Goal: Task Accomplishment & Management: Manage account settings

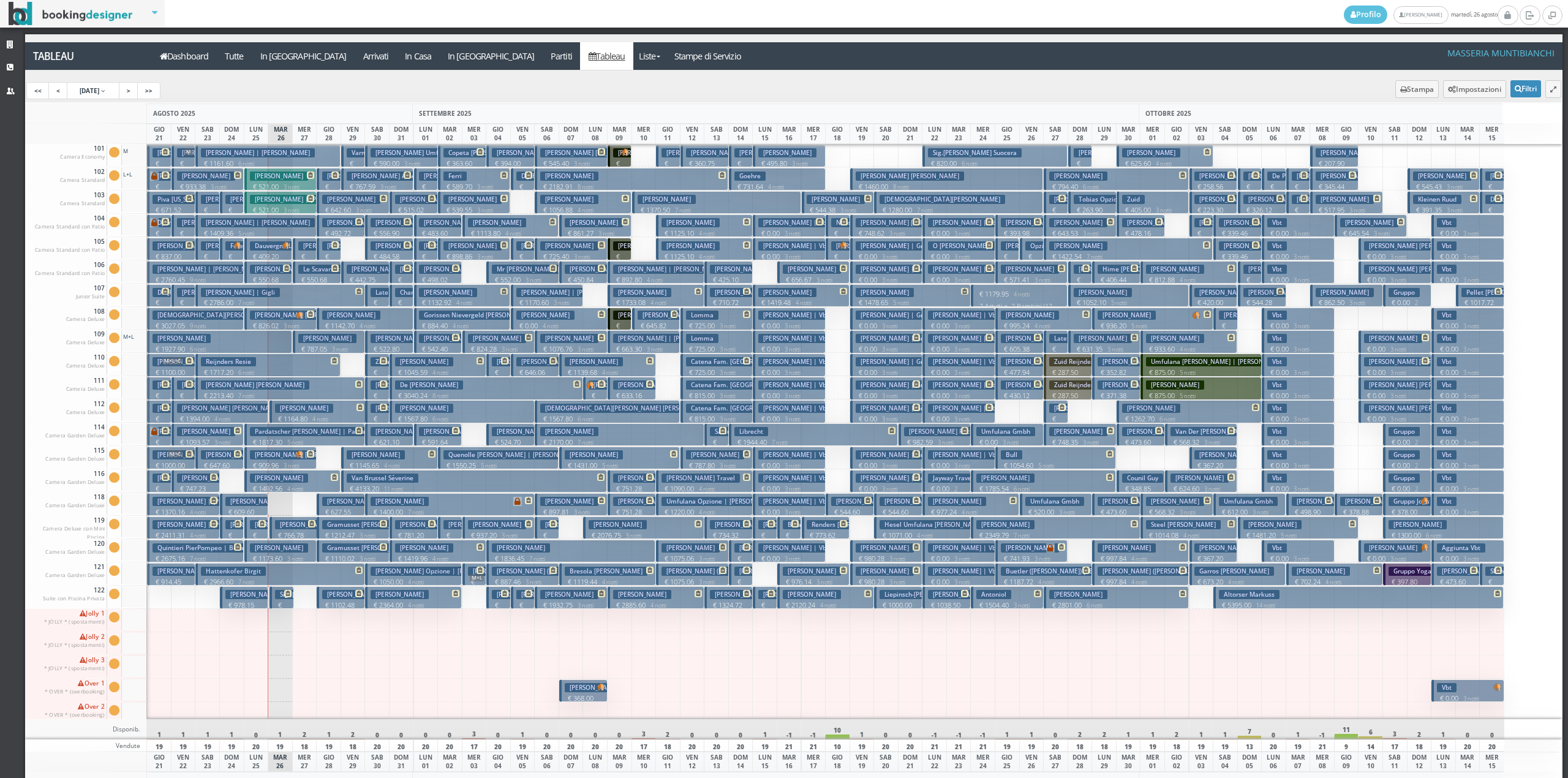
click at [266, 576] on button "Hattenkofer Birgit € 2966.60 7 notti 2 Adulti" at bounding box center [279, 574] width 169 height 22
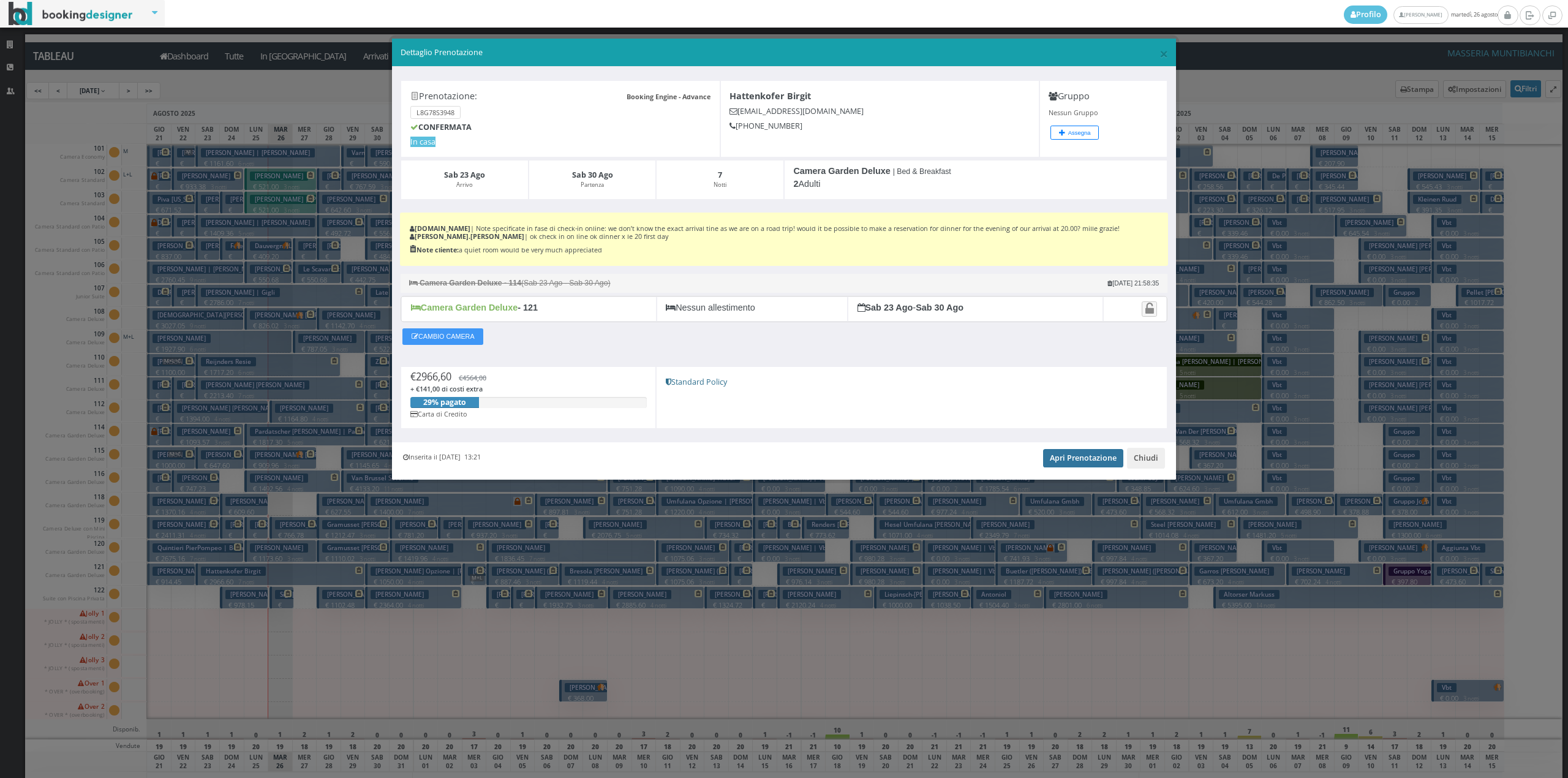
click at [1095, 466] on link "Apri Prenotazione" at bounding box center [1083, 458] width 81 height 18
click at [1157, 462] on button "Chiudi" at bounding box center [1146, 458] width 38 height 21
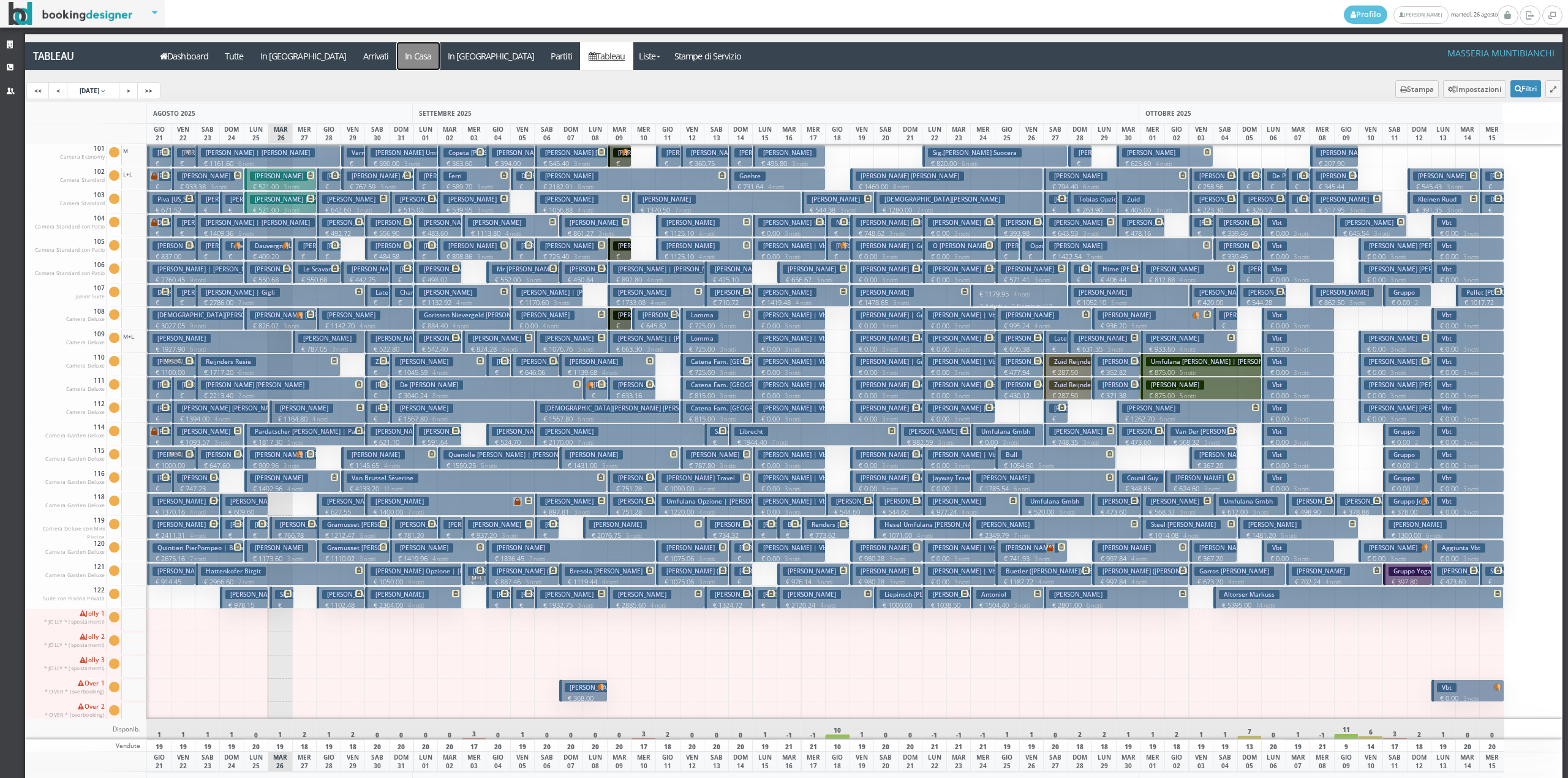
click at [397, 57] on a=pms-instay-reservations"] "In Casa" at bounding box center [418, 56] width 43 height 28
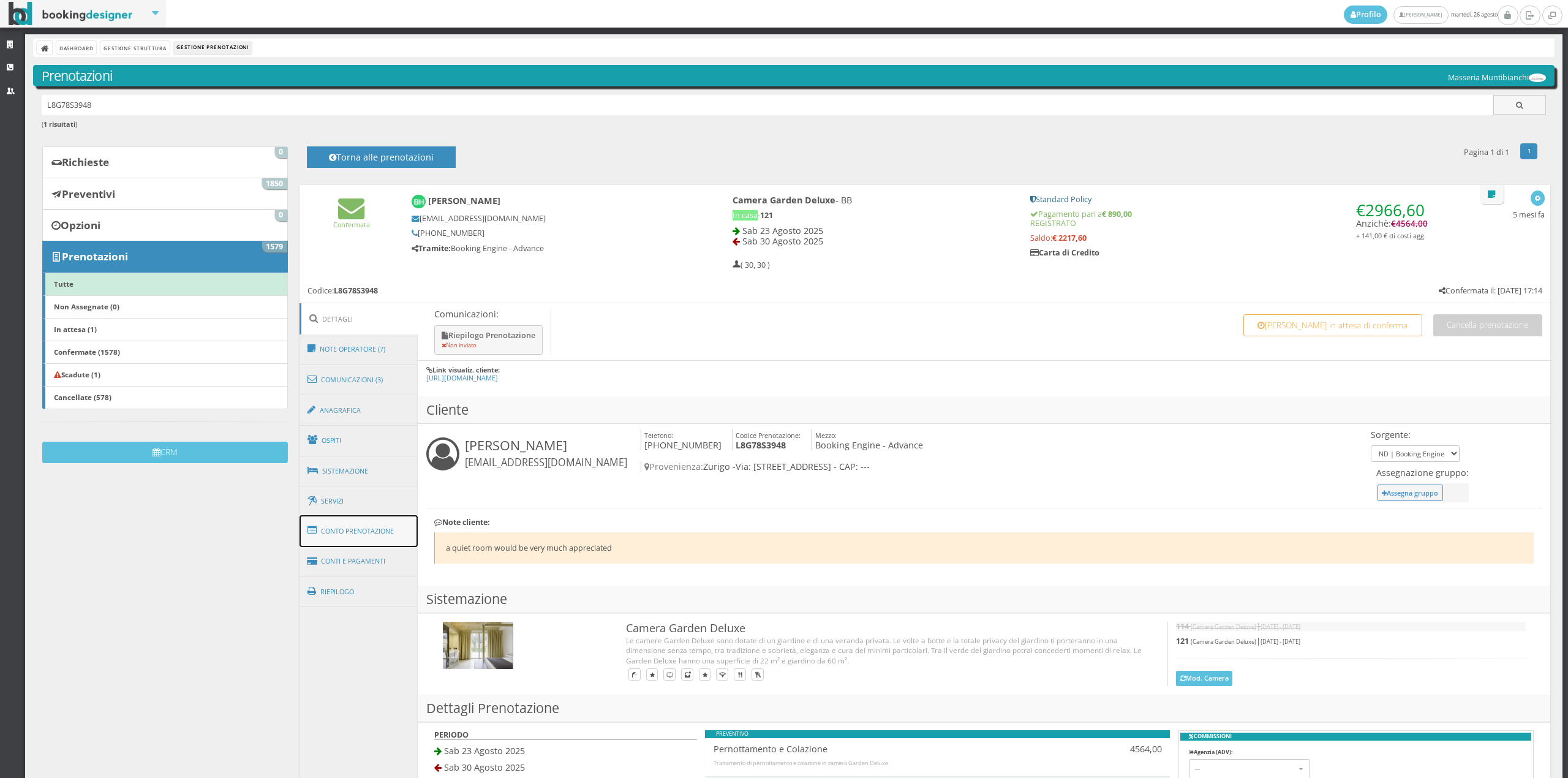
click at [345, 535] on link "Conto Prenotazione" at bounding box center [359, 531] width 119 height 32
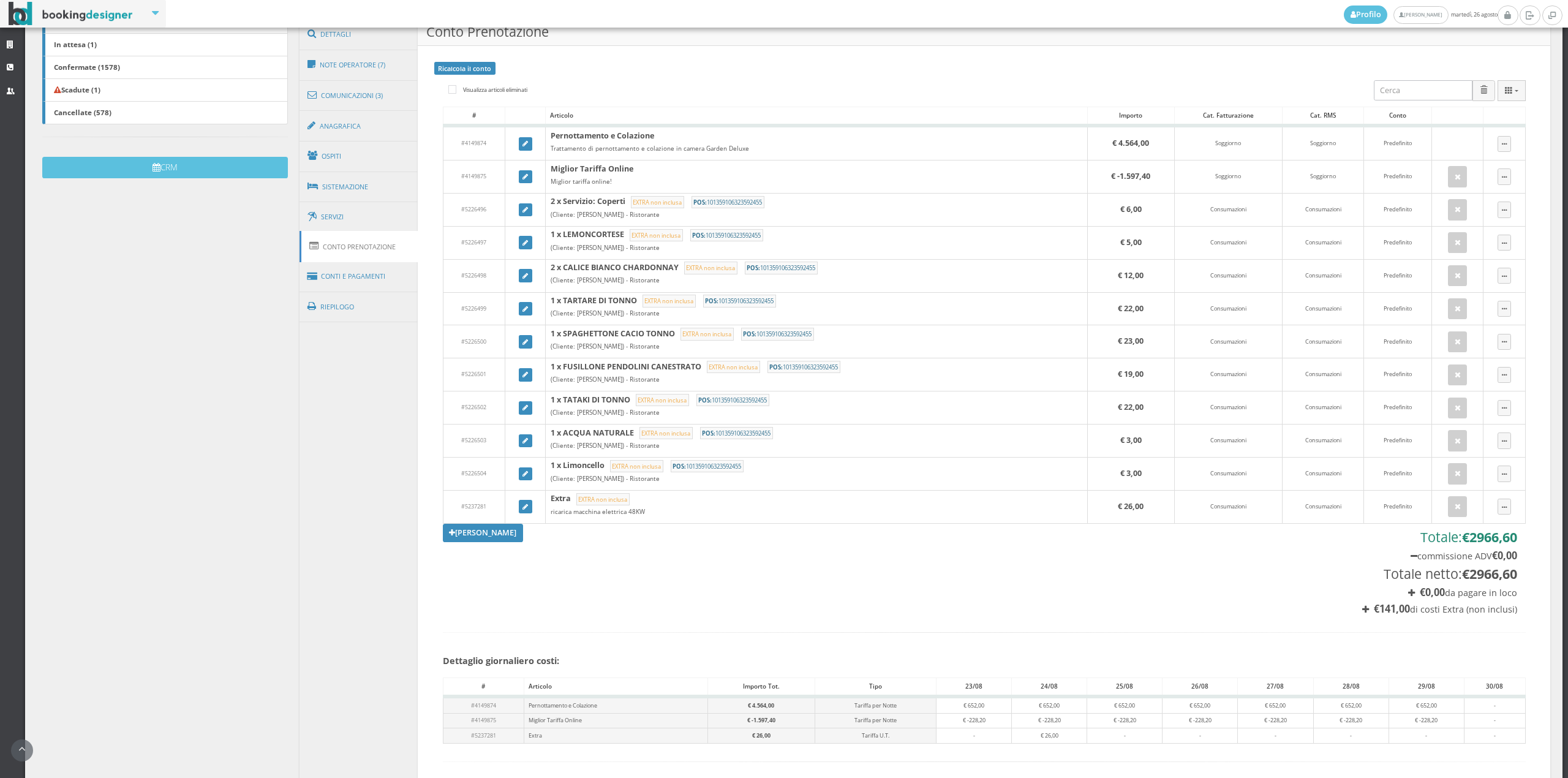
scroll to position [509, 0]
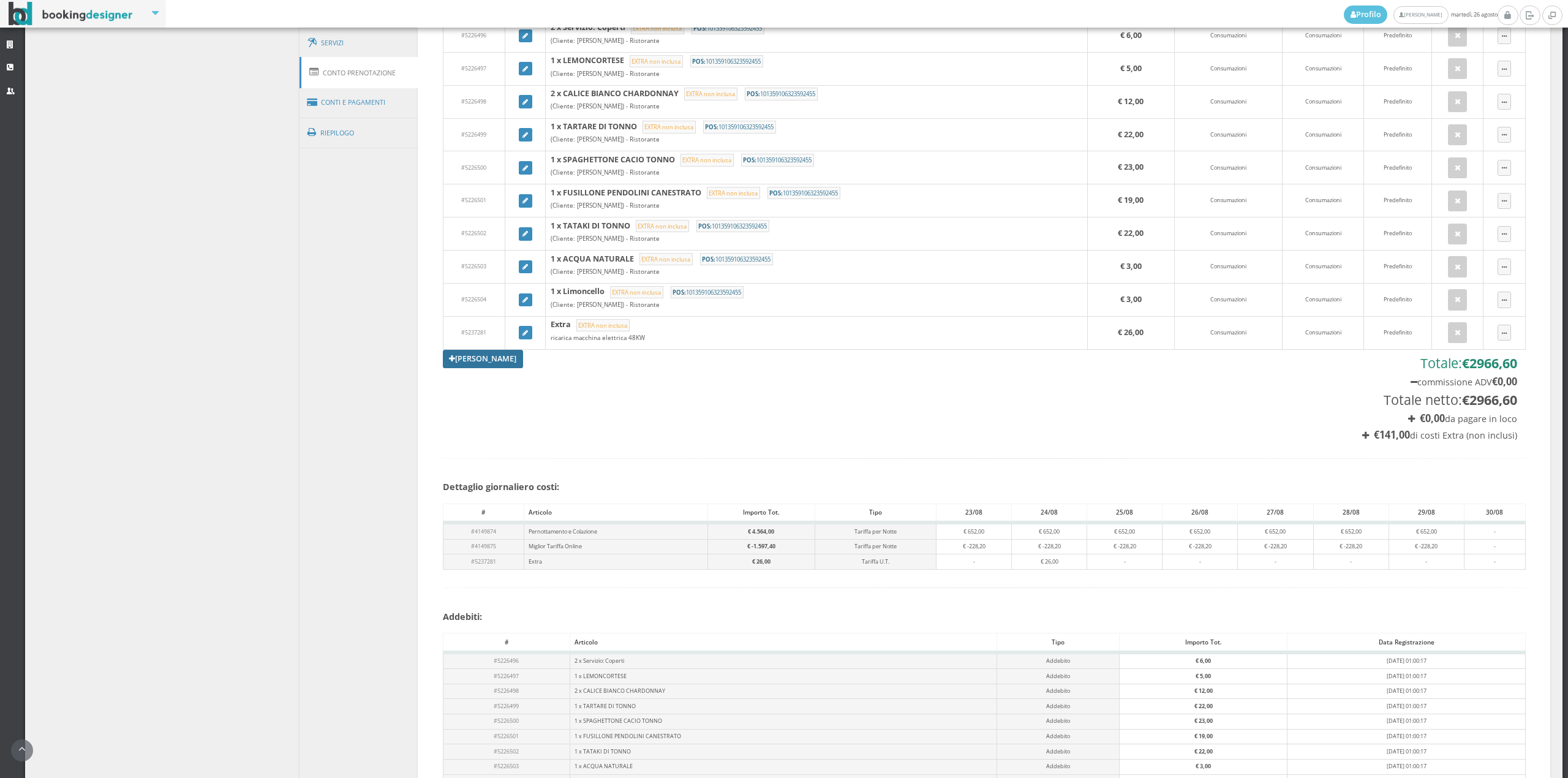
click at [484, 359] on link "[PERSON_NAME]" at bounding box center [483, 359] width 81 height 18
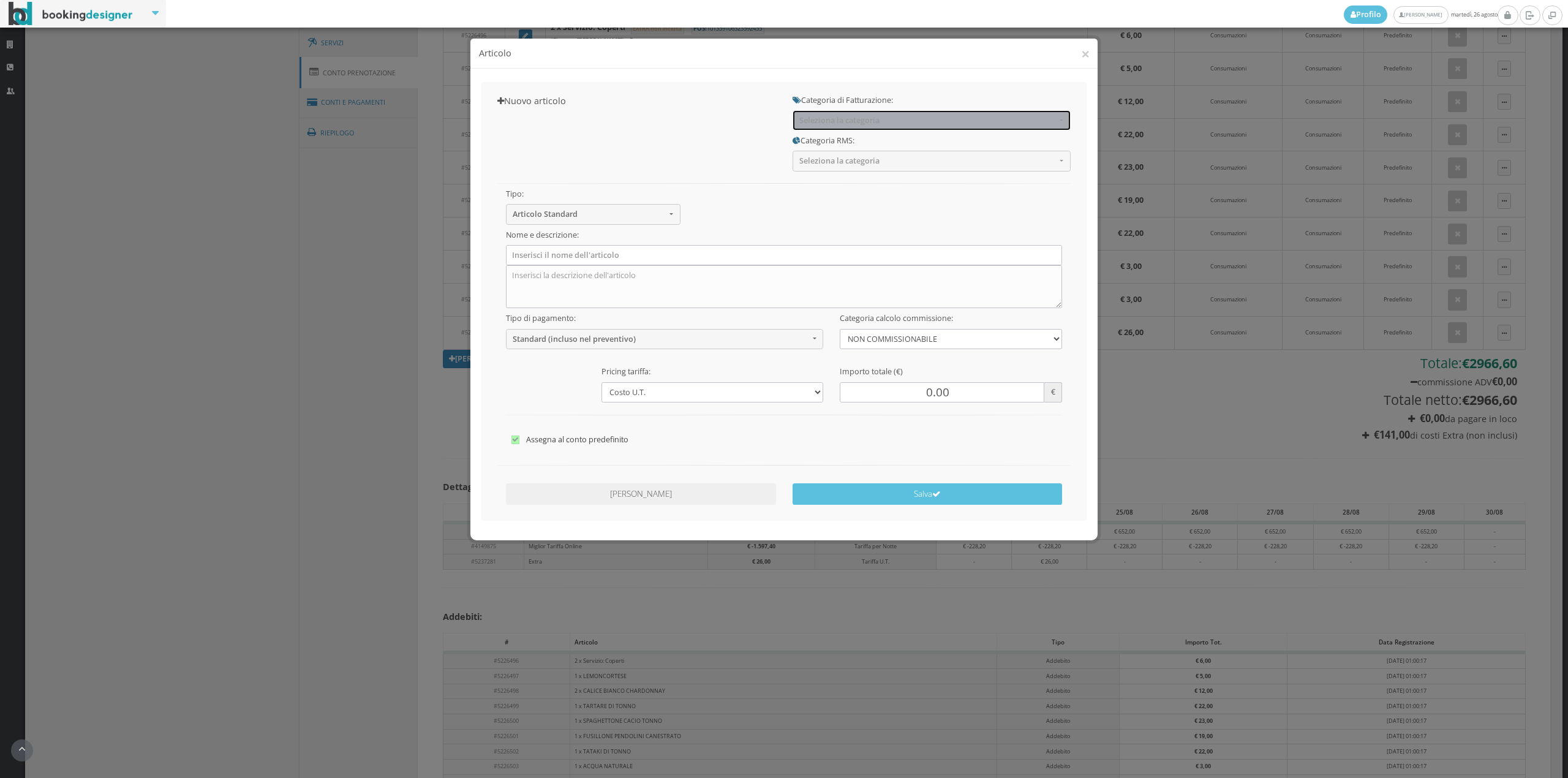
click at [826, 125] on span "Seleziona la categoria" at bounding box center [928, 120] width 257 height 9
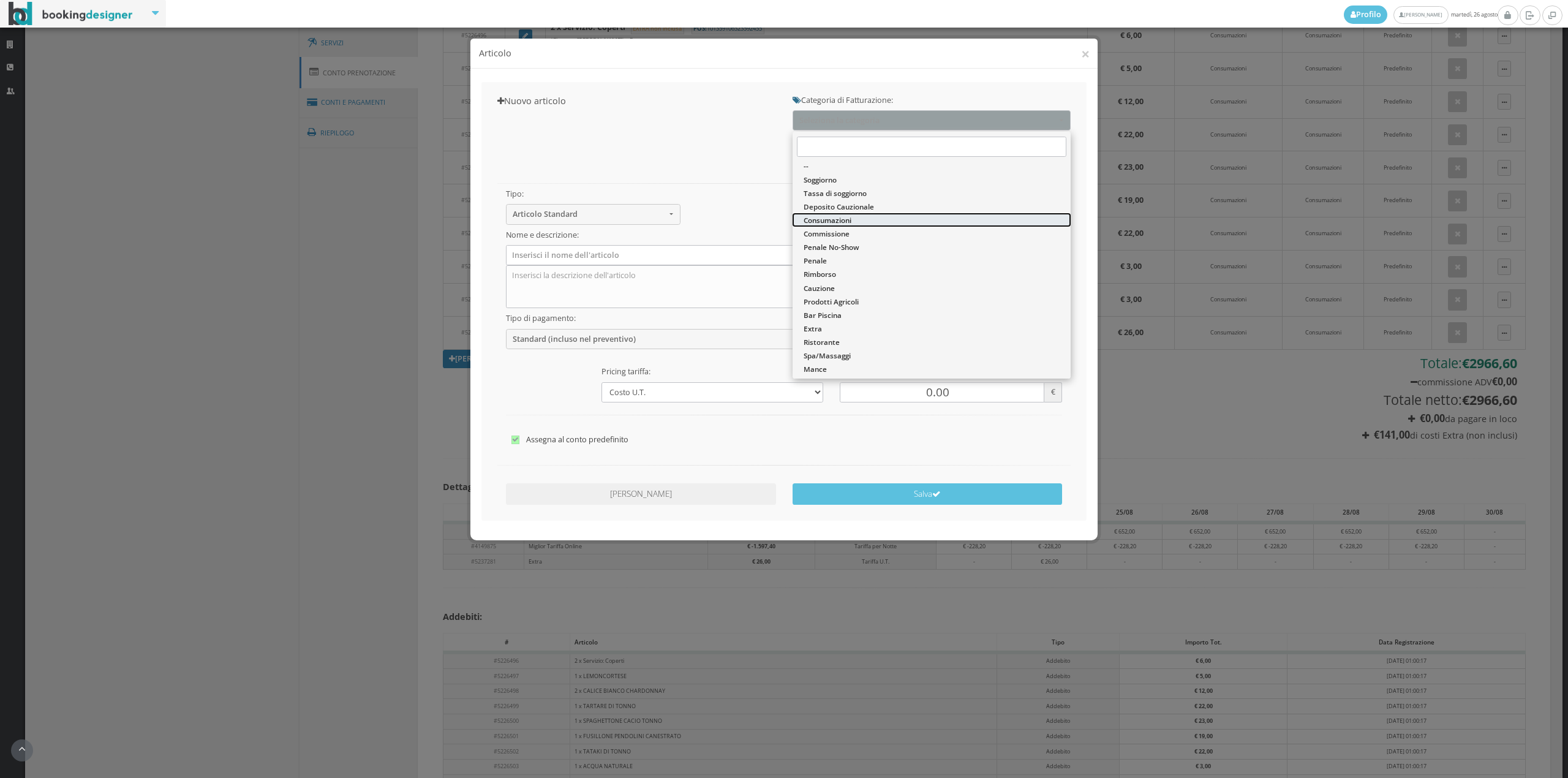
click at [821, 218] on span "Consumazioni" at bounding box center [828, 220] width 48 height 10
select select "26"
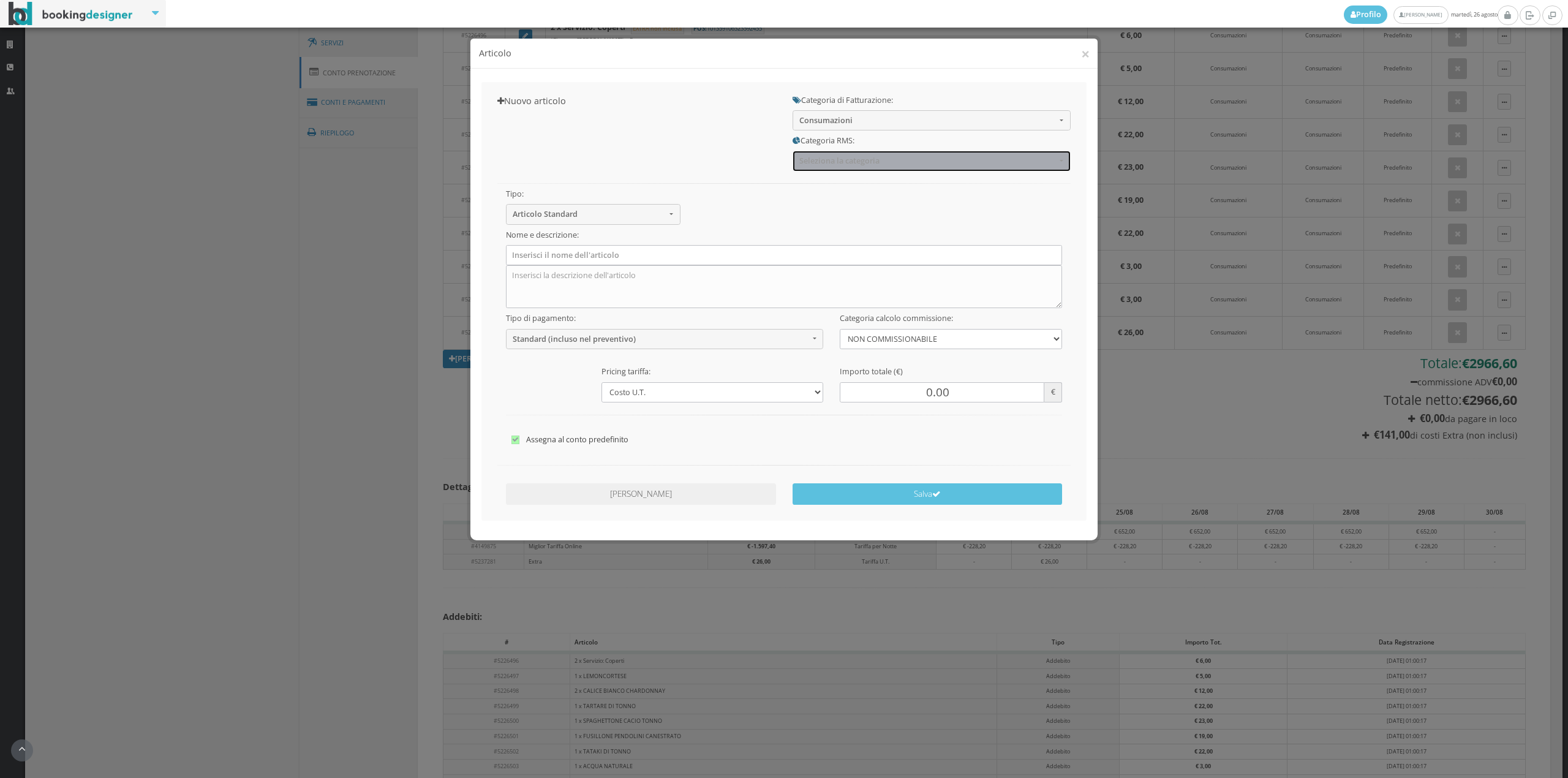
click at [824, 164] on span "Seleziona la categoria" at bounding box center [928, 160] width 257 height 9
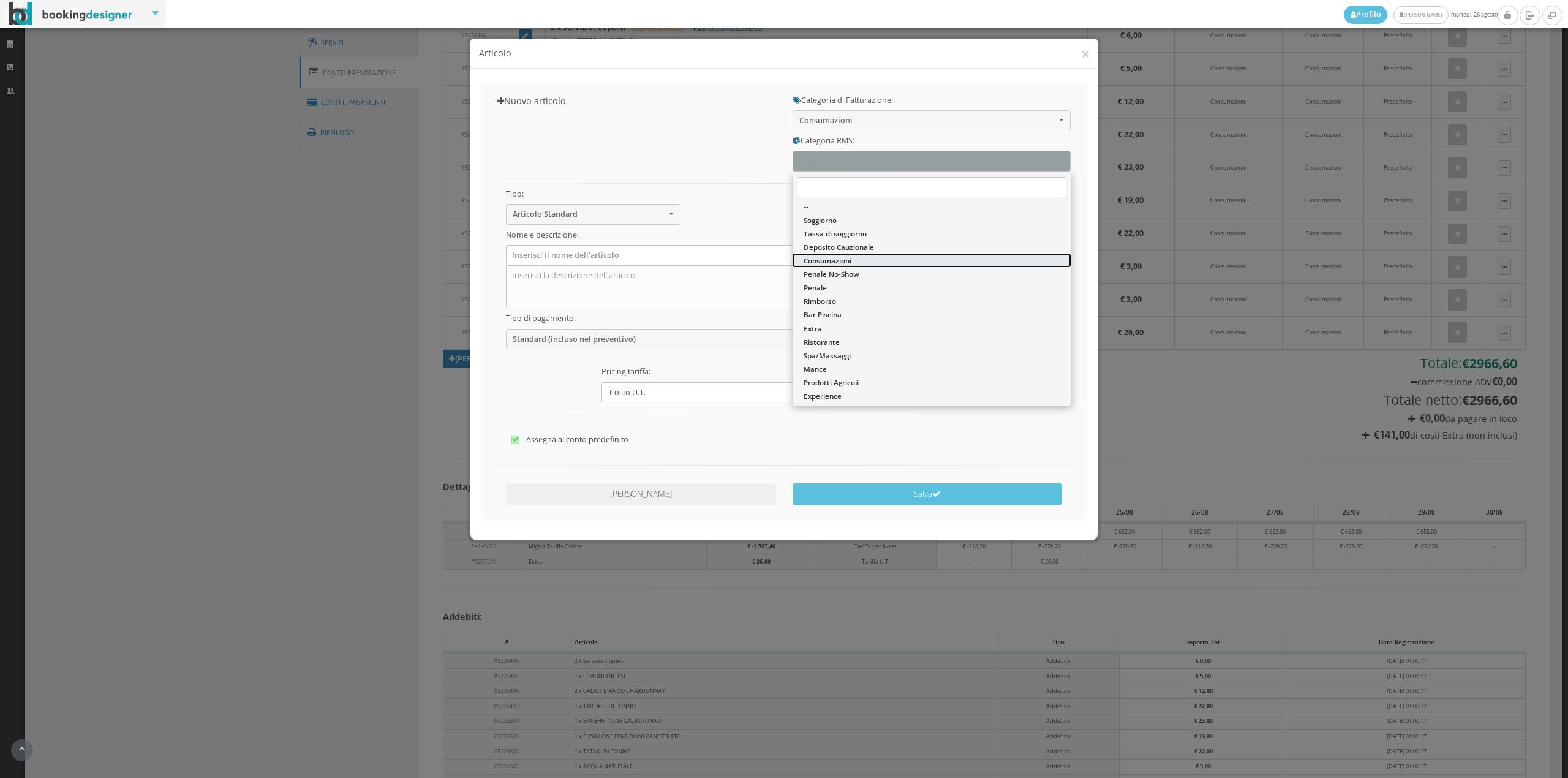
click at [821, 255] on link "Consumazioni" at bounding box center [931, 261] width 278 height 14
select select "36"
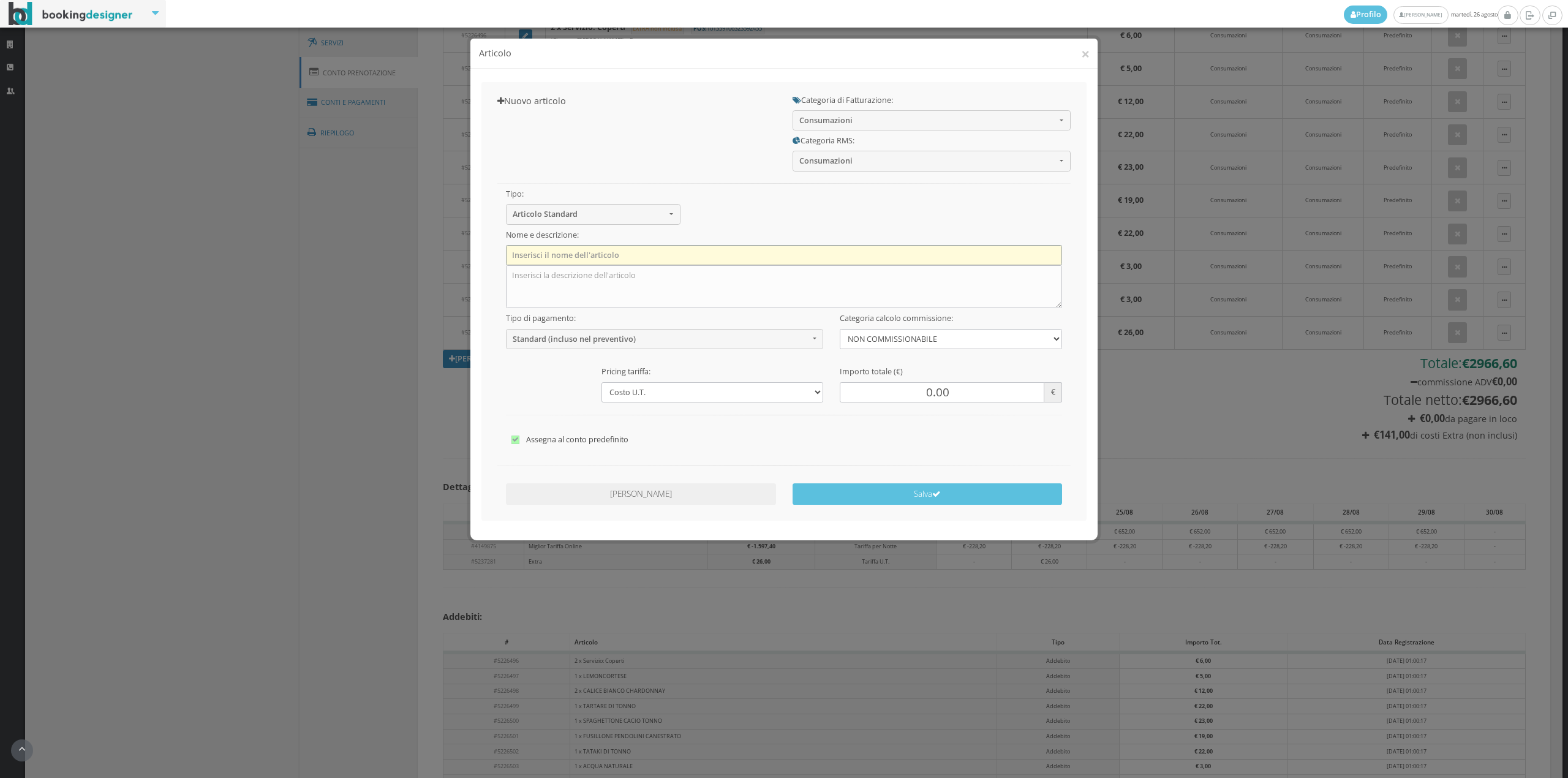
click at [678, 253] on input "text" at bounding box center [784, 255] width 557 height 20
type input "1 x The"
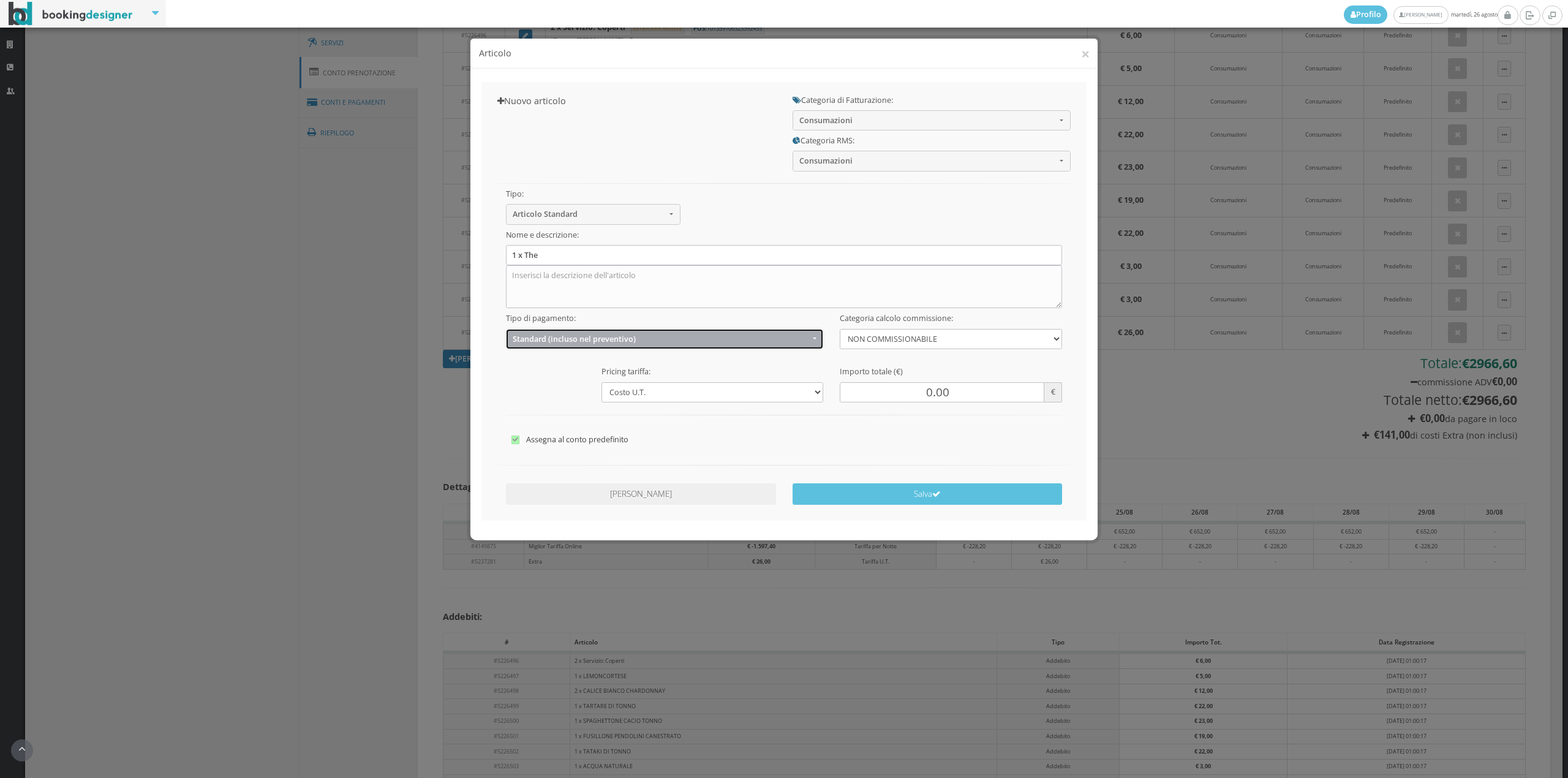
click at [556, 332] on button "Standard (incluso nel preventivo)" at bounding box center [665, 339] width 318 height 20
click at [543, 383] on span "EXTRA (non incluso nel preventivo)" at bounding box center [575, 387] width 118 height 10
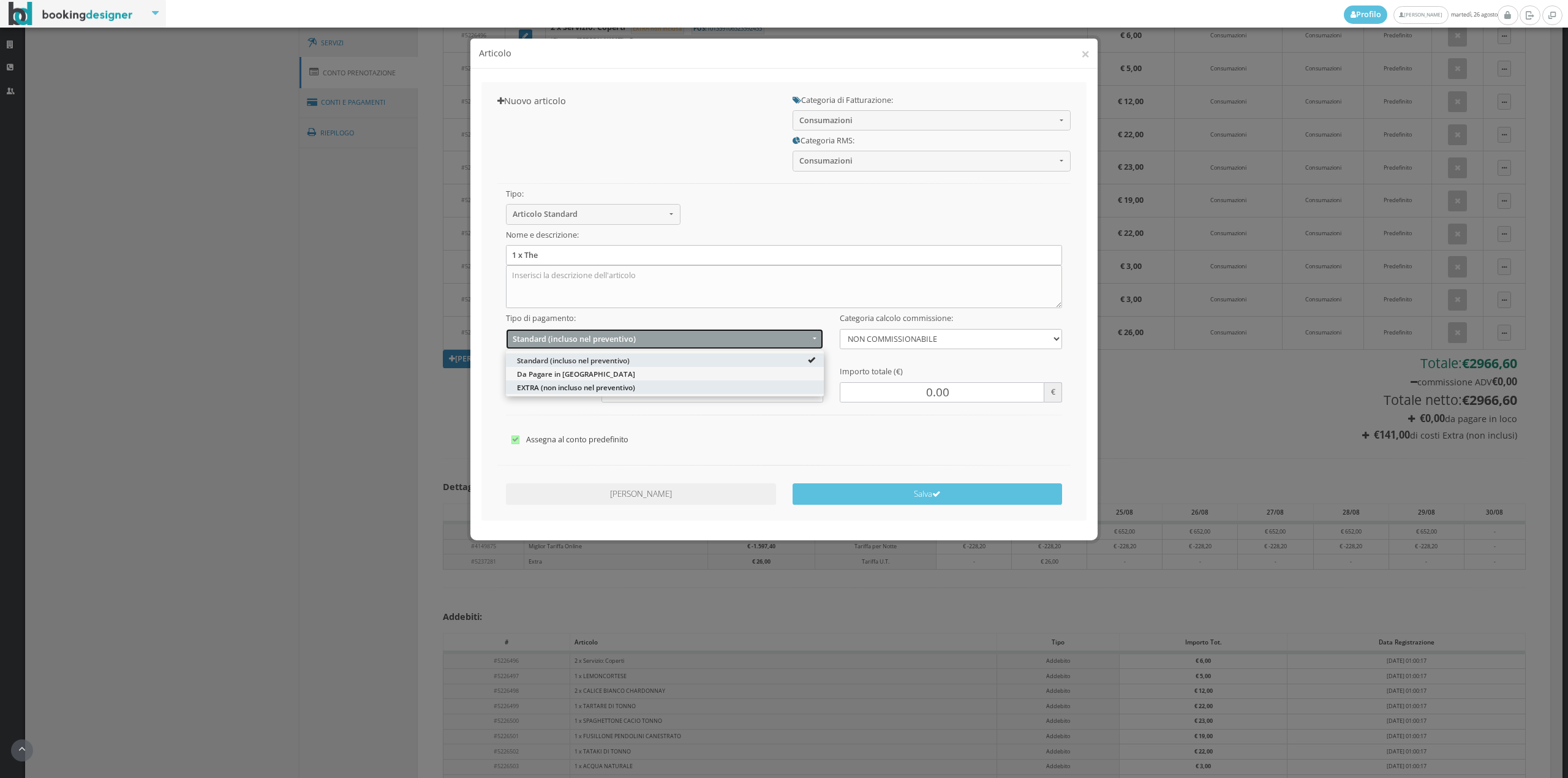
select select "2"
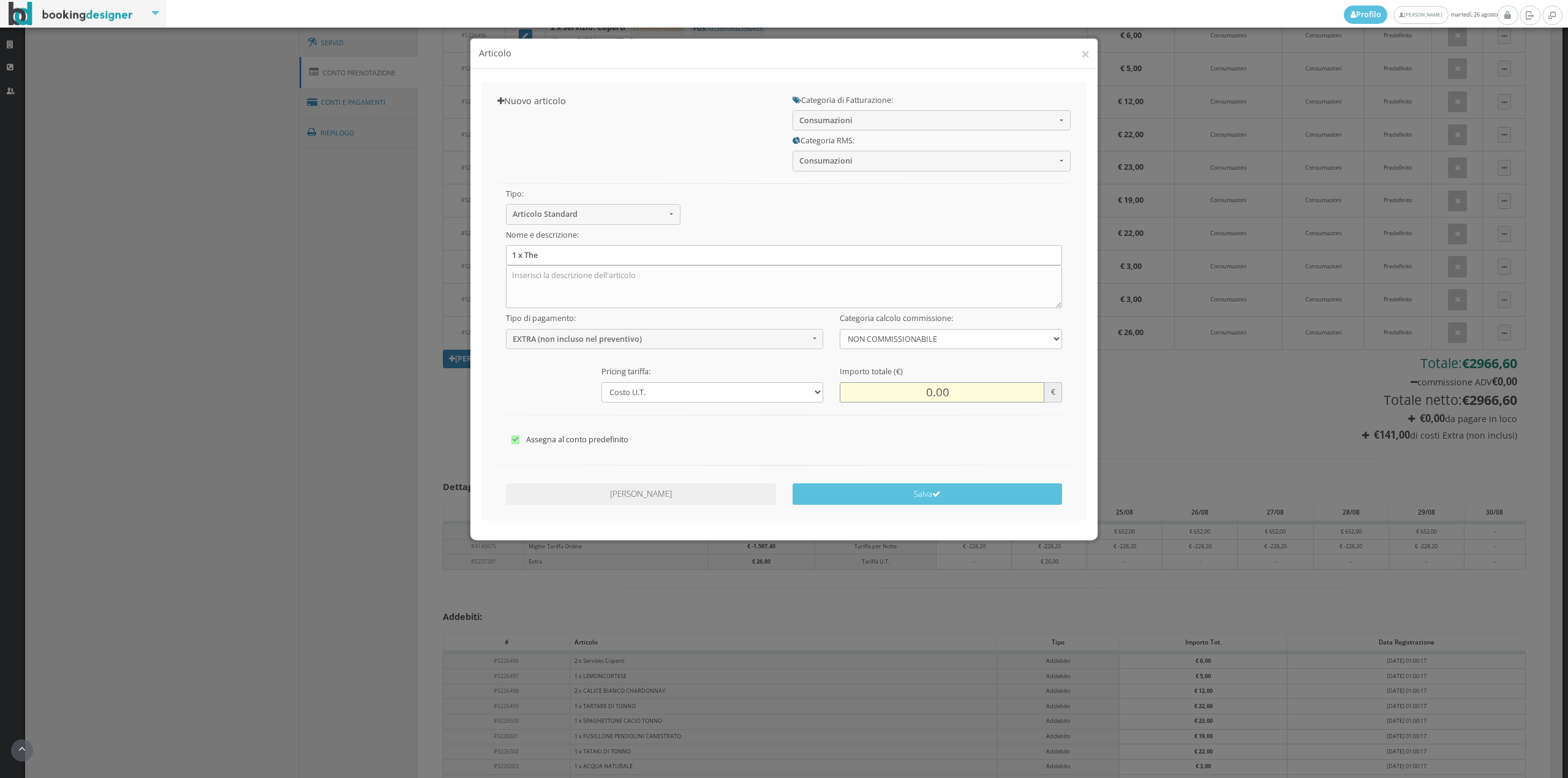
click at [929, 399] on input "0.00" at bounding box center [941, 393] width 204 height 20
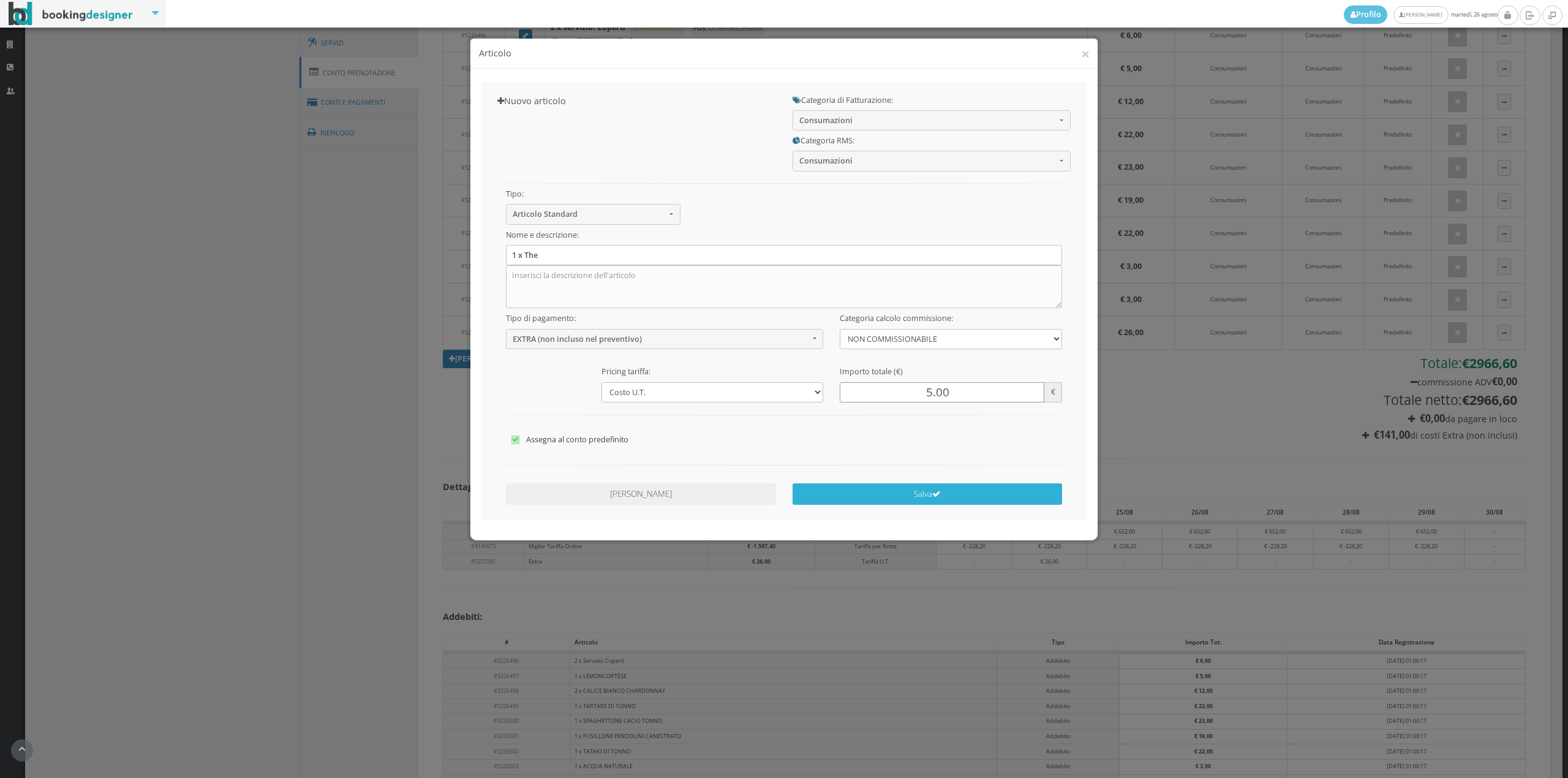
type input "5.00"
click at [927, 491] on button "Salva" at bounding box center [927, 494] width 270 height 22
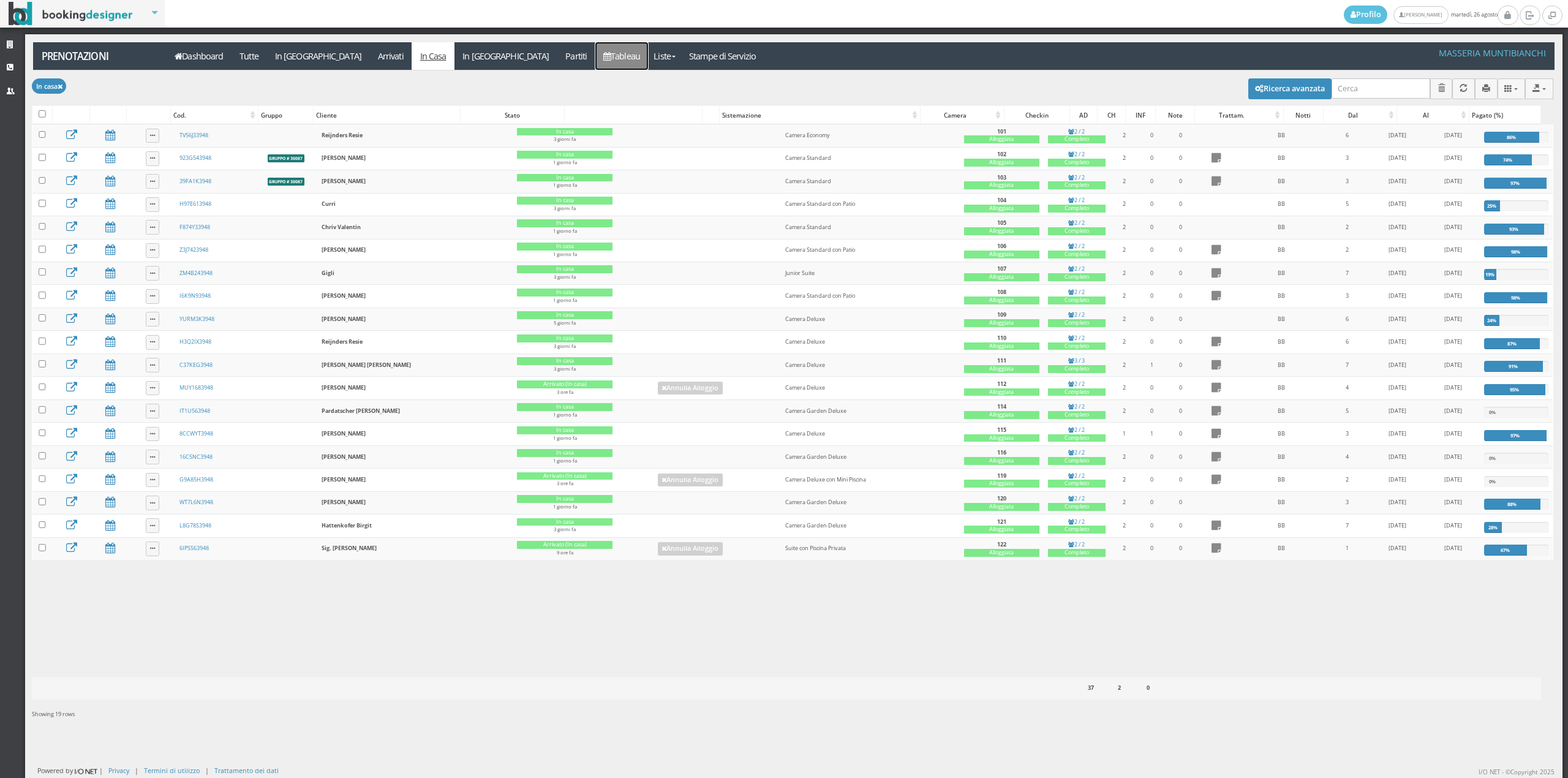
click at [596, 59] on link "Tableau" at bounding box center [622, 56] width 53 height 28
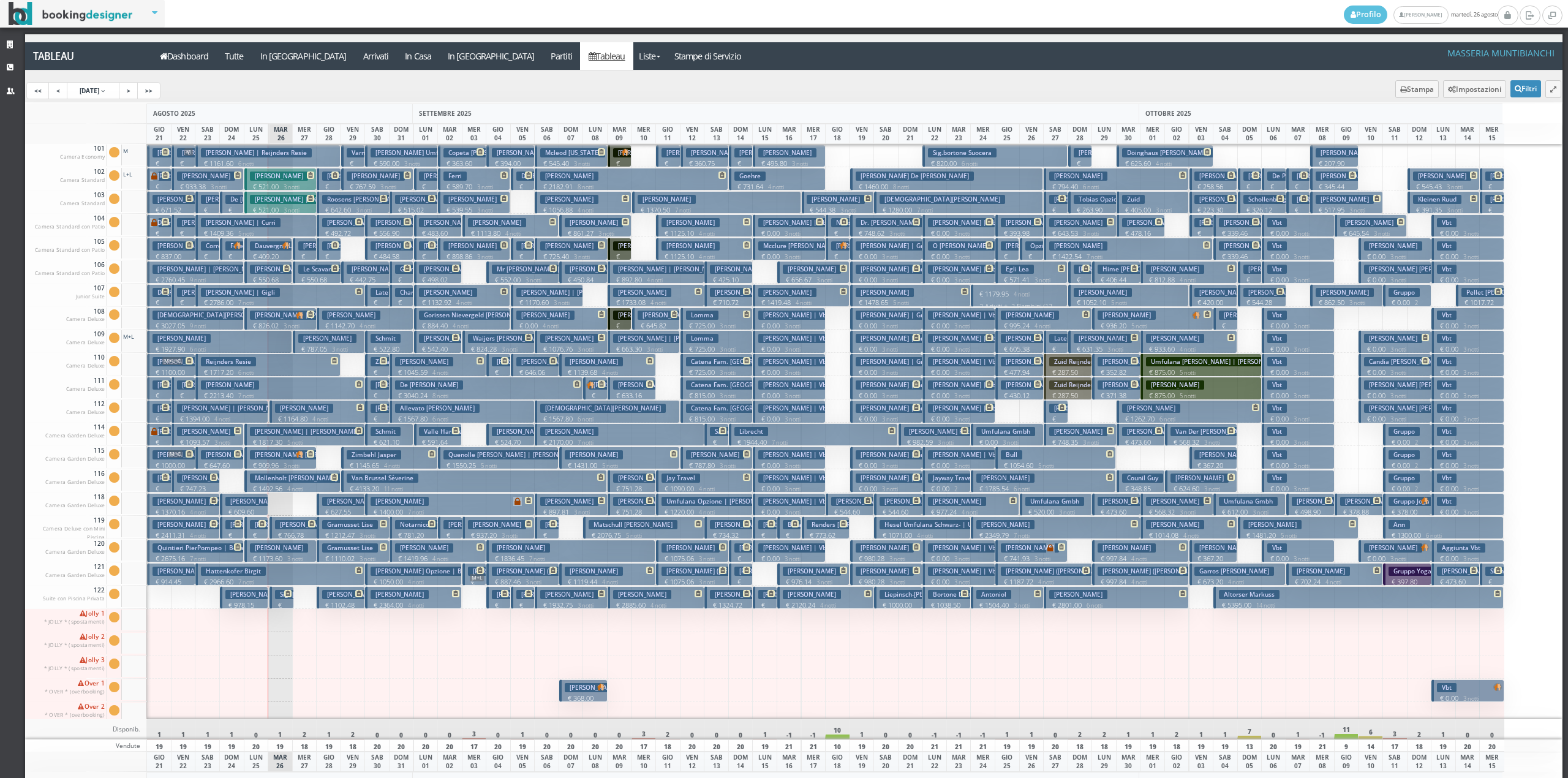
click at [279, 253] on p "€ 409.20 2 notti" at bounding box center [269, 261] width 39 height 19
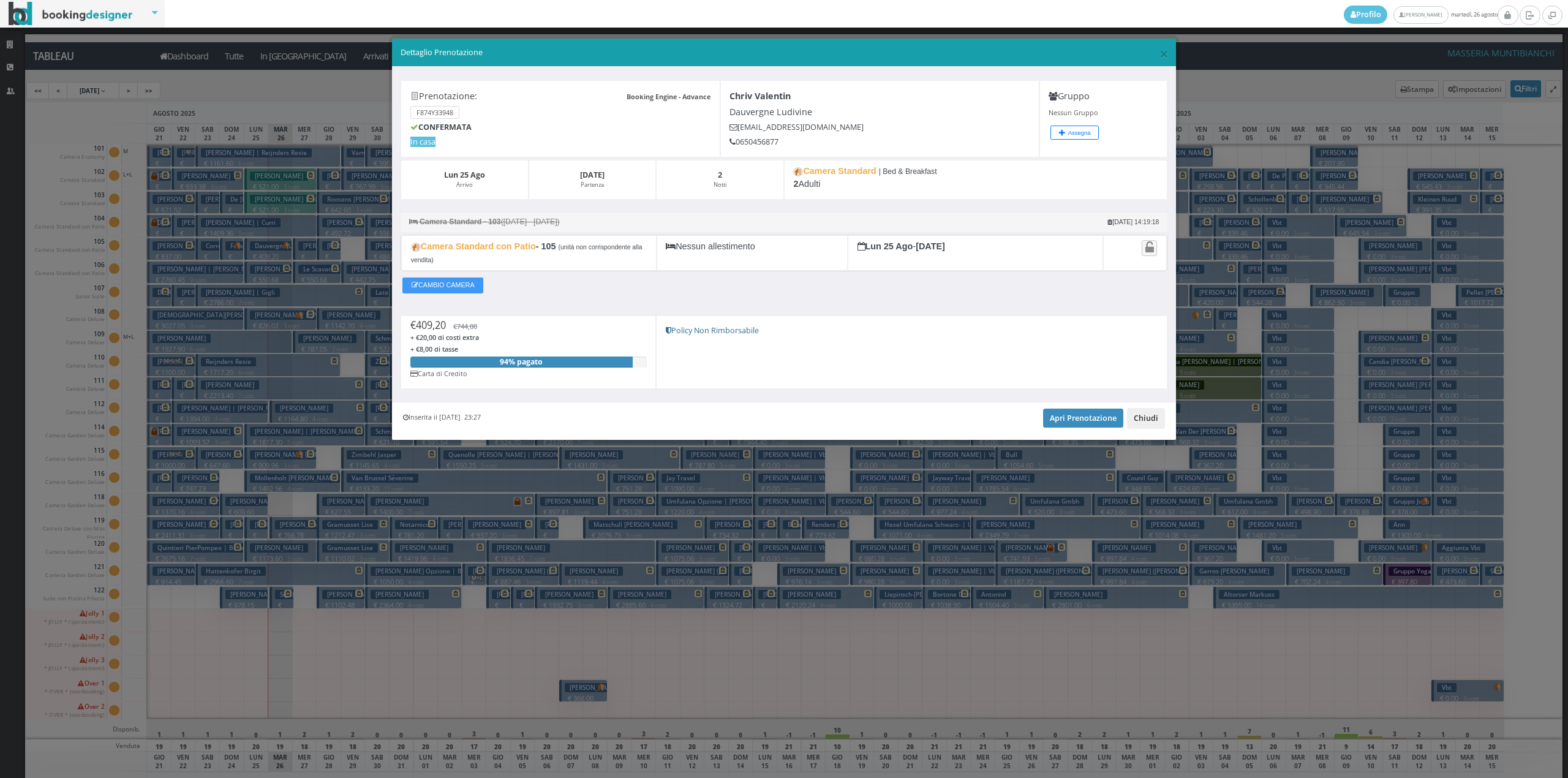
click at [1138, 414] on button "Chiudi" at bounding box center [1146, 418] width 38 height 21
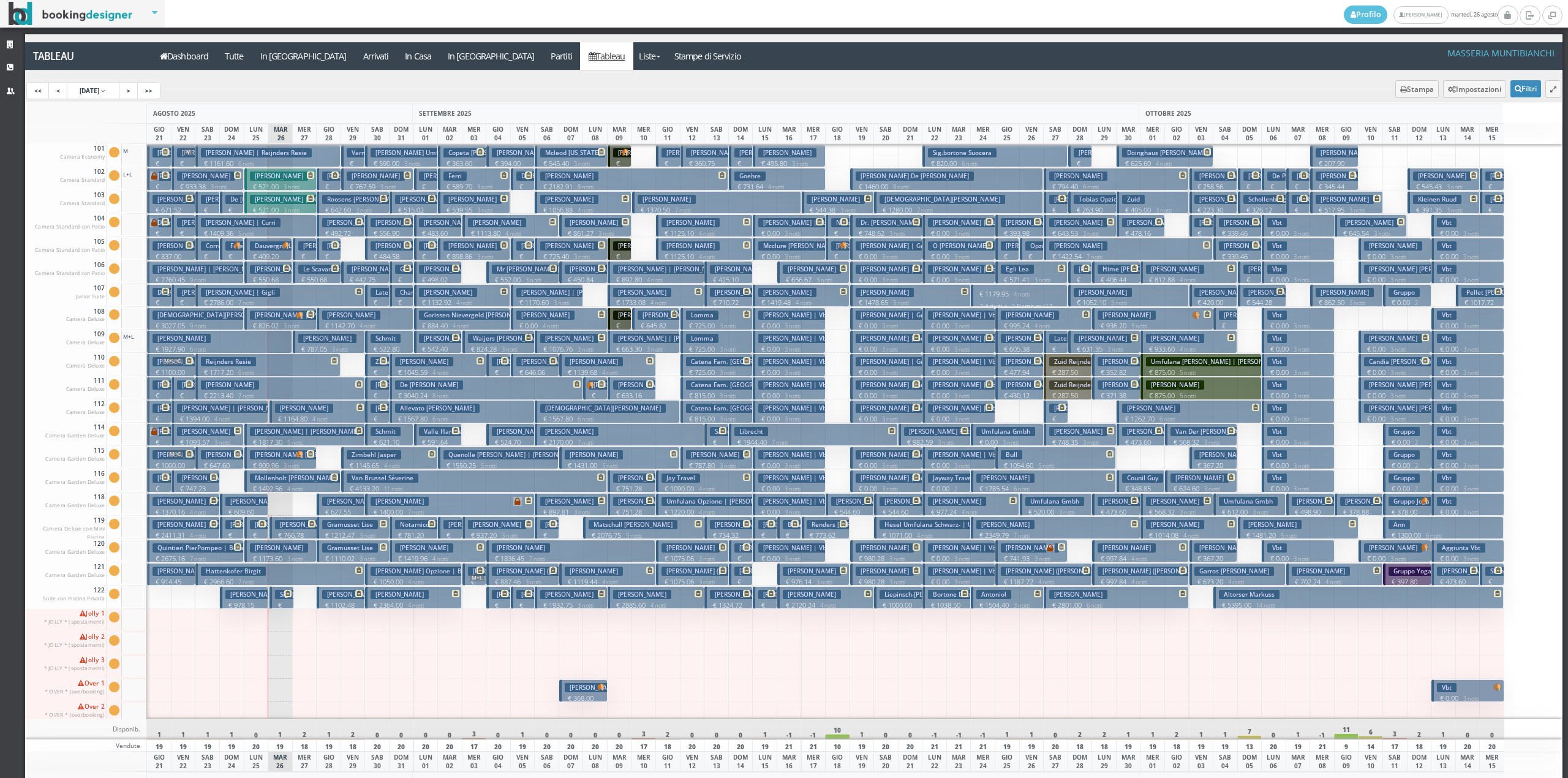
click at [307, 251] on button "Chahal Urvashi € 202.45 1 notti 2 Adulti" at bounding box center [305, 249] width 24 height 22
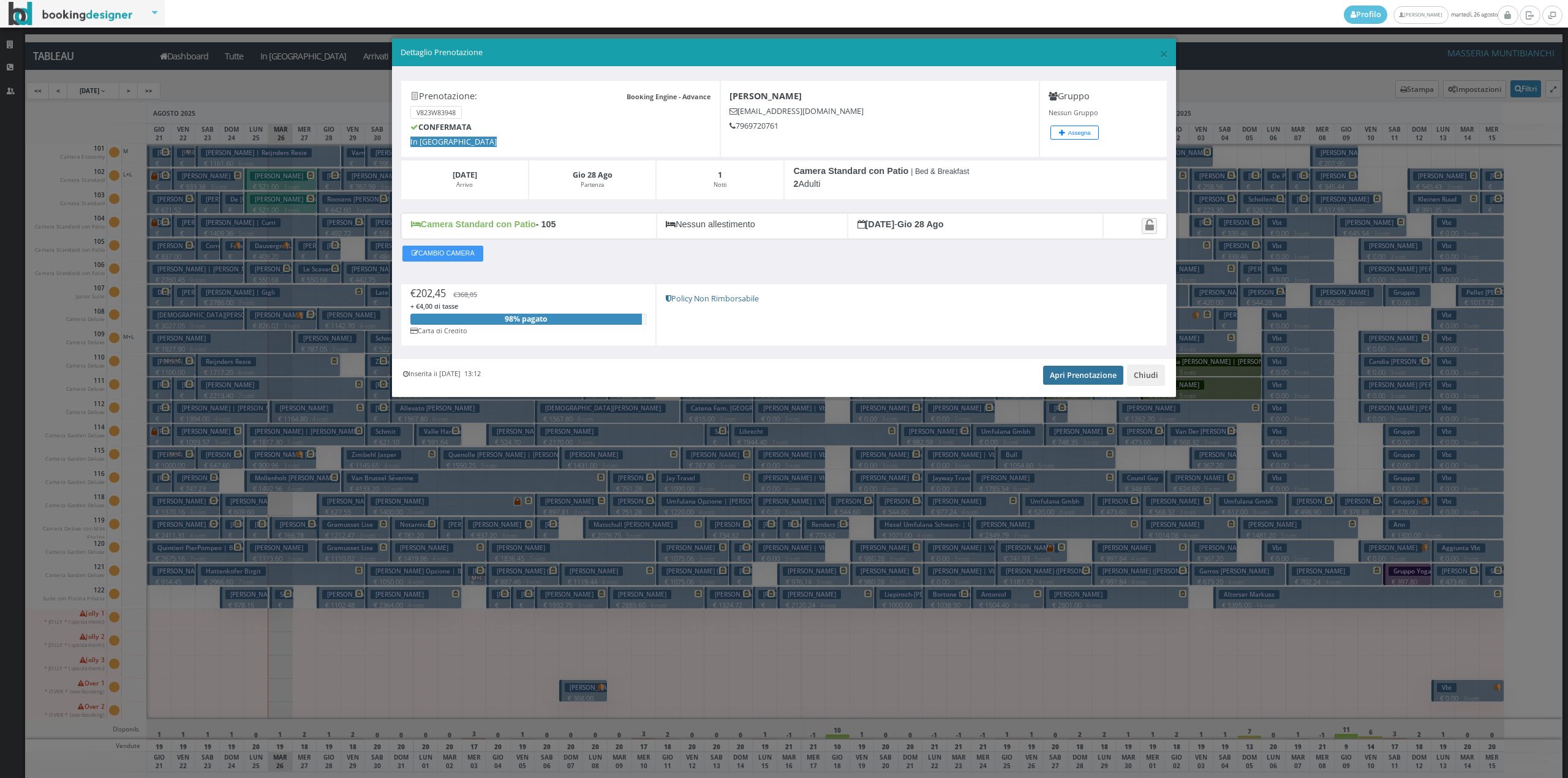
click at [1074, 375] on link "Apri Prenotazione" at bounding box center [1083, 374] width 81 height 18
click at [1135, 371] on button "Chiudi" at bounding box center [1146, 374] width 38 height 21
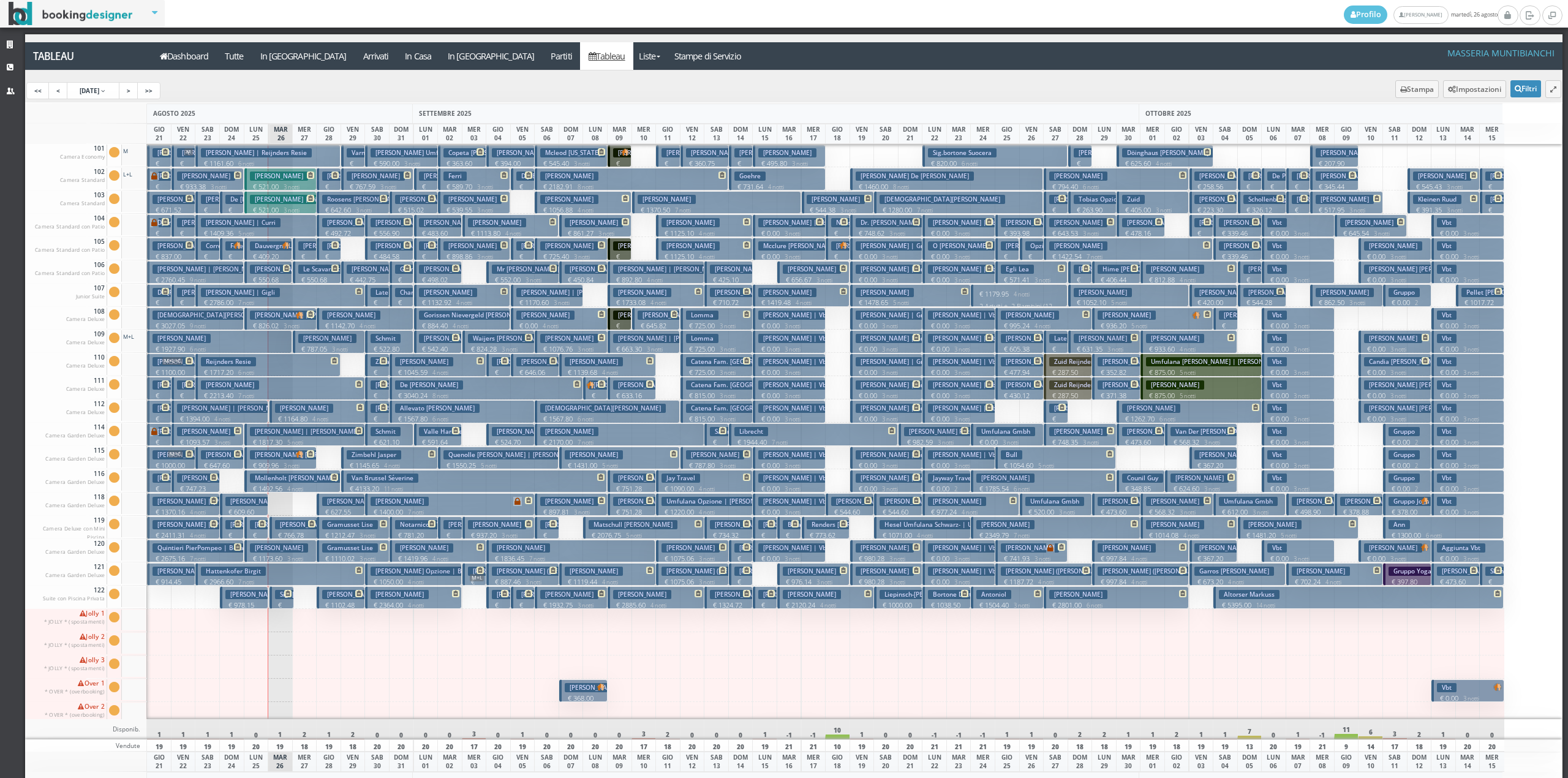
click at [310, 276] on p "€ 550.68 2 notti" at bounding box center [318, 284] width 39 height 19
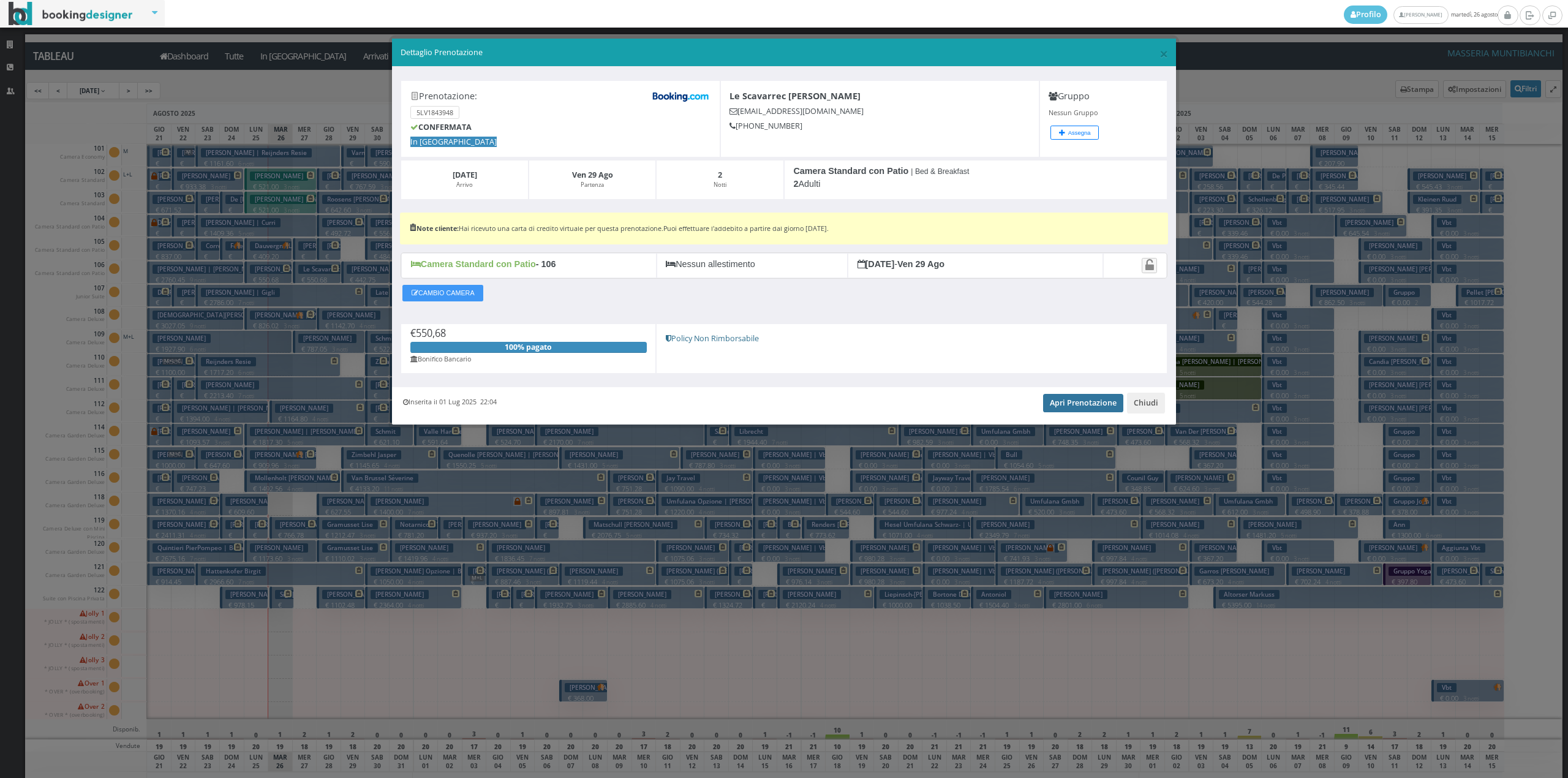
click at [1072, 401] on link "Apri Prenotazione" at bounding box center [1083, 403] width 81 height 18
click at [1159, 407] on button "Chiudi" at bounding box center [1146, 403] width 38 height 21
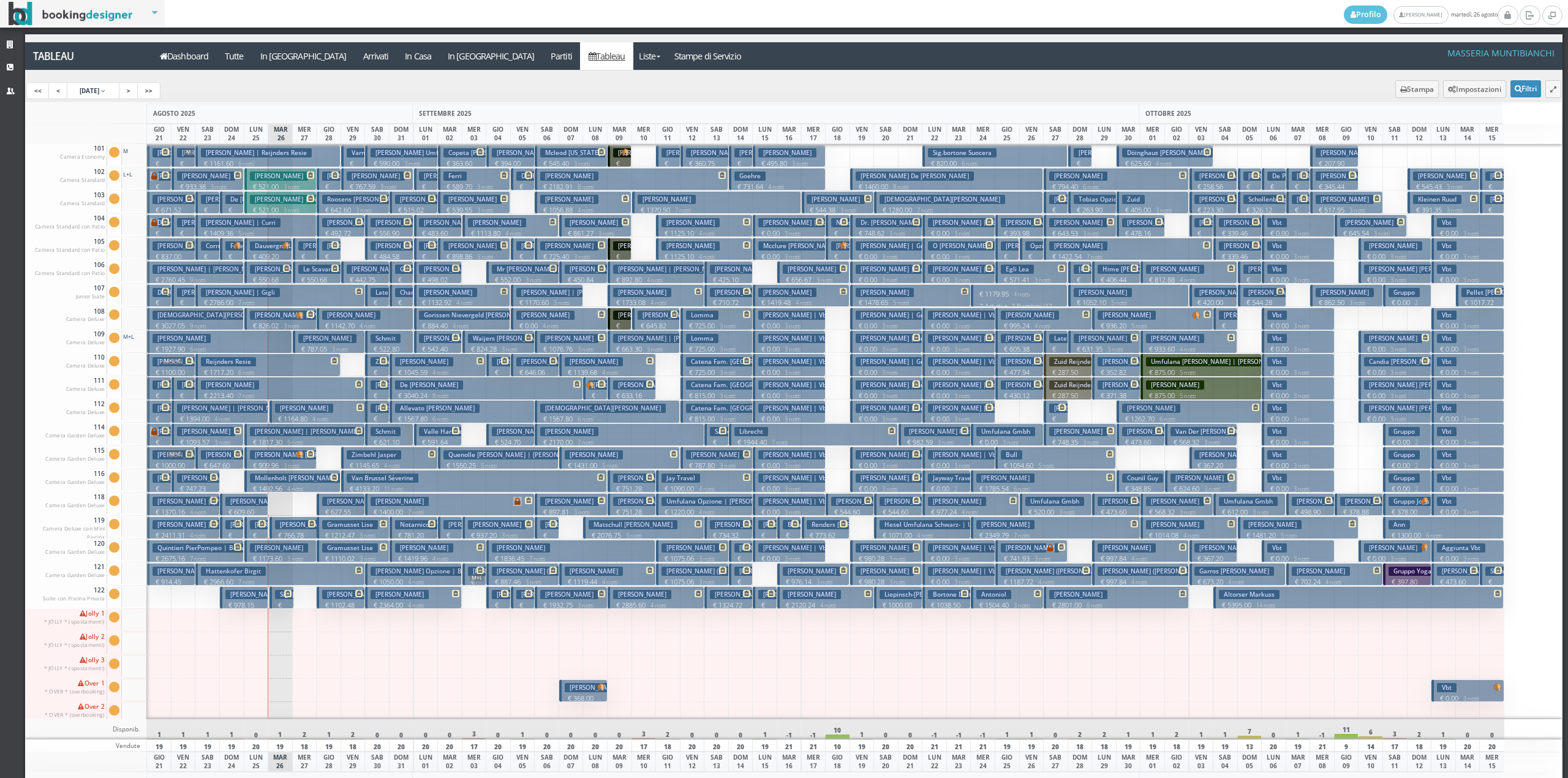
click at [309, 340] on h3 "Scuderi Luke" at bounding box center [327, 338] width 58 height 9
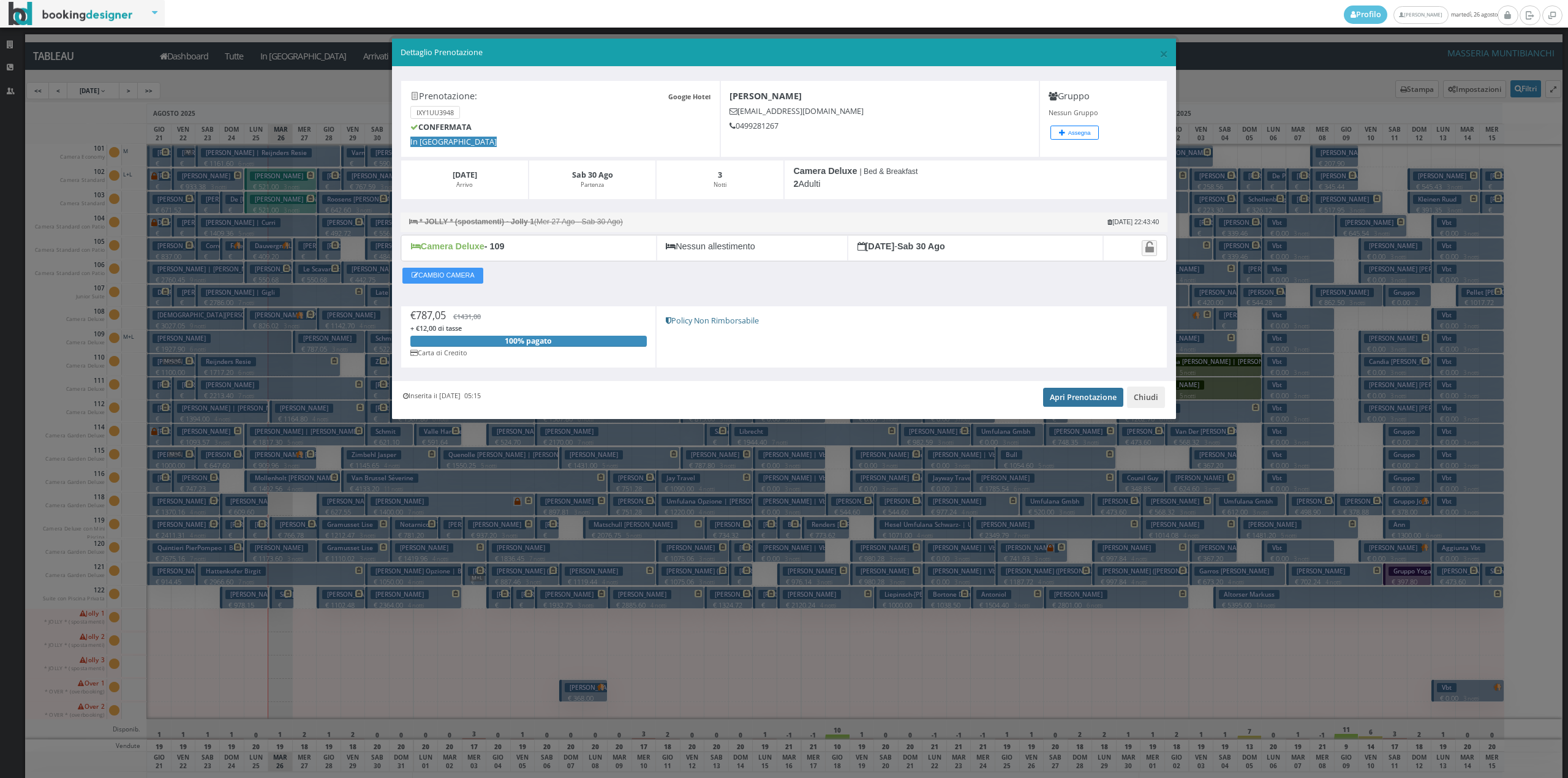
click at [1087, 399] on link "Apri Prenotazione" at bounding box center [1083, 396] width 81 height 18
click at [1130, 407] on button "Chiudi" at bounding box center [1146, 397] width 38 height 21
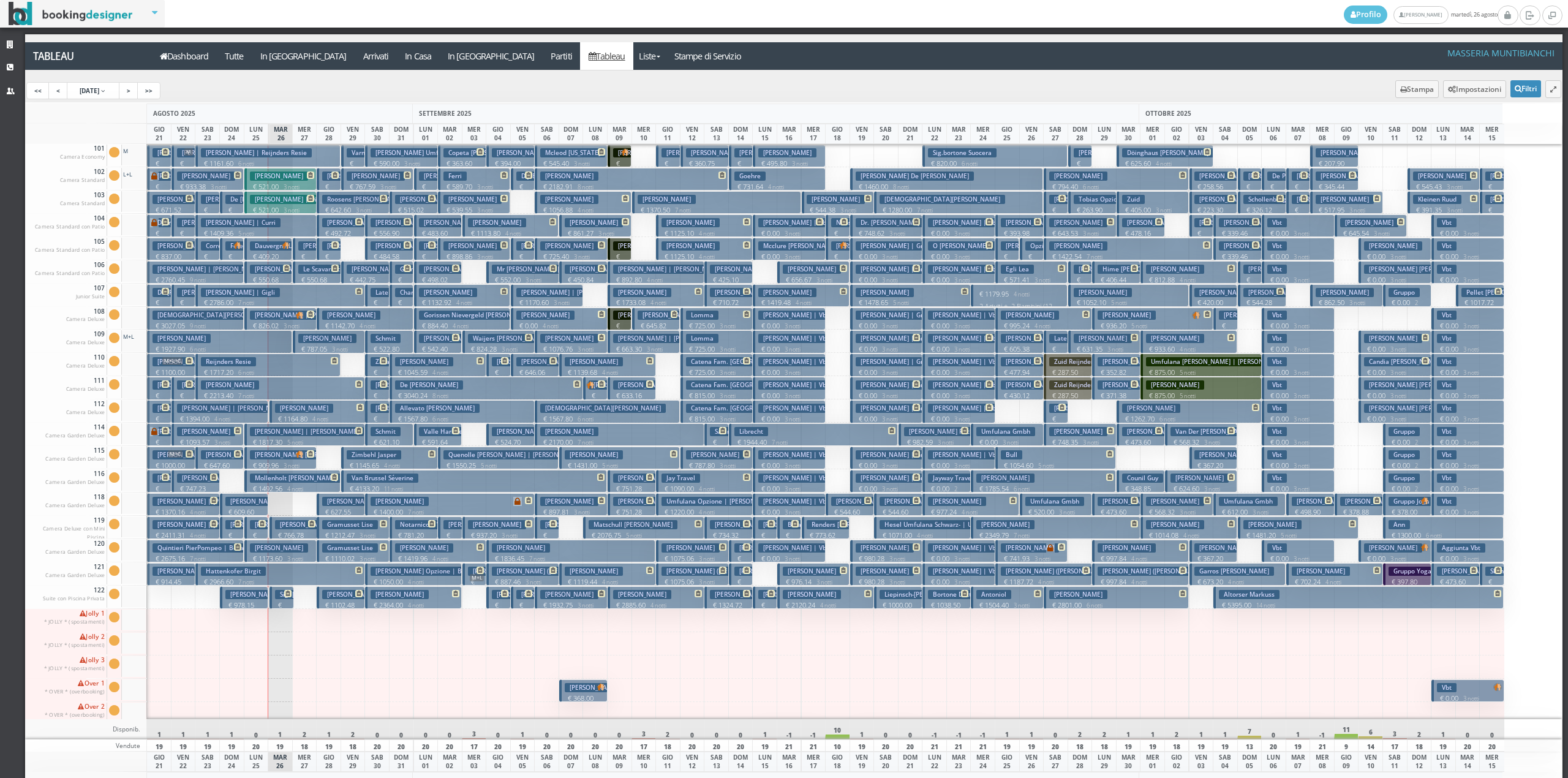
click at [285, 412] on h3 "Dimitrakis Dimitrios" at bounding box center [304, 408] width 58 height 9
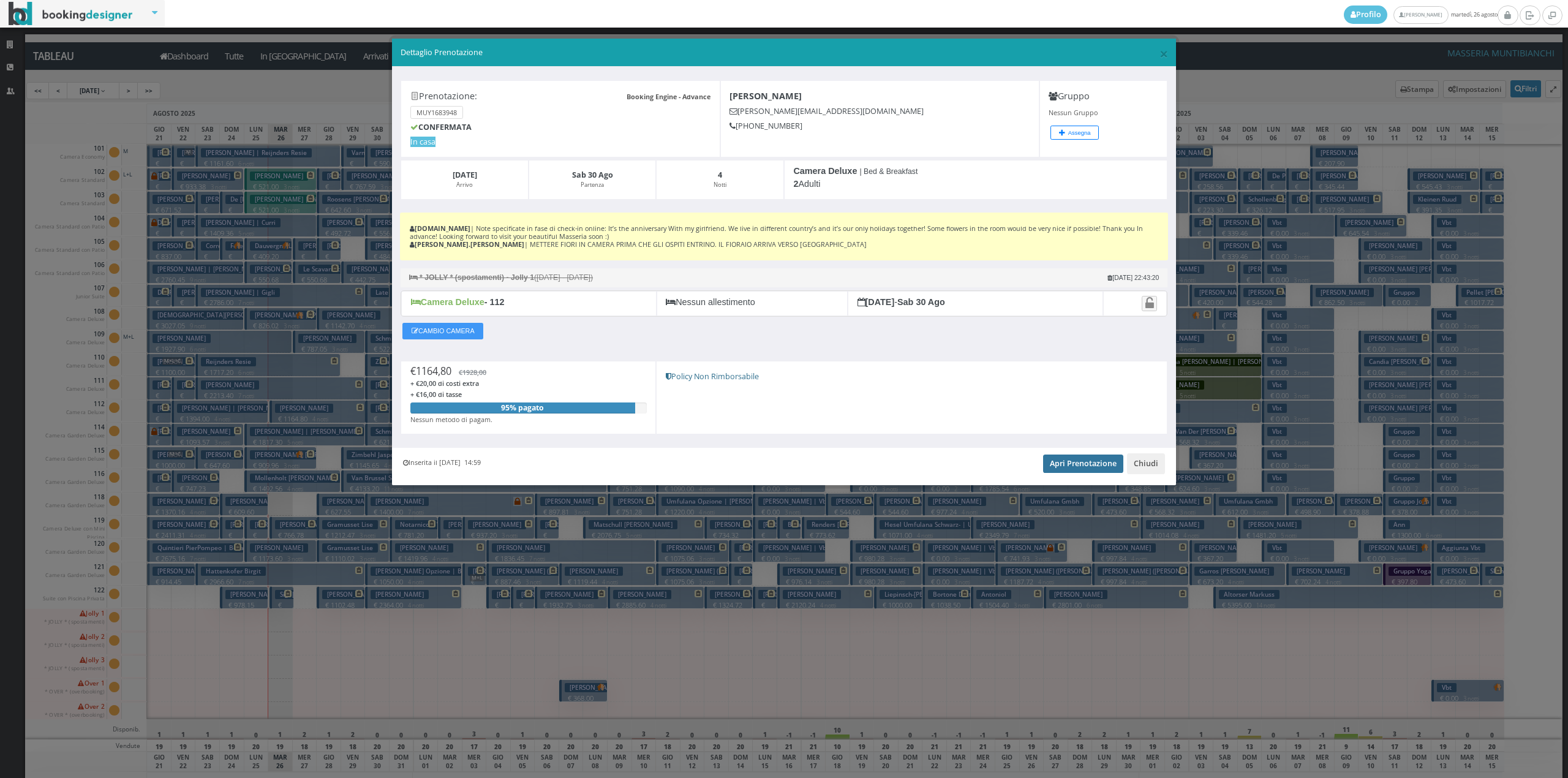
click at [1096, 470] on link "Apri Prenotazione" at bounding box center [1083, 463] width 81 height 18
click at [1150, 474] on button "Chiudi" at bounding box center [1146, 464] width 38 height 21
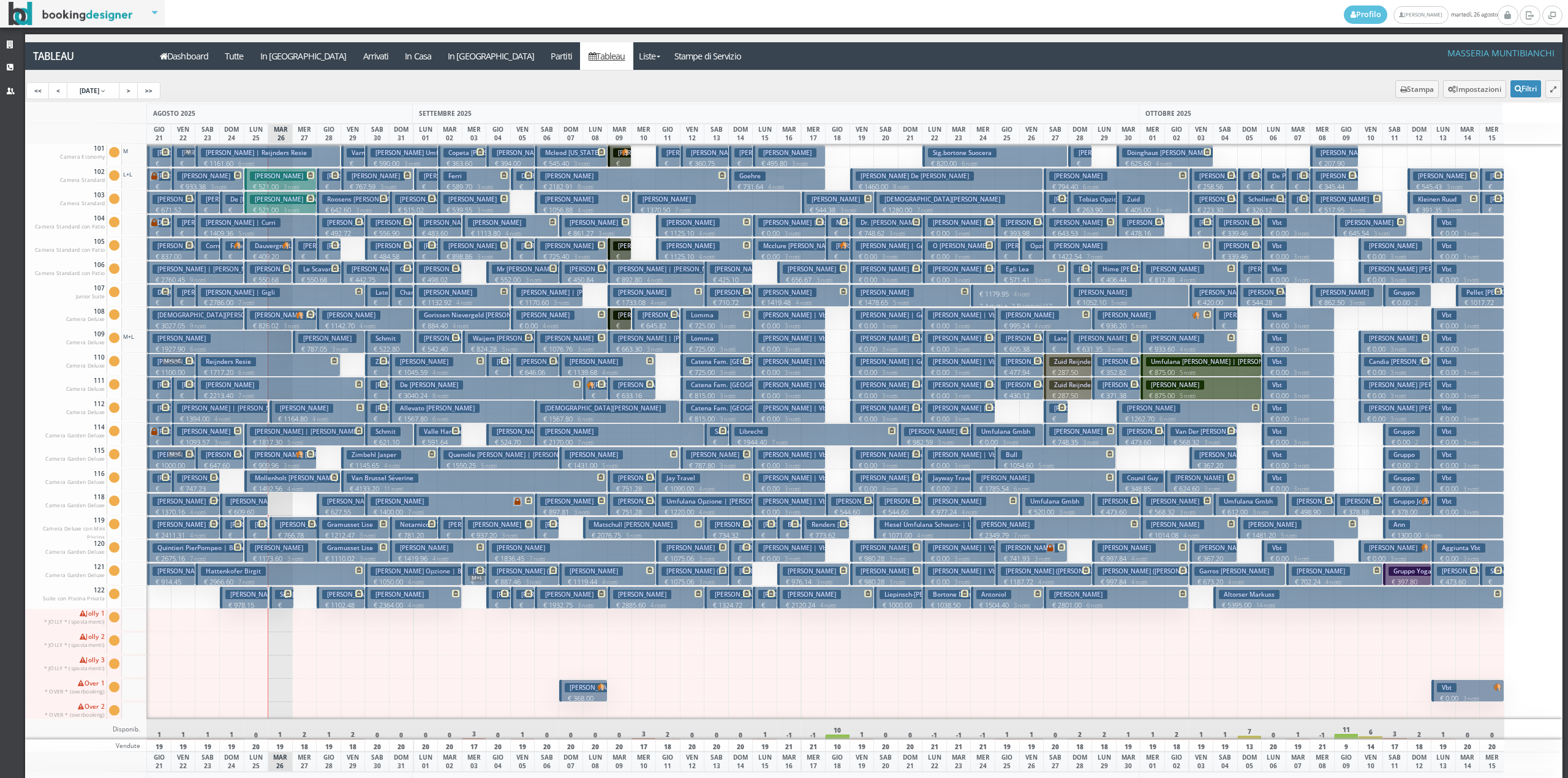
click at [331, 256] on p "€ 202.45 1 notti" at bounding box center [329, 271] width 15 height 38
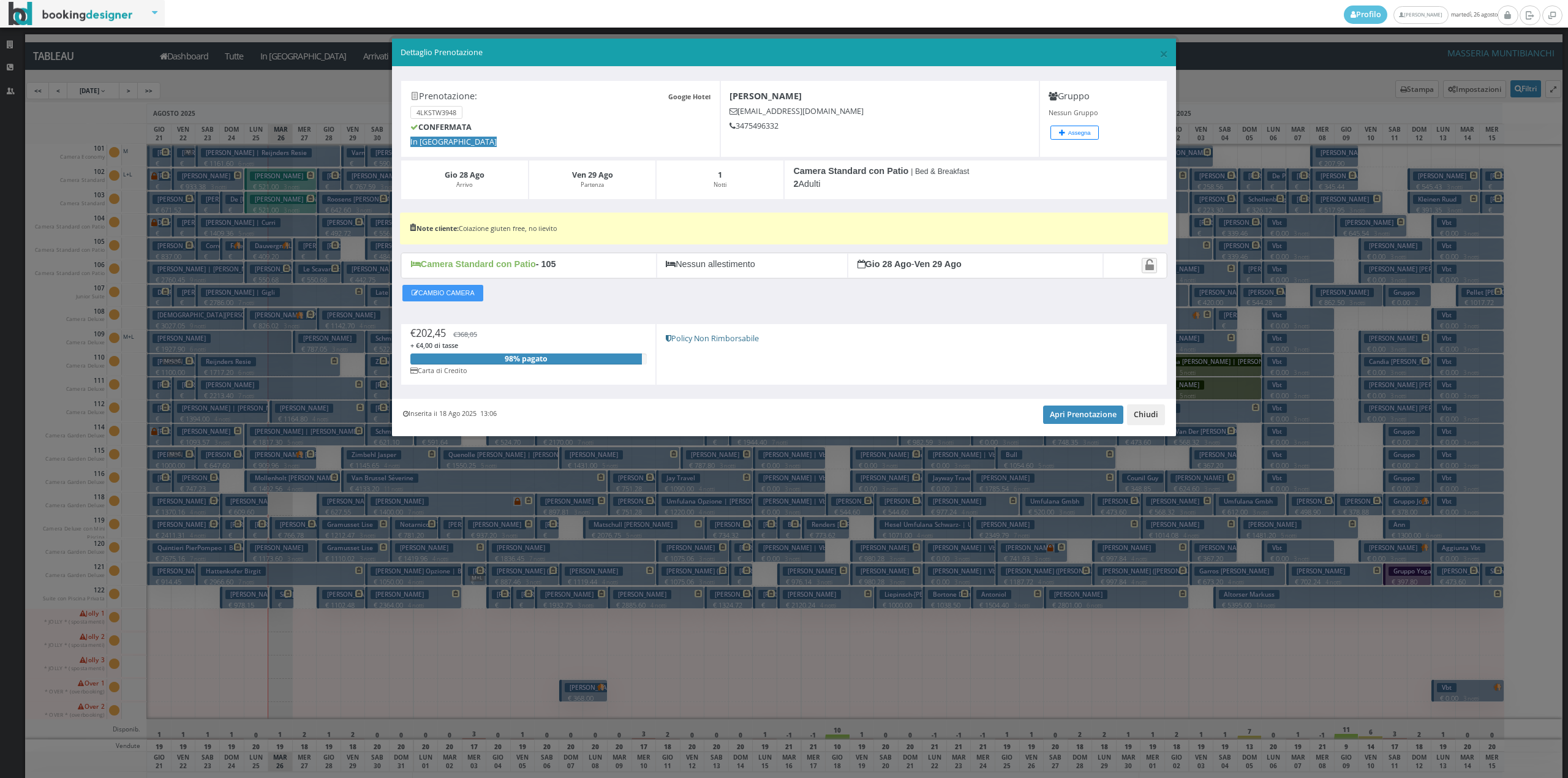
click at [1155, 407] on button "Chiudi" at bounding box center [1146, 414] width 38 height 21
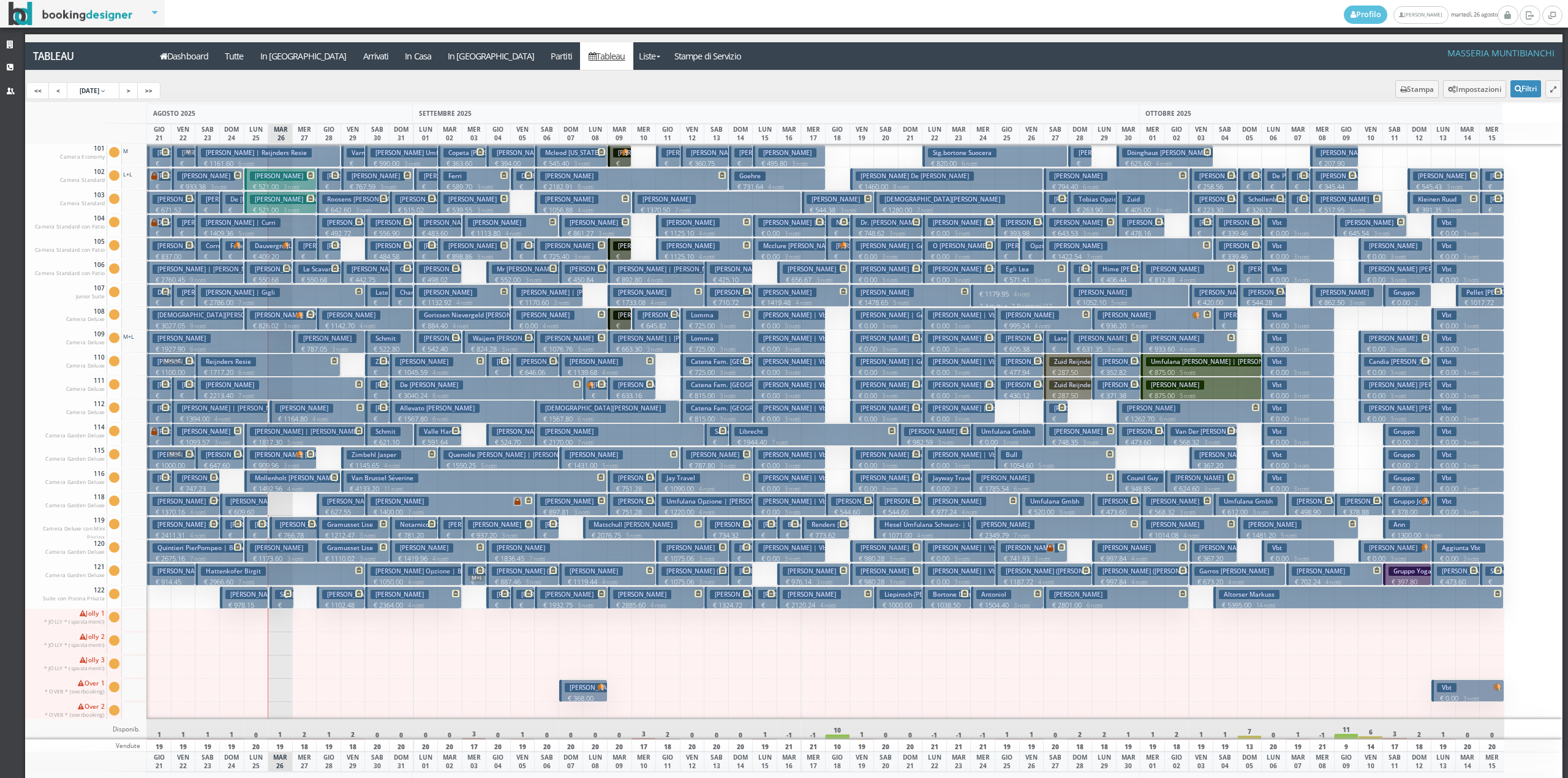
click at [379, 246] on h3 "Alexandra Bosetti" at bounding box center [400, 246] width 58 height 9
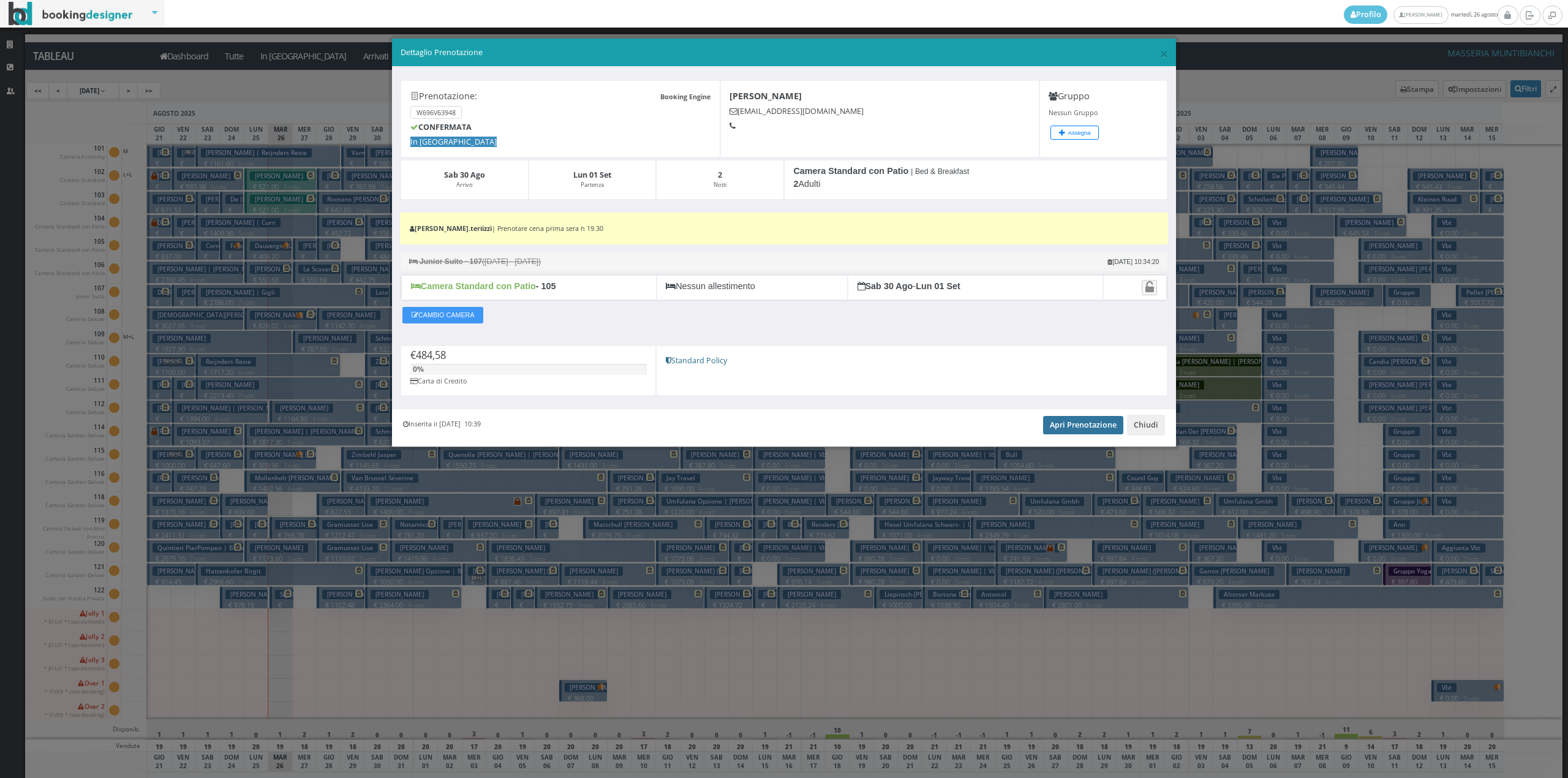
click at [1067, 425] on link "Apri Prenotazione" at bounding box center [1083, 425] width 81 height 18
click at [1146, 422] on button "Chiudi" at bounding box center [1146, 425] width 38 height 21
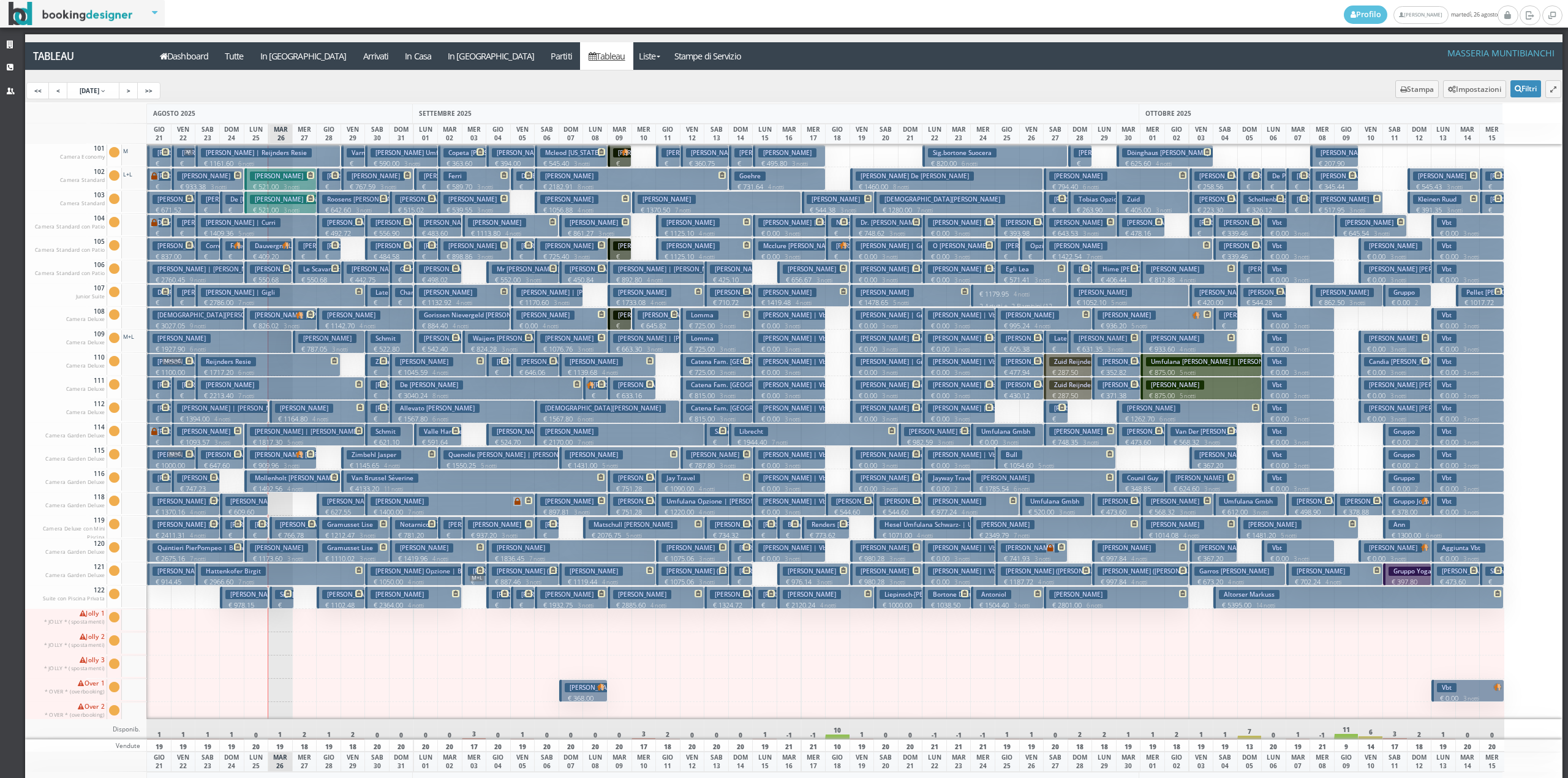
click at [400, 298] on button "Chantepy Valery € 279.40 1 notti 2 Adulti" at bounding box center [401, 295] width 24 height 22
click at [0, 0] on div "× Dettaglio Prenotazione Booking Engine Prenotazione: W696V63948 CONFERMATA In …" at bounding box center [0, 0] width 0 height 0
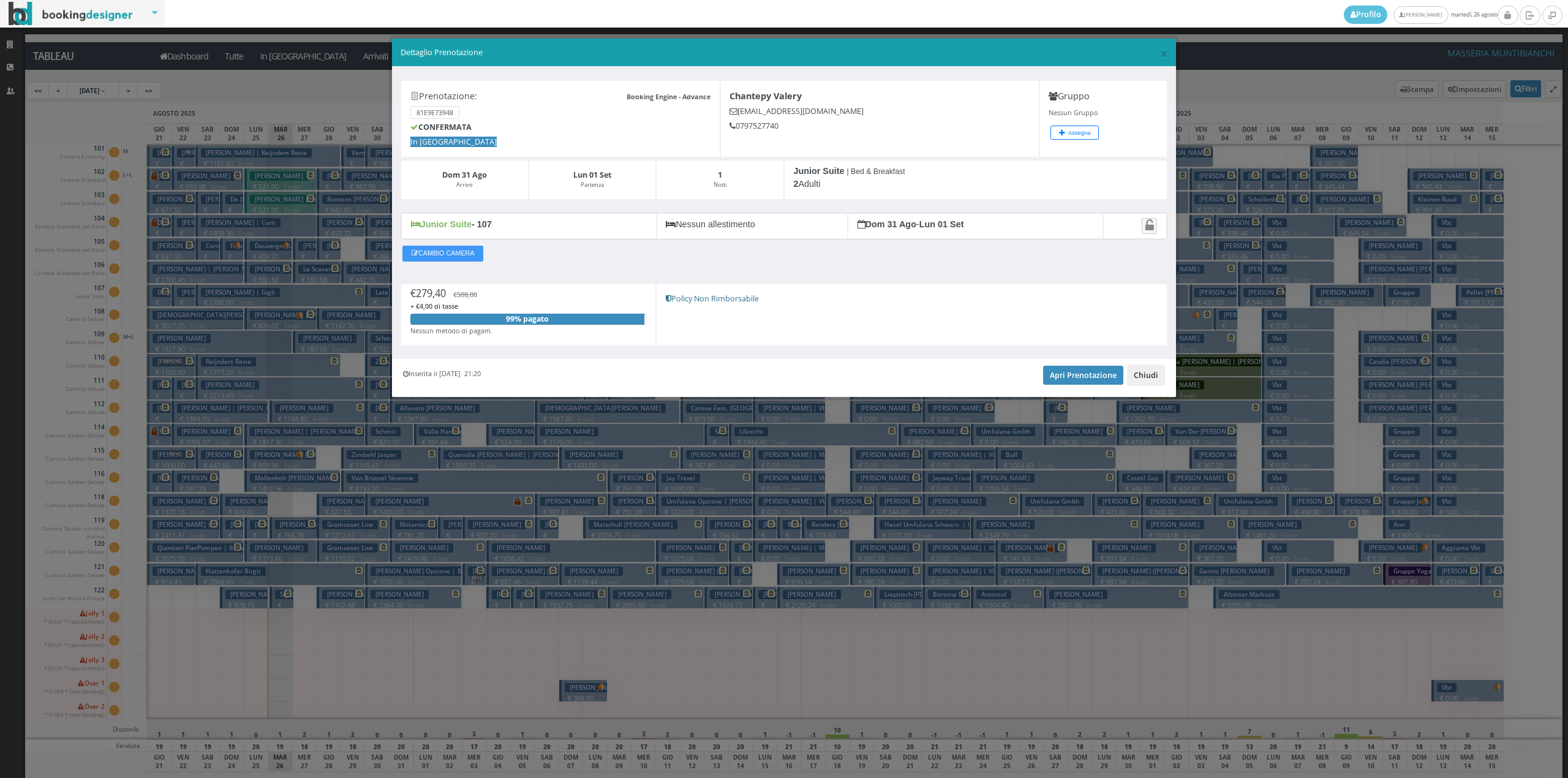
click at [1138, 372] on button "Chiudi" at bounding box center [1146, 374] width 38 height 21
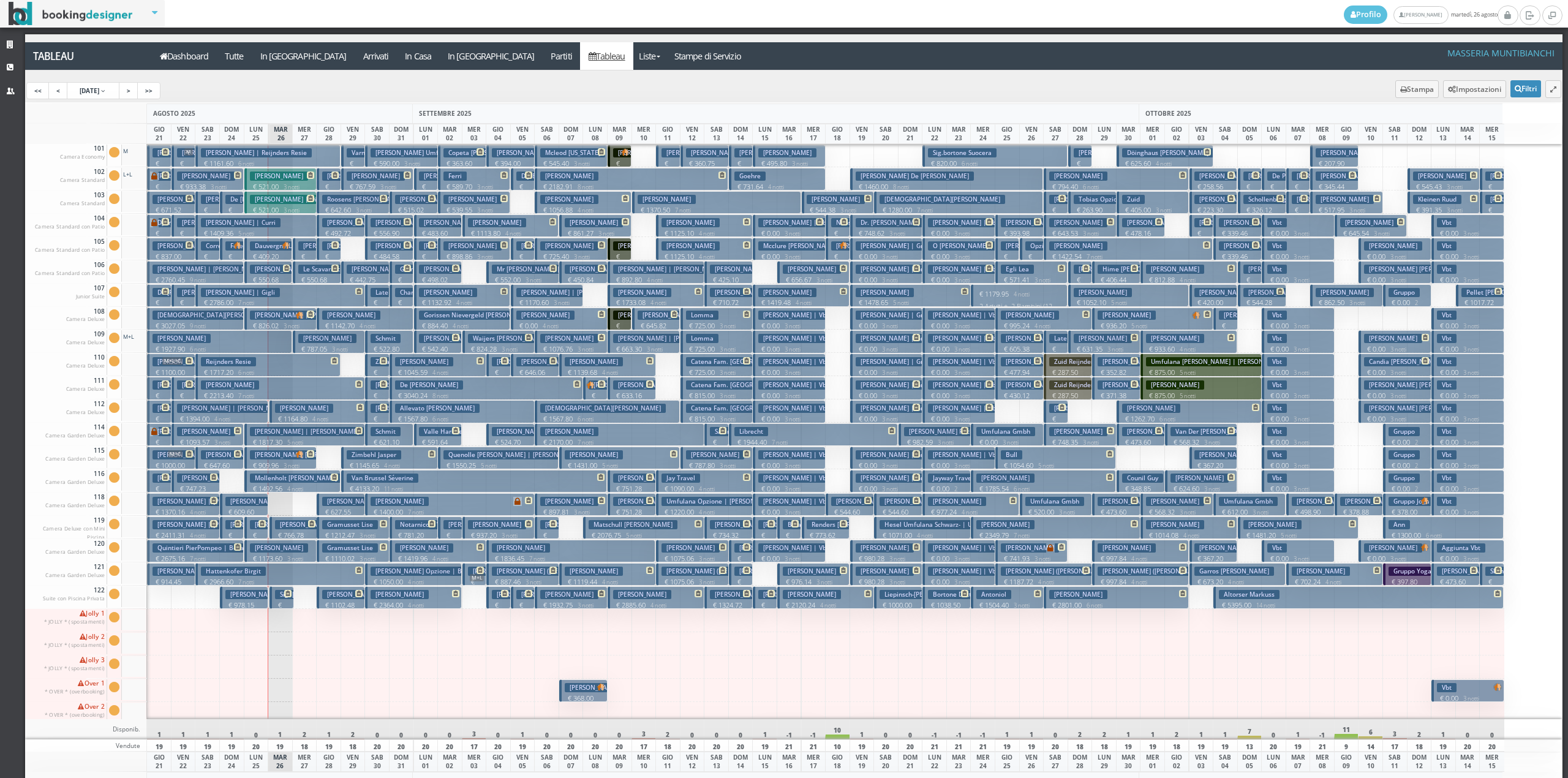
click at [403, 277] on p "€ 317.03 1 notti" at bounding box center [402, 294] width 15 height 38
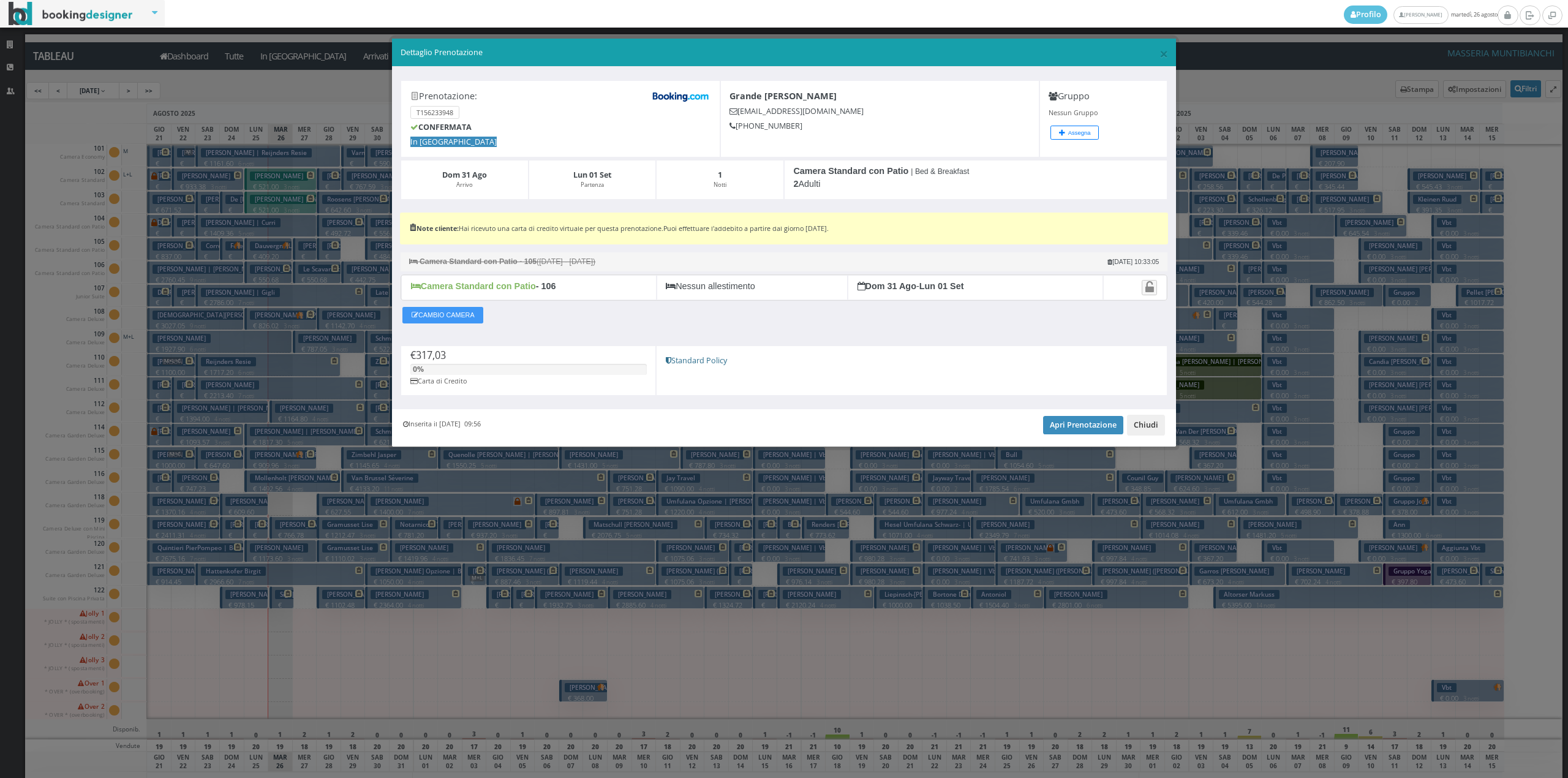
click at [1149, 424] on button "Chiudi" at bounding box center [1146, 425] width 38 height 21
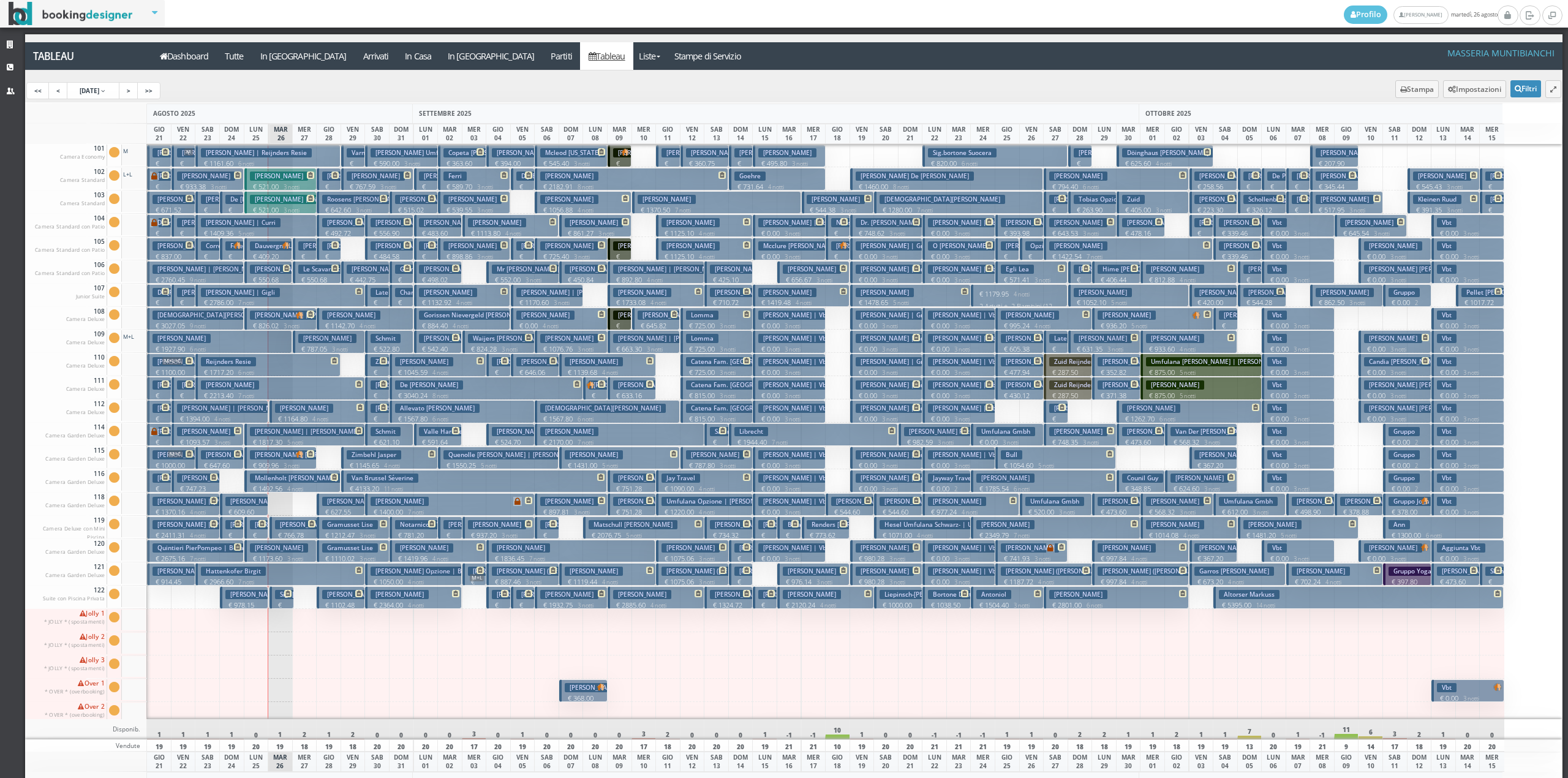
click at [420, 170] on button "Figlio Ruggiero € 100.00 1 notti 2 Adulti" at bounding box center [426, 179] width 24 height 22
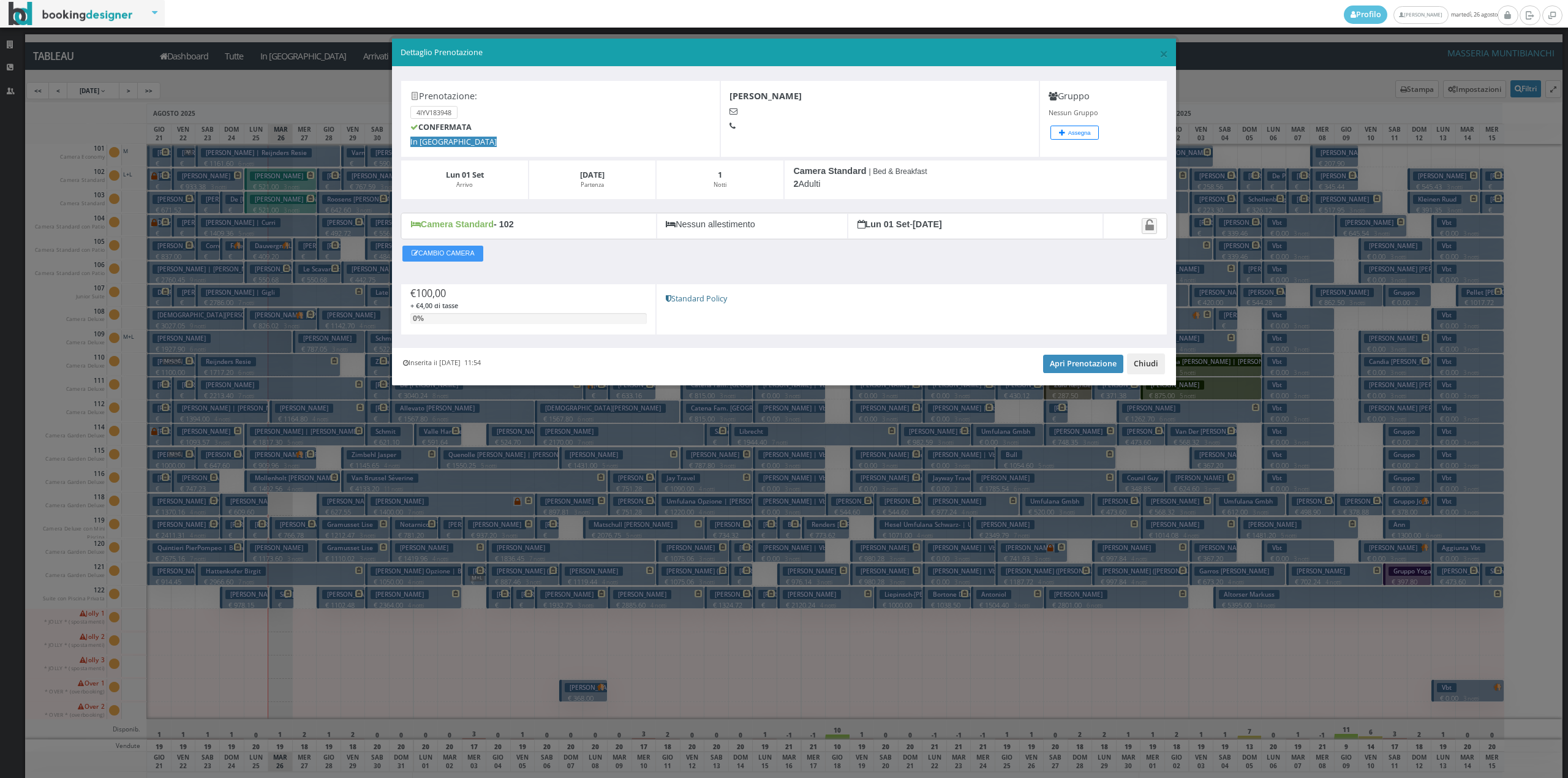
click at [1139, 361] on button "Chiudi" at bounding box center [1146, 364] width 38 height 21
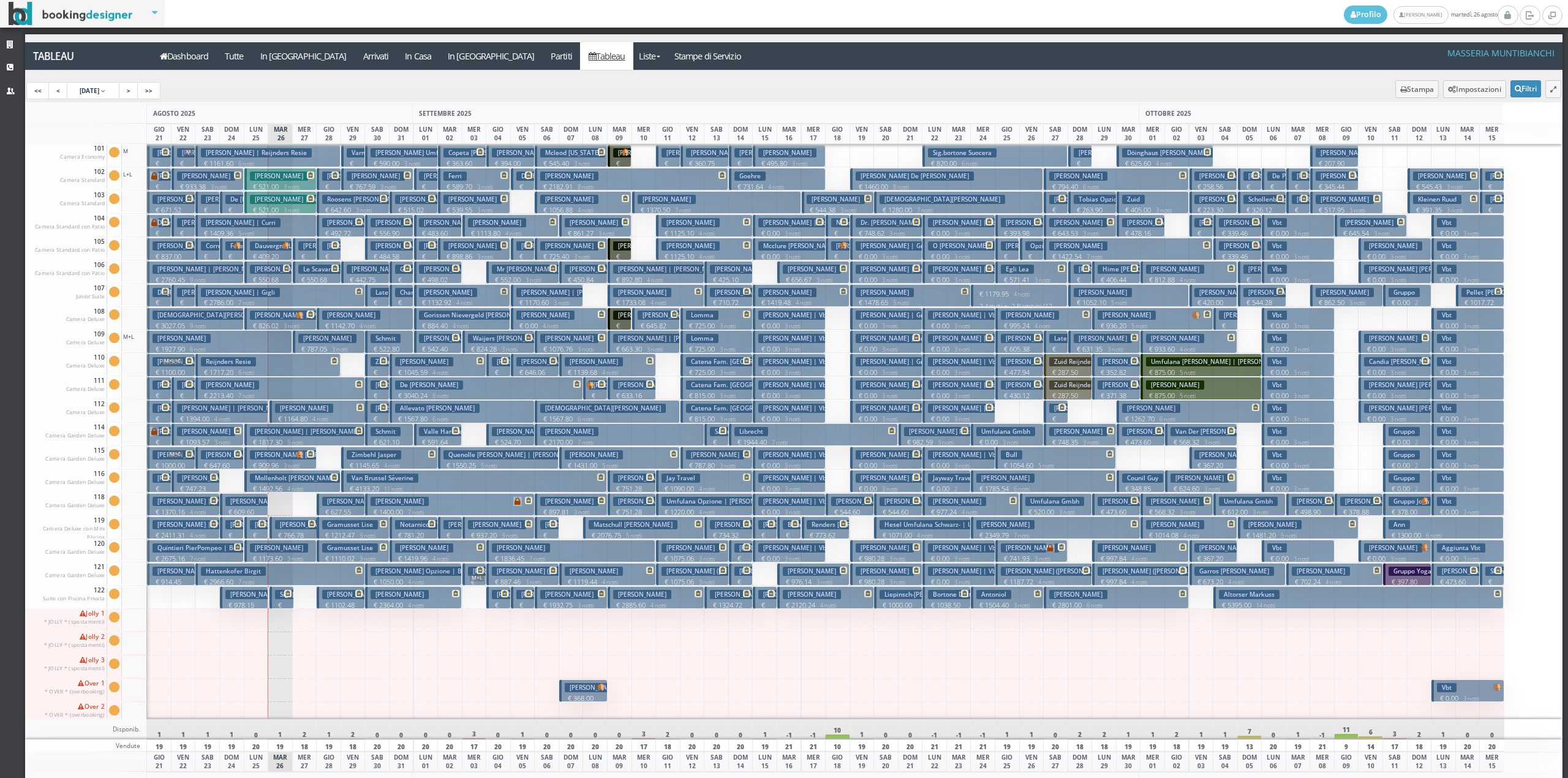
click at [375, 414] on button "Marulli Aurora € 269.09 1 notti 2 Adulti" at bounding box center [377, 411] width 24 height 22
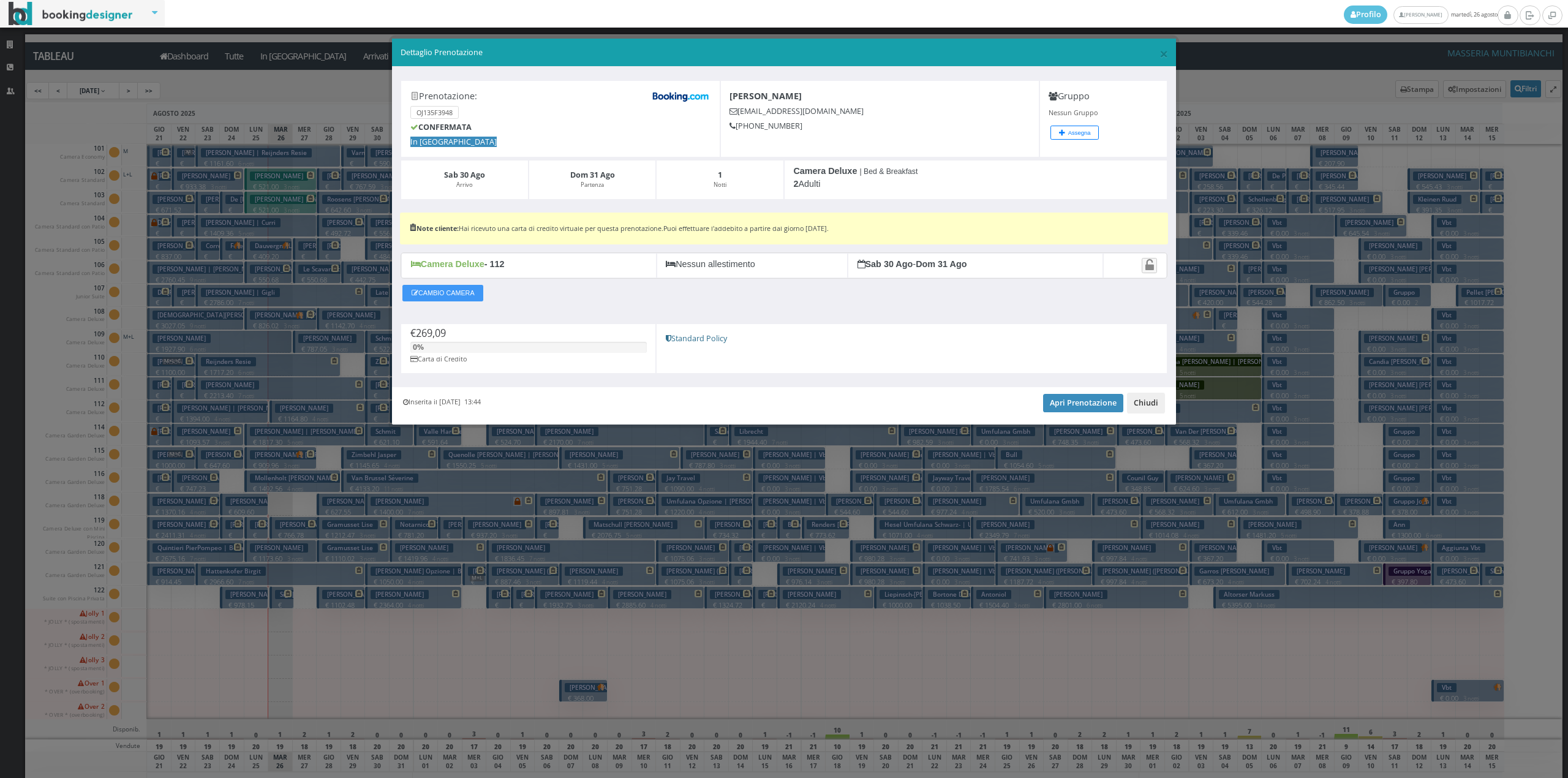
click at [1145, 404] on button "Chiudi" at bounding box center [1146, 403] width 38 height 21
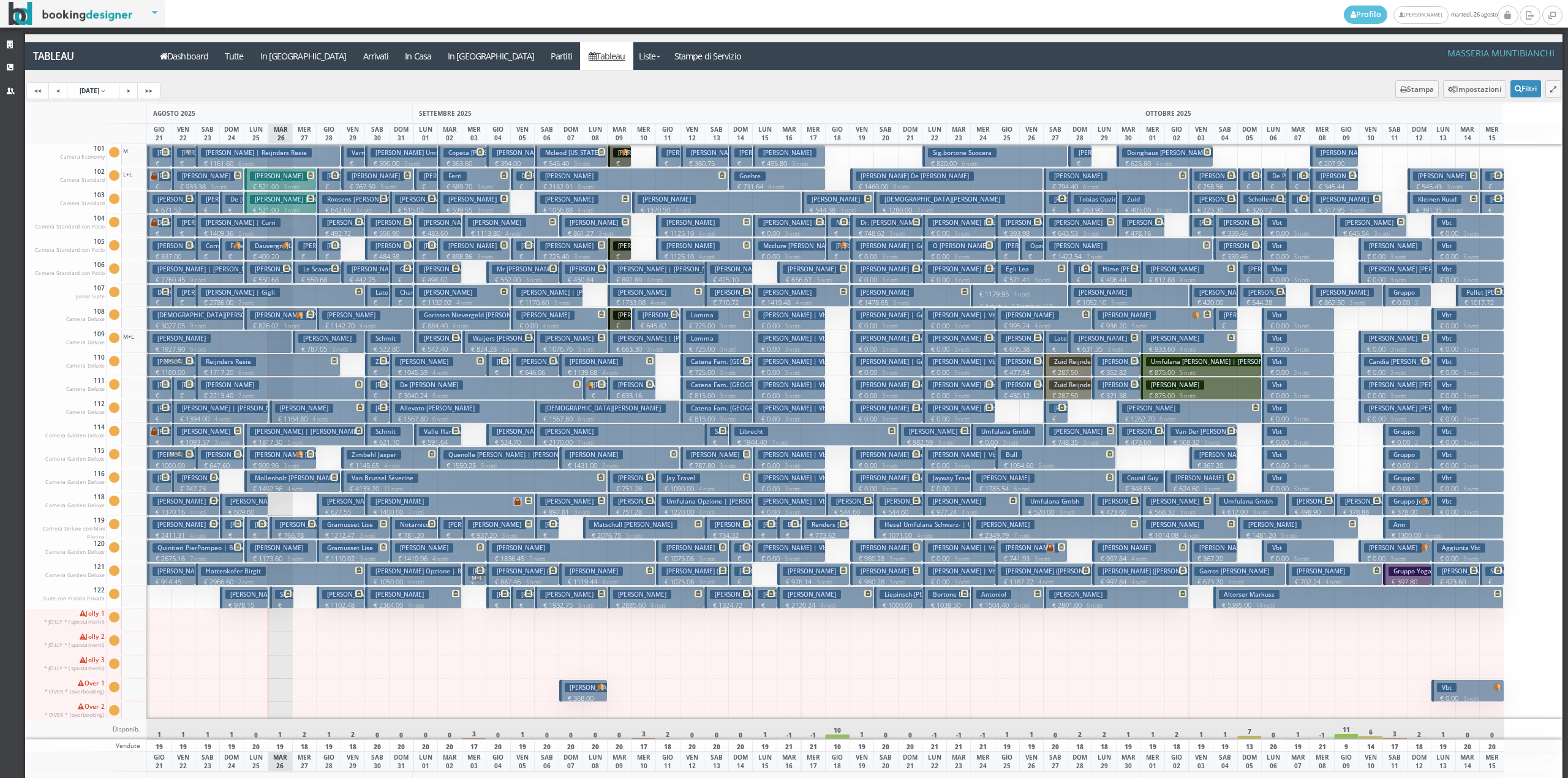
click at [375, 396] on p "€ 230.07 1 notti" at bounding box center [378, 410] width 15 height 38
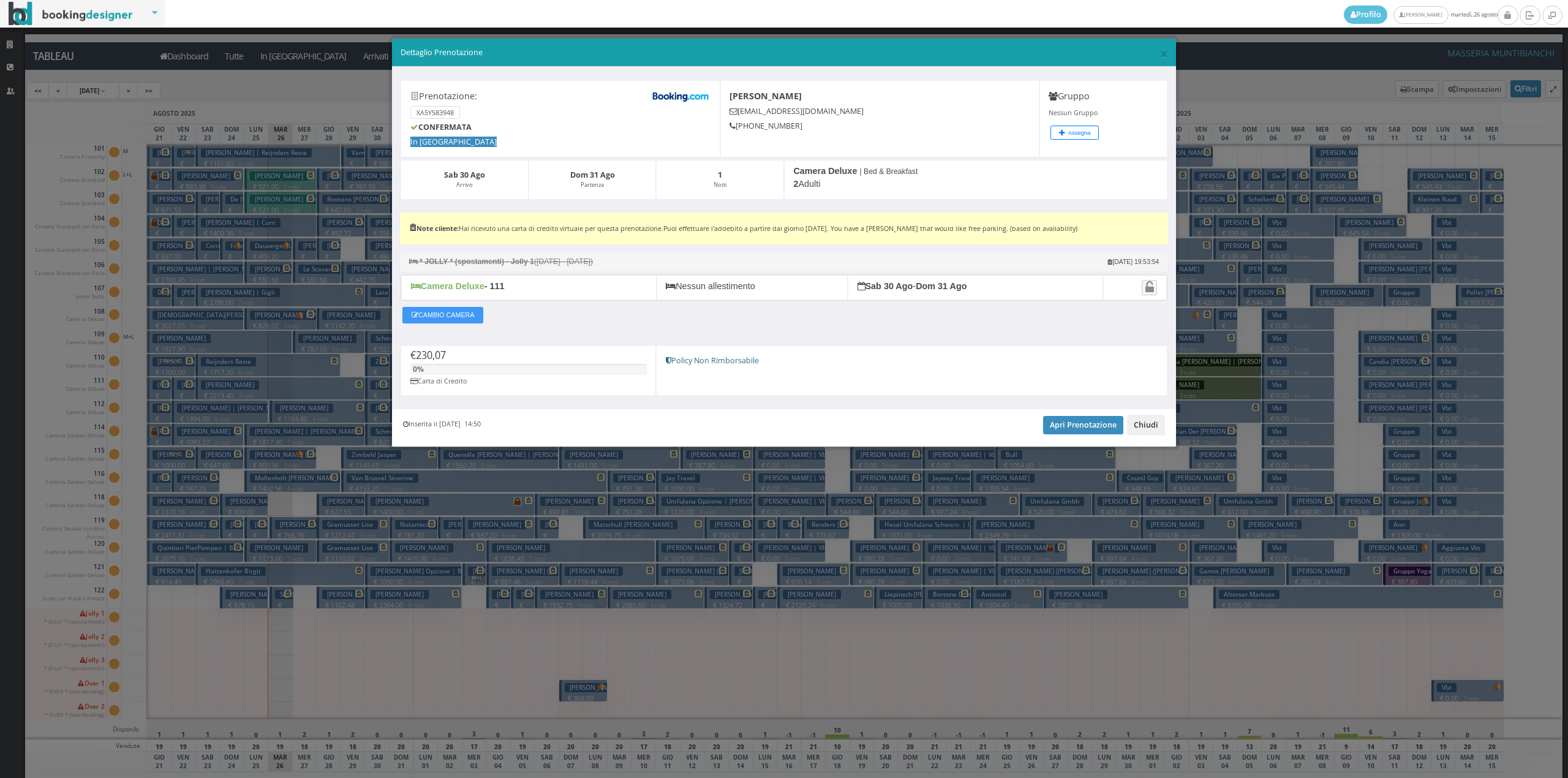
click at [1147, 422] on button "Chiudi" at bounding box center [1146, 425] width 38 height 21
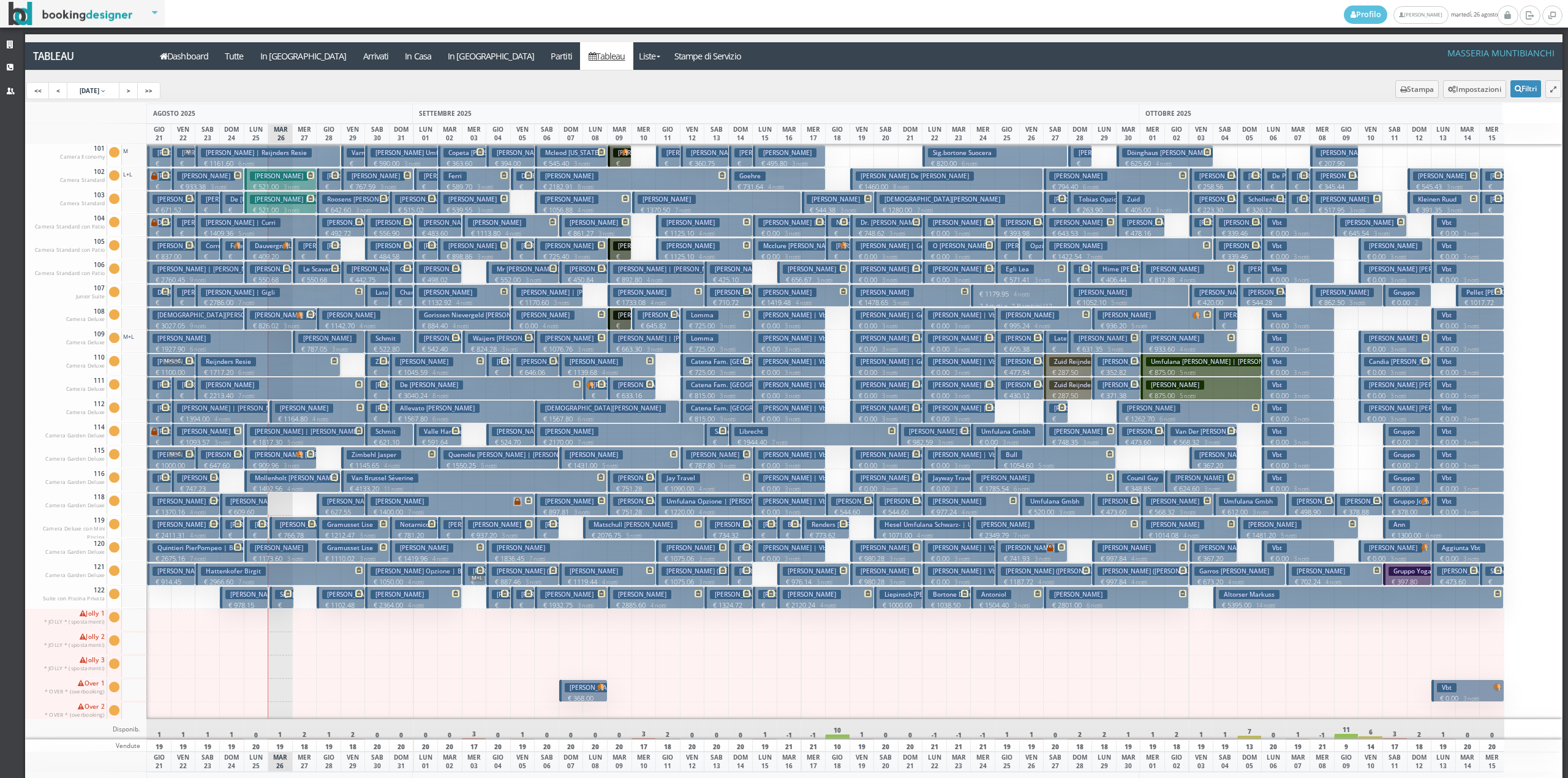
click at [372, 371] on p "€ 261.30 1 notti" at bounding box center [378, 386] width 15 height 38
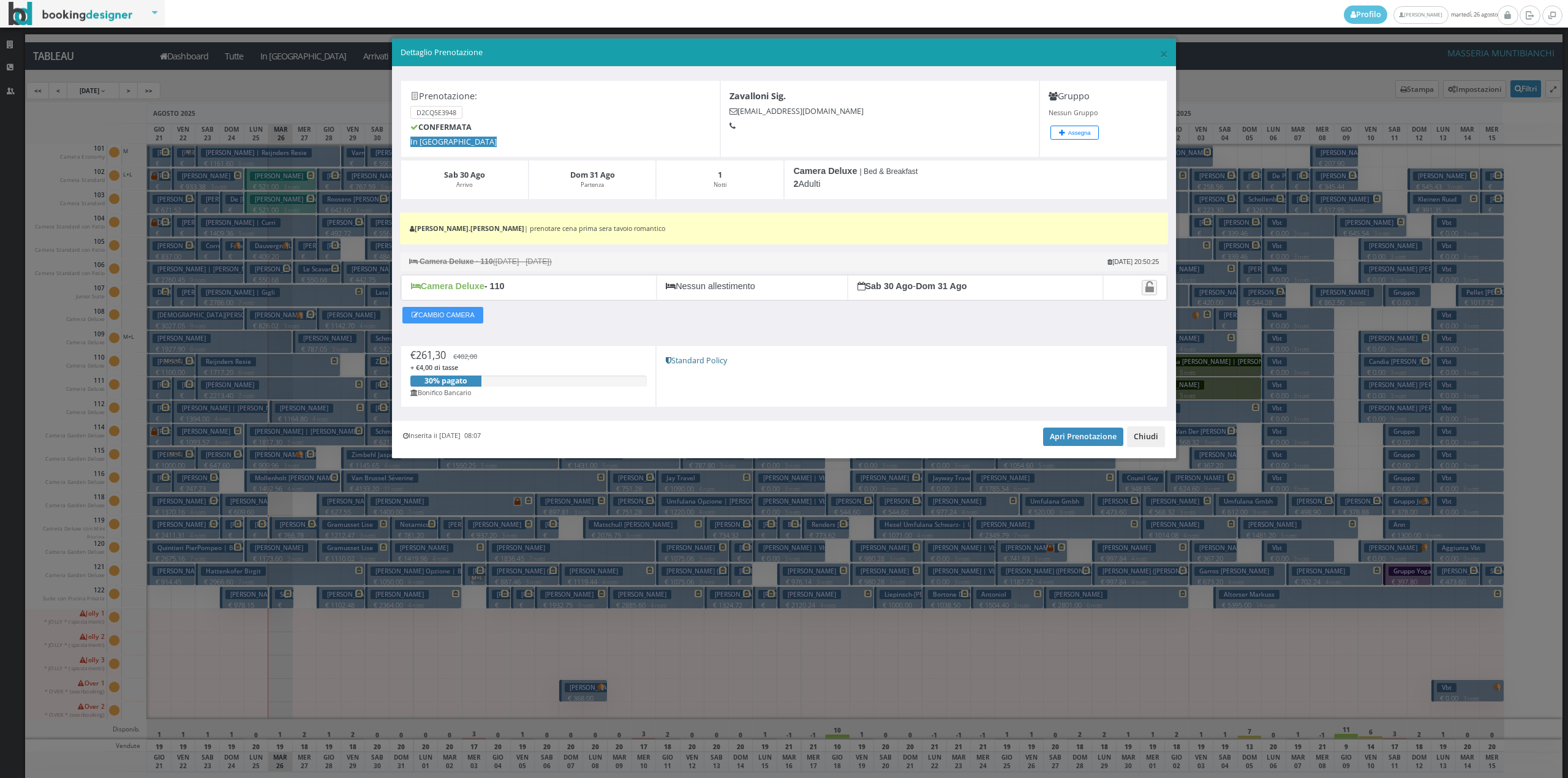
click at [1143, 440] on button "Chiudi" at bounding box center [1146, 437] width 38 height 21
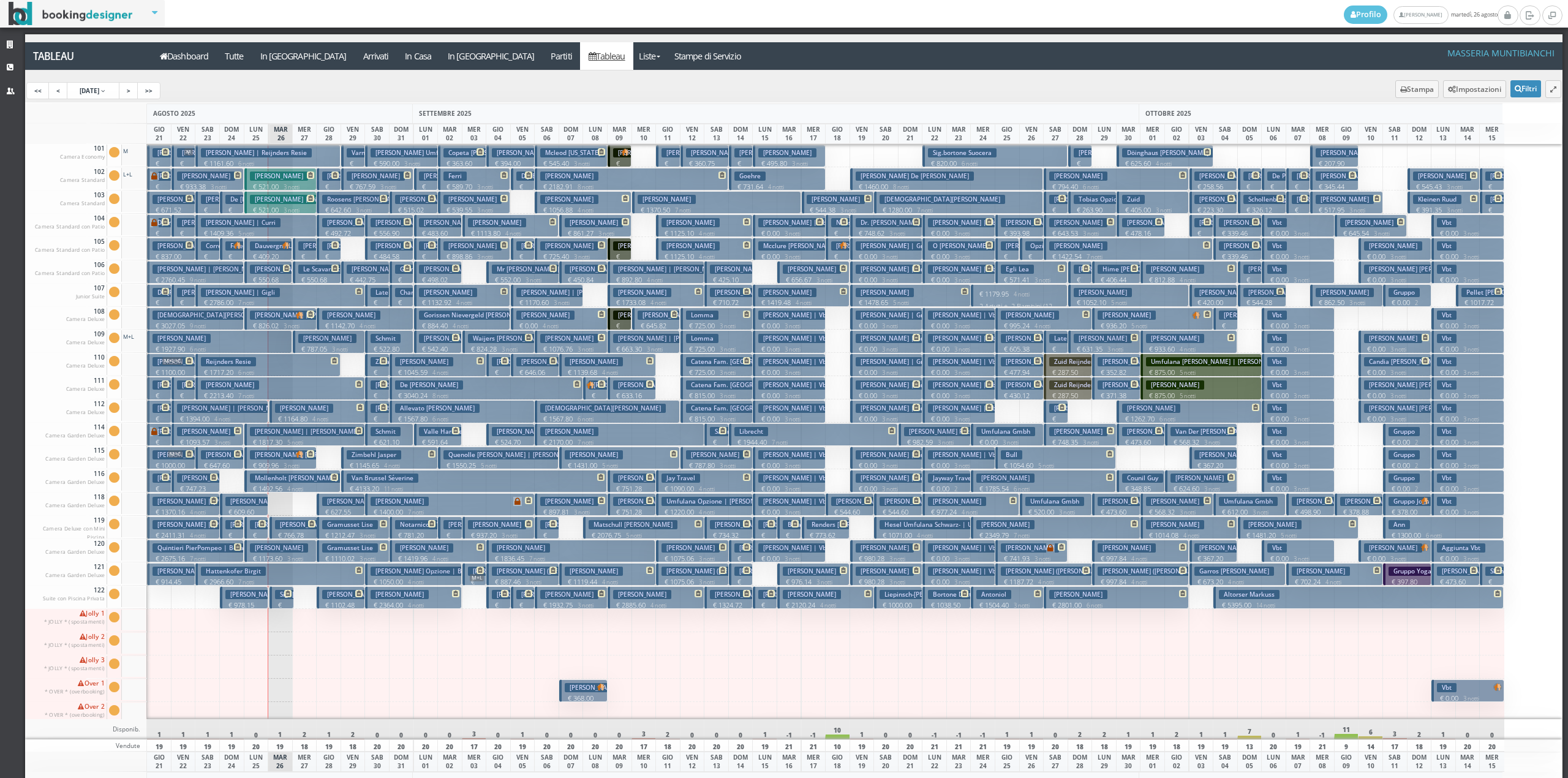
click at [444, 533] on p "€ 290.00 1 notti" at bounding box center [451, 549] width 15 height 38
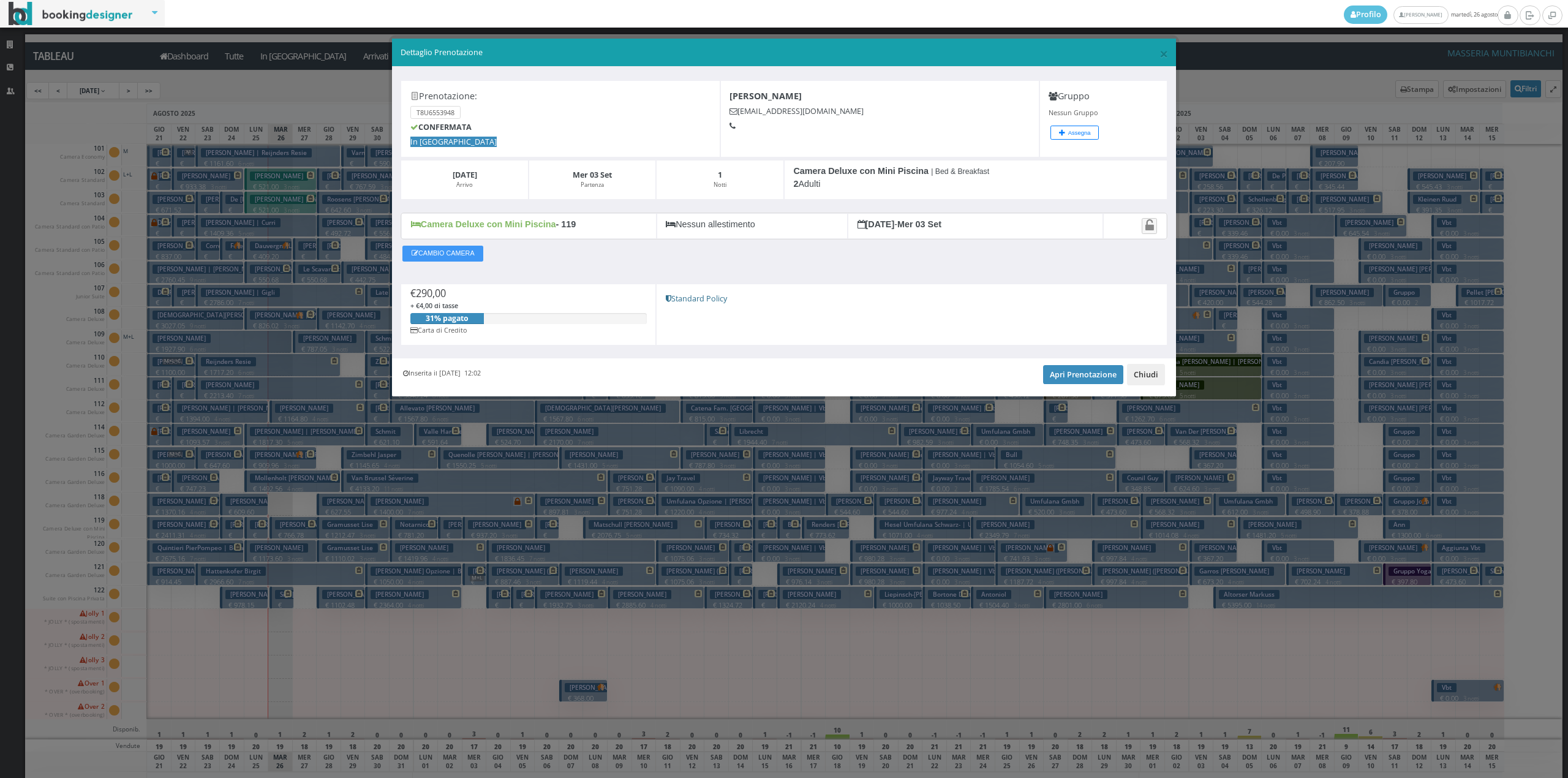
click at [1139, 379] on button "Chiudi" at bounding box center [1146, 374] width 38 height 21
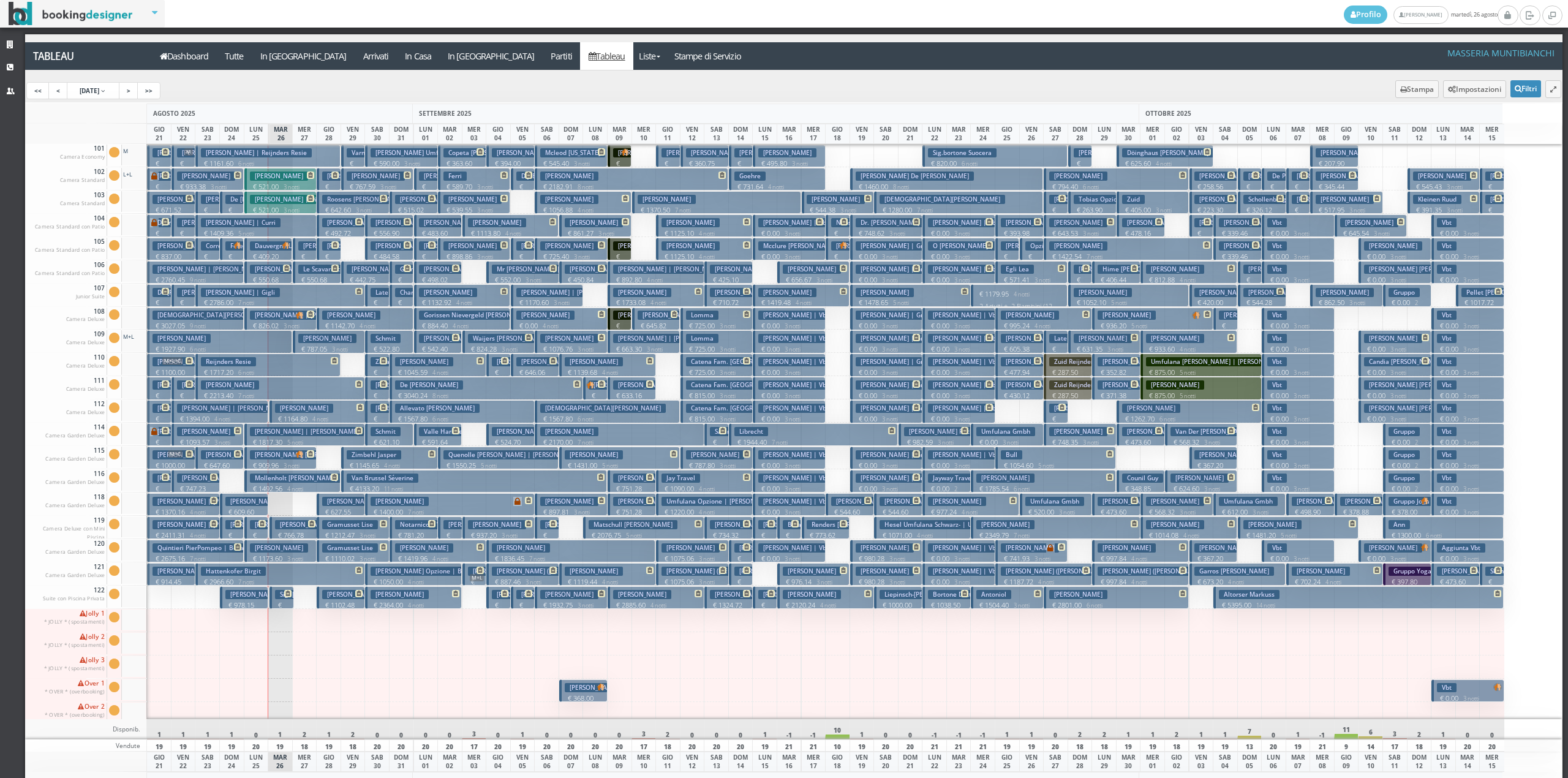
click at [493, 366] on h3 "Ferrari Caterina" at bounding box center [521, 361] width 58 height 9
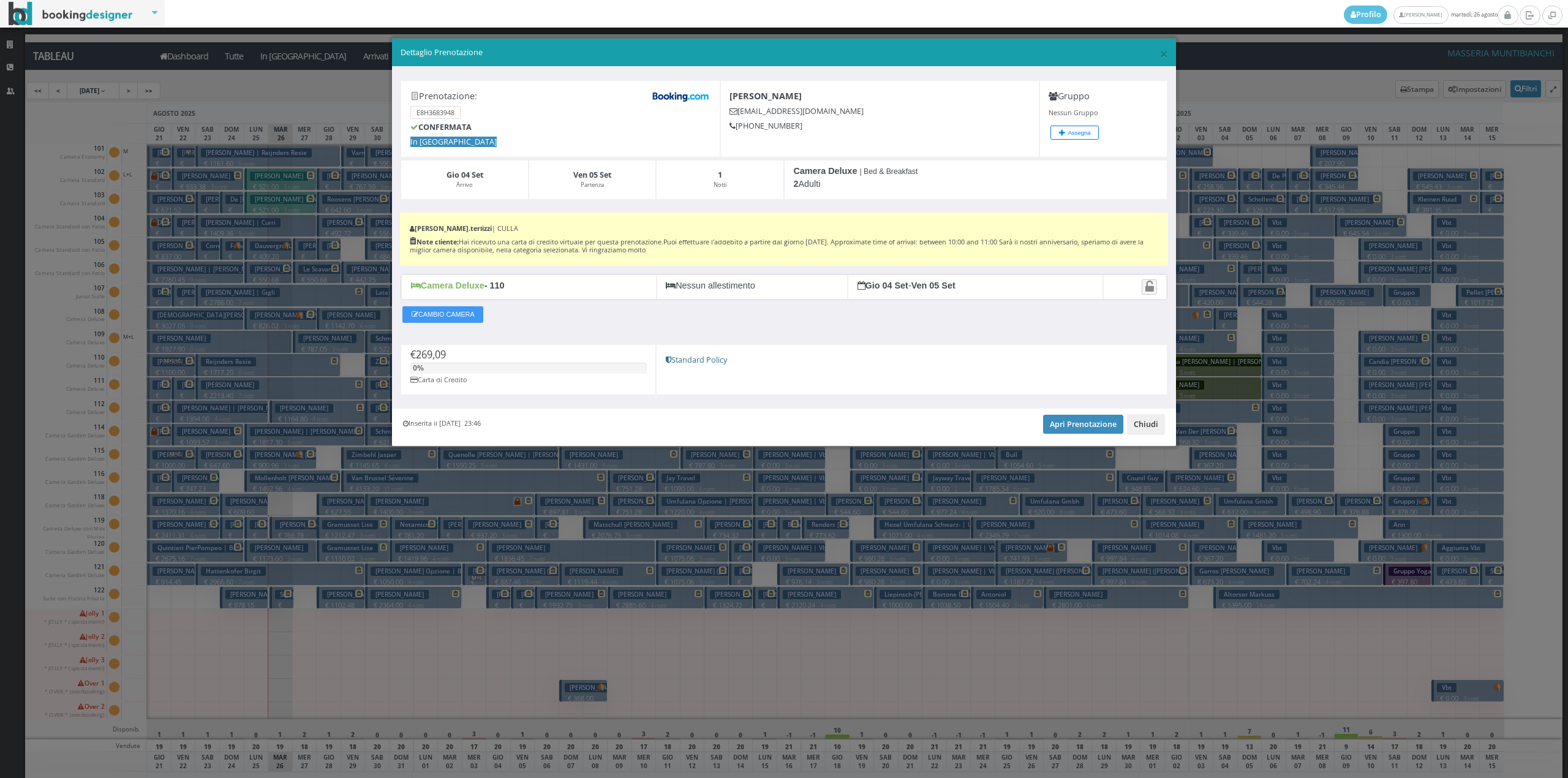
click at [1149, 427] on button "Chiudi" at bounding box center [1146, 425] width 38 height 21
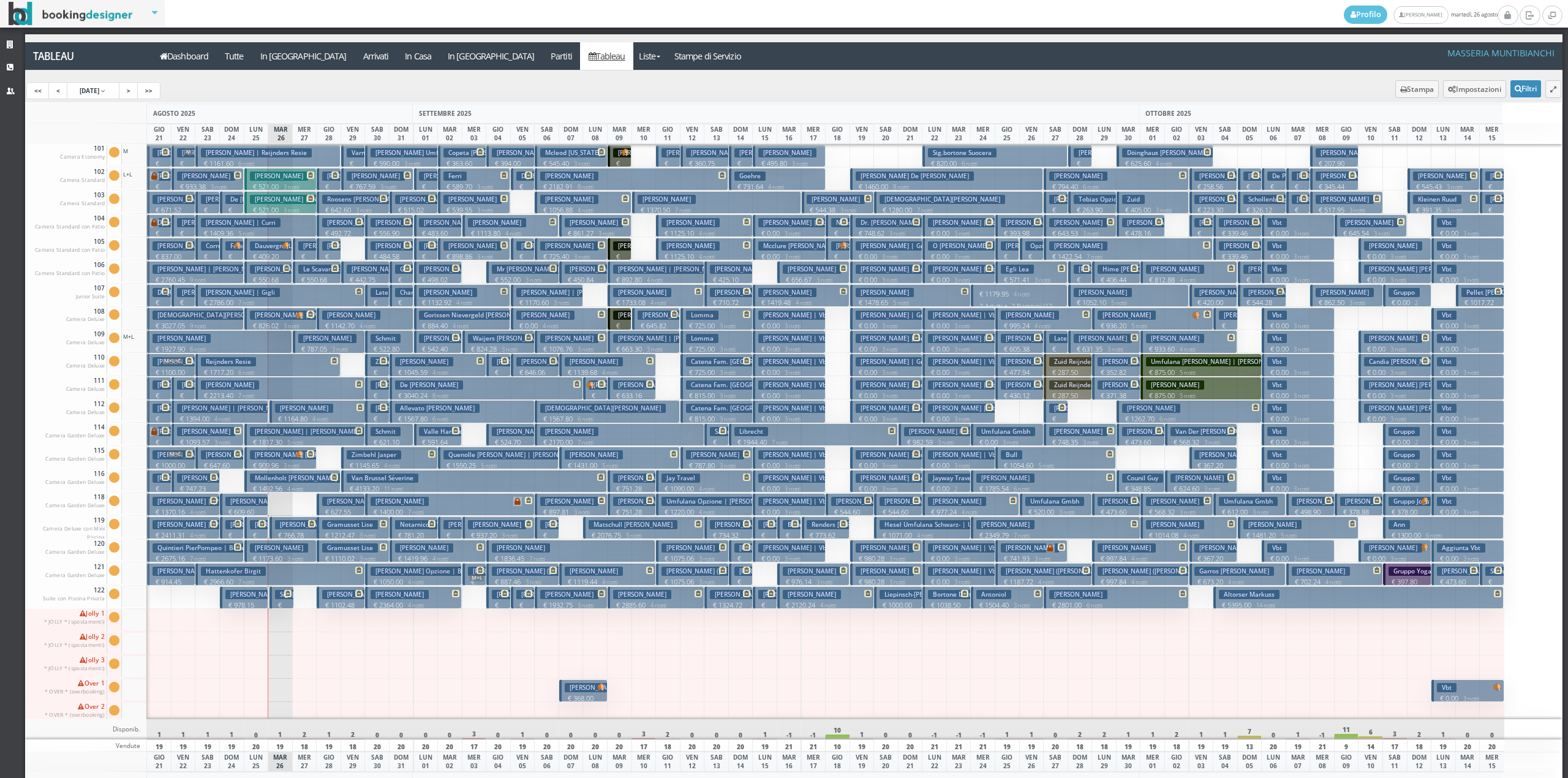
click at [521, 253] on p "€ 180.00 1 notti" at bounding box center [524, 271] width 15 height 38
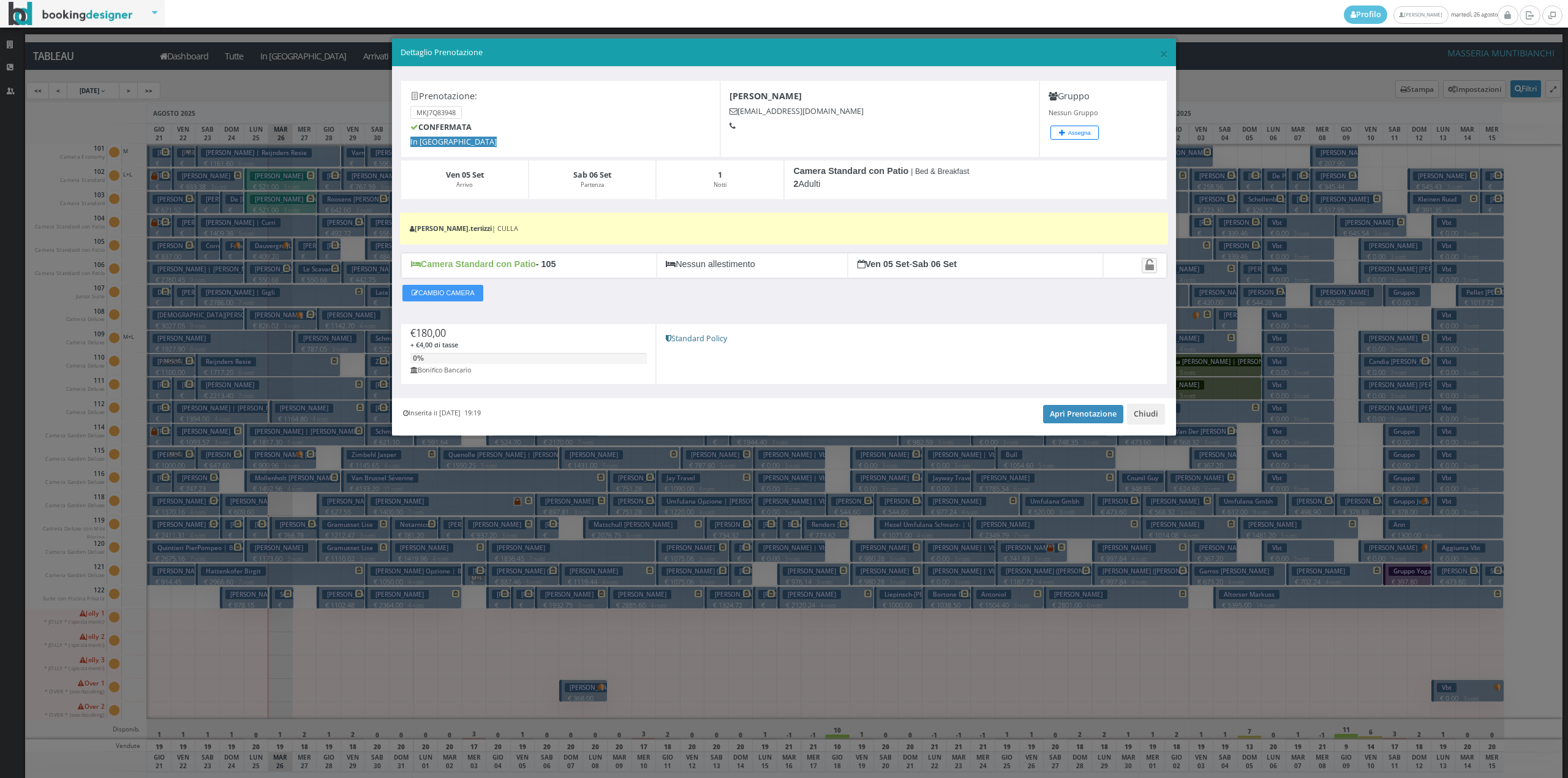
click at [1076, 404] on div "Inserita il 23 Ago 2025 19:19 Apri Prenotazione Chiudi" at bounding box center [784, 417] width 784 height 37
click at [1075, 414] on link "Apri Prenotazione" at bounding box center [1083, 414] width 81 height 18
click at [1164, 415] on button "Chiudi" at bounding box center [1146, 414] width 38 height 21
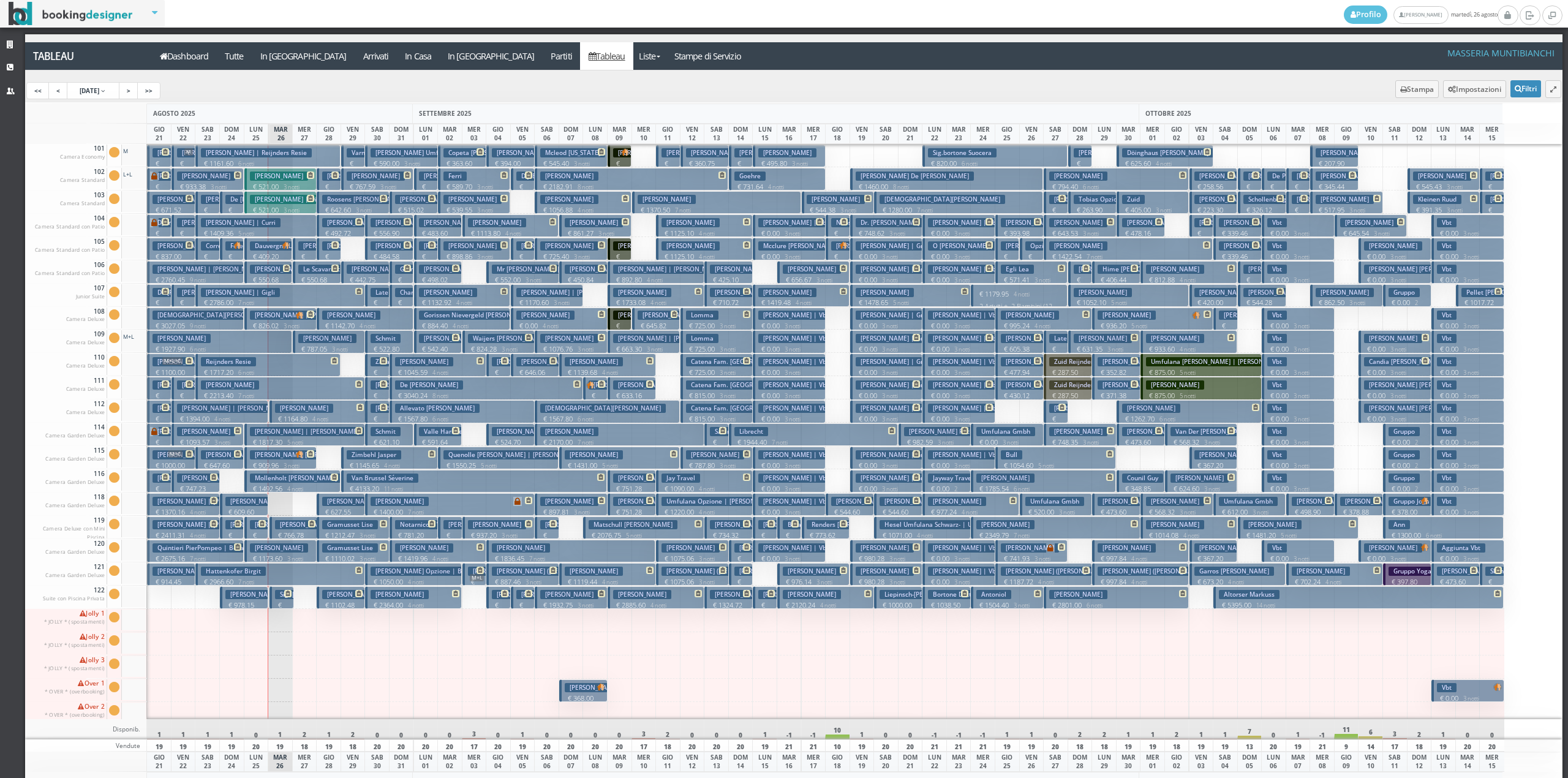
click at [527, 241] on button "Pici Emanuele € 180.00 1 notti 2 Adulti" at bounding box center [522, 249] width 24 height 22
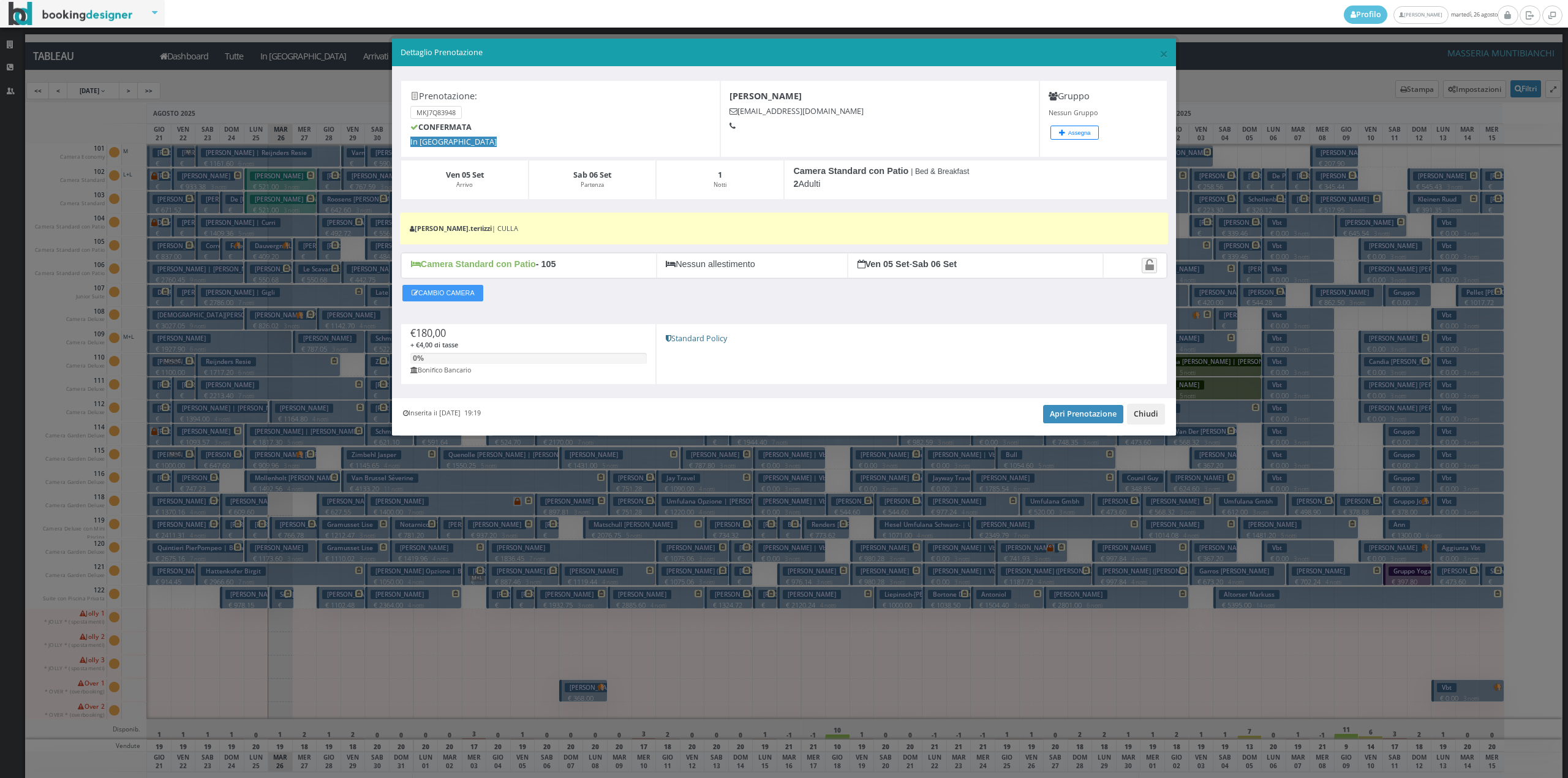
click at [1159, 413] on button "Chiudi" at bounding box center [1146, 414] width 38 height 21
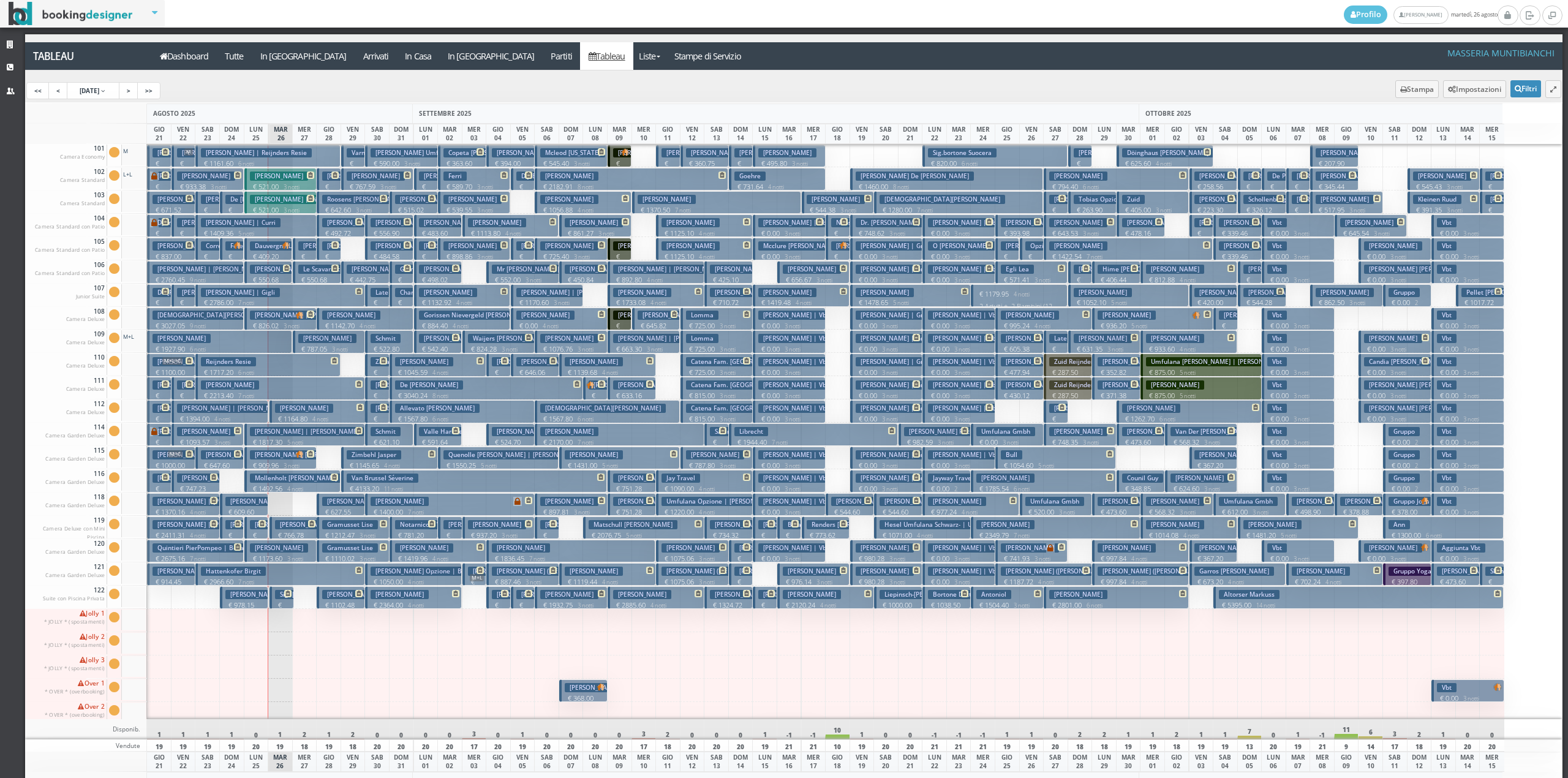
click at [544, 532] on p "€ 340.00 1 notti" at bounding box center [548, 549] width 15 height 38
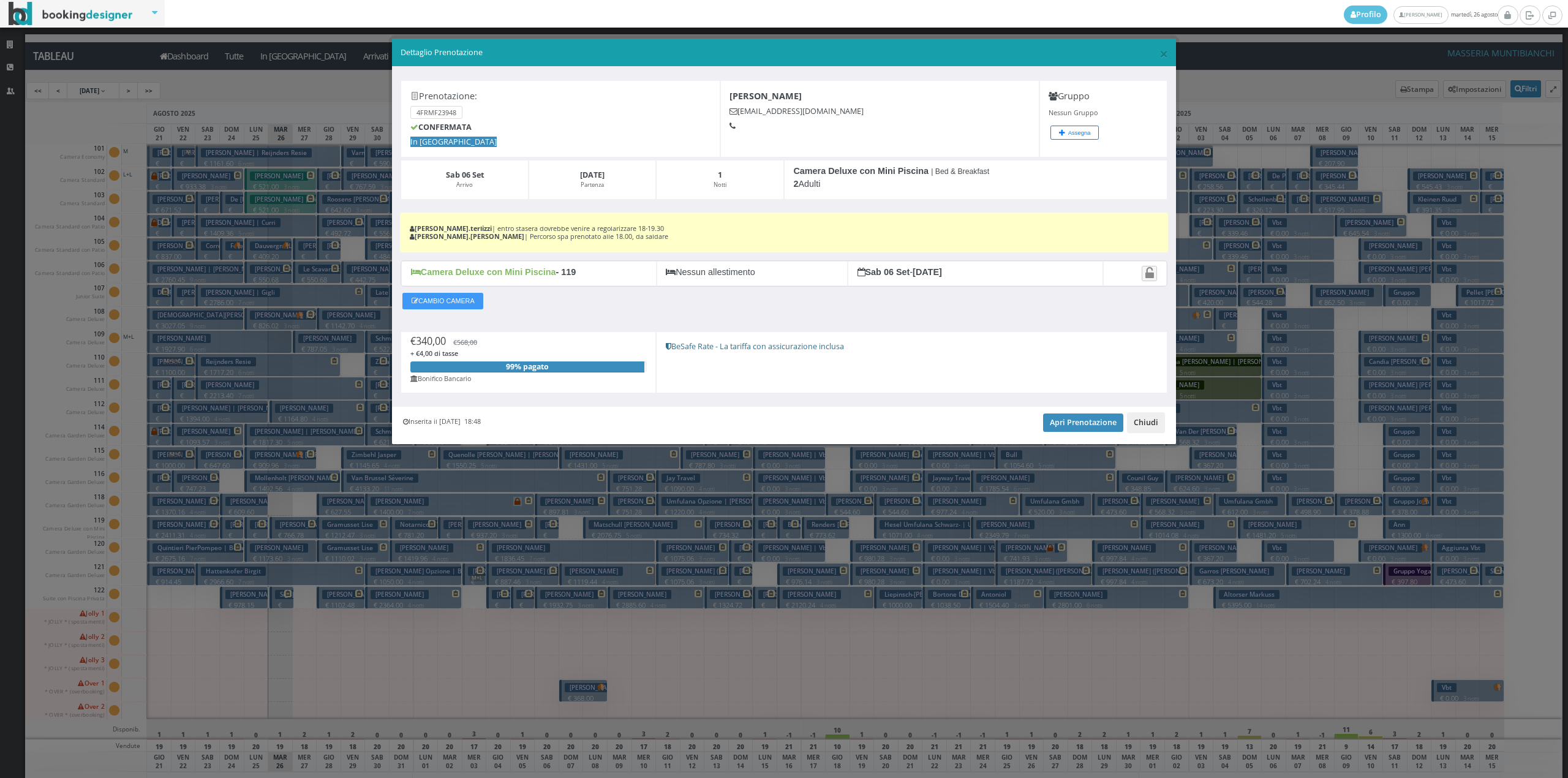
click at [1136, 424] on button "Chiudi" at bounding box center [1146, 422] width 38 height 21
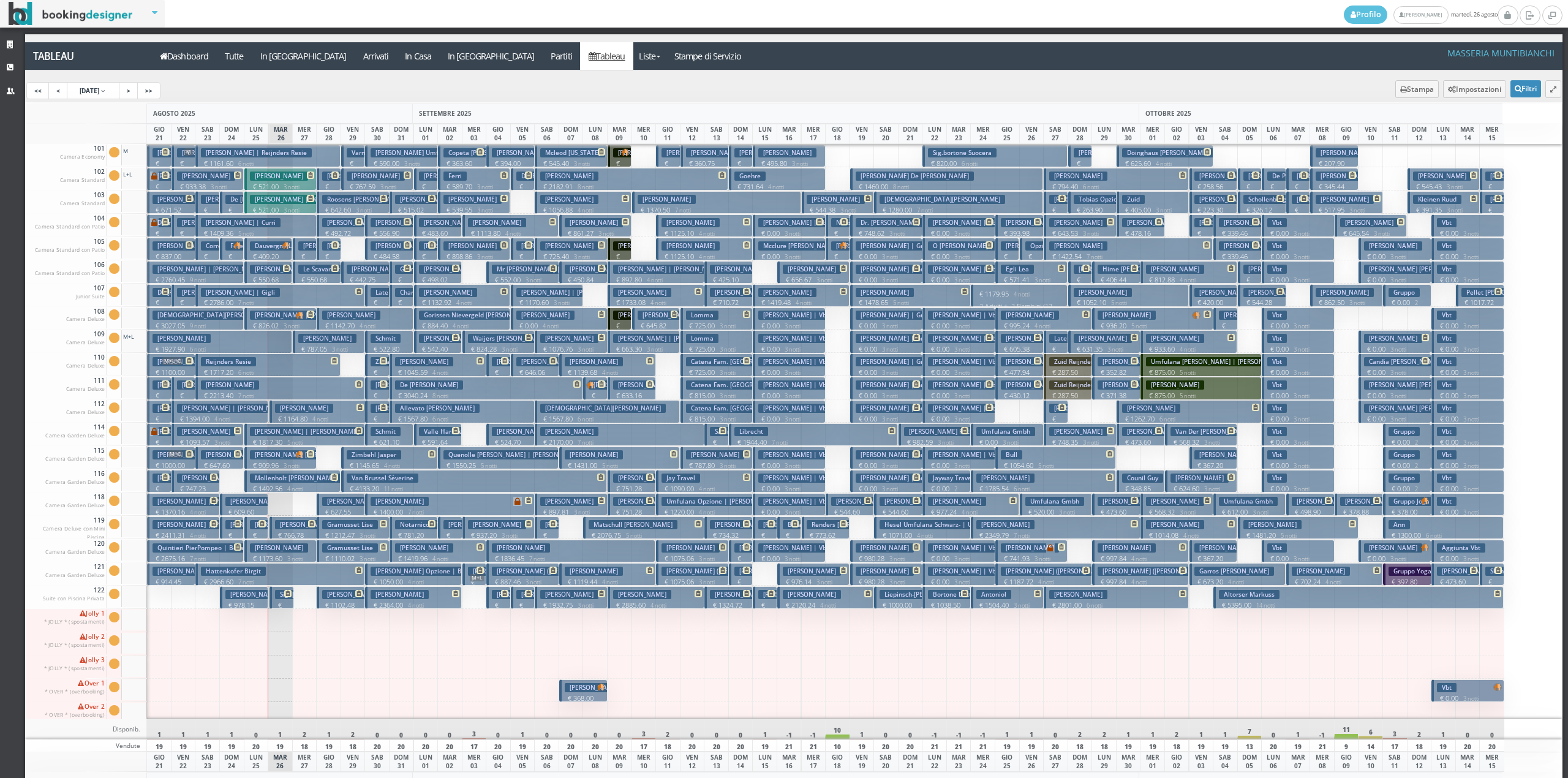
click at [523, 597] on span at bounding box center [527, 594] width 10 height 7
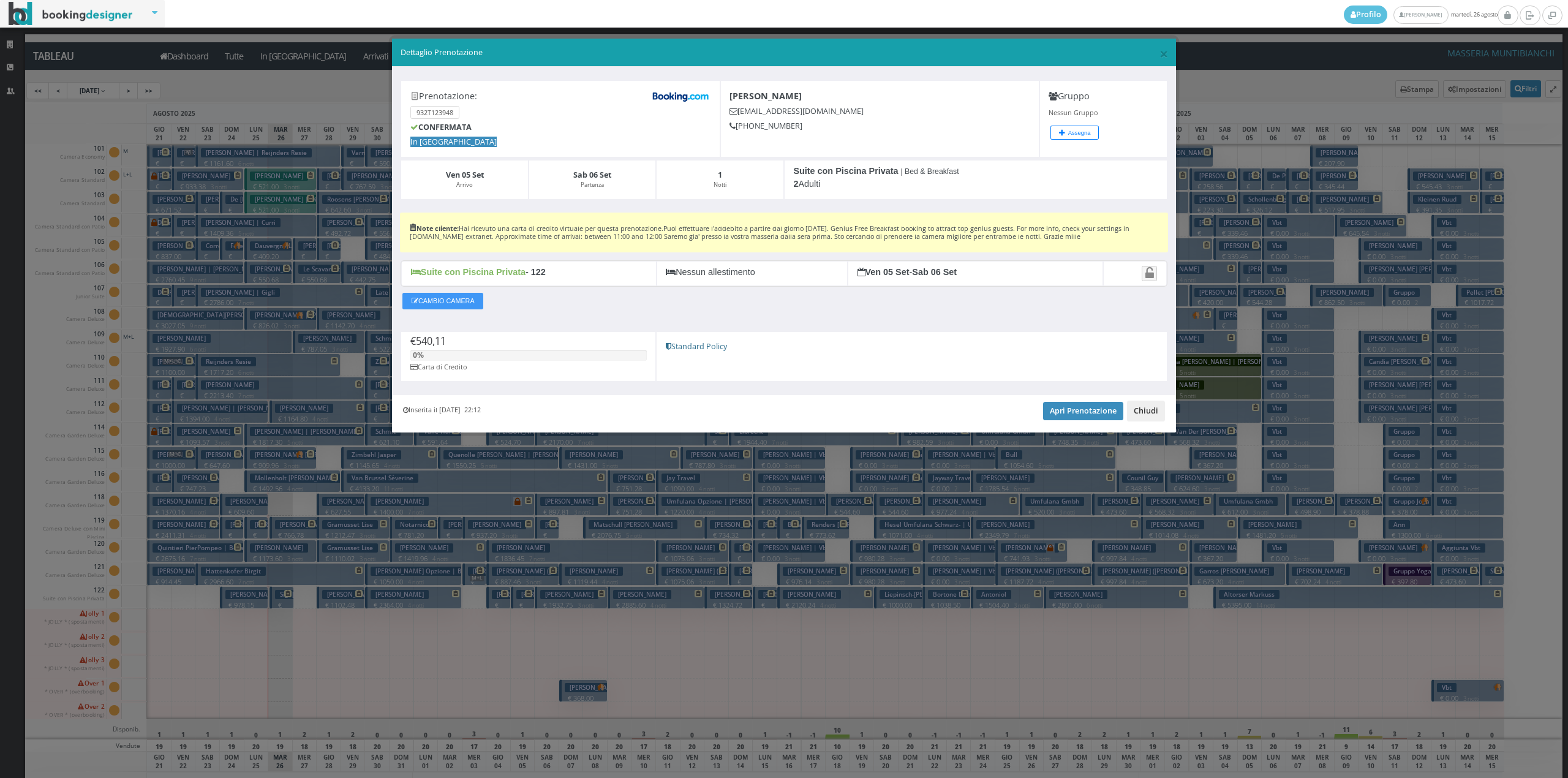
drag, startPoint x: 1149, startPoint y: 415, endPoint x: 1064, endPoint y: 466, distance: 99.1
click at [1147, 418] on button "Chiudi" at bounding box center [1146, 411] width 38 height 21
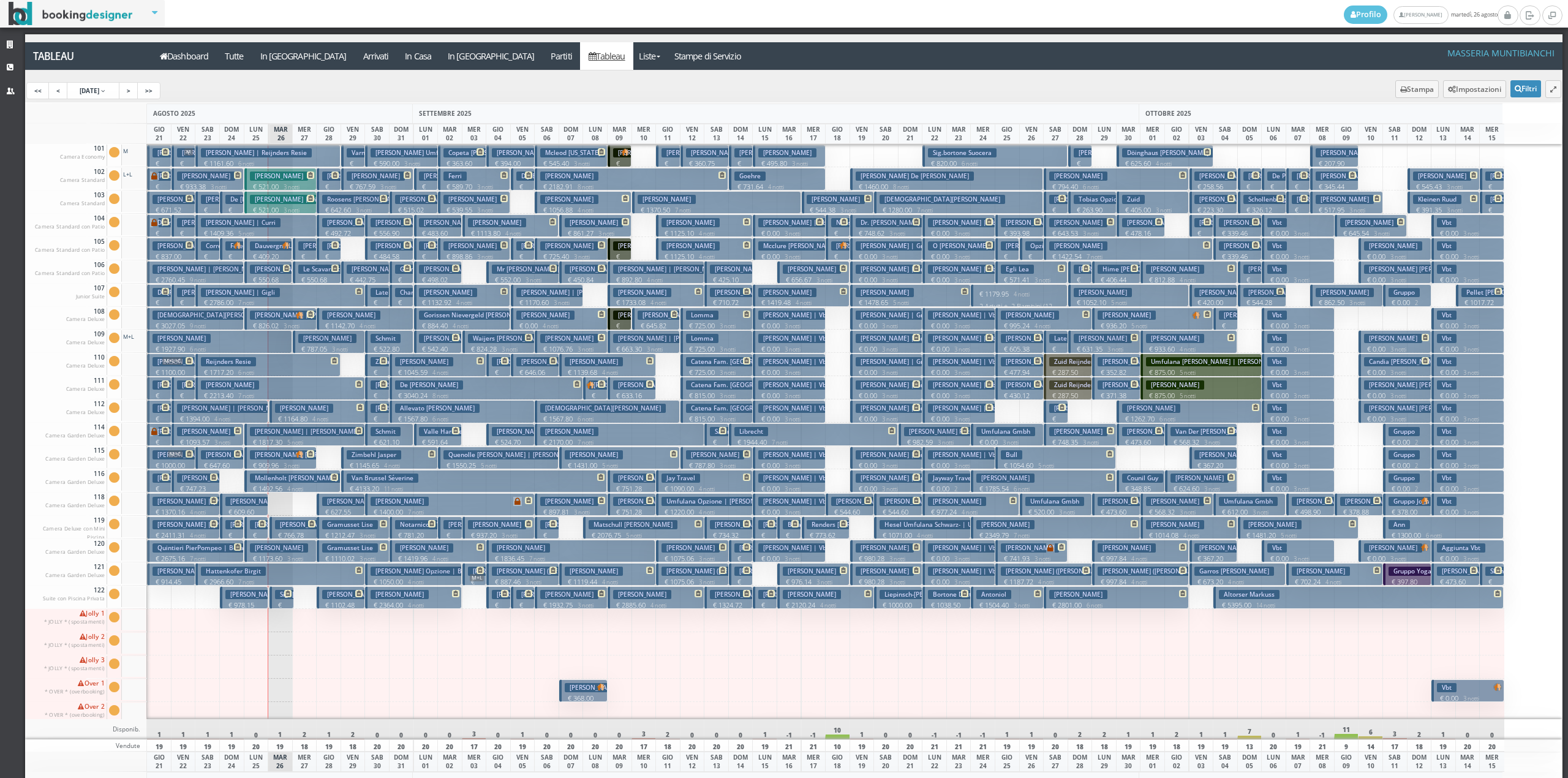
click at [495, 603] on p "€ 600.96 1 notti" at bounding box center [499, 619] width 15 height 38
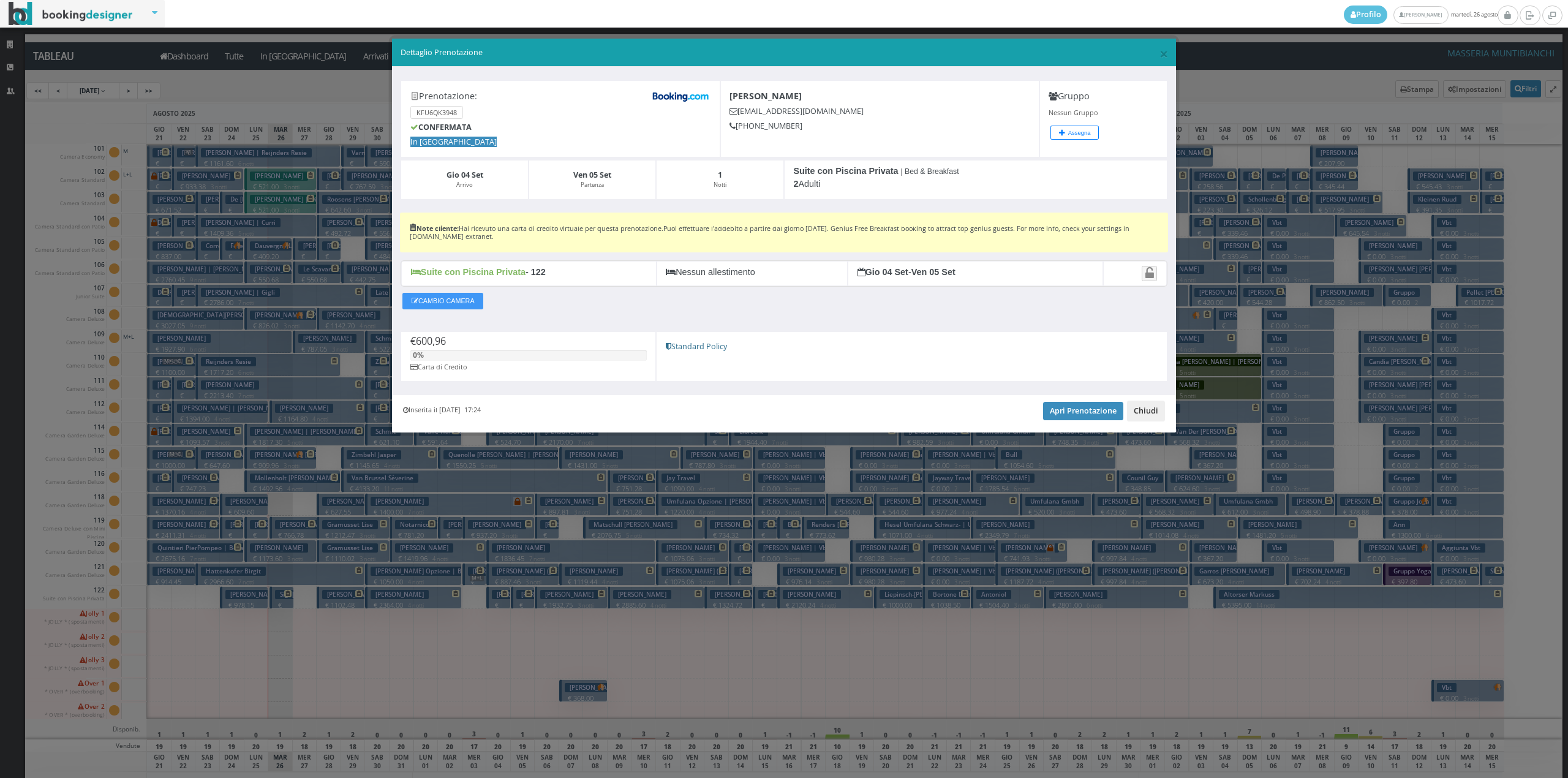
click at [1146, 414] on button "Chiudi" at bounding box center [1146, 411] width 38 height 21
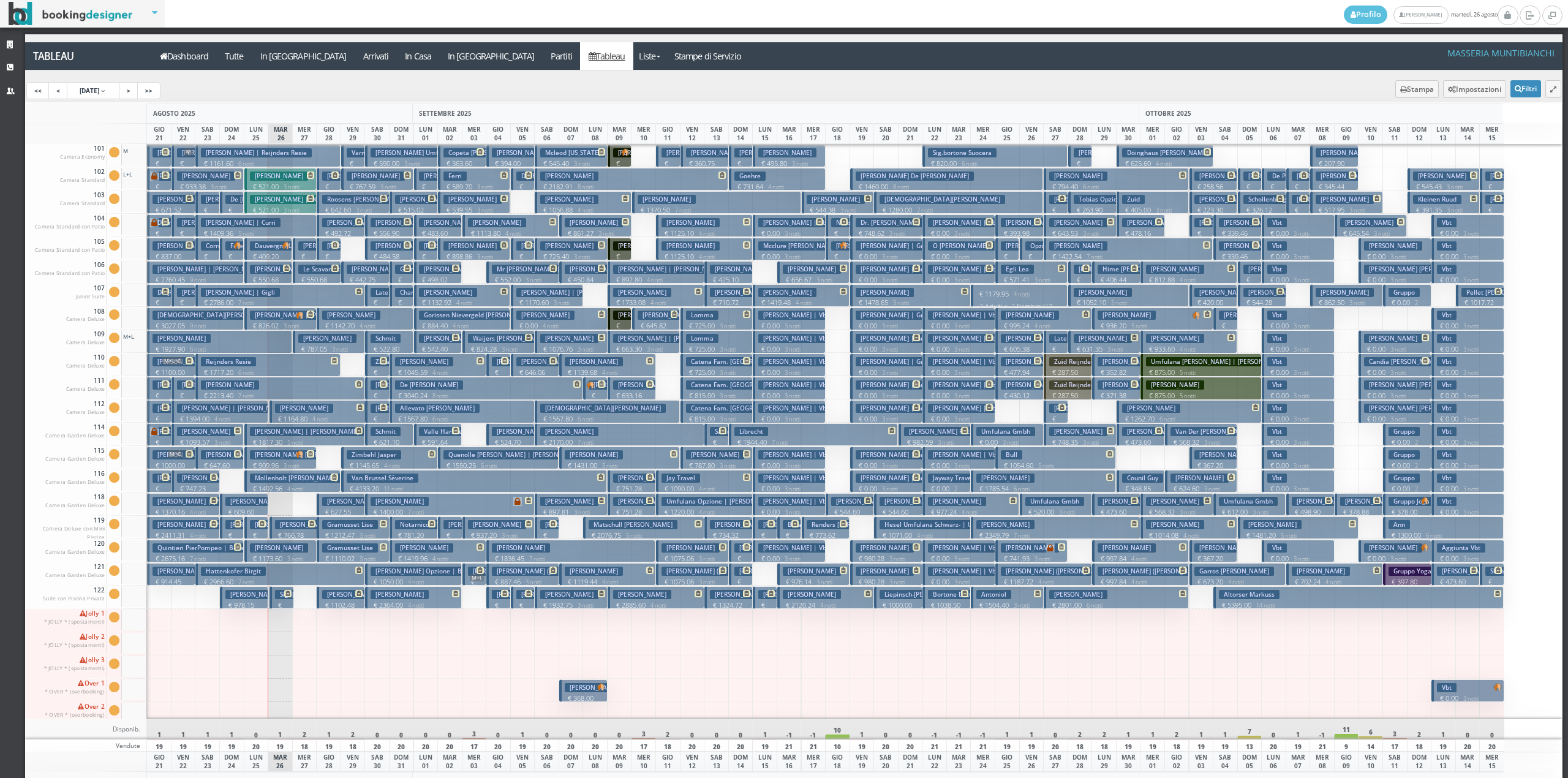
click at [516, 442] on p "€ 524.70 2 notti" at bounding box center [512, 447] width 39 height 19
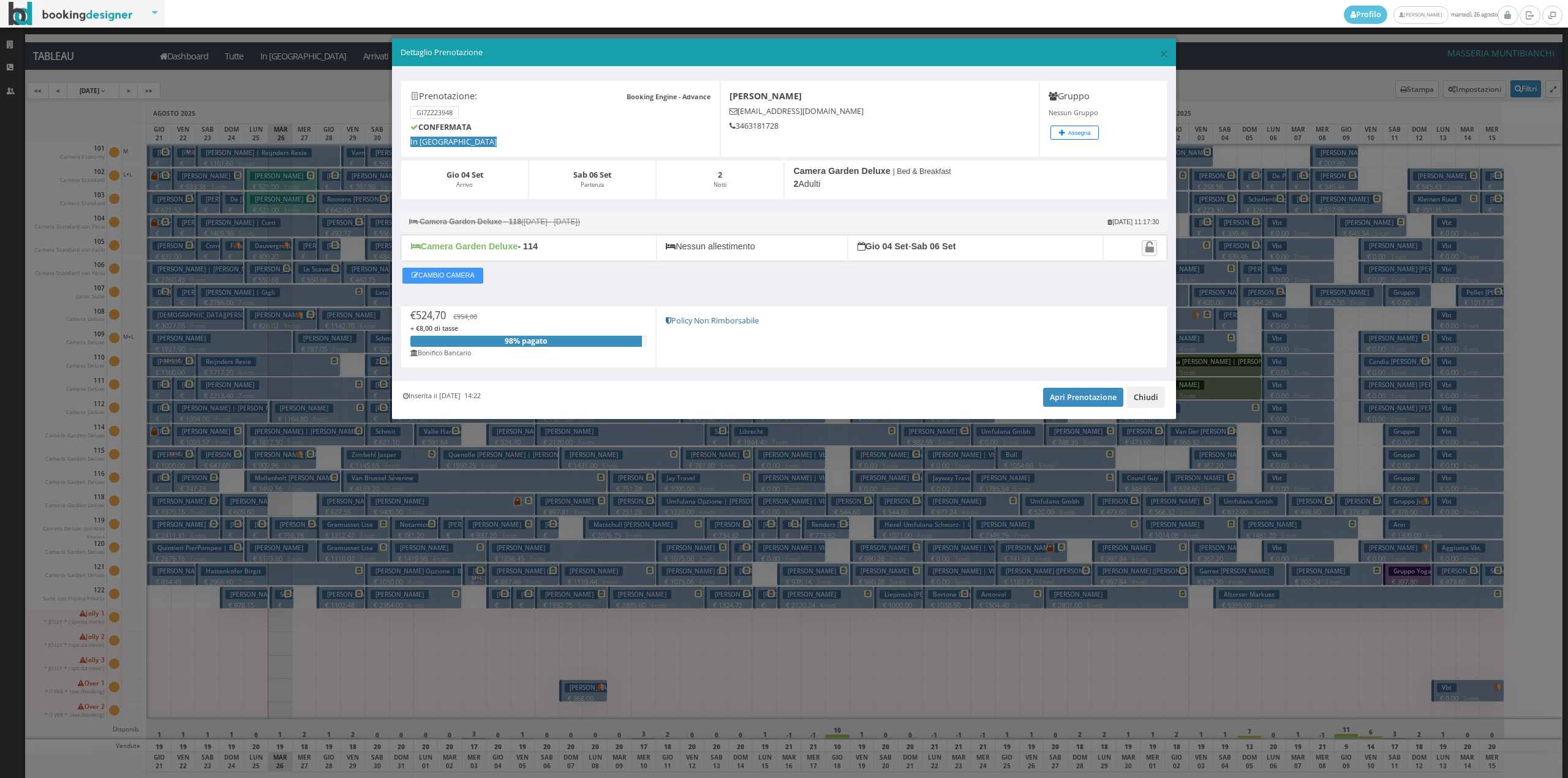
click at [1140, 393] on button "Chiudi" at bounding box center [1146, 397] width 38 height 21
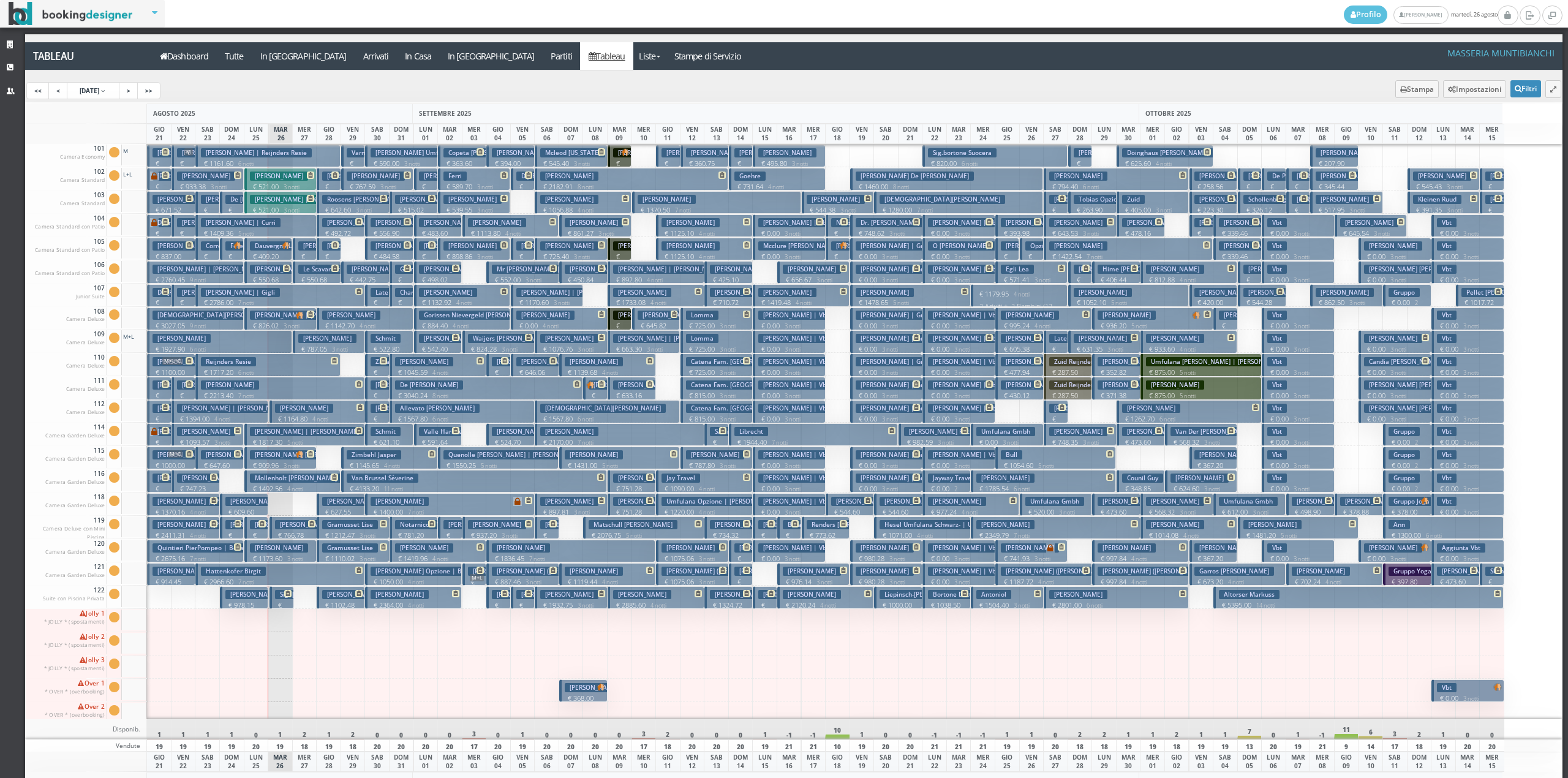
click at [593, 270] on h3 "Ribeiro Palma Giovana" at bounding box center [594, 269] width 58 height 9
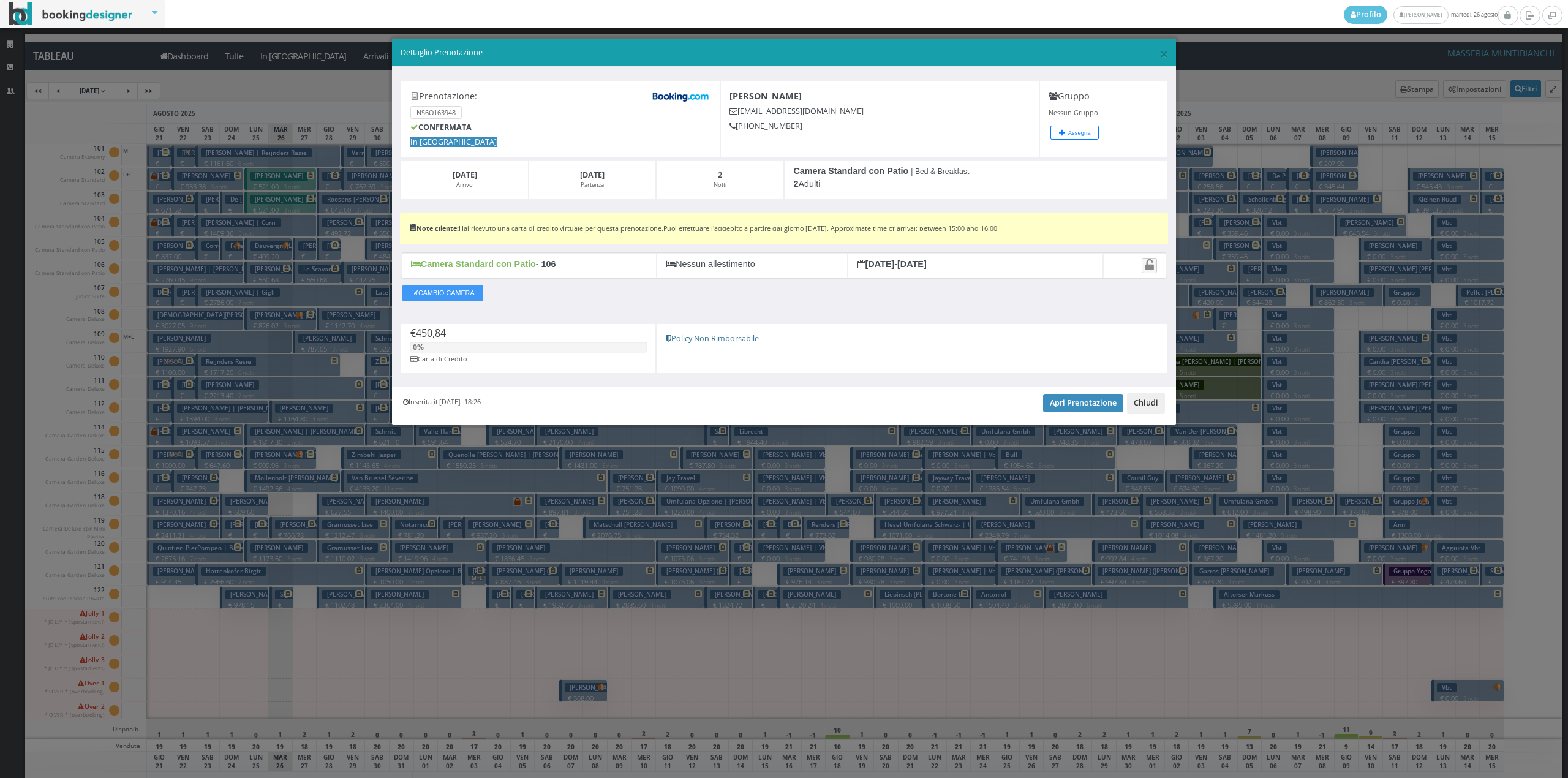
click at [1152, 408] on button "Chiudi" at bounding box center [1146, 403] width 38 height 21
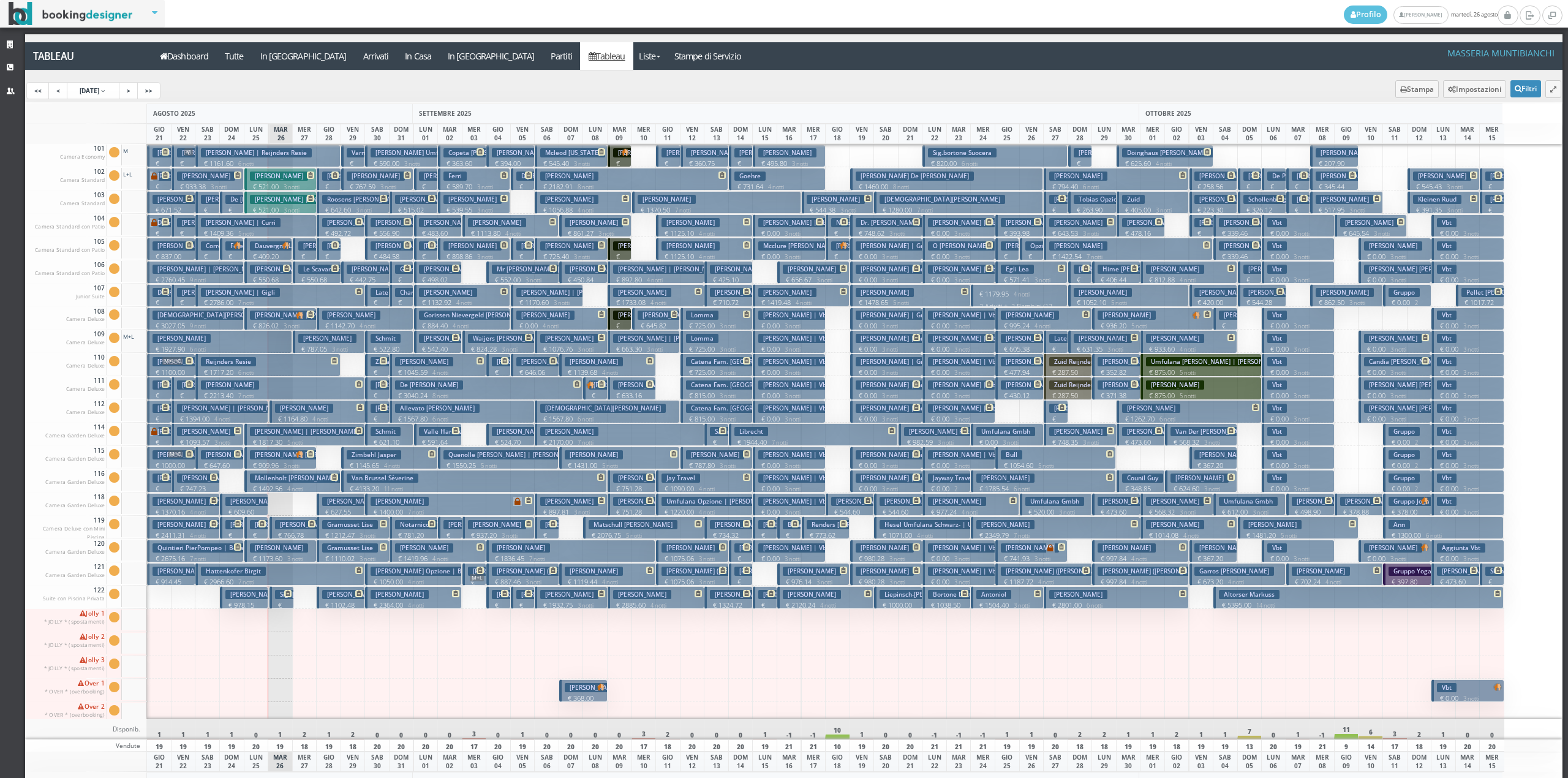
click at [625, 276] on p "€ 892.80 4 notti" at bounding box center [657, 280] width 88 height 10
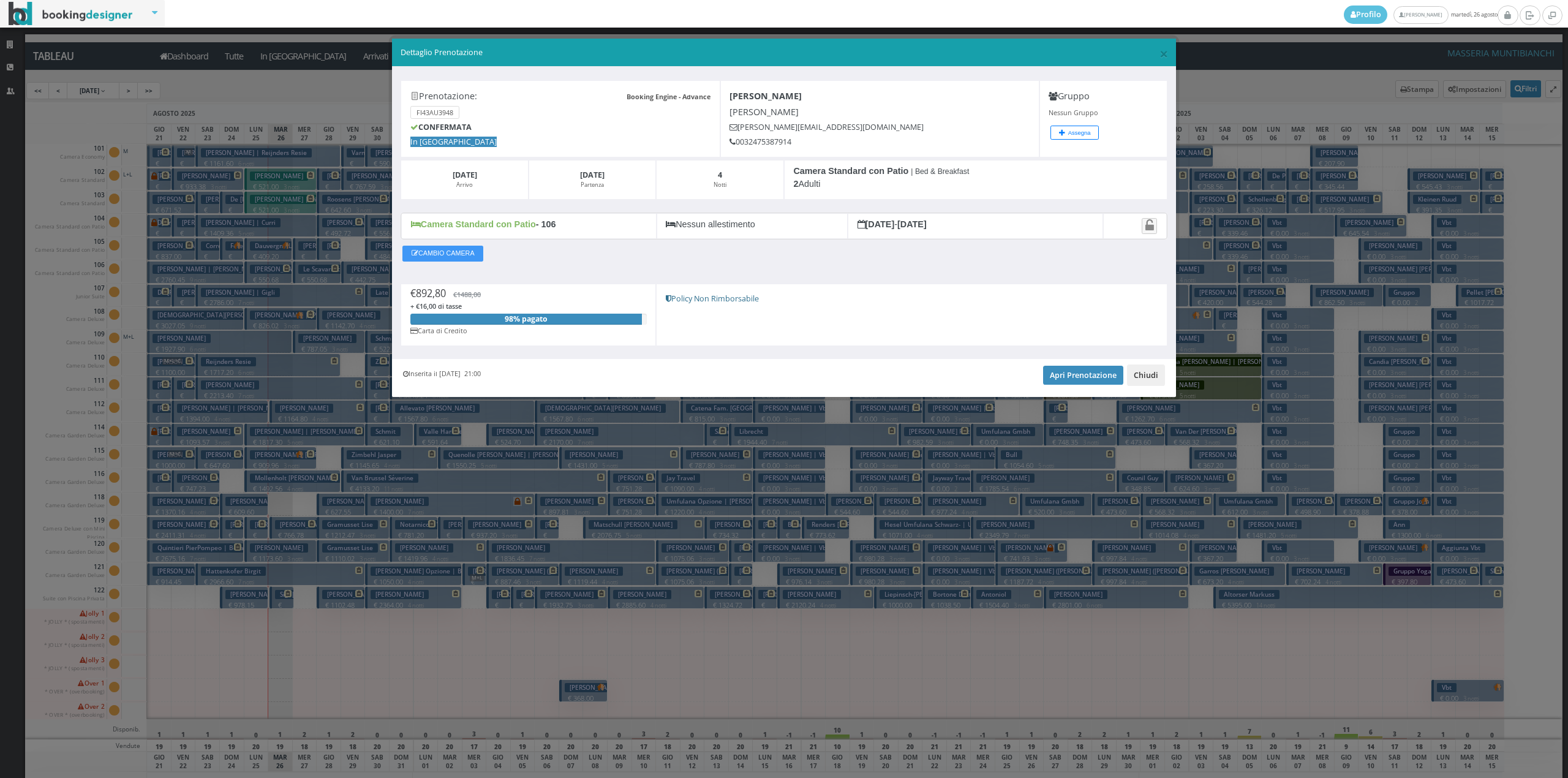
click at [1149, 375] on button "Chiudi" at bounding box center [1146, 374] width 38 height 21
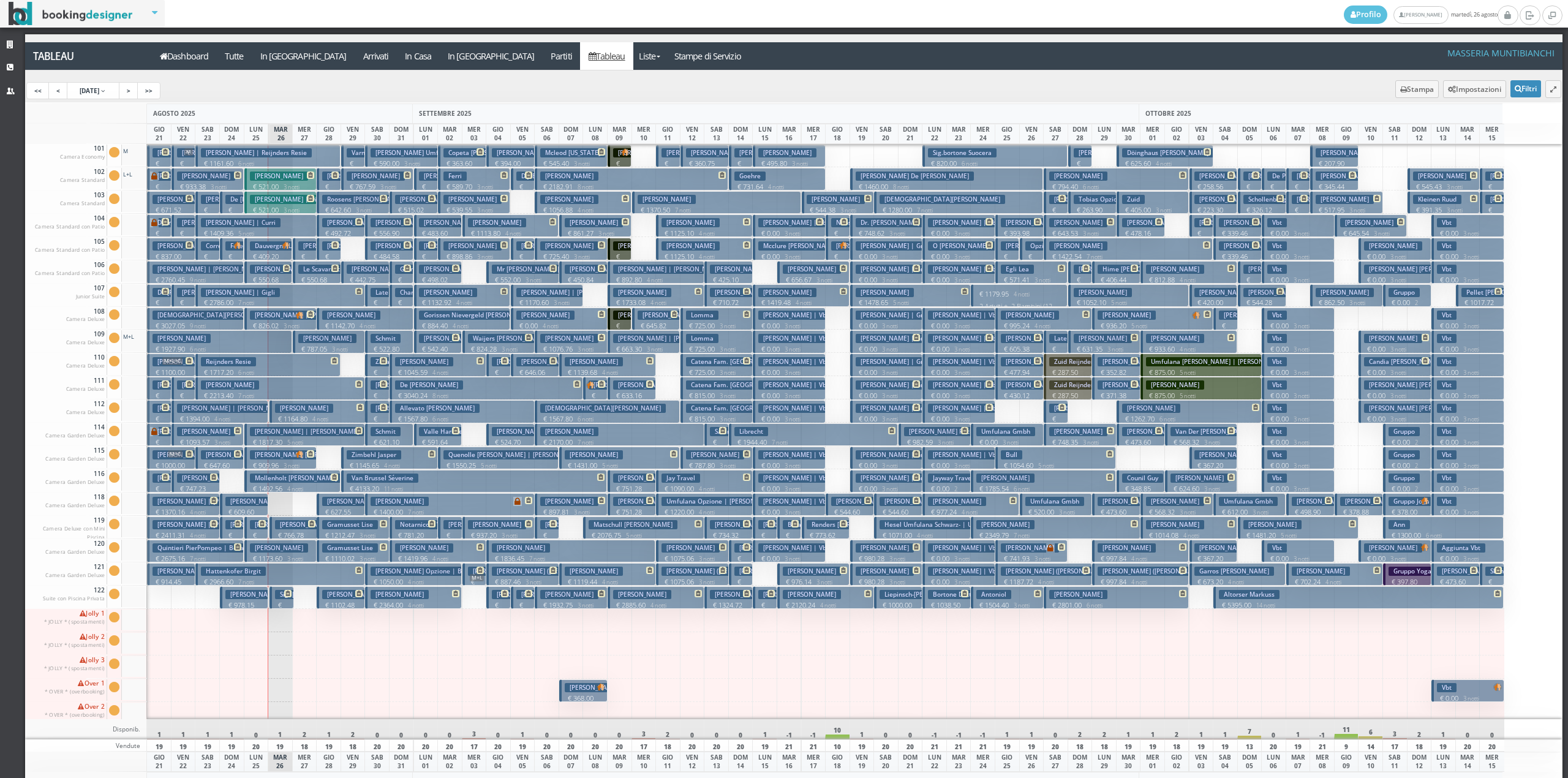
click at [625, 305] on p "€ 1733.08 4 notti" at bounding box center [657, 303] width 88 height 10
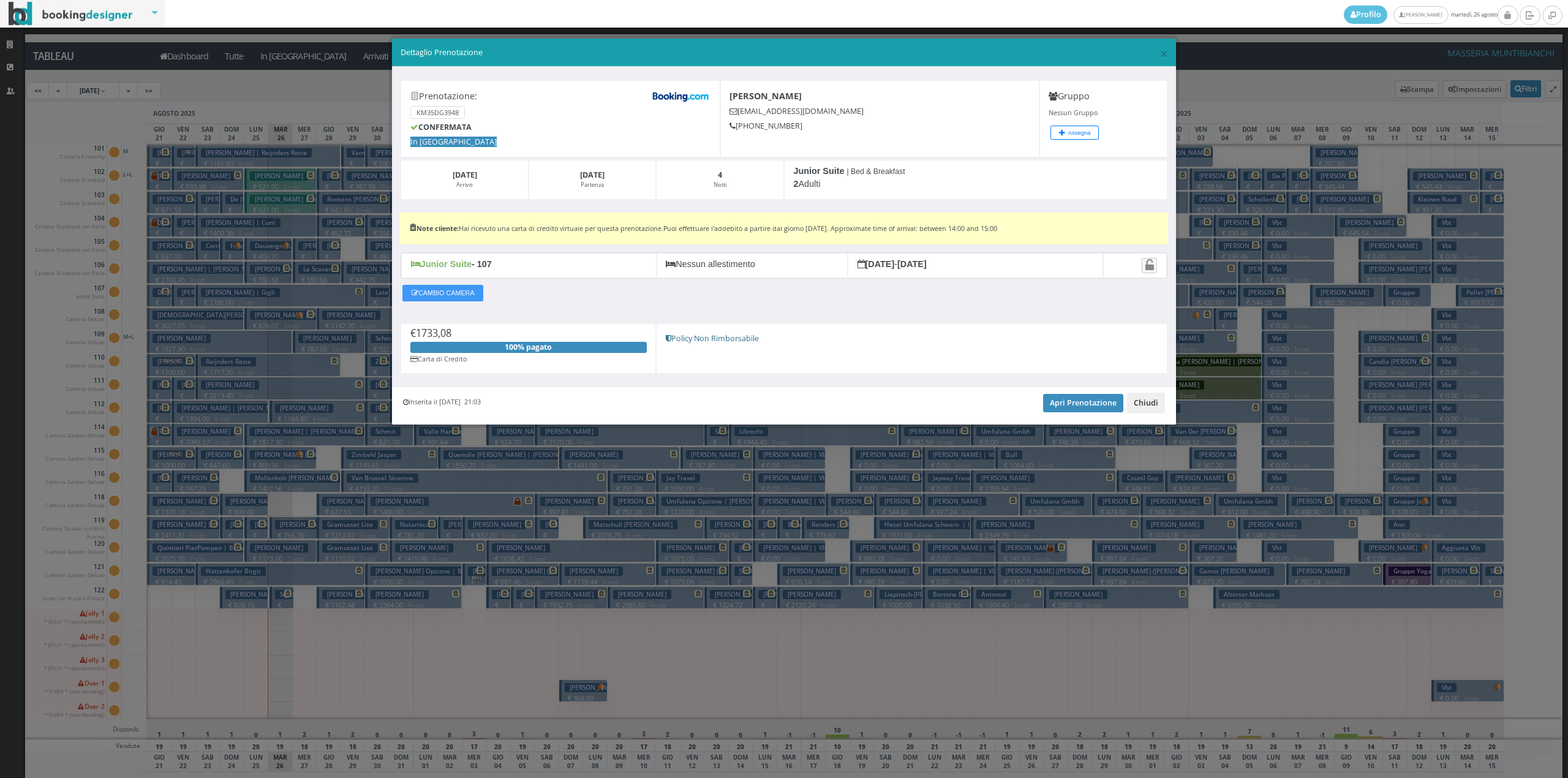
drag, startPoint x: 1142, startPoint y: 410, endPoint x: 1113, endPoint y: 417, distance: 29.8
click at [1142, 411] on button "Chiudi" at bounding box center [1146, 403] width 38 height 21
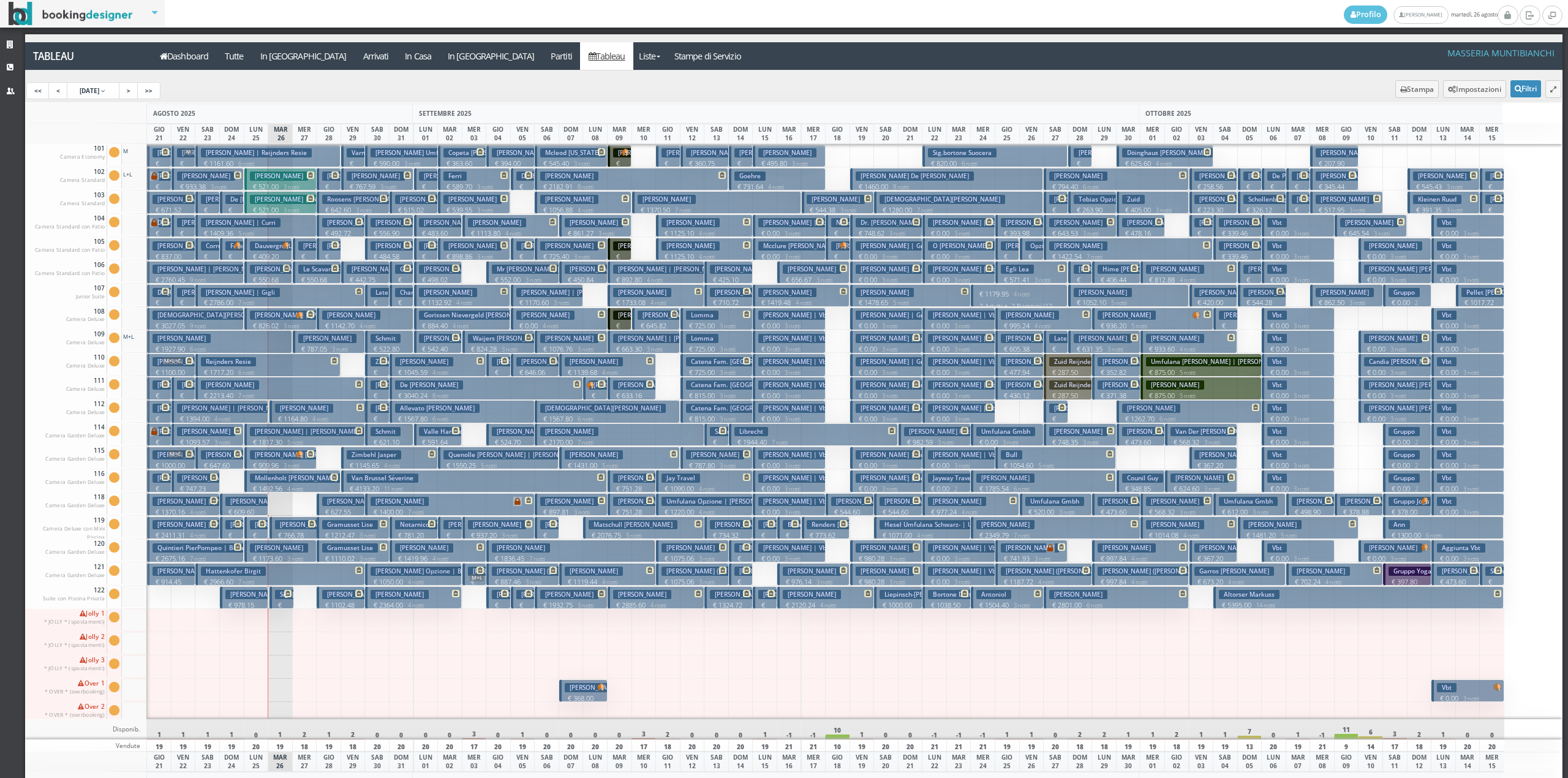
click at [620, 351] on p "€ 663.30 3 notti" at bounding box center [644, 349] width 63 height 10
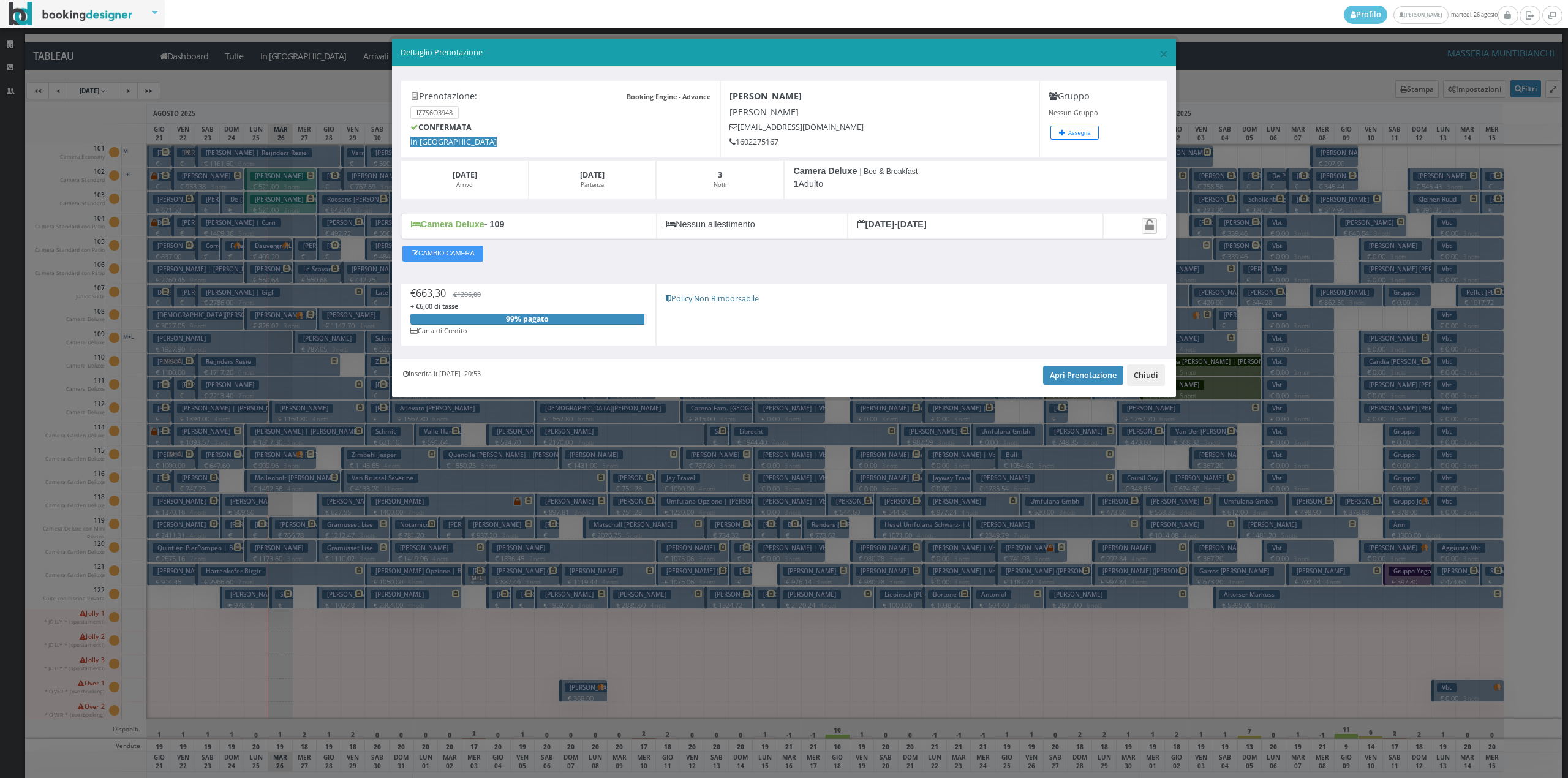
click at [1141, 374] on button "Chiudi" at bounding box center [1146, 374] width 38 height 21
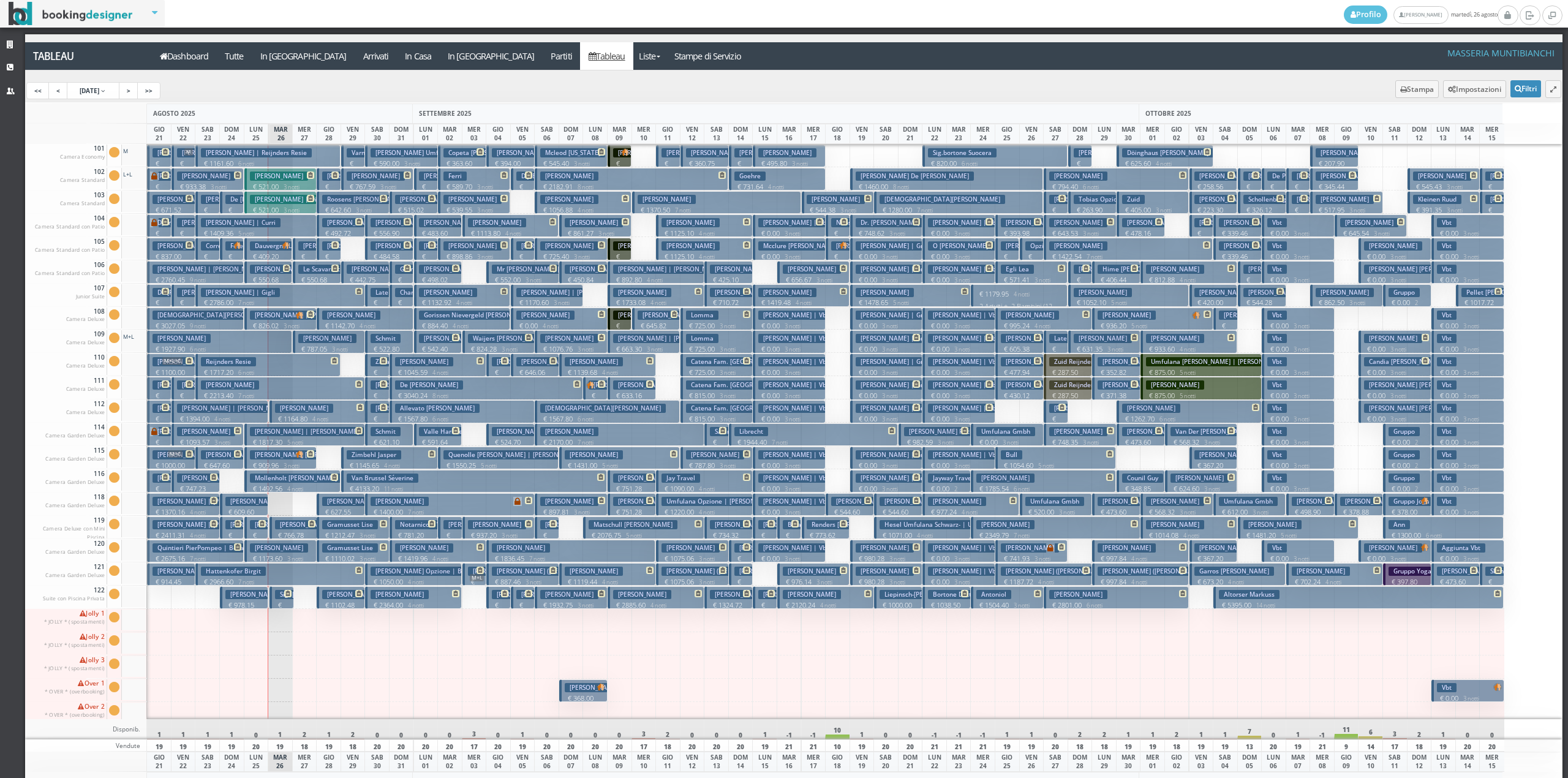
click at [619, 385] on h3 "Sousa (antonio Pereira) Antonio" at bounding box center [694, 385] width 163 height 9
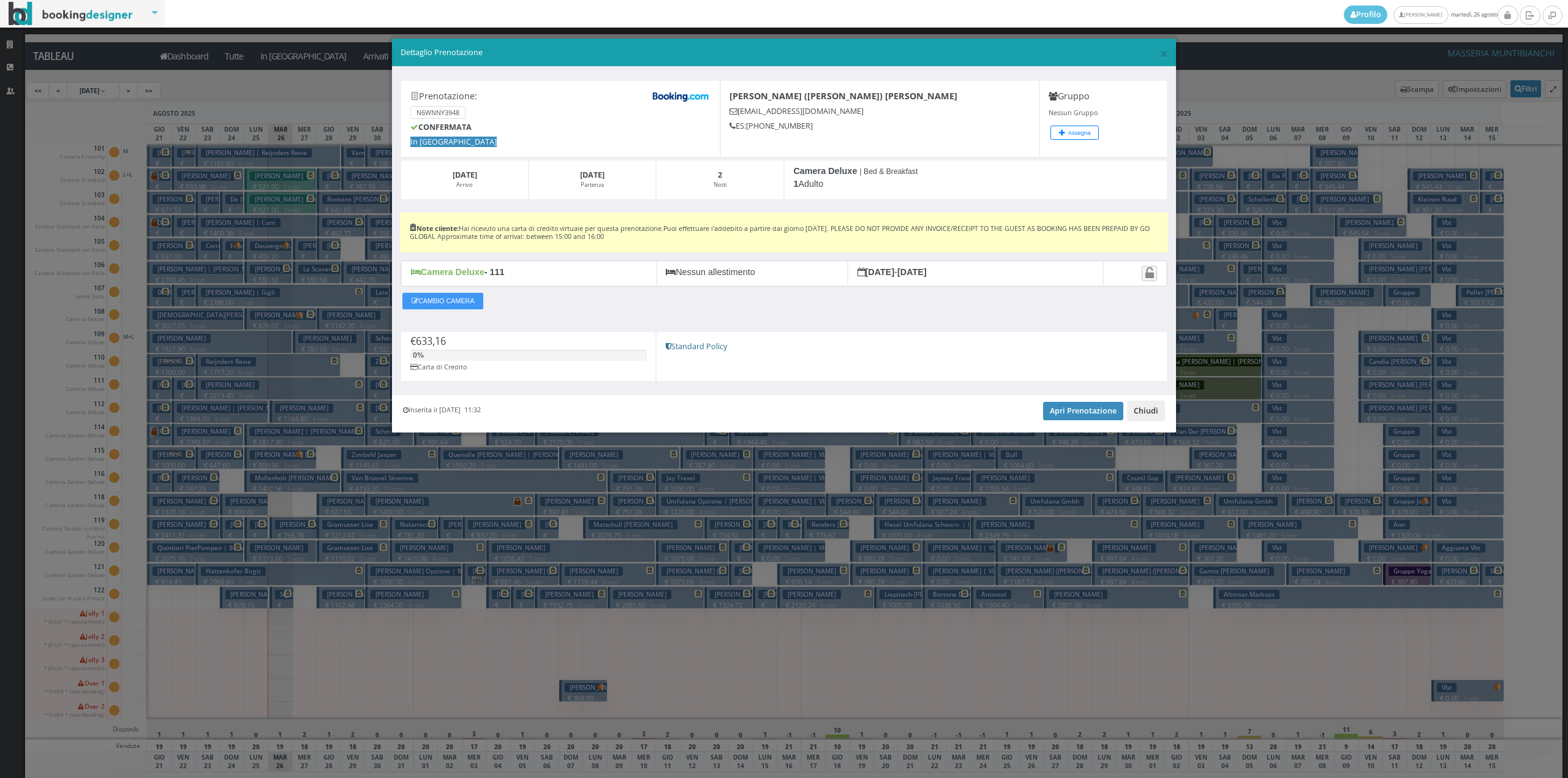
drag, startPoint x: 1155, startPoint y: 417, endPoint x: 1068, endPoint y: 454, distance: 94.5
click at [1154, 417] on button "Chiudi" at bounding box center [1146, 411] width 38 height 21
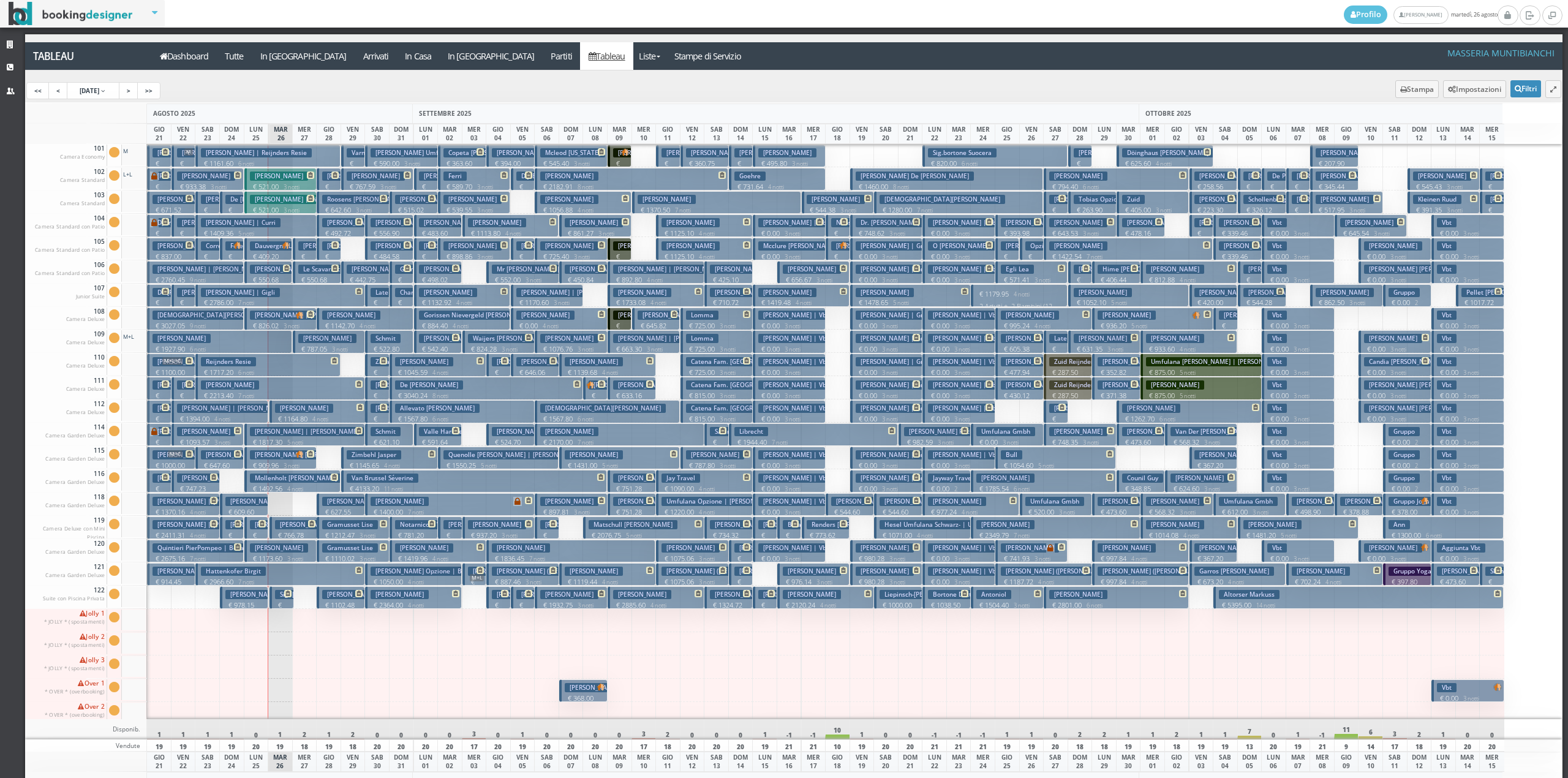
click at [623, 594] on h3 "Pedro Miguel" at bounding box center [642, 594] width 58 height 9
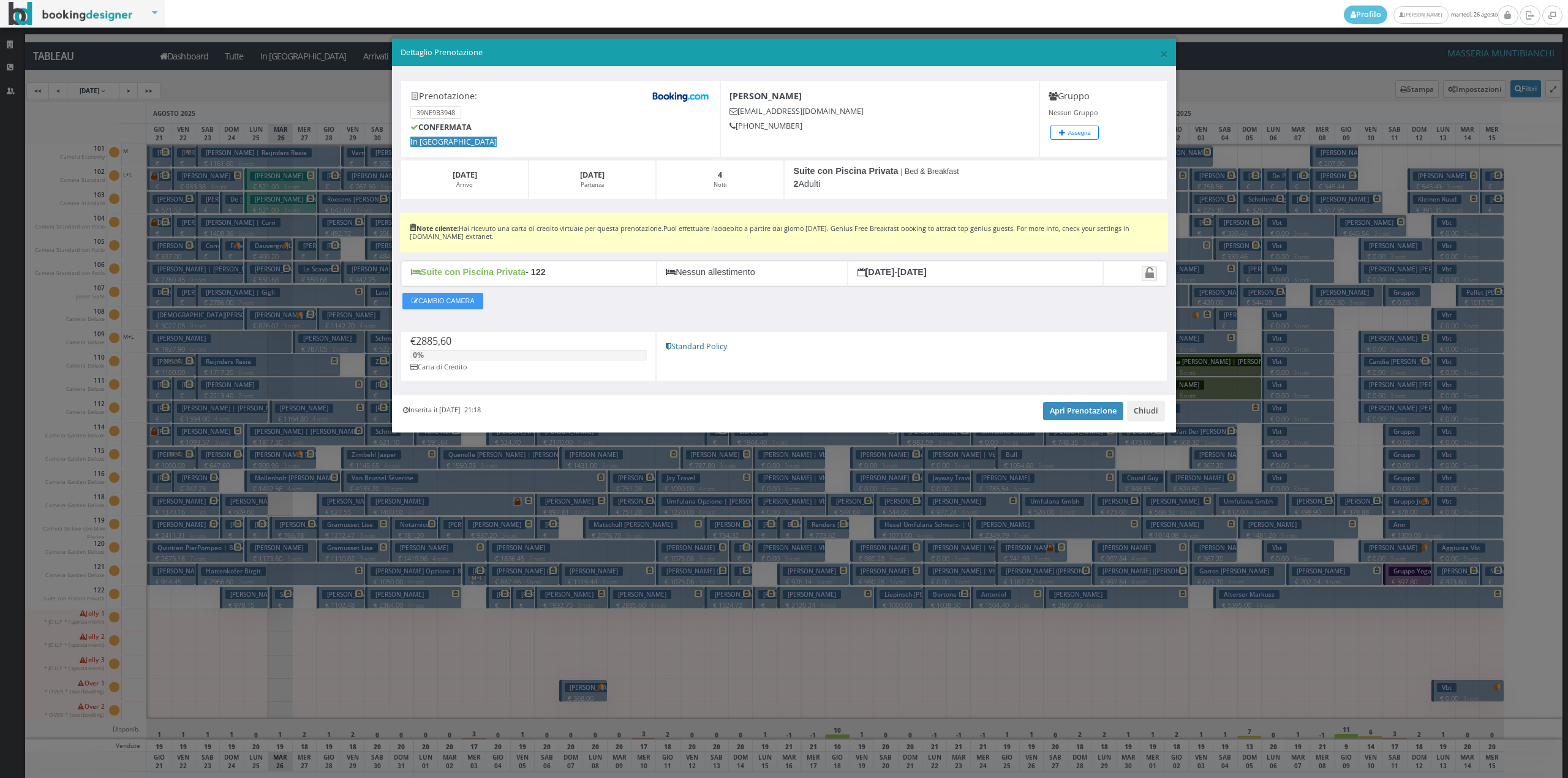
click at [1146, 427] on div "Inserita il 09 Dic 2024 21:18 Apri Prenotazione Chiudi" at bounding box center [784, 413] width 784 height 37
drag, startPoint x: 1138, startPoint y: 412, endPoint x: 977, endPoint y: 508, distance: 187.4
click at [1139, 413] on button "Chiudi" at bounding box center [1146, 411] width 38 height 21
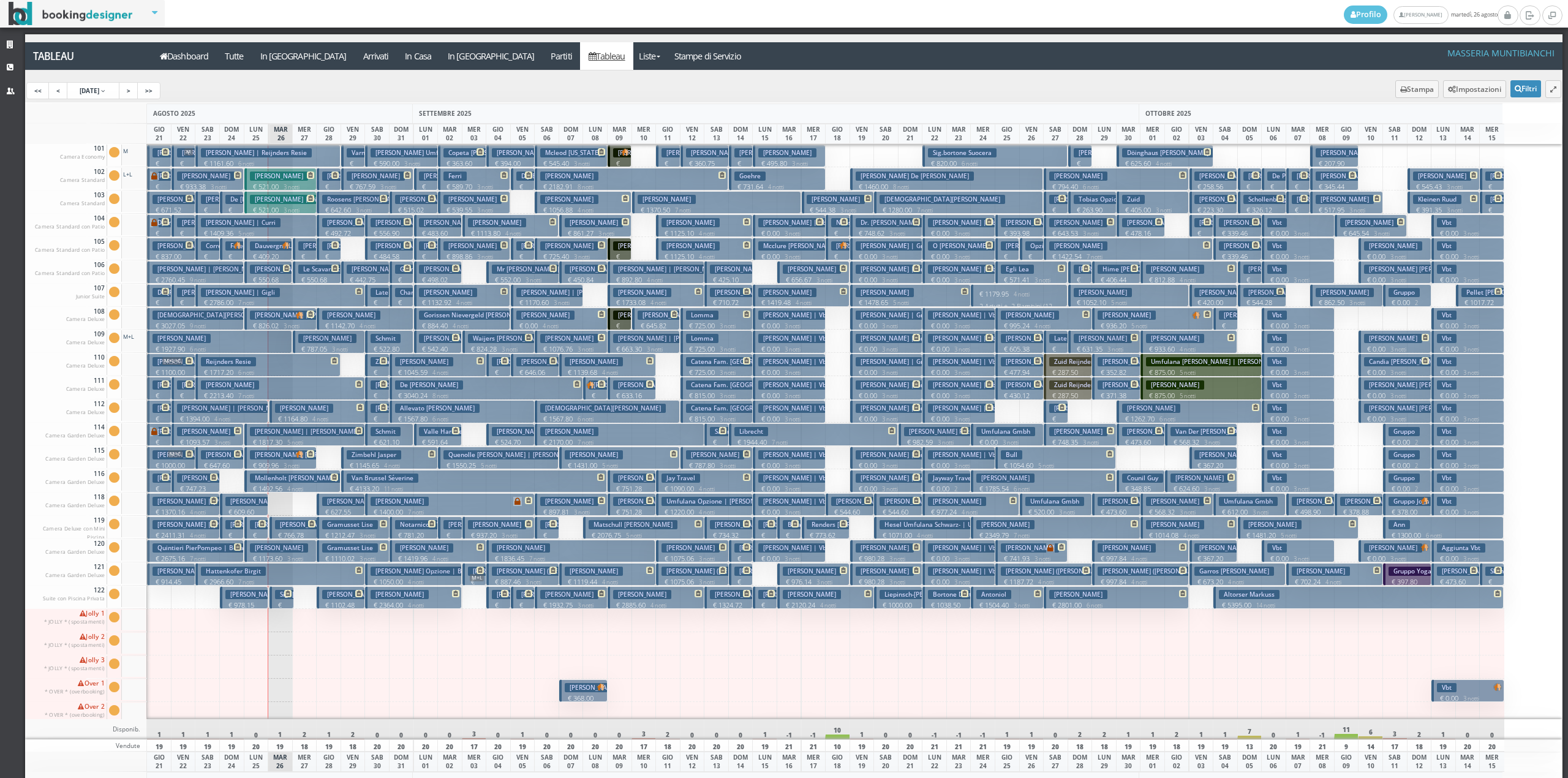
click at [403, 605] on p "€ 2364.00 4 notti" at bounding box center [414, 605] width 88 height 10
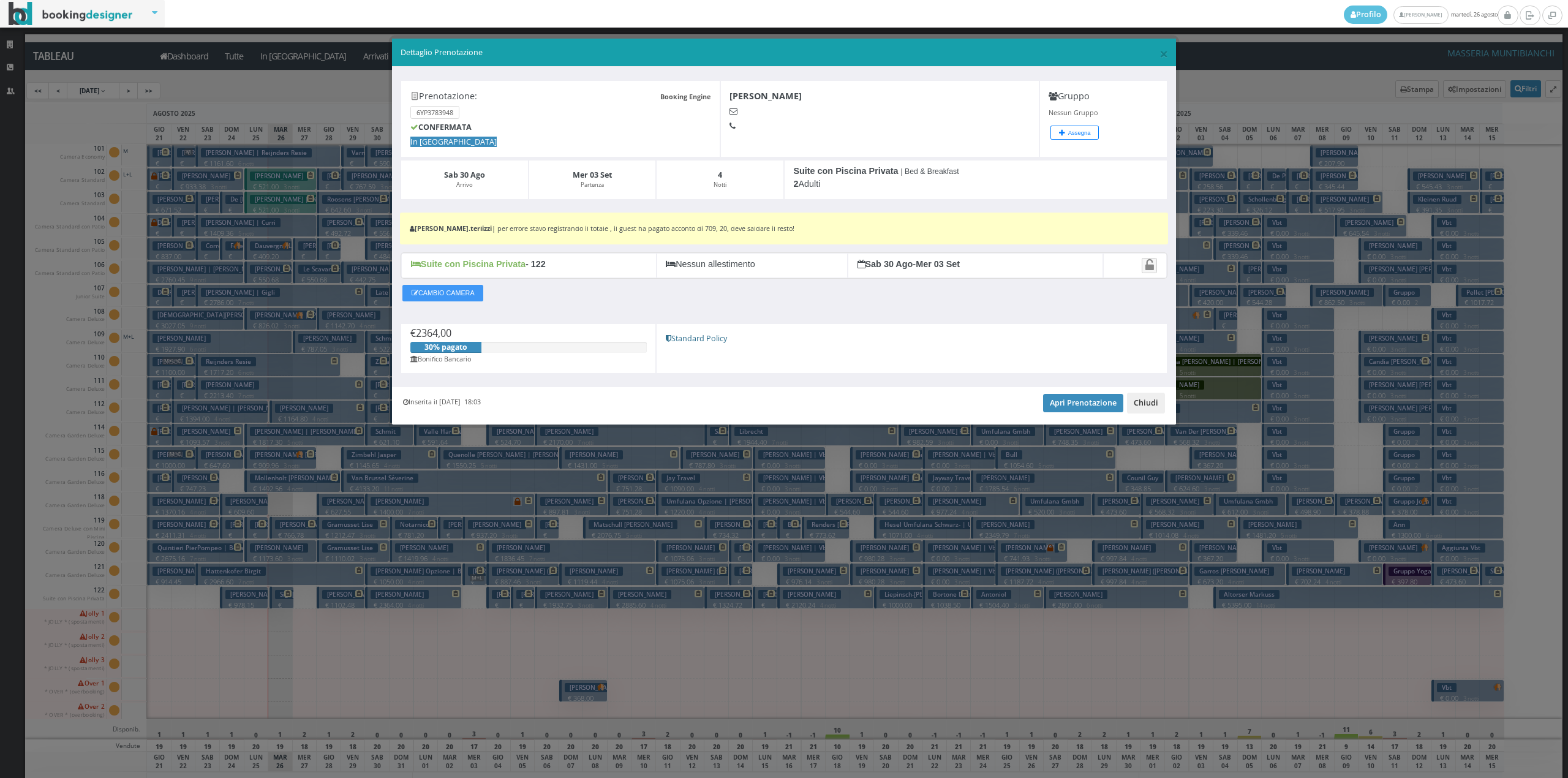
click at [1150, 408] on button "Chiudi" at bounding box center [1146, 403] width 38 height 21
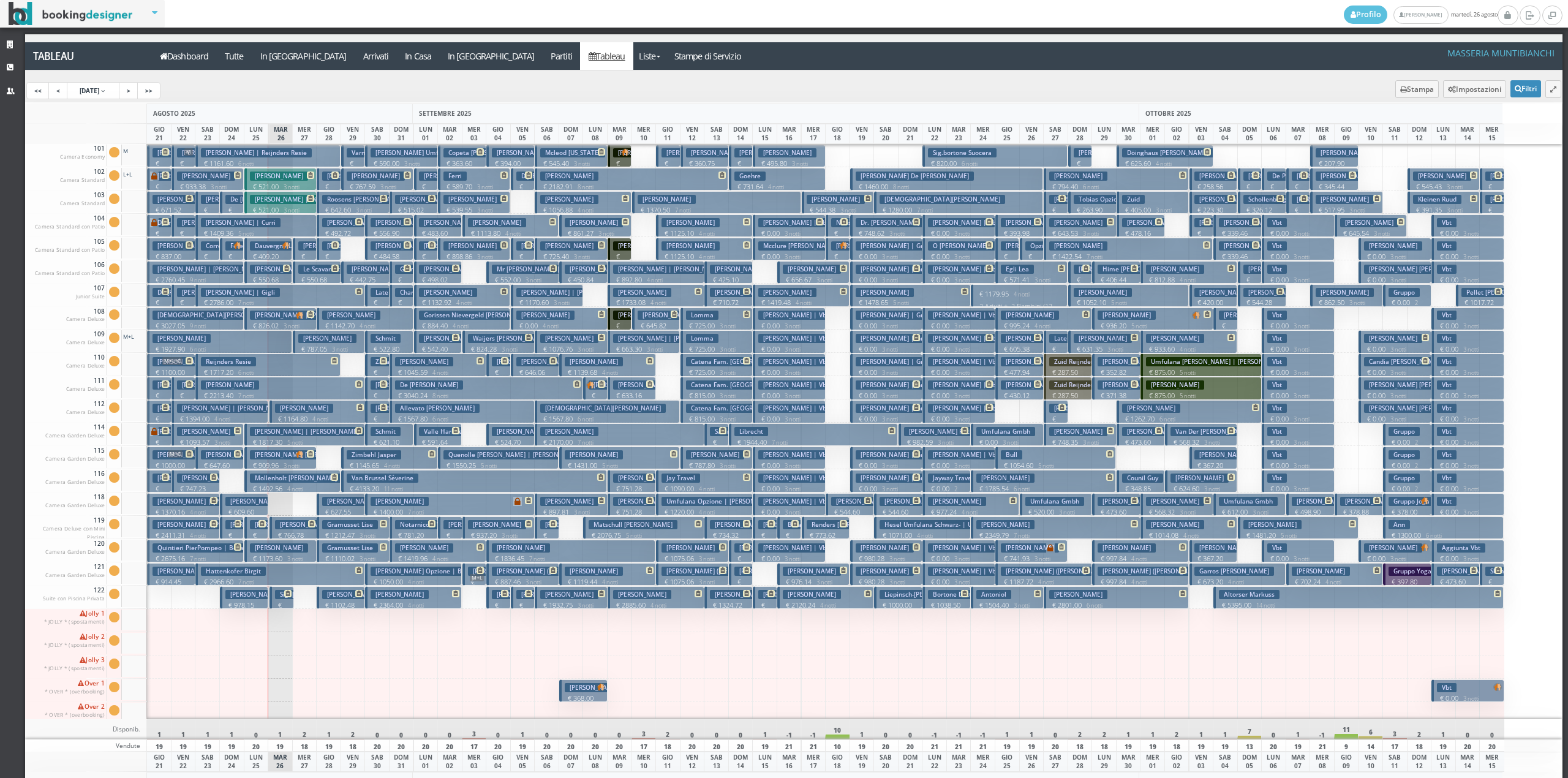
click at [342, 597] on h3 "Hartmann David" at bounding box center [351, 594] width 58 height 9
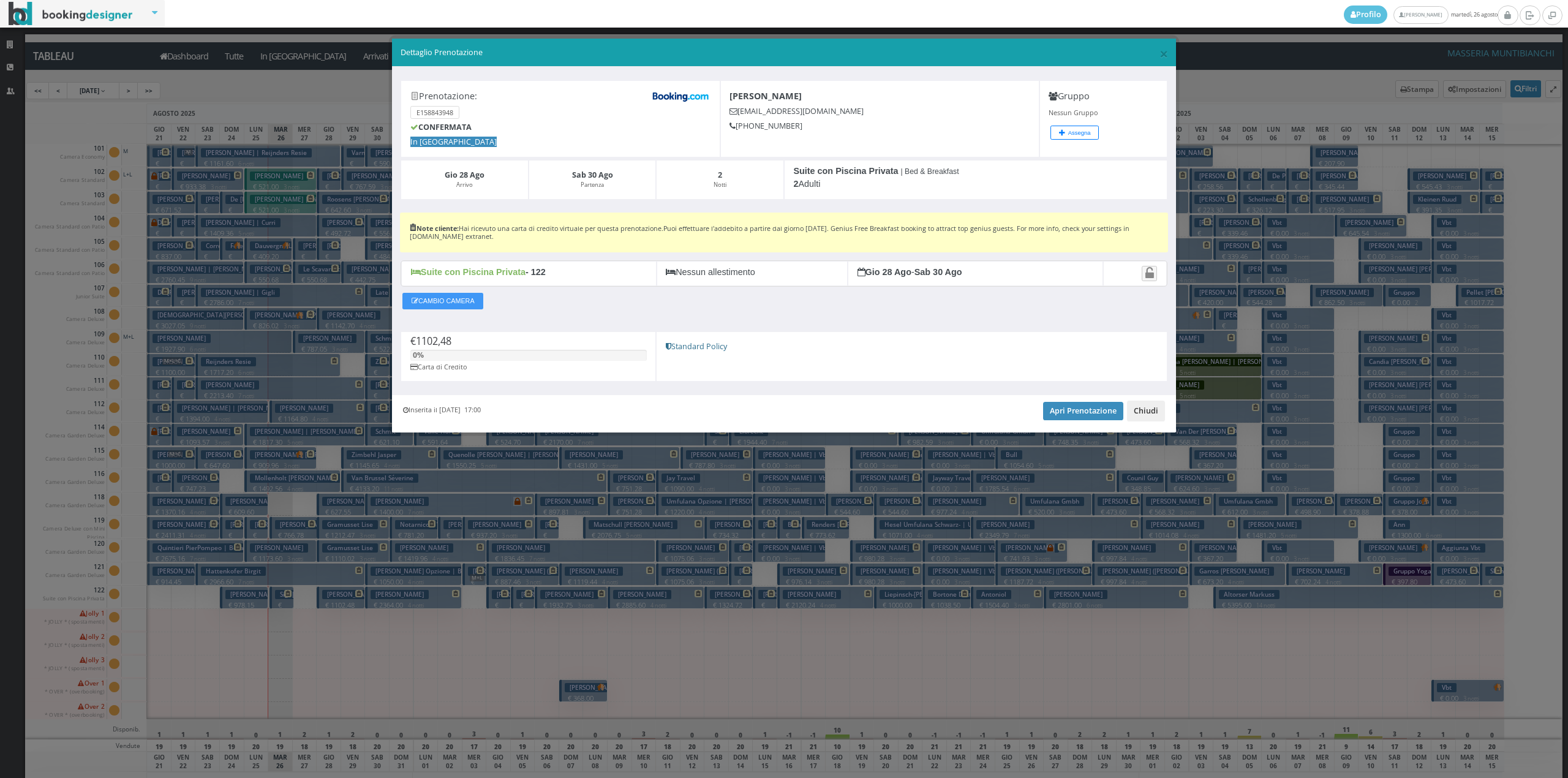
click at [1134, 407] on button "Chiudi" at bounding box center [1146, 411] width 38 height 21
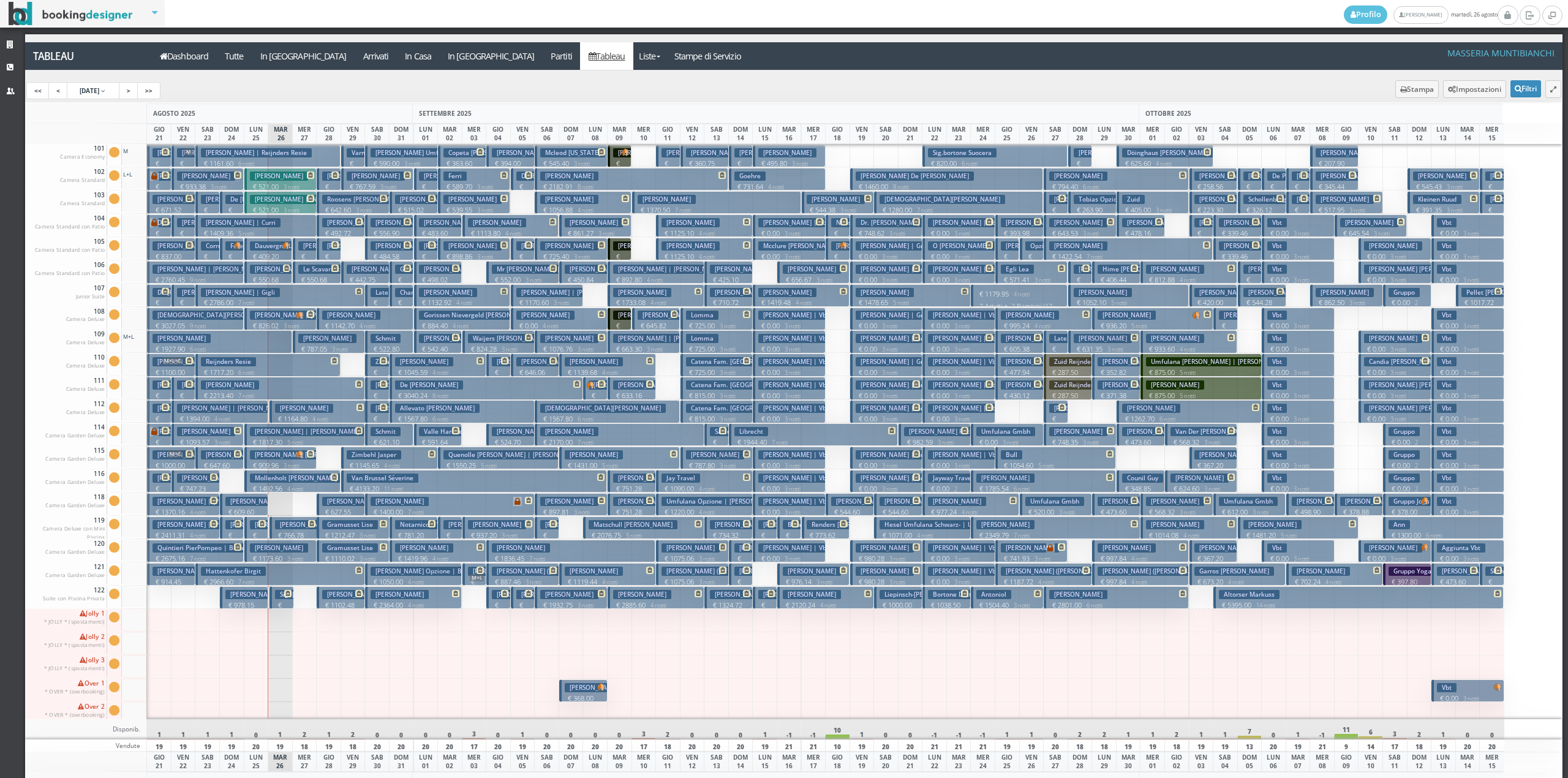
click at [395, 599] on h3 "[PERSON_NAME]" at bounding box center [400, 594] width 58 height 9
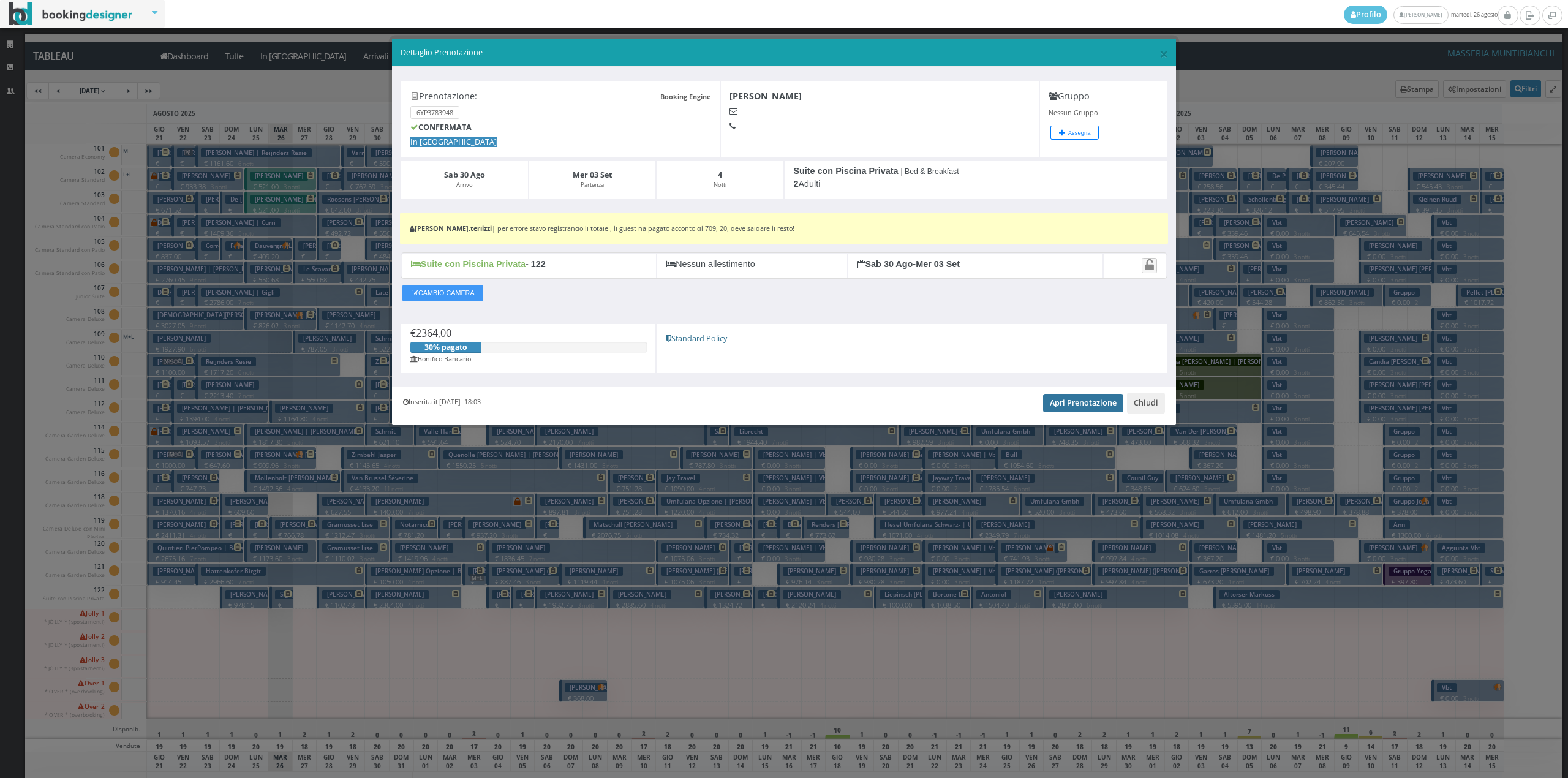
click at [1102, 403] on link "Apri Prenotazione" at bounding box center [1083, 403] width 81 height 18
click at [1149, 406] on button "Chiudi" at bounding box center [1146, 403] width 38 height 21
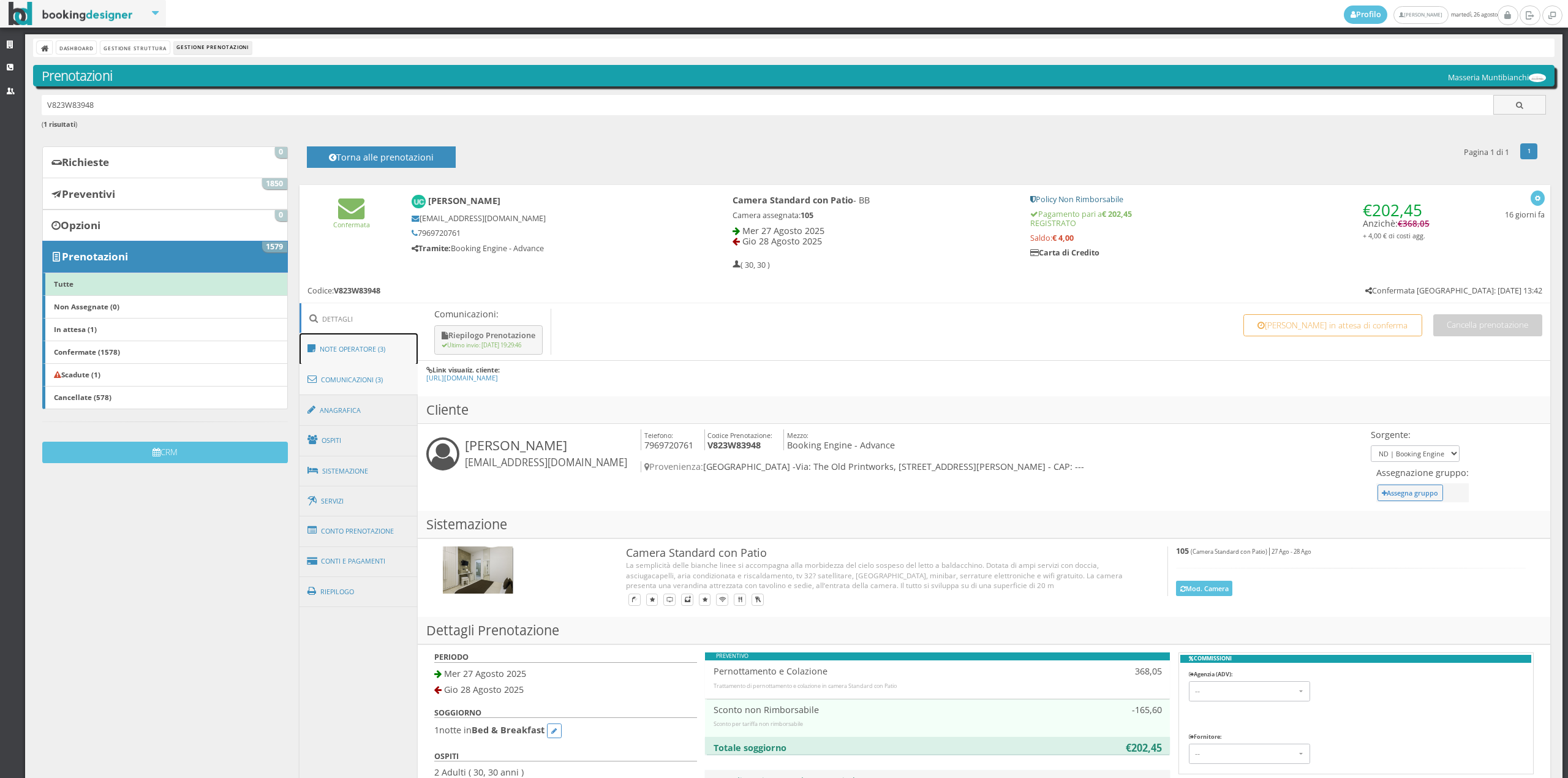
click at [395, 364] on ul "Dettagli Note Operatore (3) Comunicazioni (3) Anagrafica [GEOGRAPHIC_DATA] Sist…" at bounding box center [359, 454] width 119 height 303
click at [385, 374] on link "Comunicazioni (3)" at bounding box center [359, 380] width 119 height 32
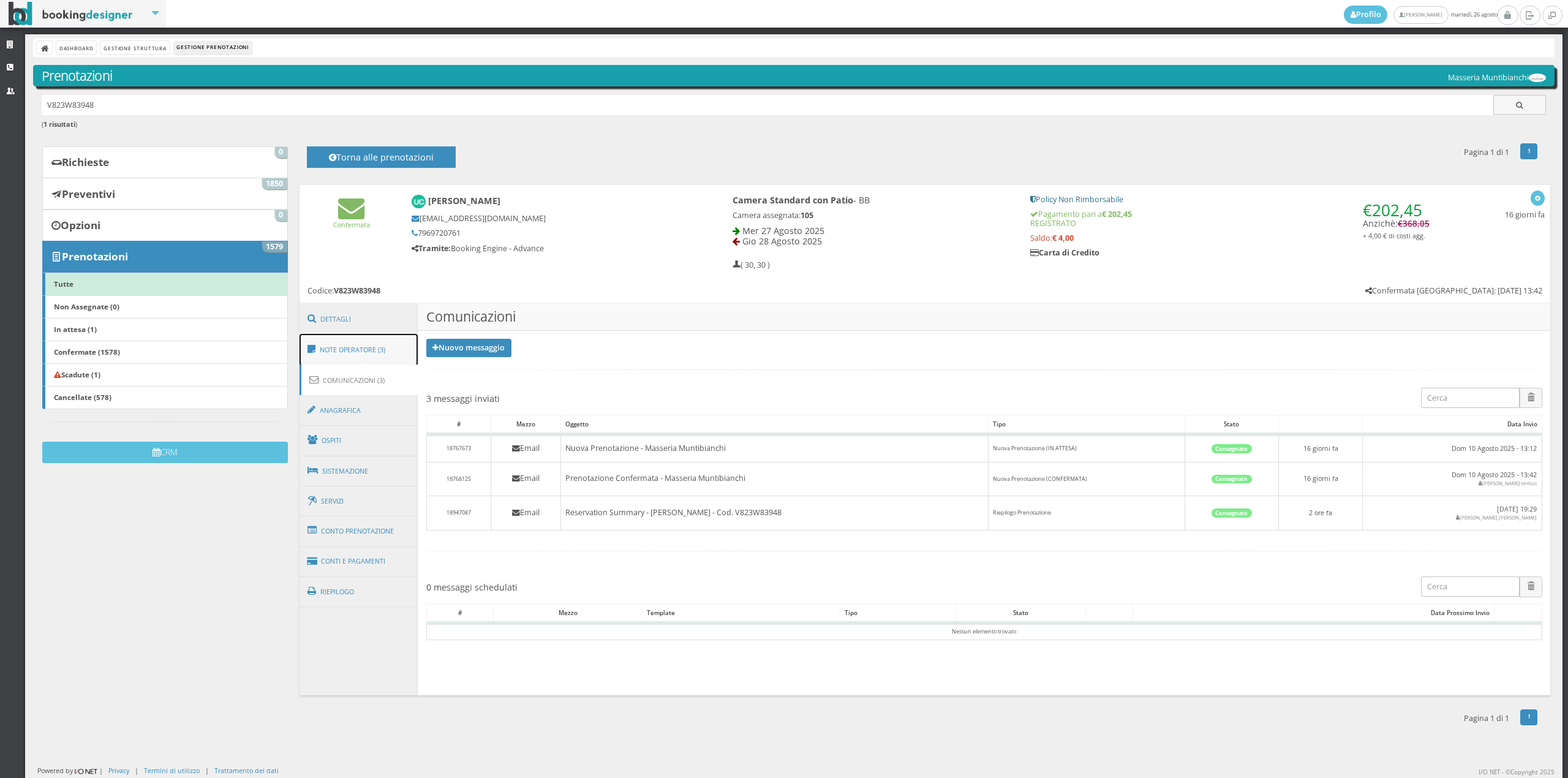
click at [388, 348] on link "Note Operatore (3)" at bounding box center [359, 350] width 119 height 32
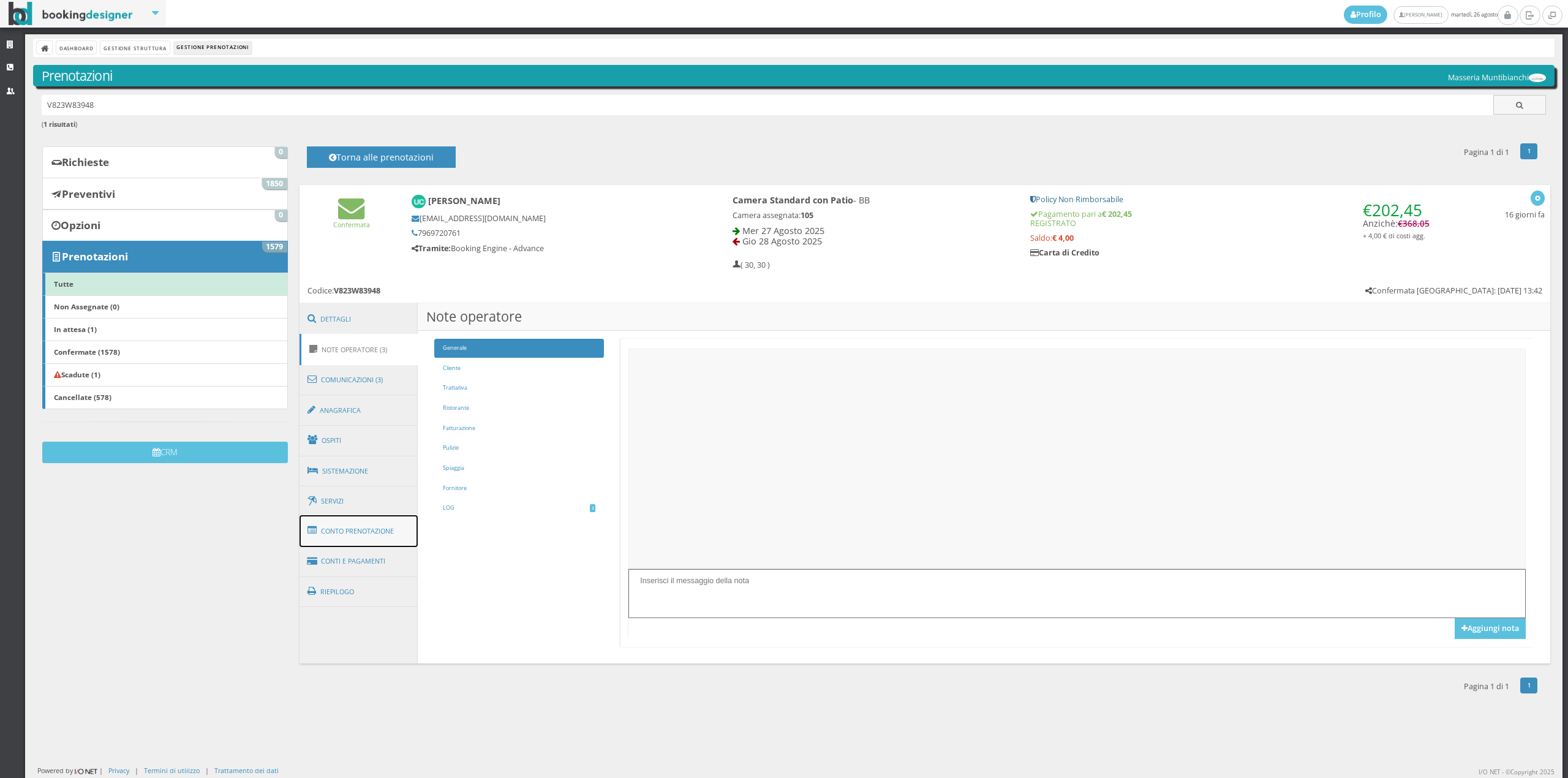
click at [375, 525] on link "Conto Prenotazione" at bounding box center [359, 531] width 119 height 32
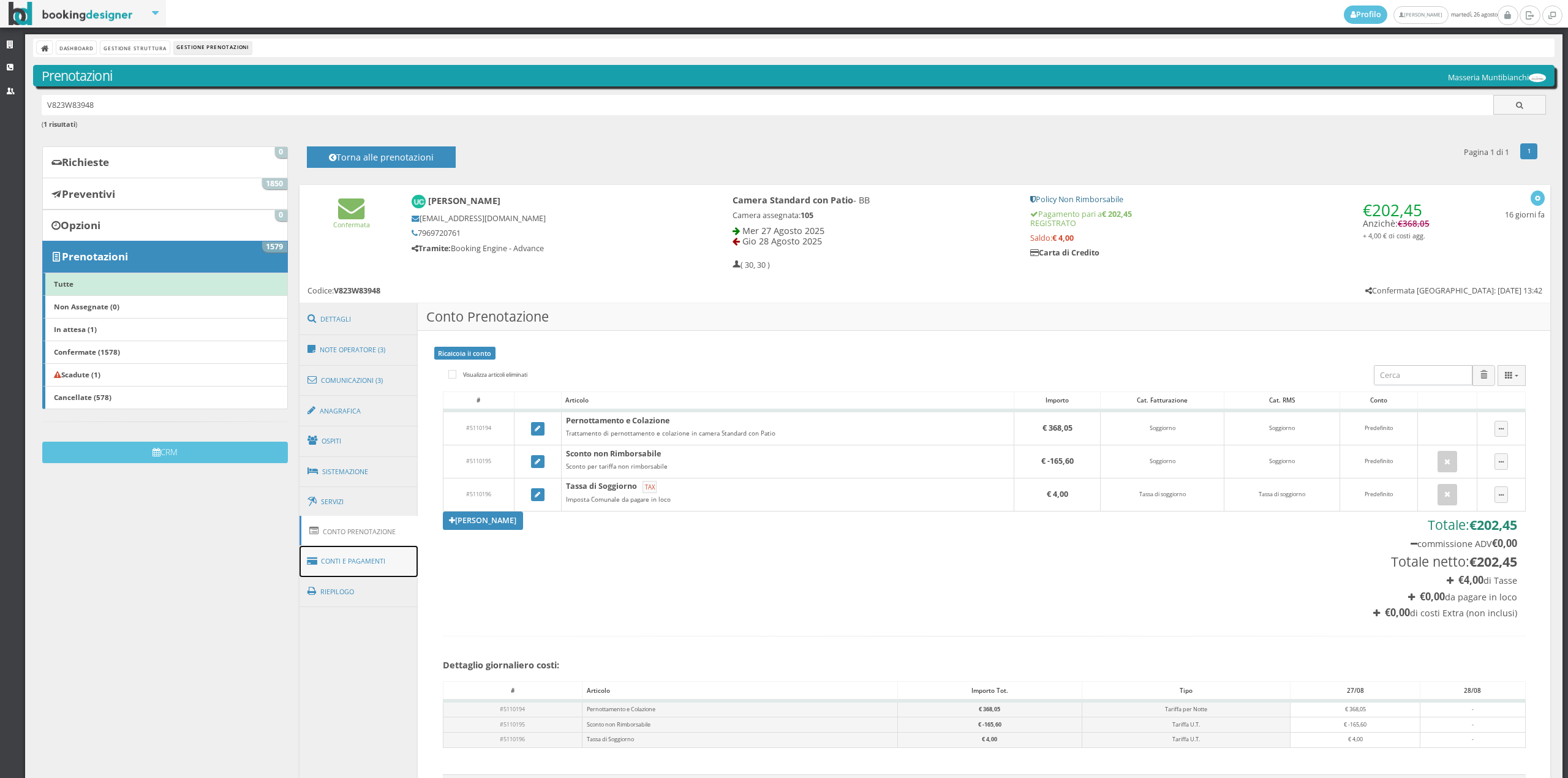
click at [372, 560] on link "Conti e Pagamenti" at bounding box center [359, 561] width 119 height 31
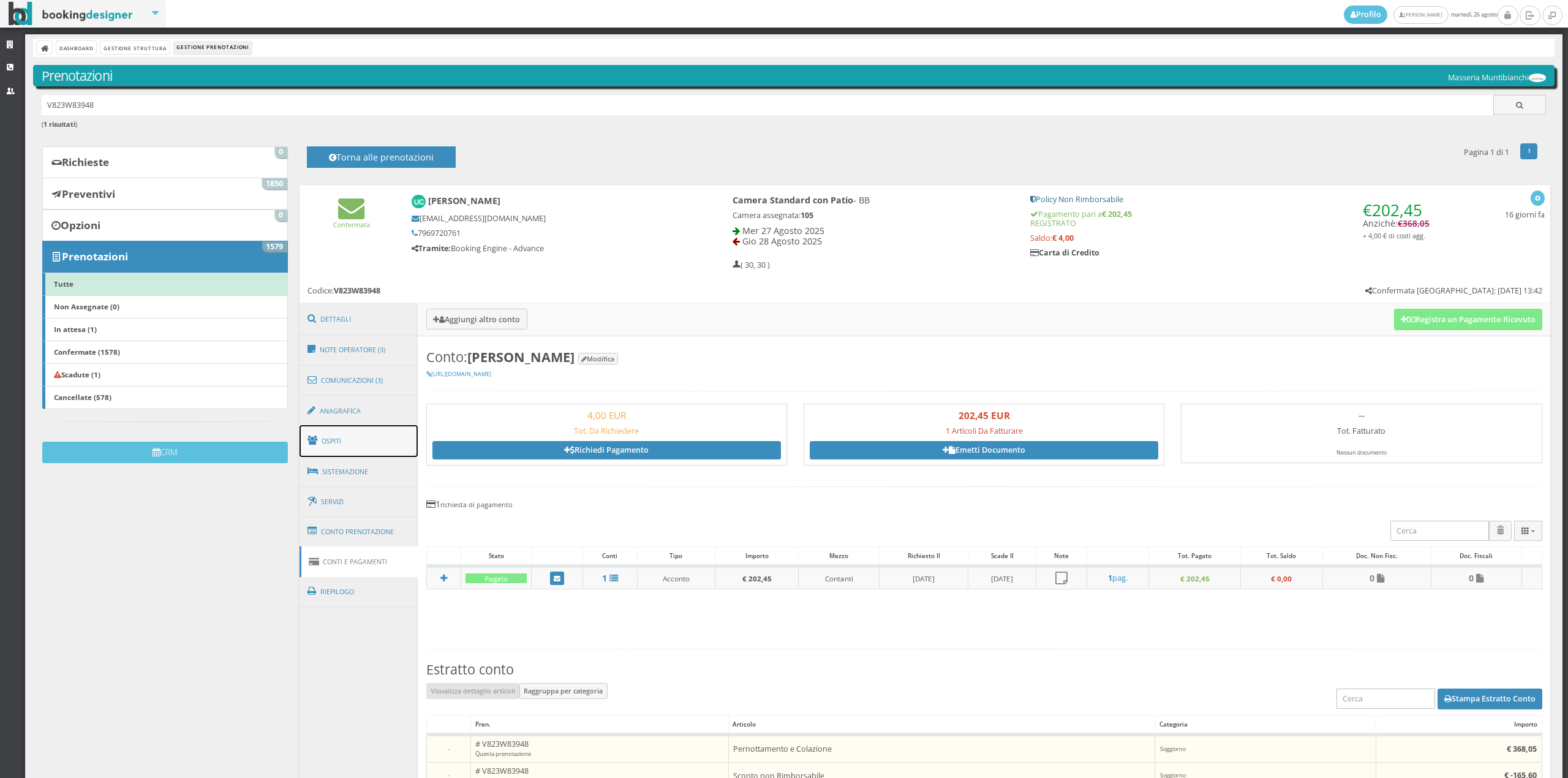
click at [341, 443] on link "Ospiti" at bounding box center [359, 441] width 119 height 32
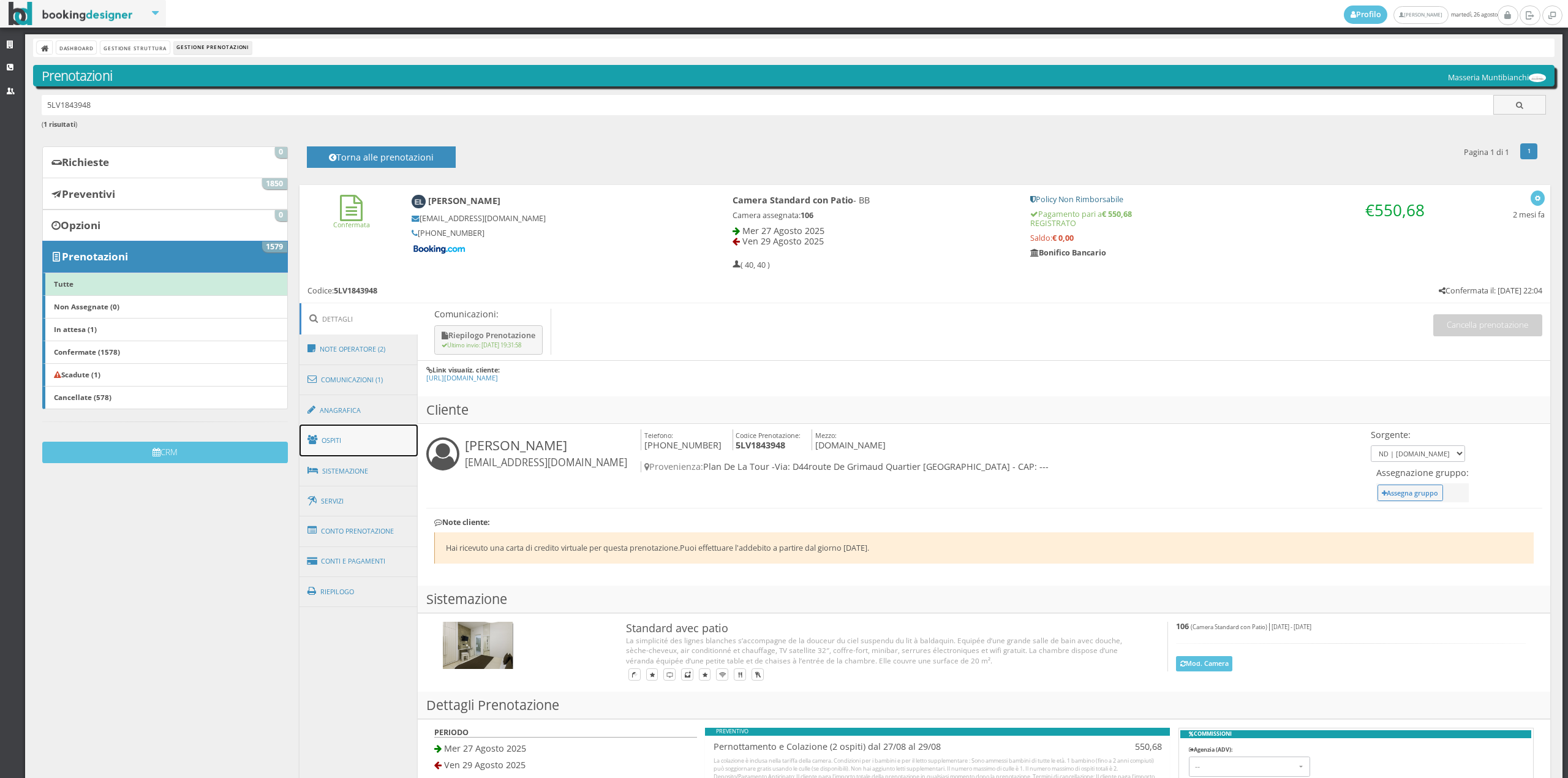
click at [364, 443] on link "Ospiti" at bounding box center [359, 441] width 119 height 32
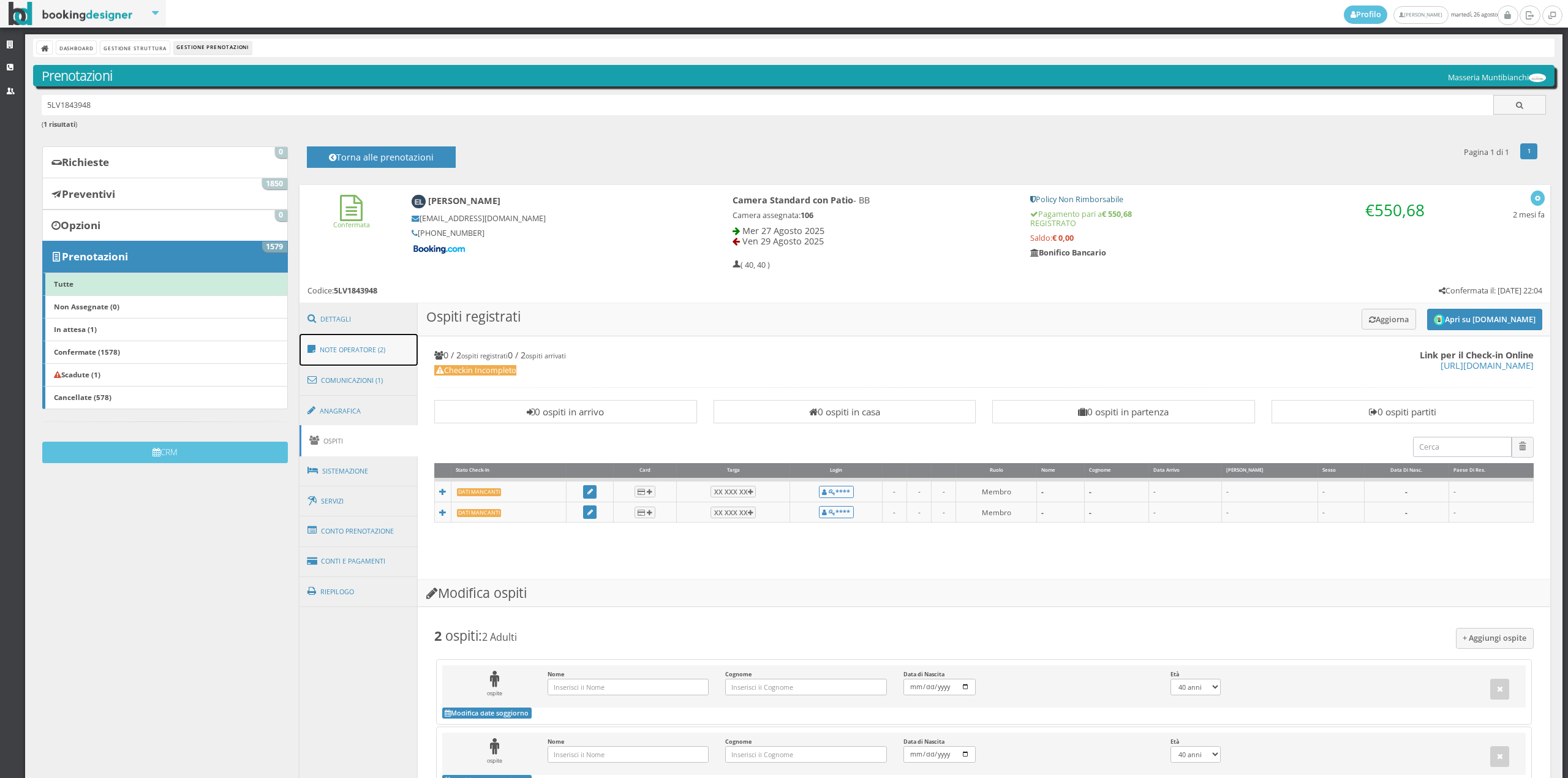
click at [372, 348] on link "Note Operatore (2)" at bounding box center [359, 350] width 119 height 32
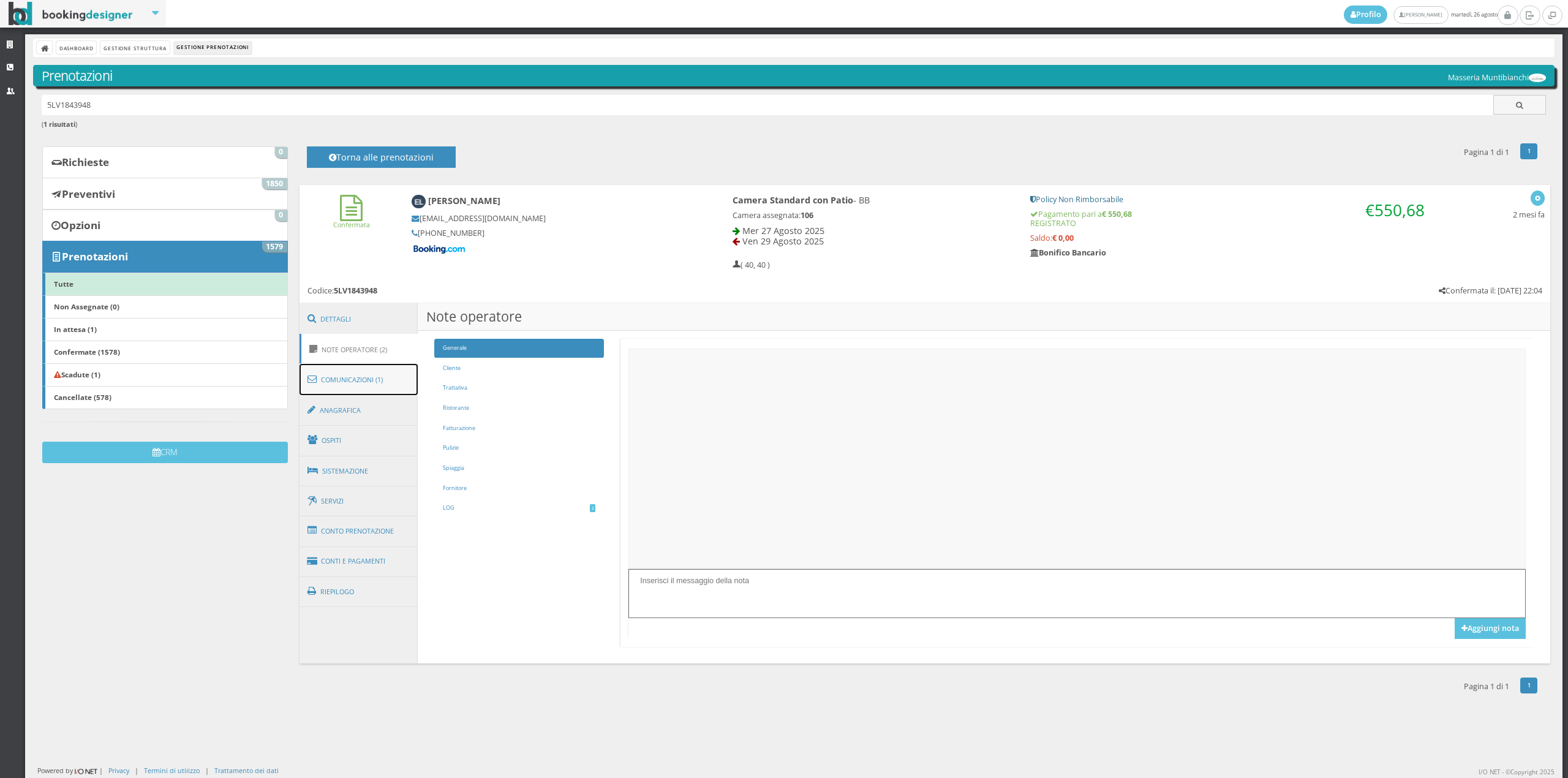
click at [374, 377] on link "Comunicazioni (1)" at bounding box center [359, 380] width 119 height 32
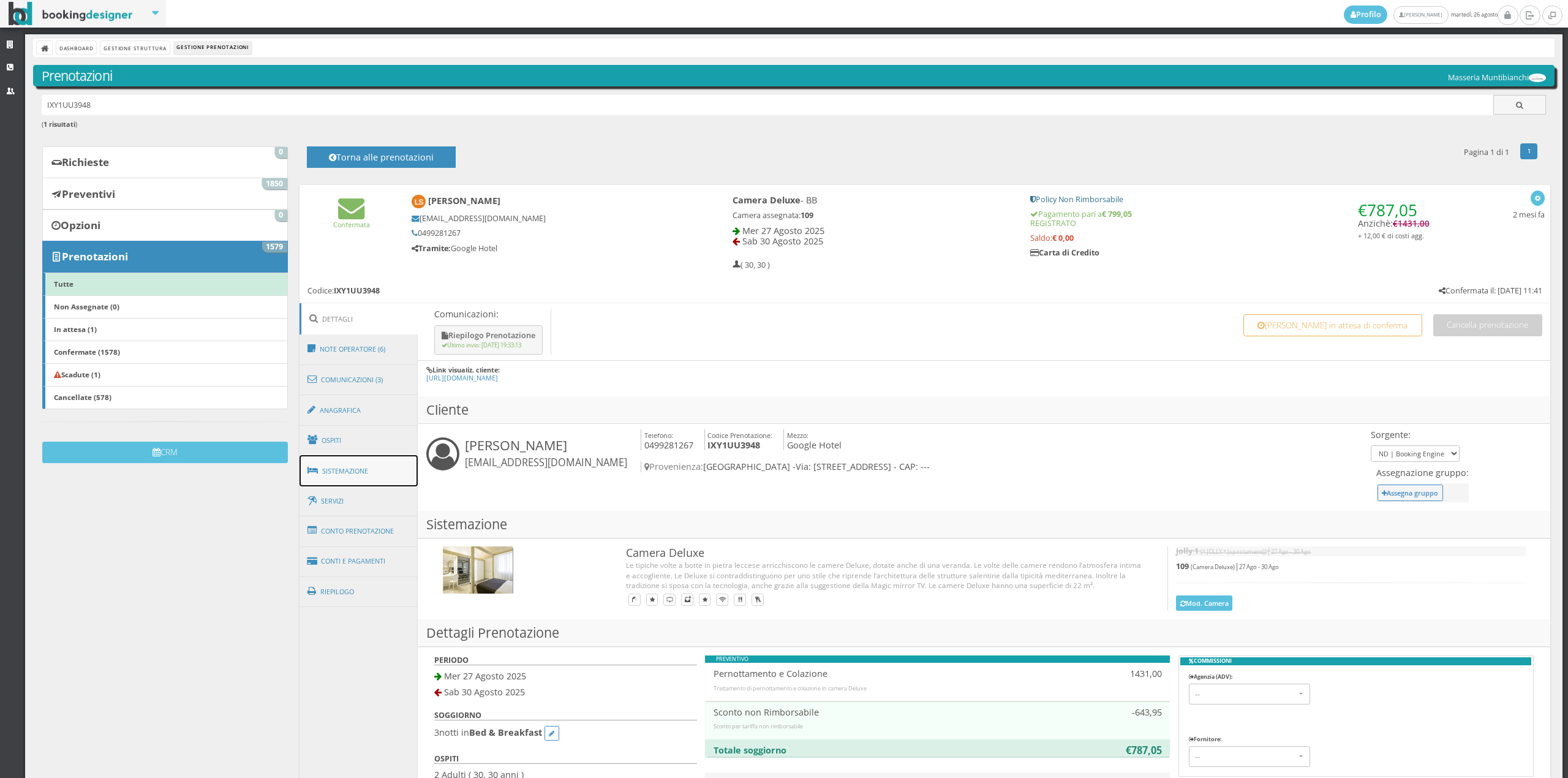
click at [348, 478] on link "Sistemazione" at bounding box center [359, 471] width 119 height 32
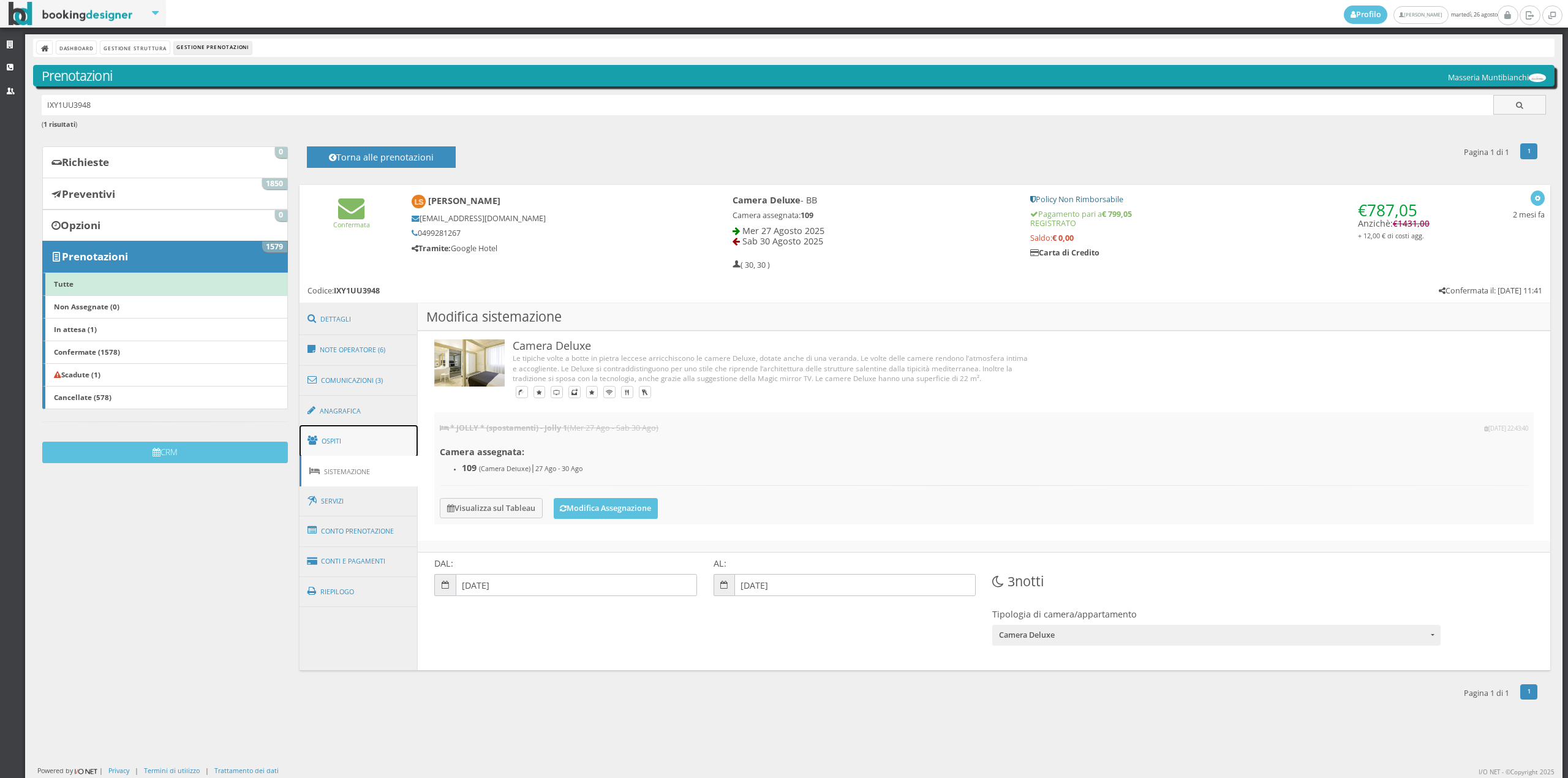
click at [350, 438] on link "Ospiti" at bounding box center [359, 441] width 119 height 32
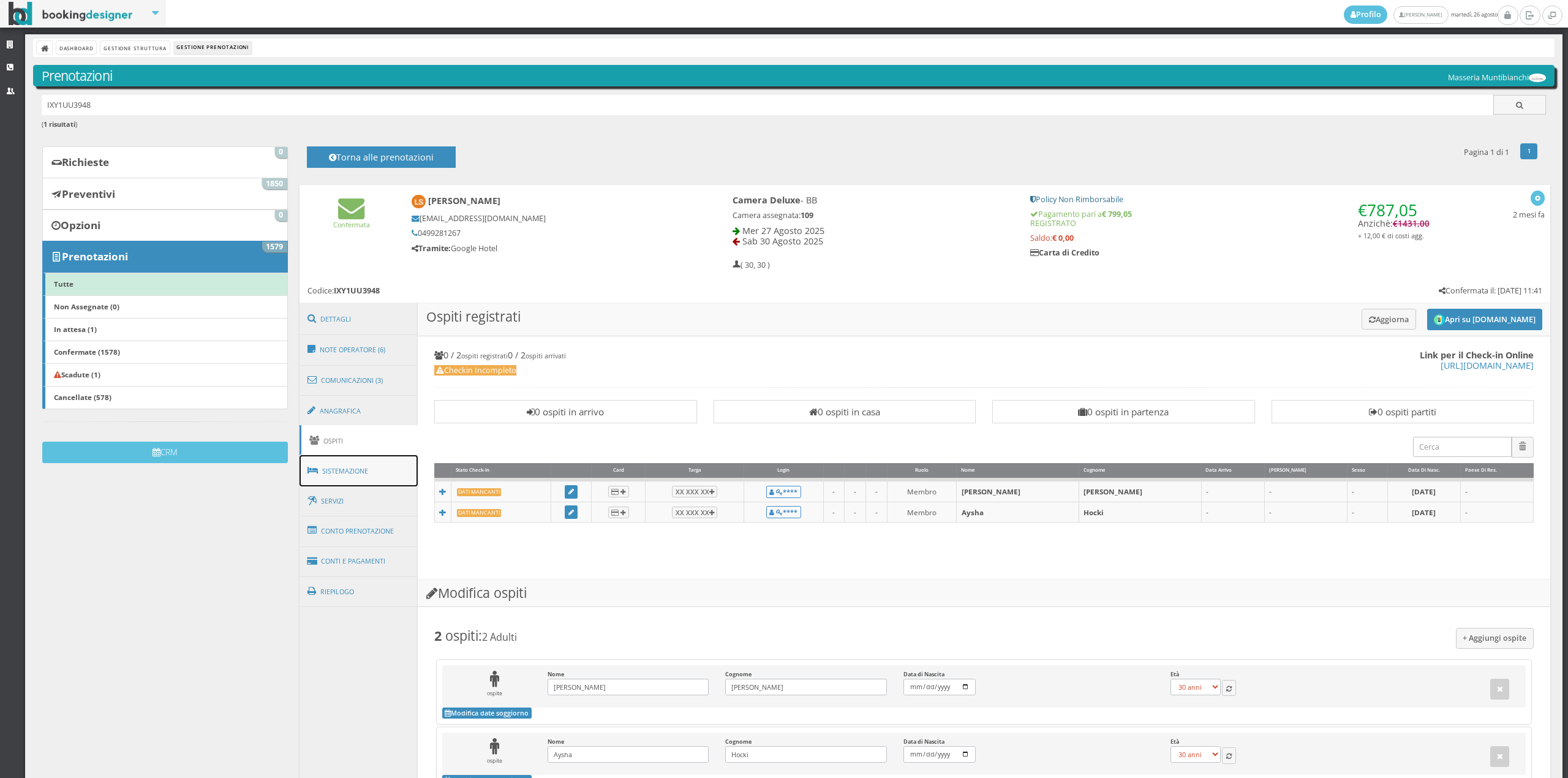
click at [350, 457] on link "Sistemazione" at bounding box center [359, 471] width 119 height 32
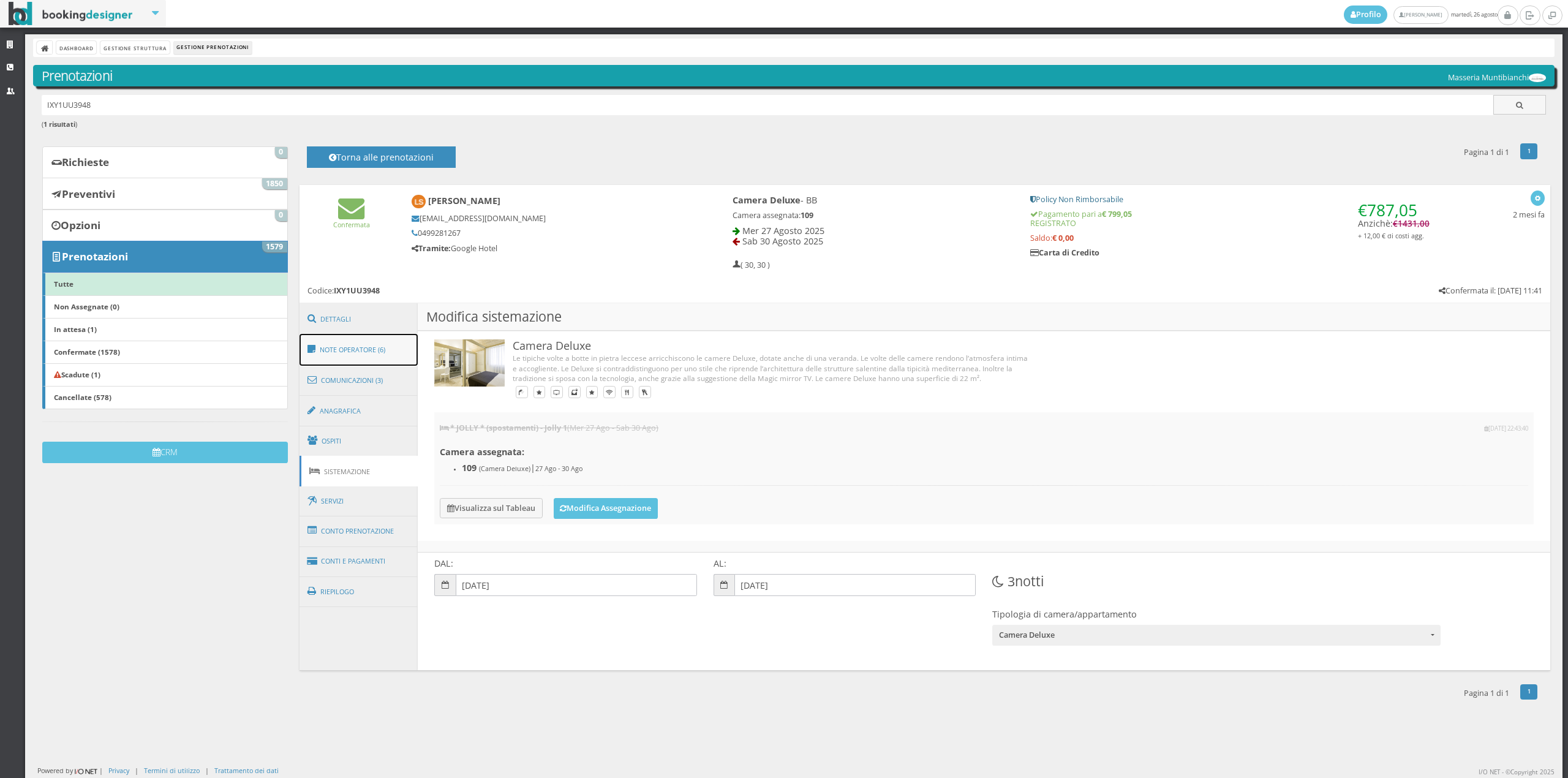
click at [349, 341] on link "Note Operatore (6)" at bounding box center [359, 350] width 119 height 32
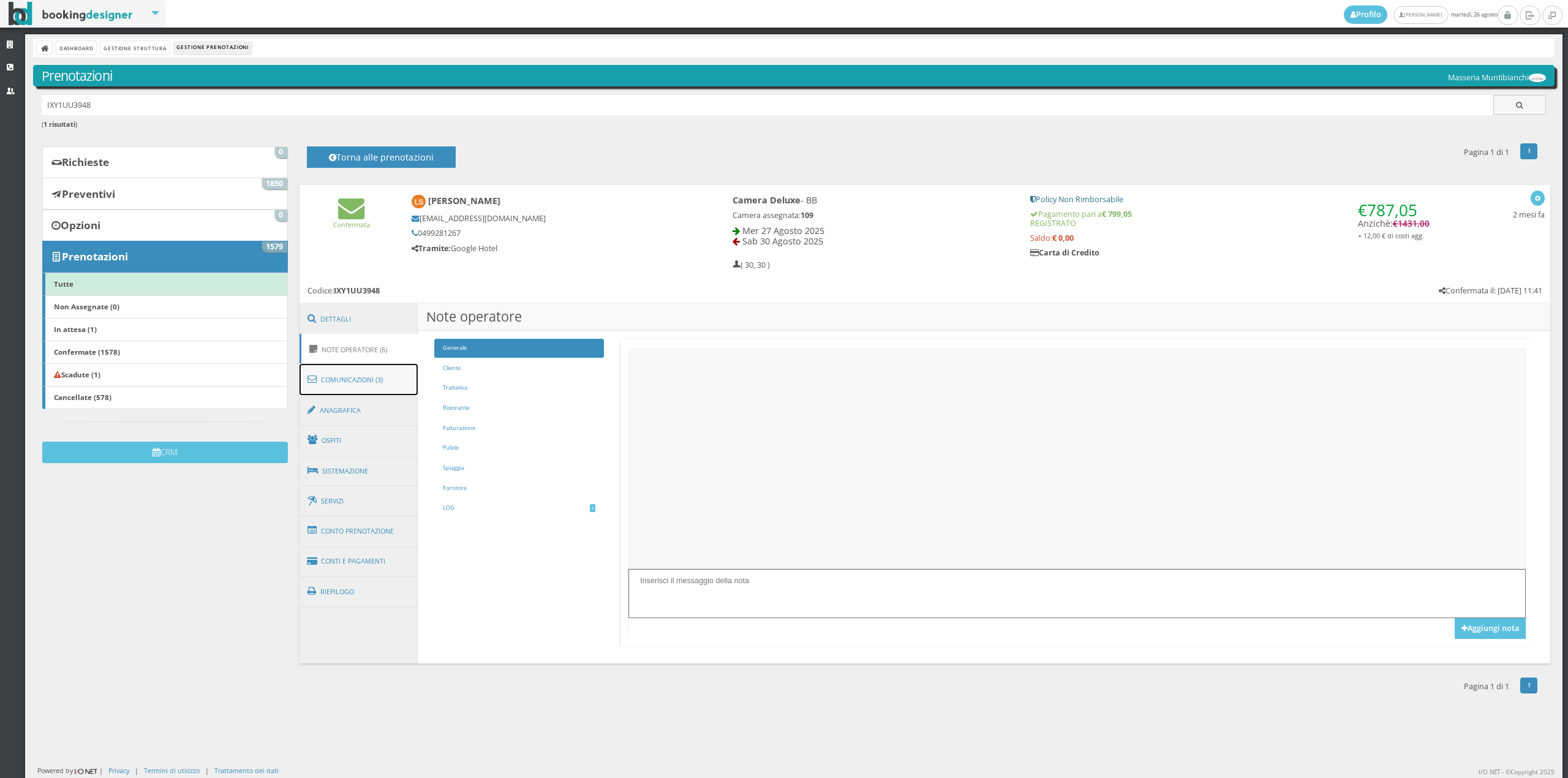
click at [349, 385] on link "Comunicazioni (3)" at bounding box center [359, 380] width 119 height 32
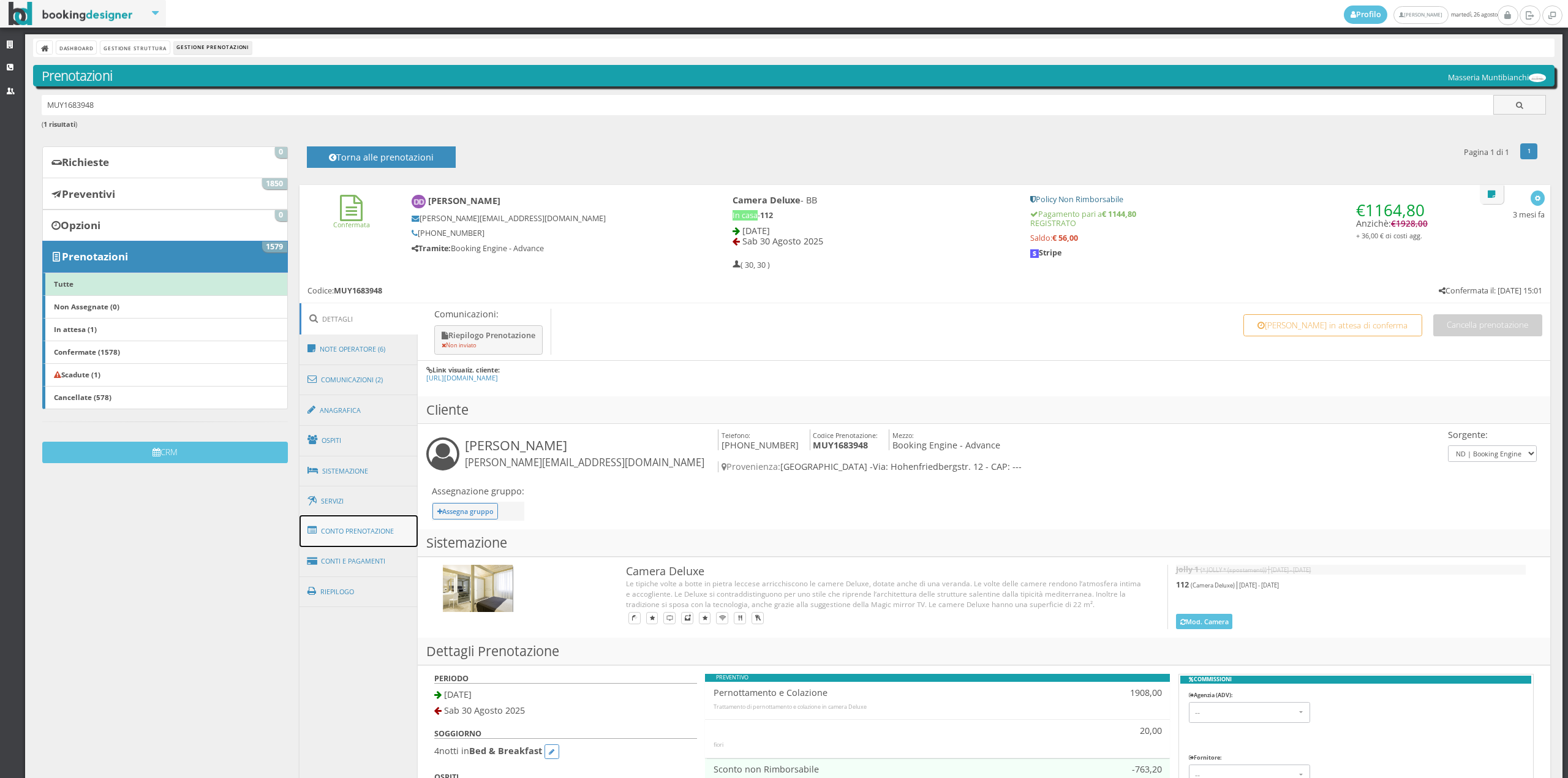
click at [380, 539] on link "Conto Prenotazione" at bounding box center [359, 531] width 119 height 32
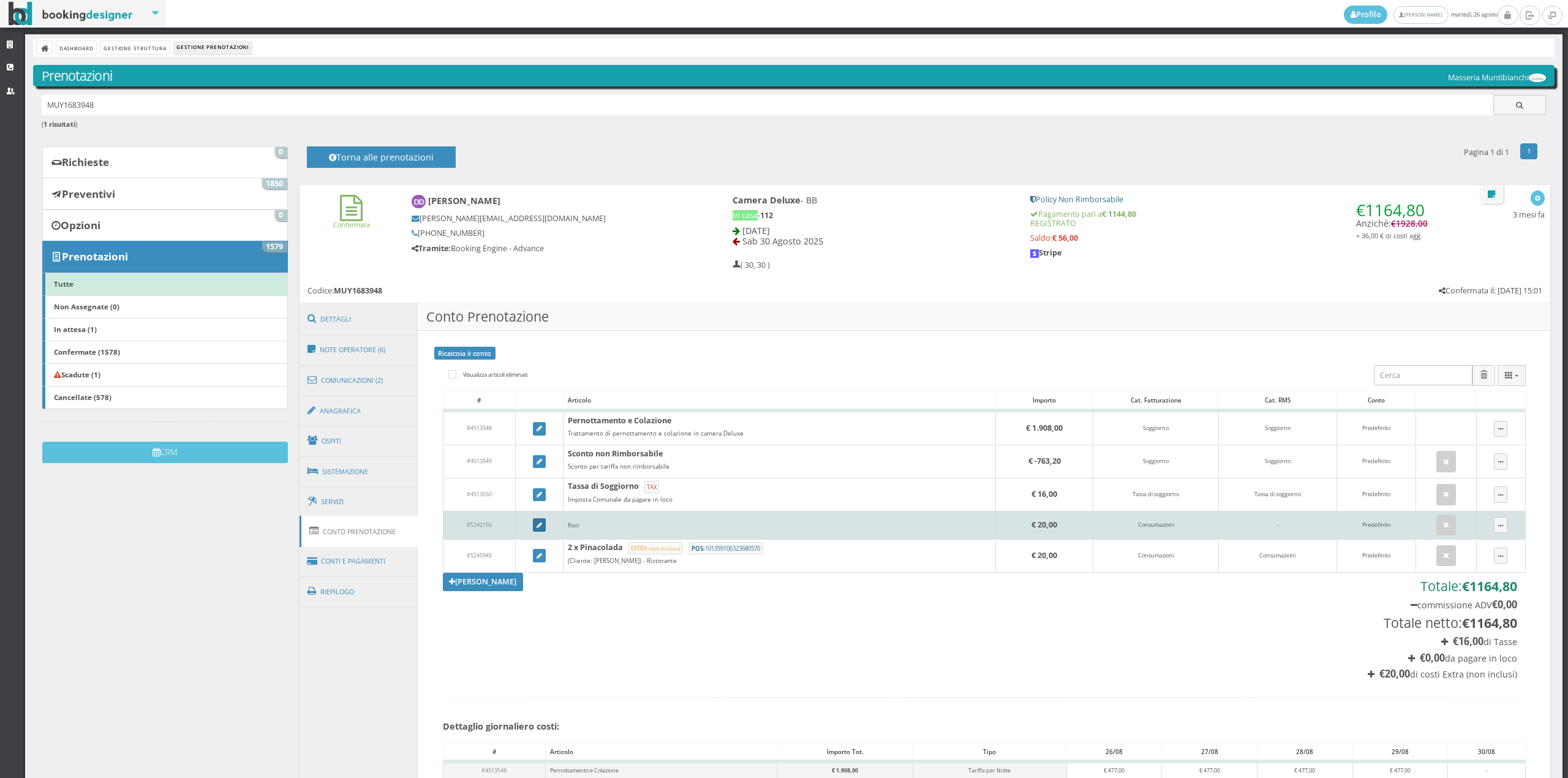
click at [536, 531] on link at bounding box center [539, 525] width 14 height 14
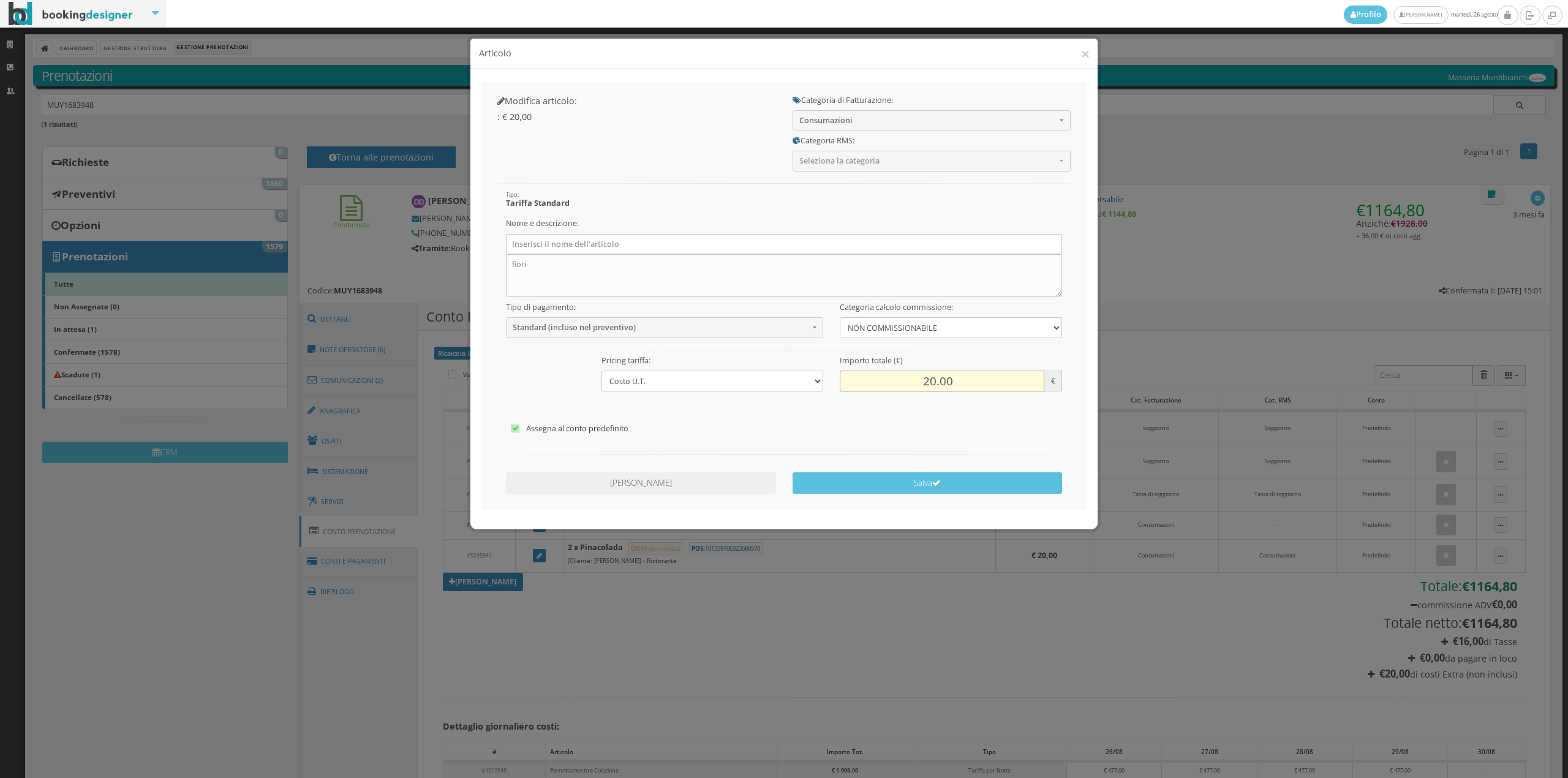
click at [934, 385] on input "20.00" at bounding box center [941, 381] width 204 height 20
type input "25.00"
click at [818, 116] on span "Consumazioni" at bounding box center [928, 120] width 257 height 9
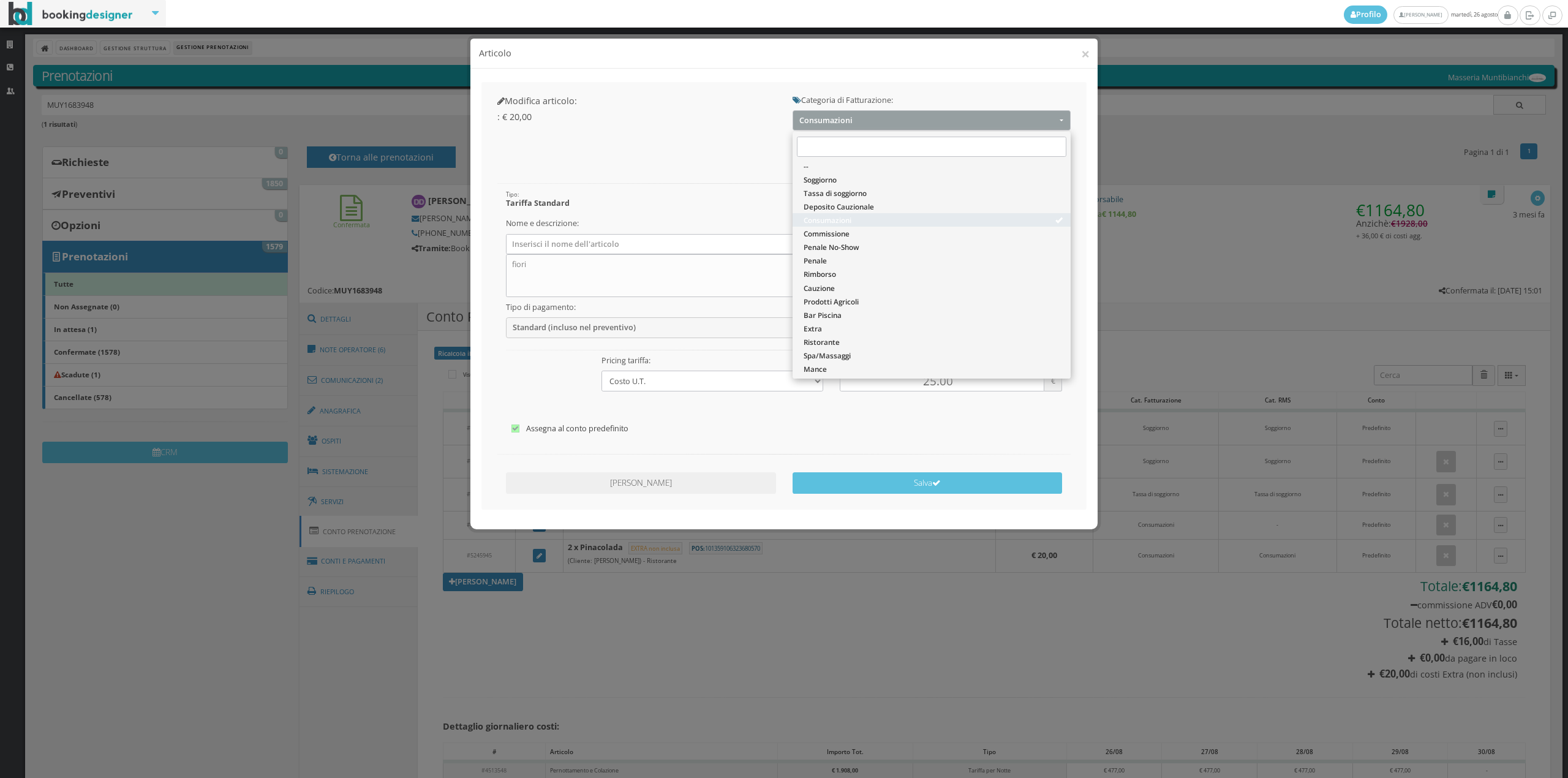
click at [816, 218] on span "Consumazioni" at bounding box center [828, 220] width 48 height 10
select select "26"
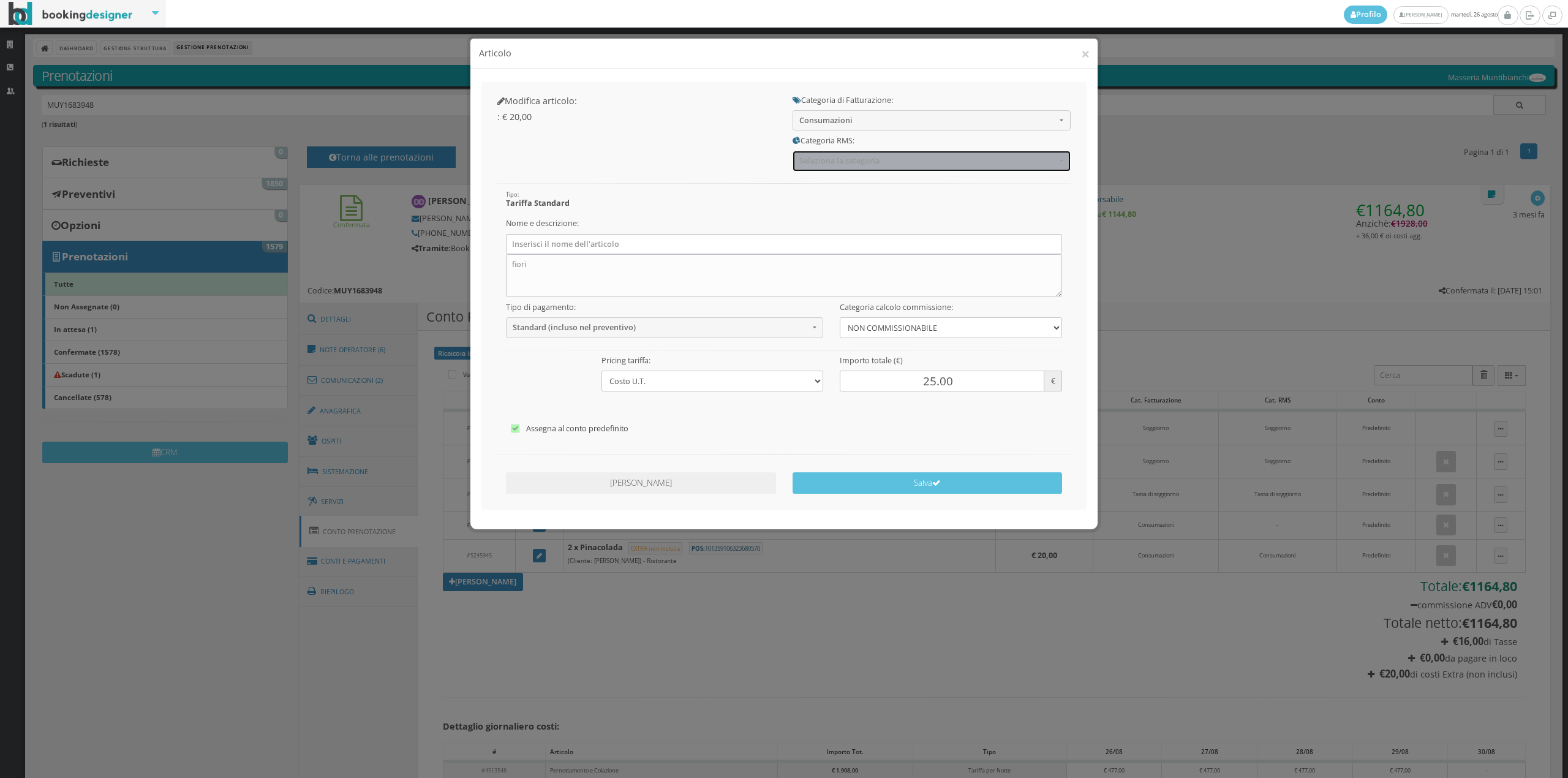
click at [816, 163] on span "Seleziona la categoria" at bounding box center [928, 160] width 257 height 9
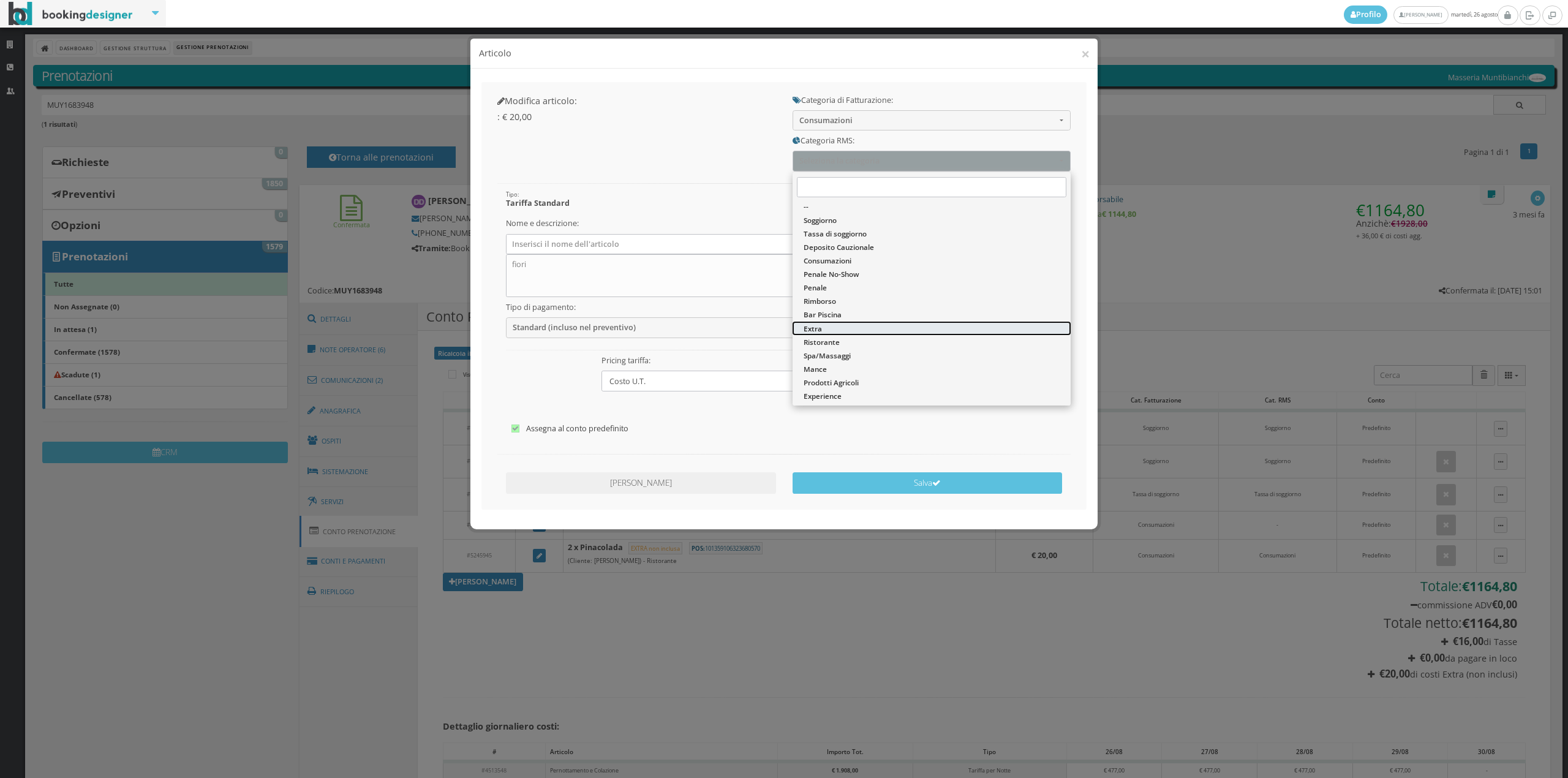
click at [819, 331] on span "Extra" at bounding box center [813, 329] width 18 height 10
select select "45"
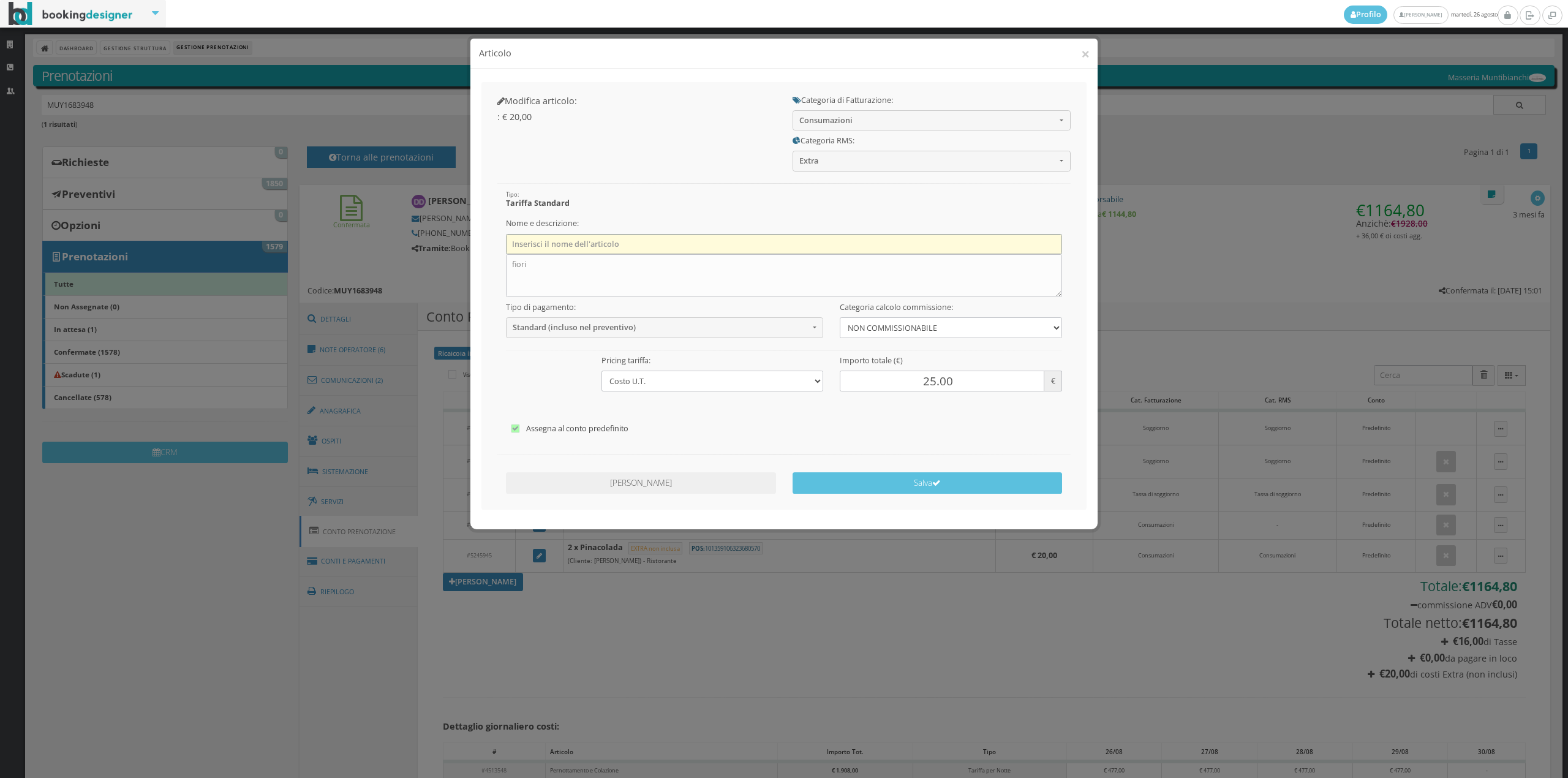
click at [564, 246] on input "text" at bounding box center [784, 244] width 557 height 20
click at [509, 242] on input "Flowers" at bounding box center [784, 244] width 557 height 20
type input "Extra - Flowers"
click at [548, 258] on textarea "fiori" at bounding box center [784, 275] width 557 height 43
type textarea "f"
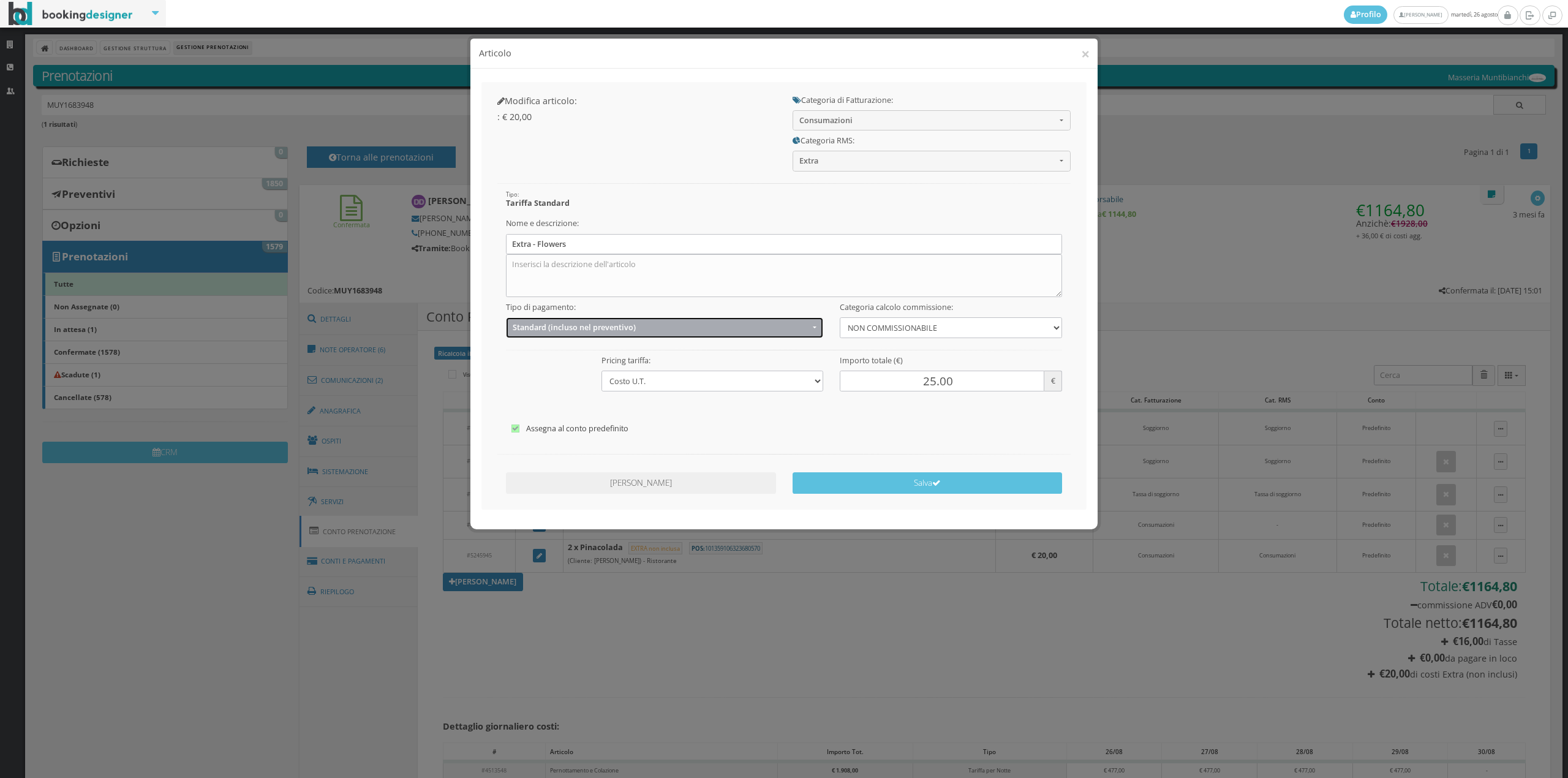
click at [532, 326] on span "Standard (incluso nel preventivo)" at bounding box center [661, 327] width 297 height 9
click at [529, 380] on span "EXTRA (non incluso nel preventivo)" at bounding box center [575, 376] width 118 height 10
select select "2"
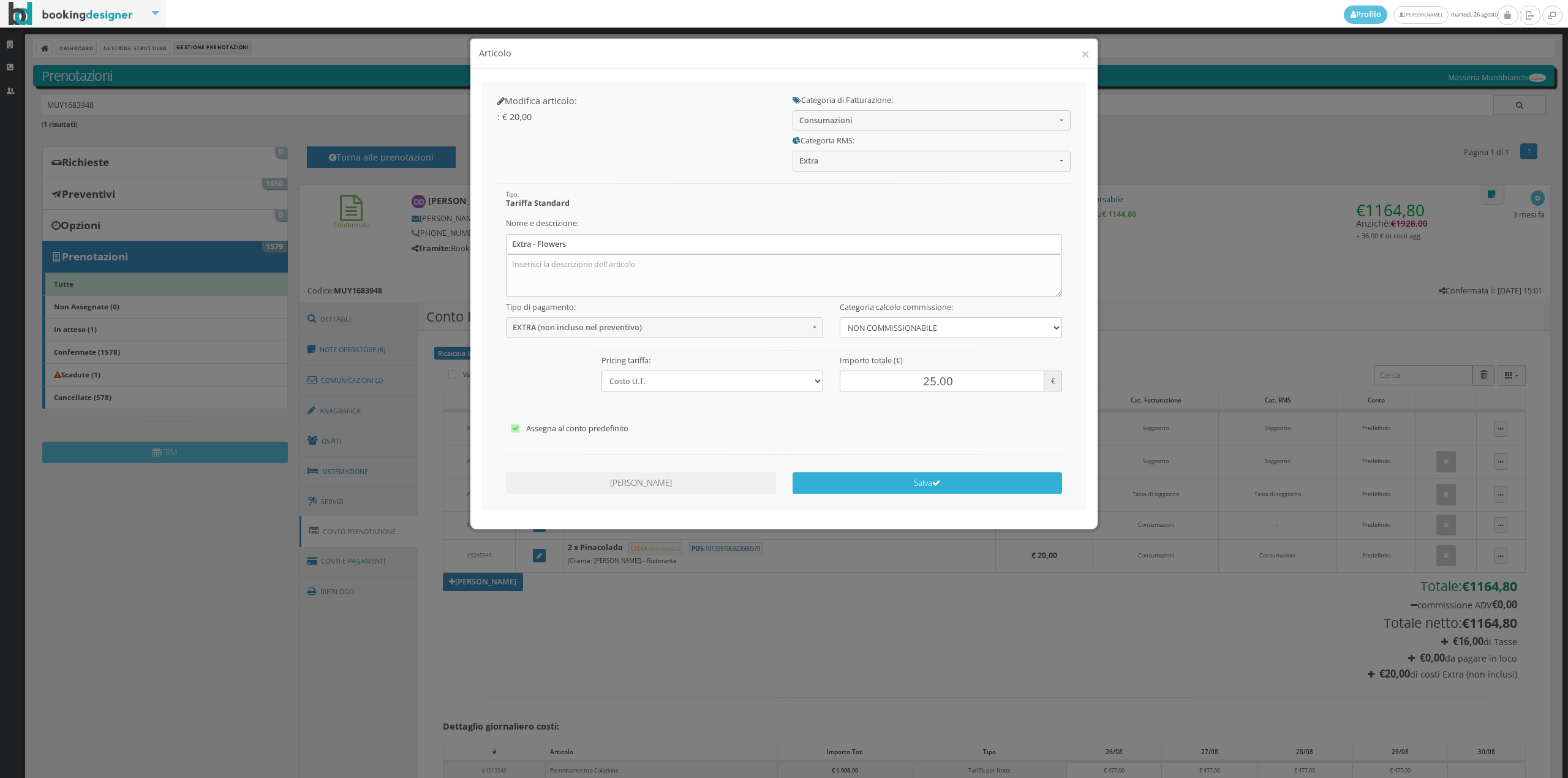
click at [892, 475] on button "Salva" at bounding box center [927, 483] width 270 height 22
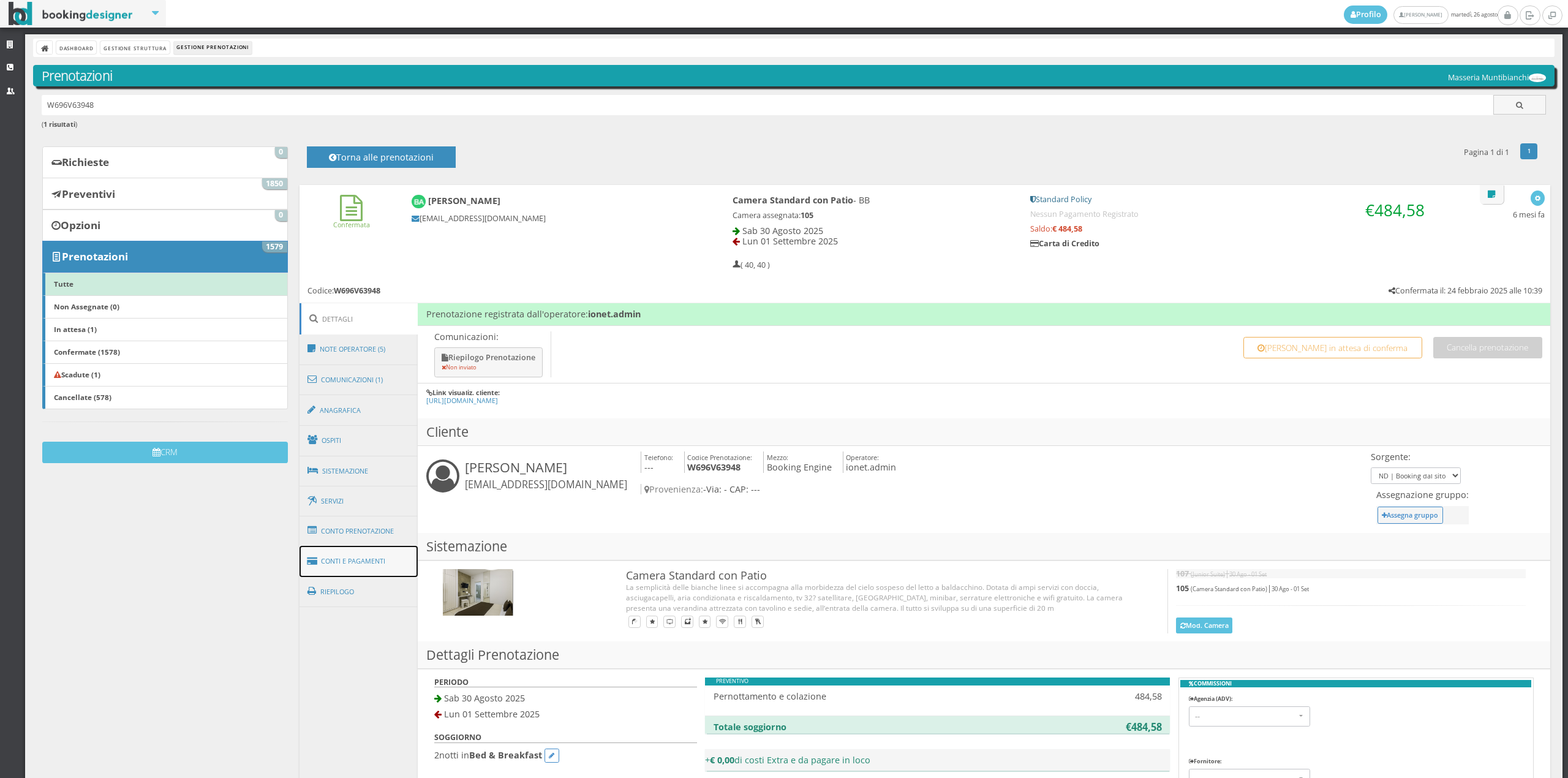
click at [379, 554] on link "Conti e Pagamenti" at bounding box center [359, 561] width 119 height 31
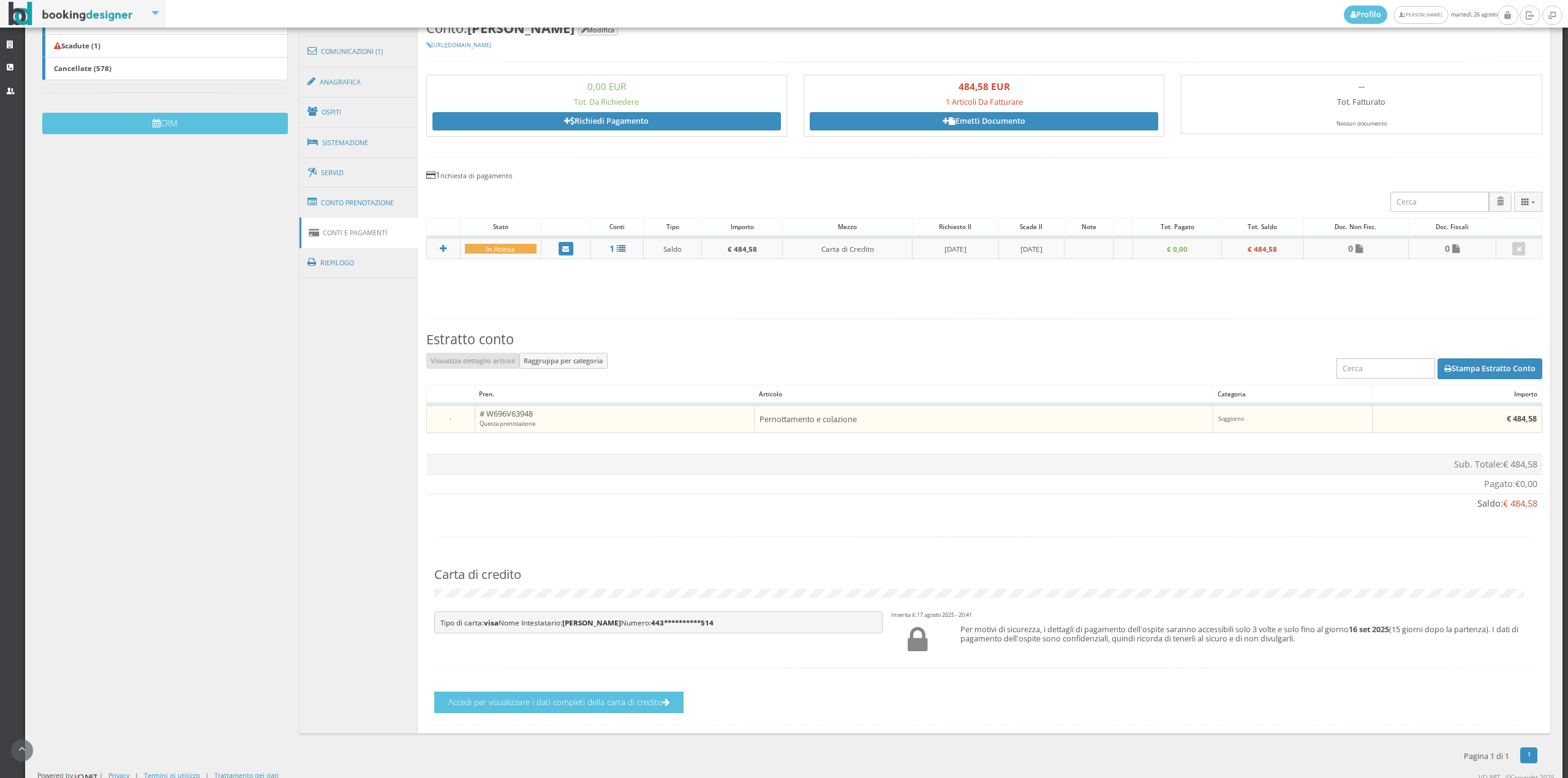
scroll to position [370, 0]
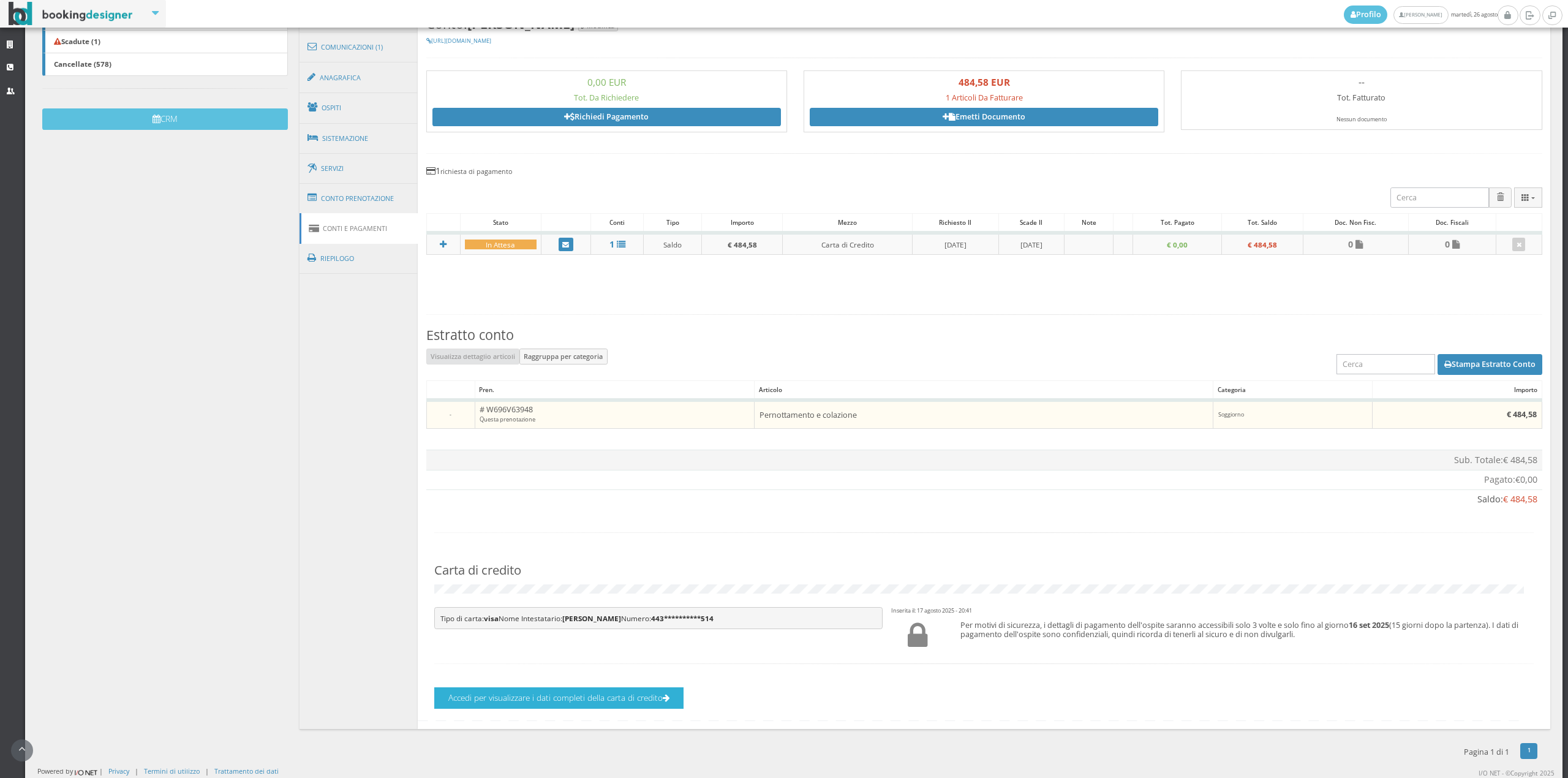
click at [598, 694] on button "Accedi per visualizzare i dati completi della carta di credito" at bounding box center [559, 698] width 250 height 22
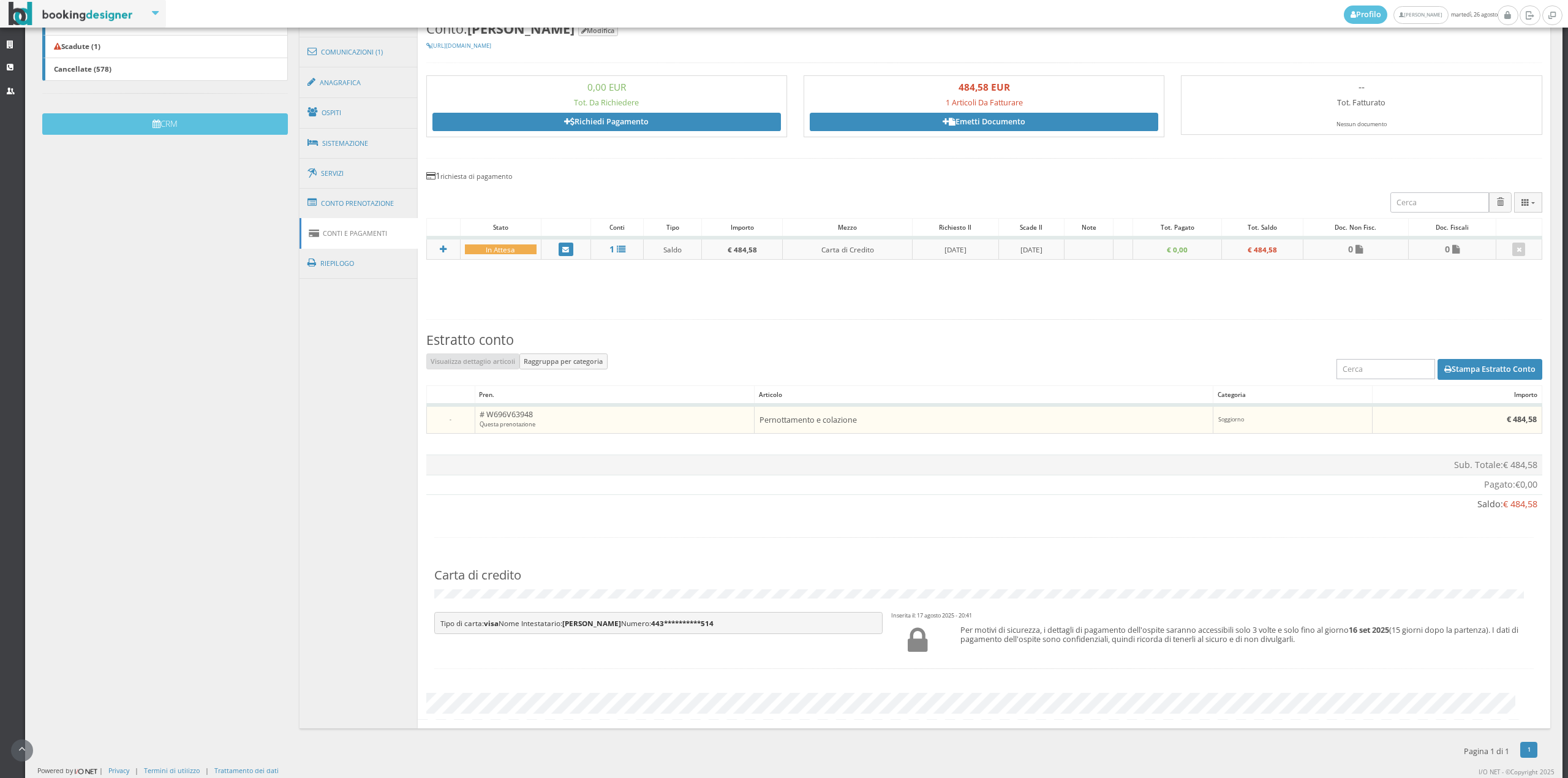
click at [815, 729] on section "Conto: Bosetti Modifica https://bookingdesigner.com/srv/masseriamuntibianchi/re…" at bounding box center [984, 368] width 1133 height 721
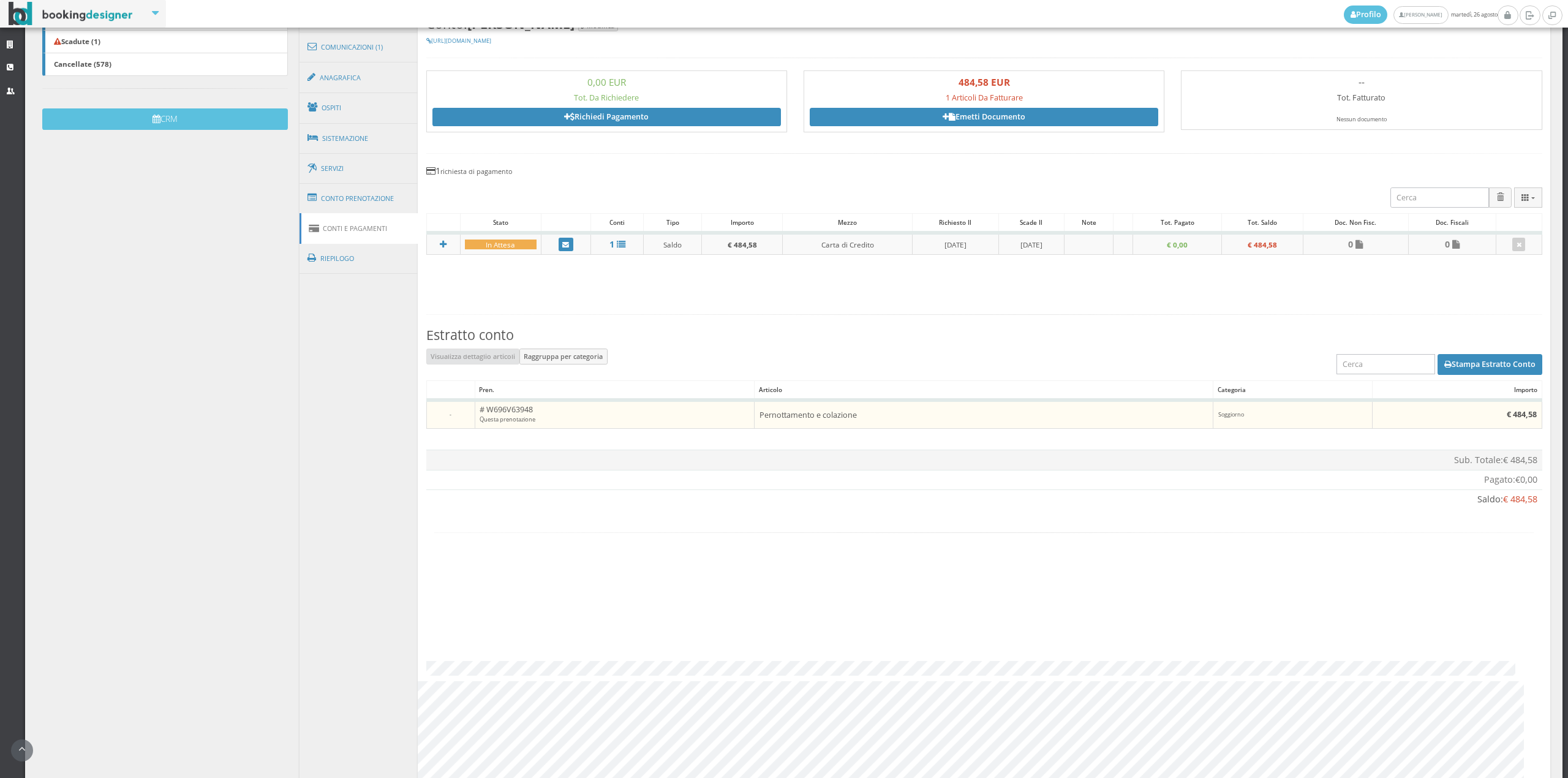
scroll to position [336, 0]
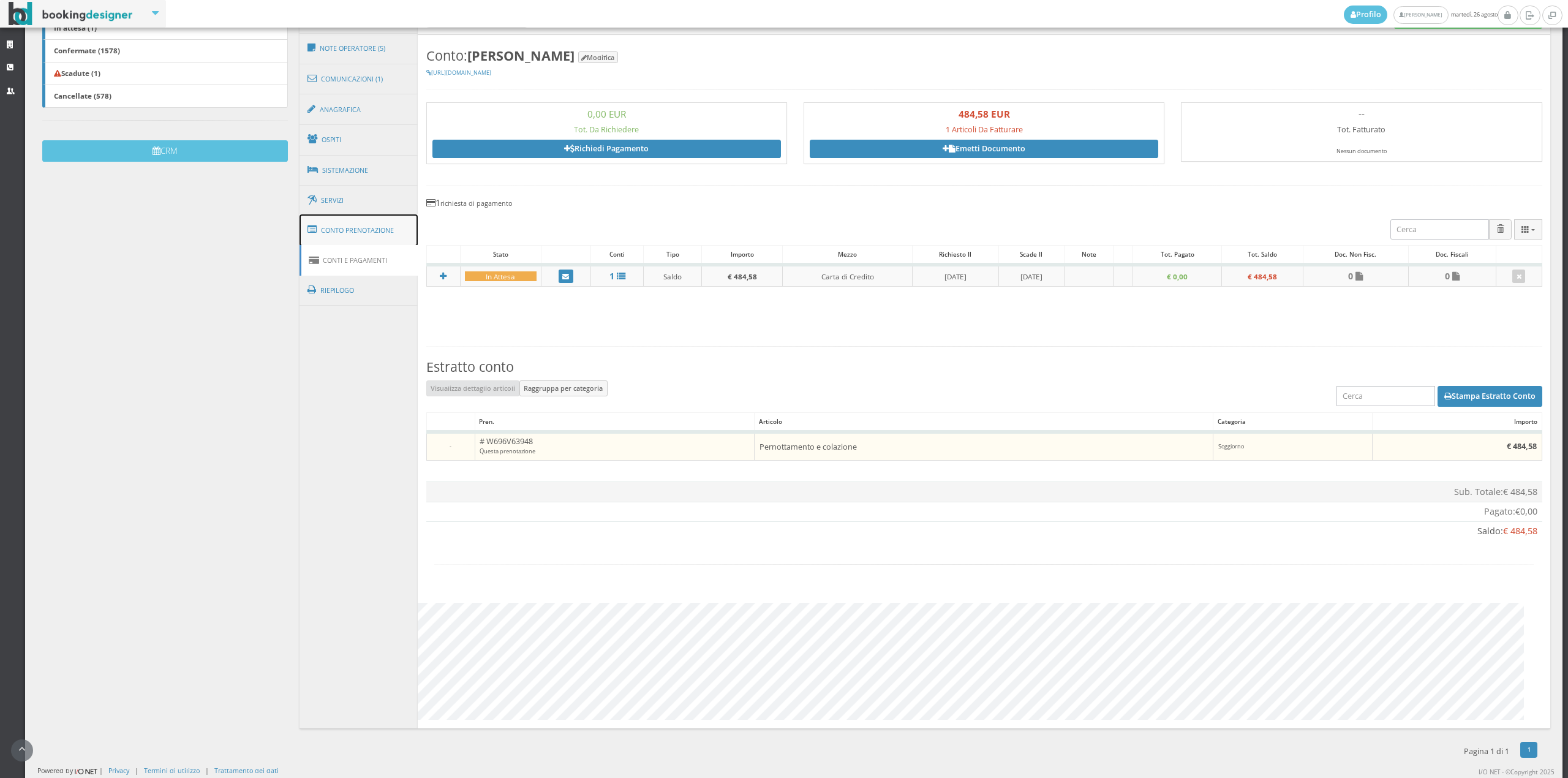
click at [366, 234] on link "Conto Prenotazione" at bounding box center [359, 230] width 119 height 32
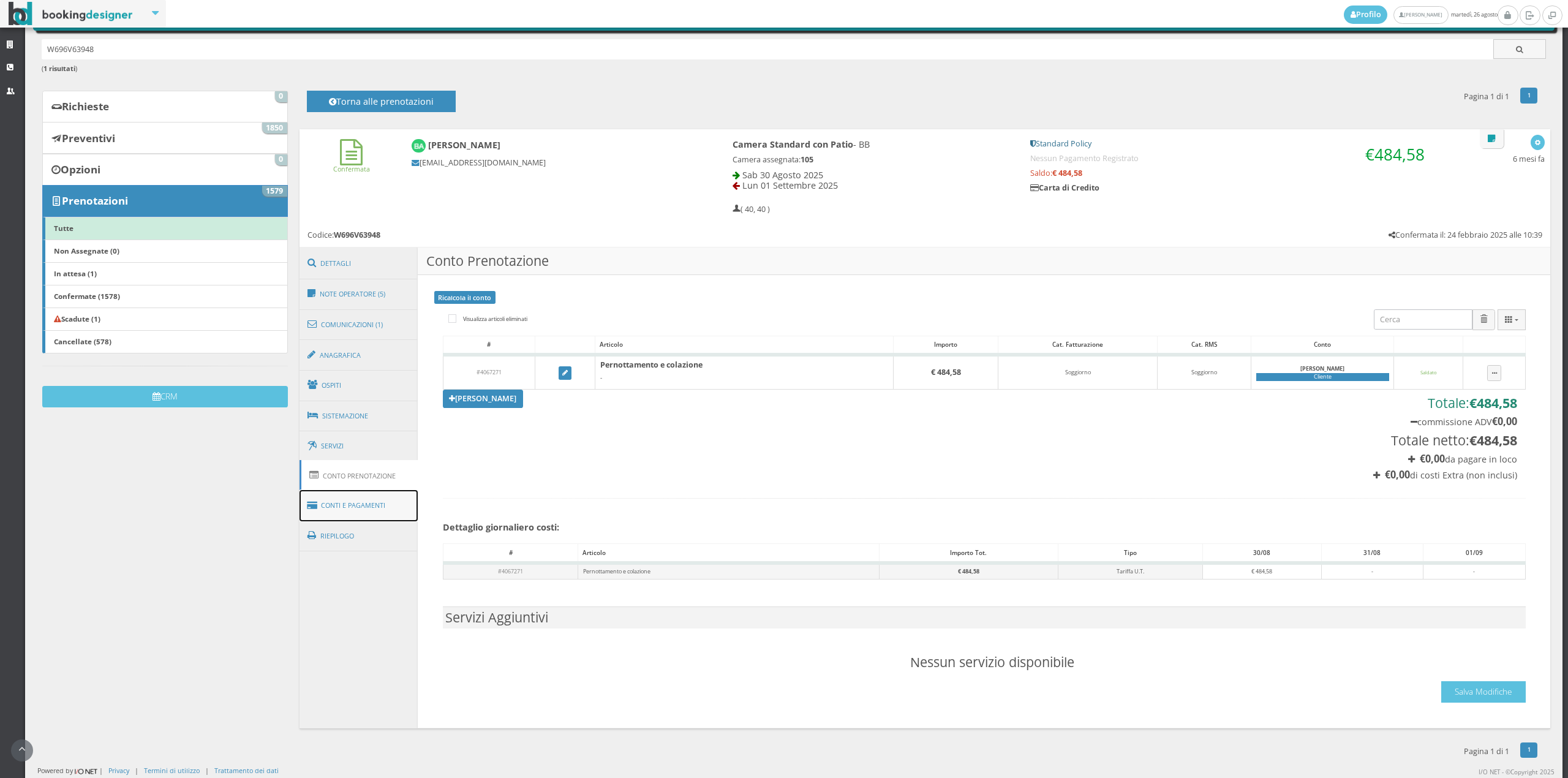
click at [342, 496] on link "Conti e Pagamenti" at bounding box center [359, 505] width 119 height 31
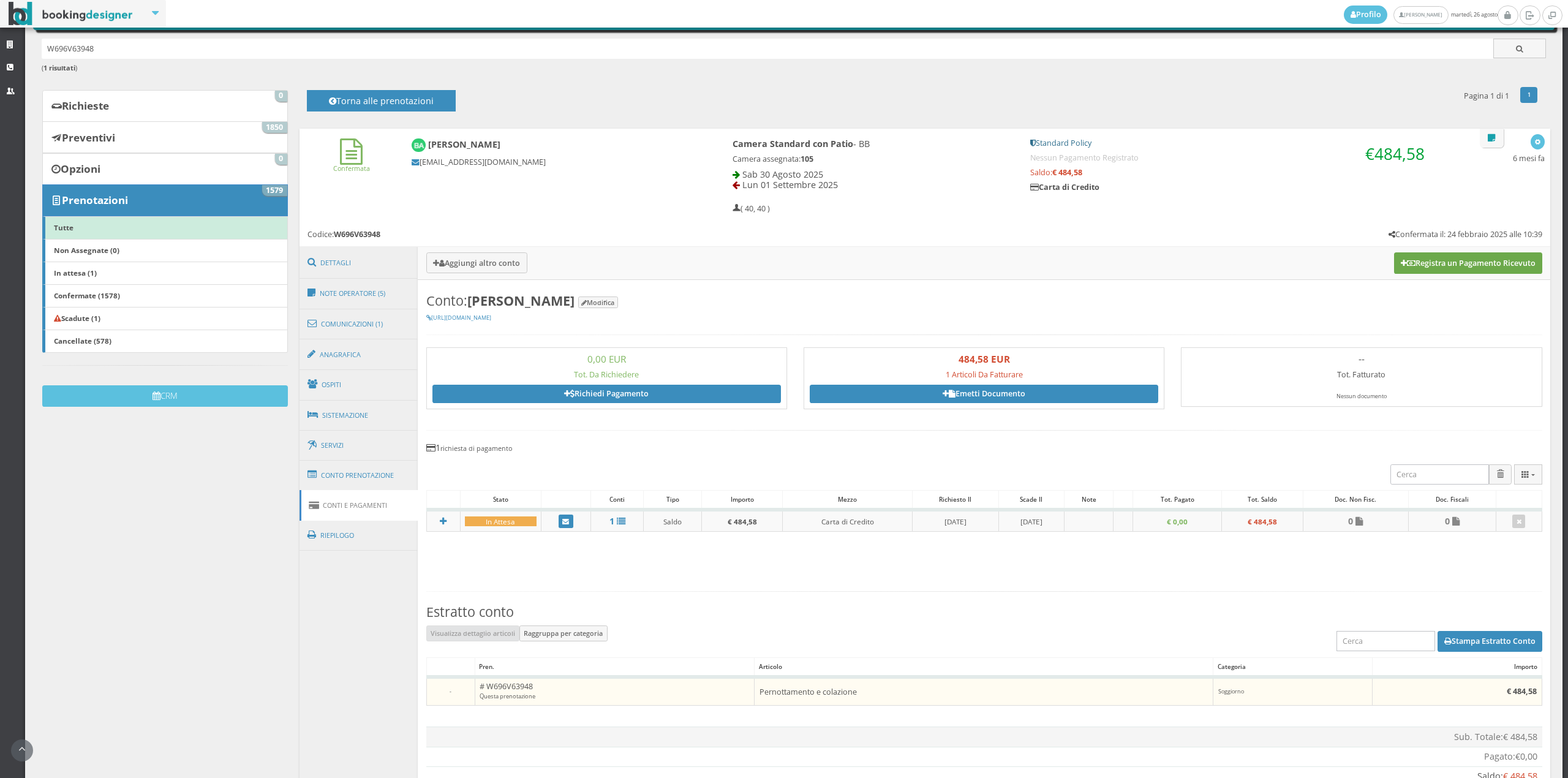
click at [1504, 272] on button "Registra un Pagamento Ricevuto" at bounding box center [1468, 263] width 148 height 21
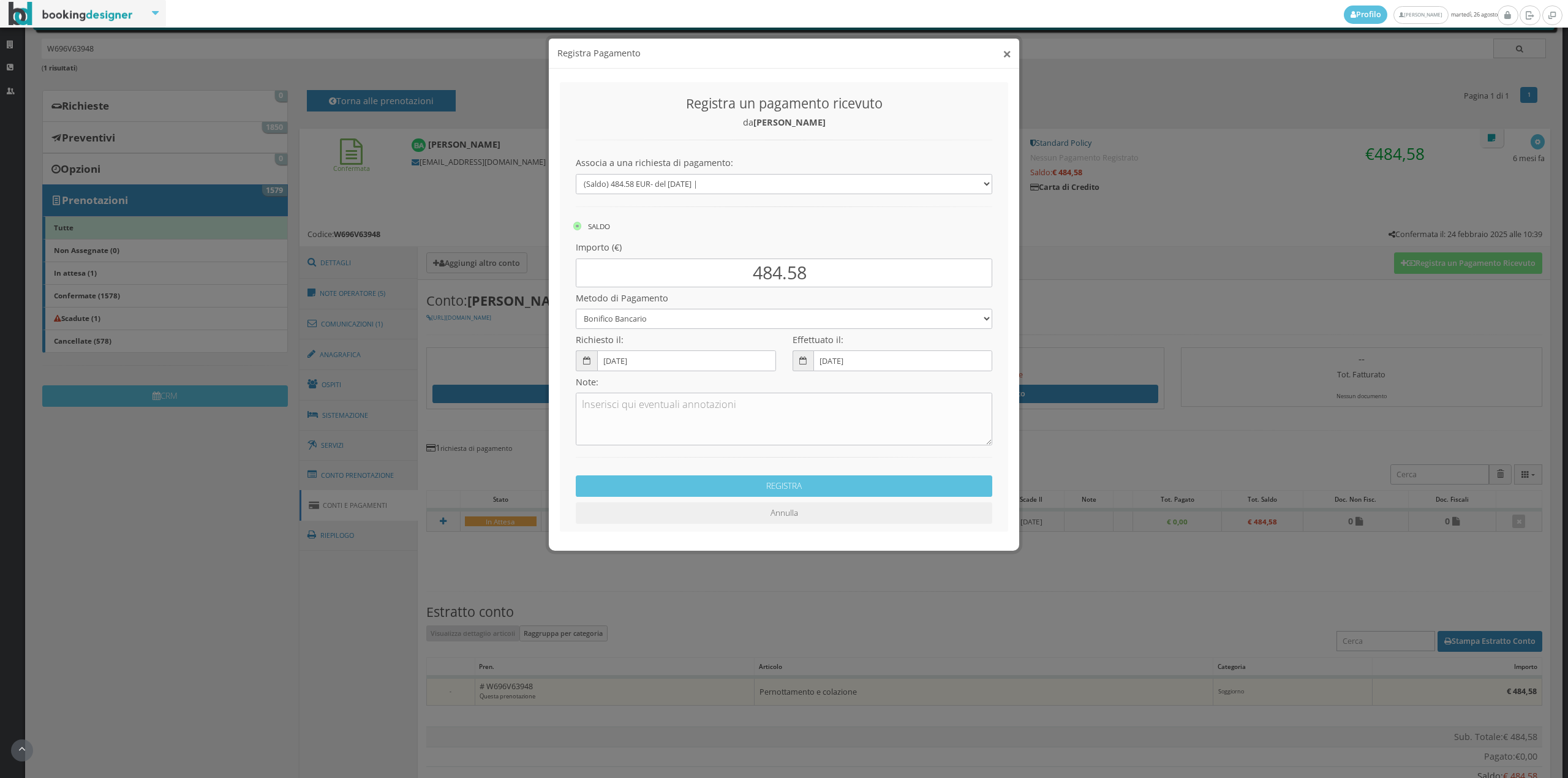
click at [1004, 46] on button "×" at bounding box center [1007, 53] width 9 height 15
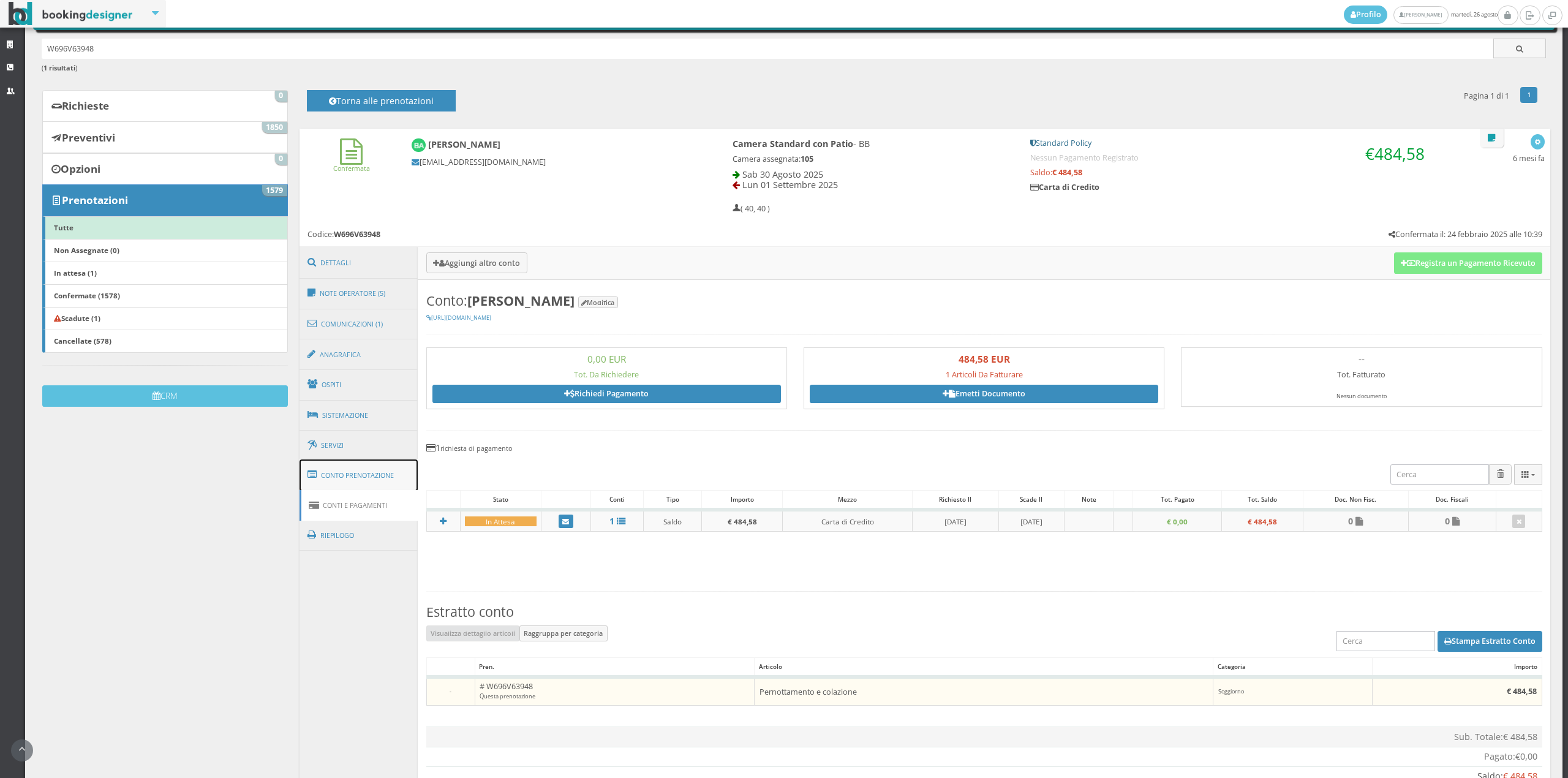
click at [348, 466] on link "Conto Prenotazione" at bounding box center [359, 475] width 119 height 32
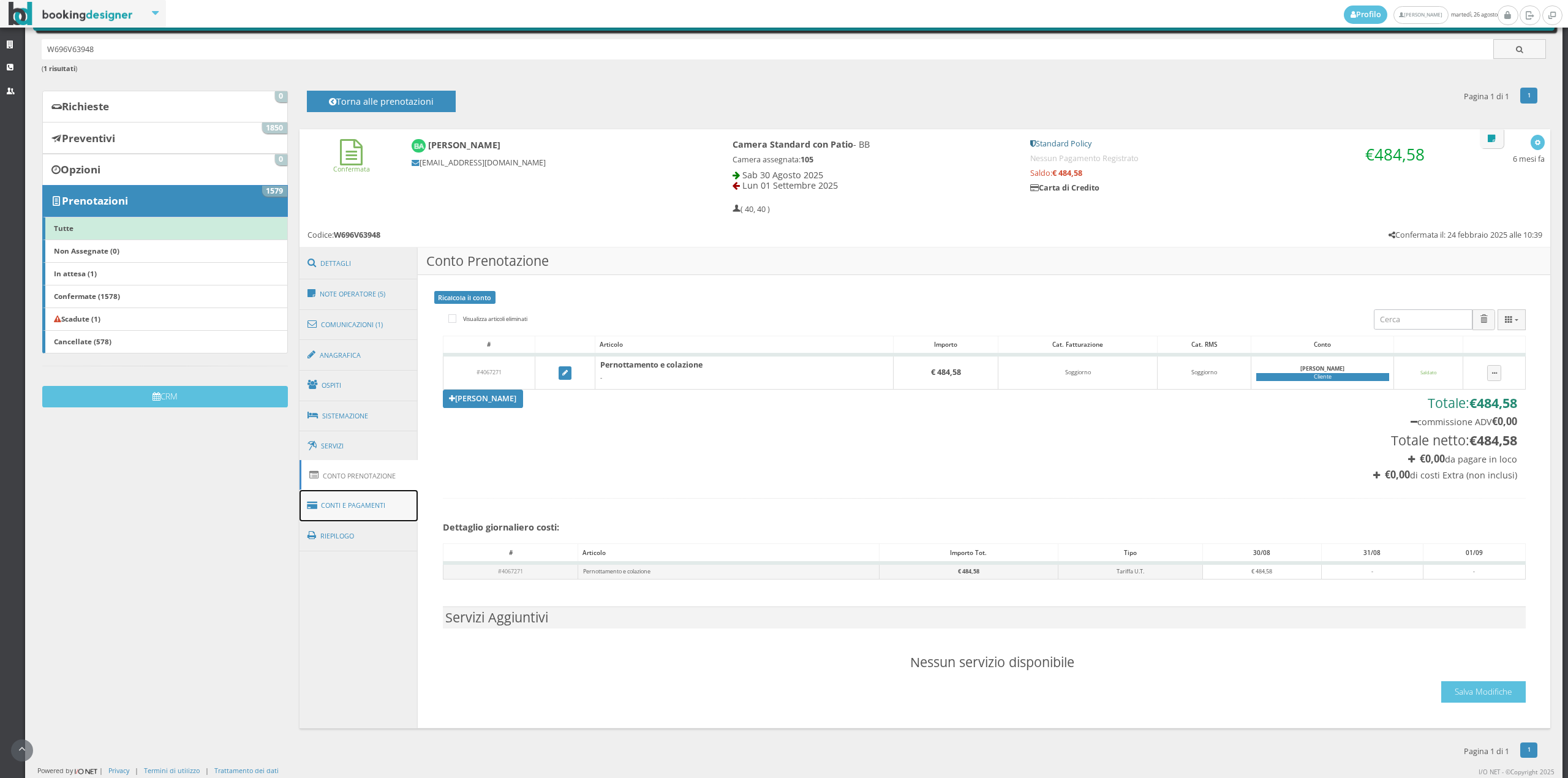
click at [348, 505] on link "Conti e Pagamenti" at bounding box center [359, 505] width 119 height 31
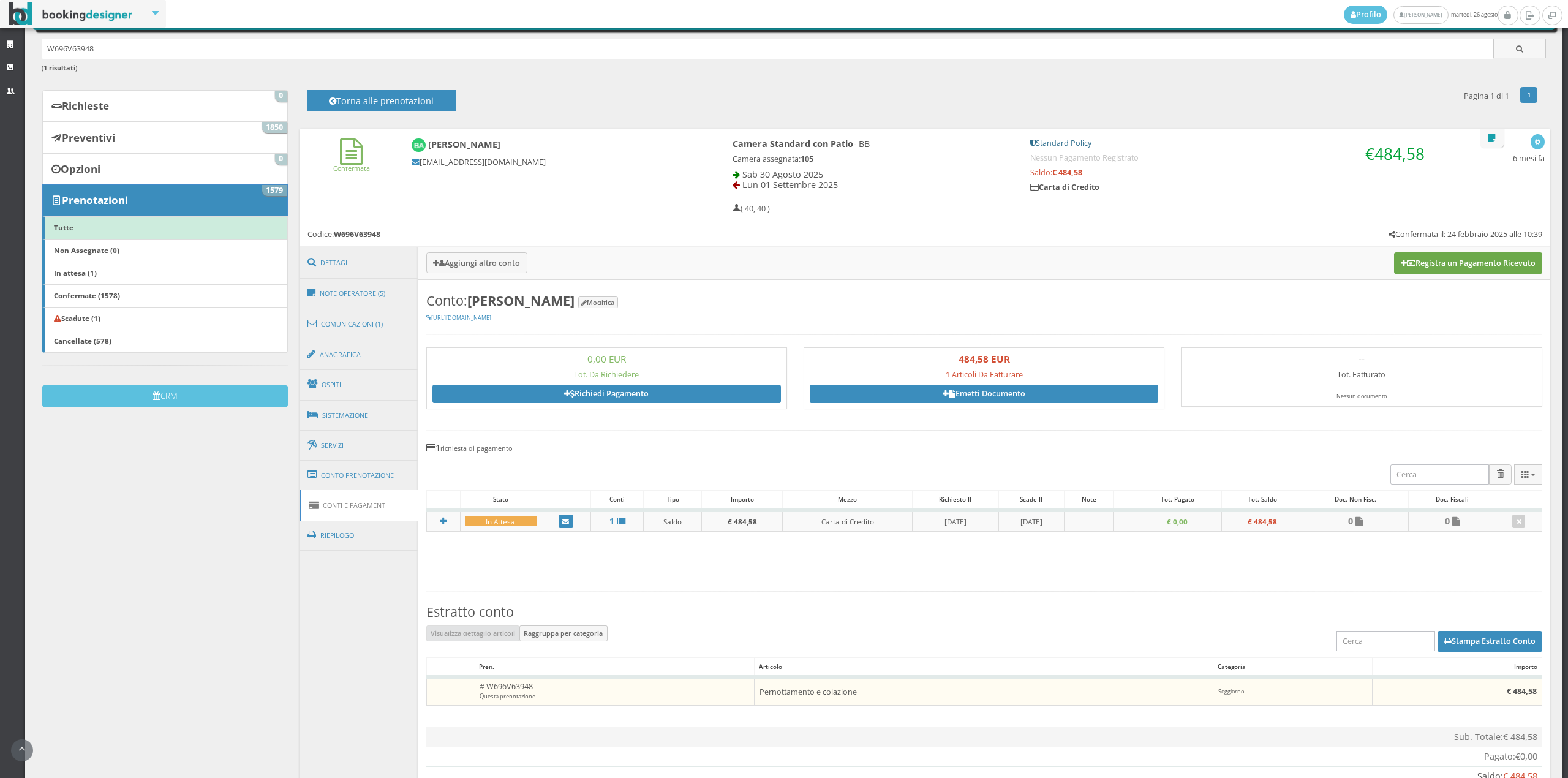
click at [1497, 266] on button "Registra un Pagamento Ricevuto" at bounding box center [1468, 263] width 148 height 21
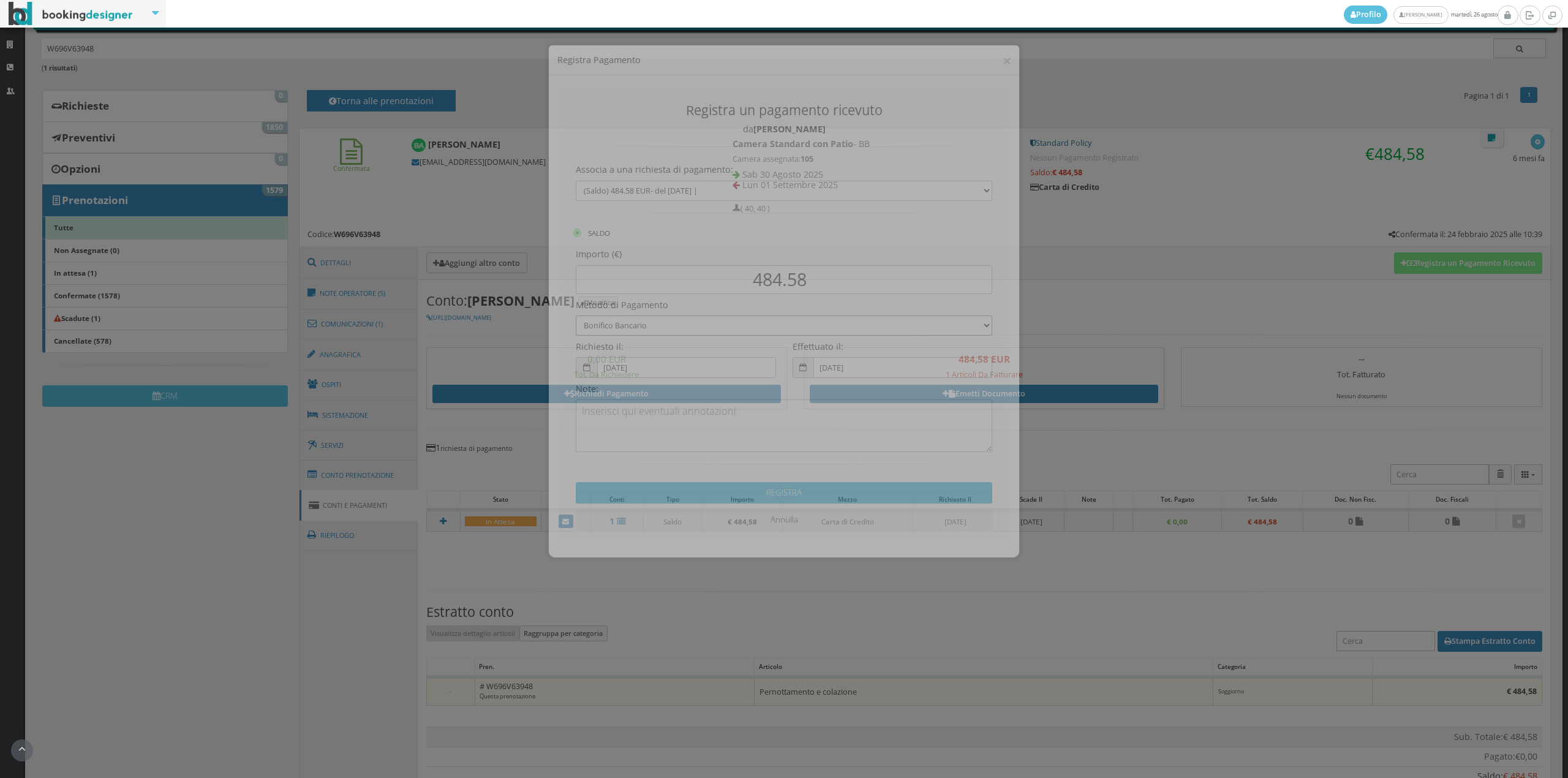
click at [631, 316] on select "Bonifico Bancario Carta di Credito Contanti Assegno Bancario Assegno Circolare …" at bounding box center [784, 319] width 416 height 20
select select "2589"
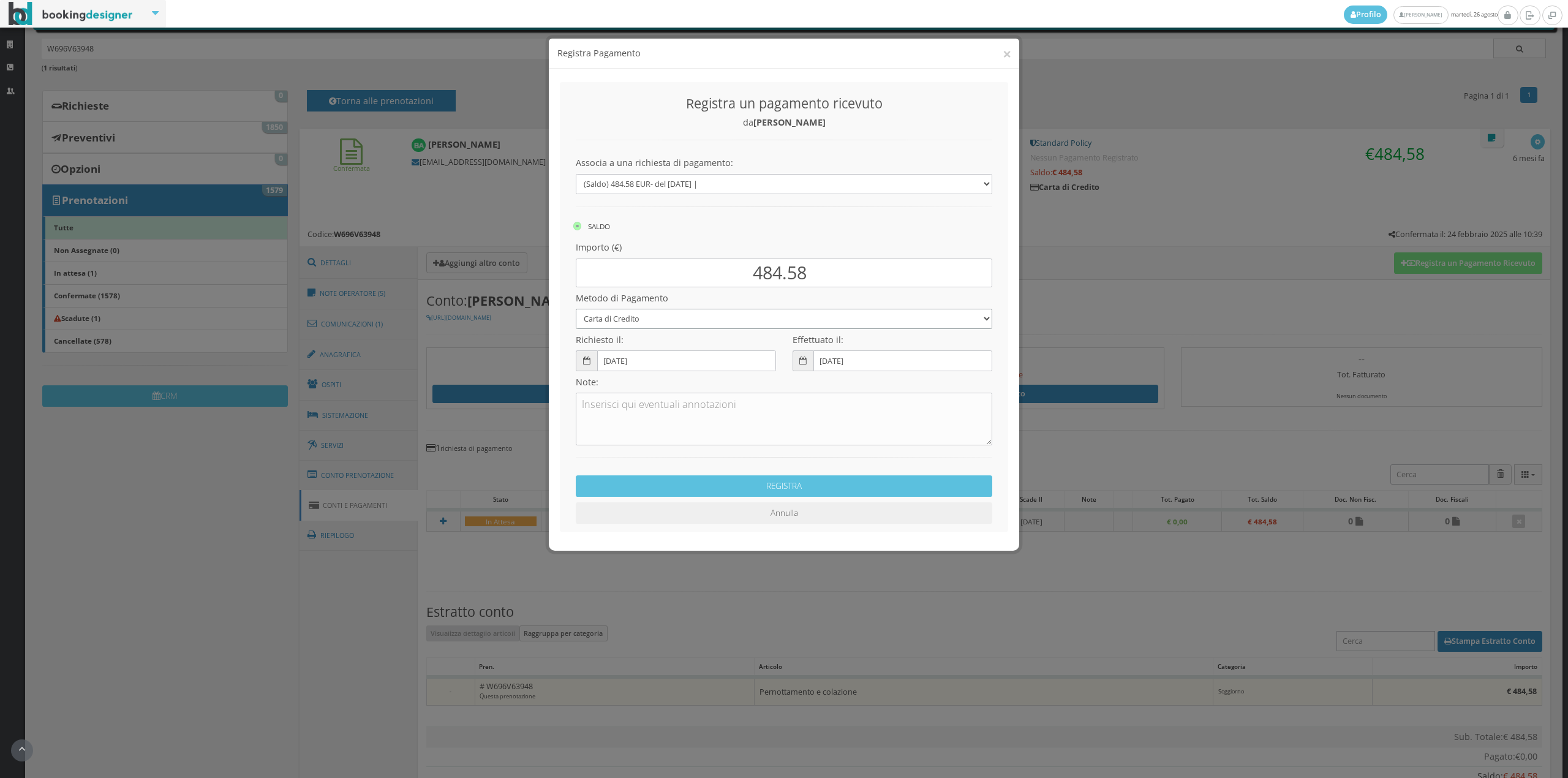
click at [576, 308] on select "Bonifico Bancario Carta di Credito Contanti Assegno Bancario Assegno Circolare …" at bounding box center [784, 319] width 416 height 20
click at [723, 481] on button "REGISTRA" at bounding box center [784, 486] width 416 height 22
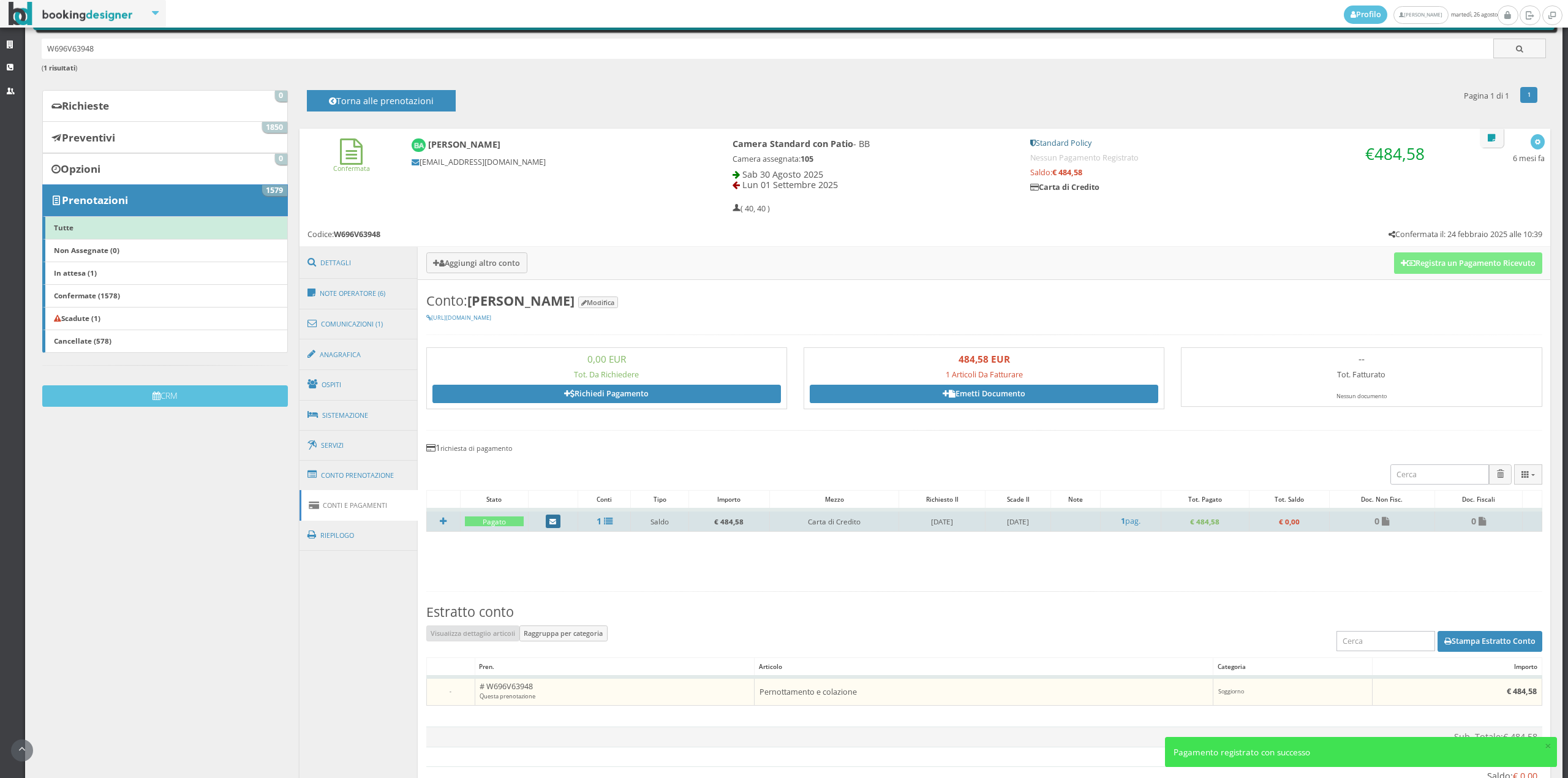
click at [549, 522] on icon at bounding box center [552, 522] width 7 height 7
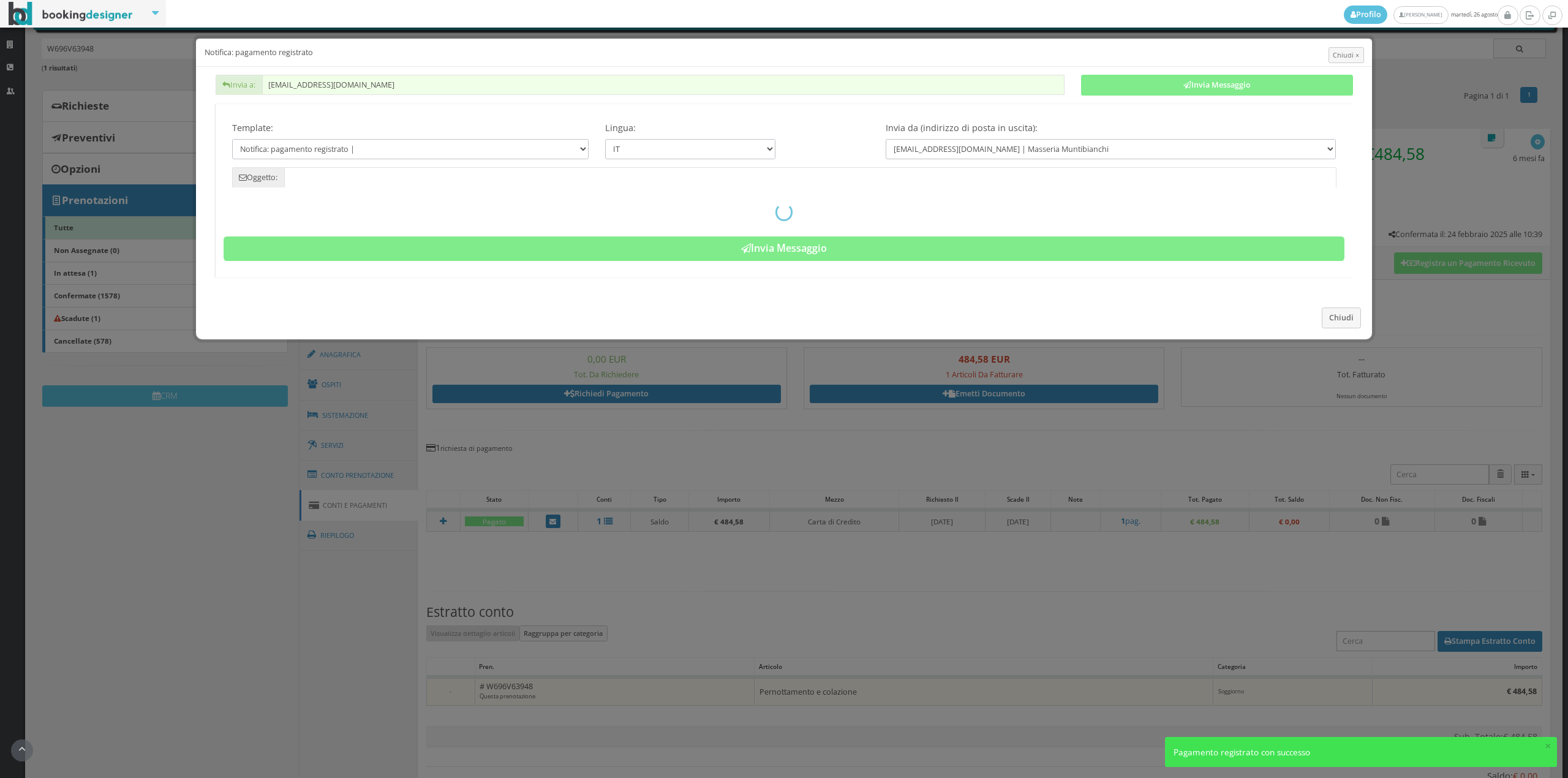
type input "Pagamento registrato - Prenotazione: W696V63948 - Bosetti"
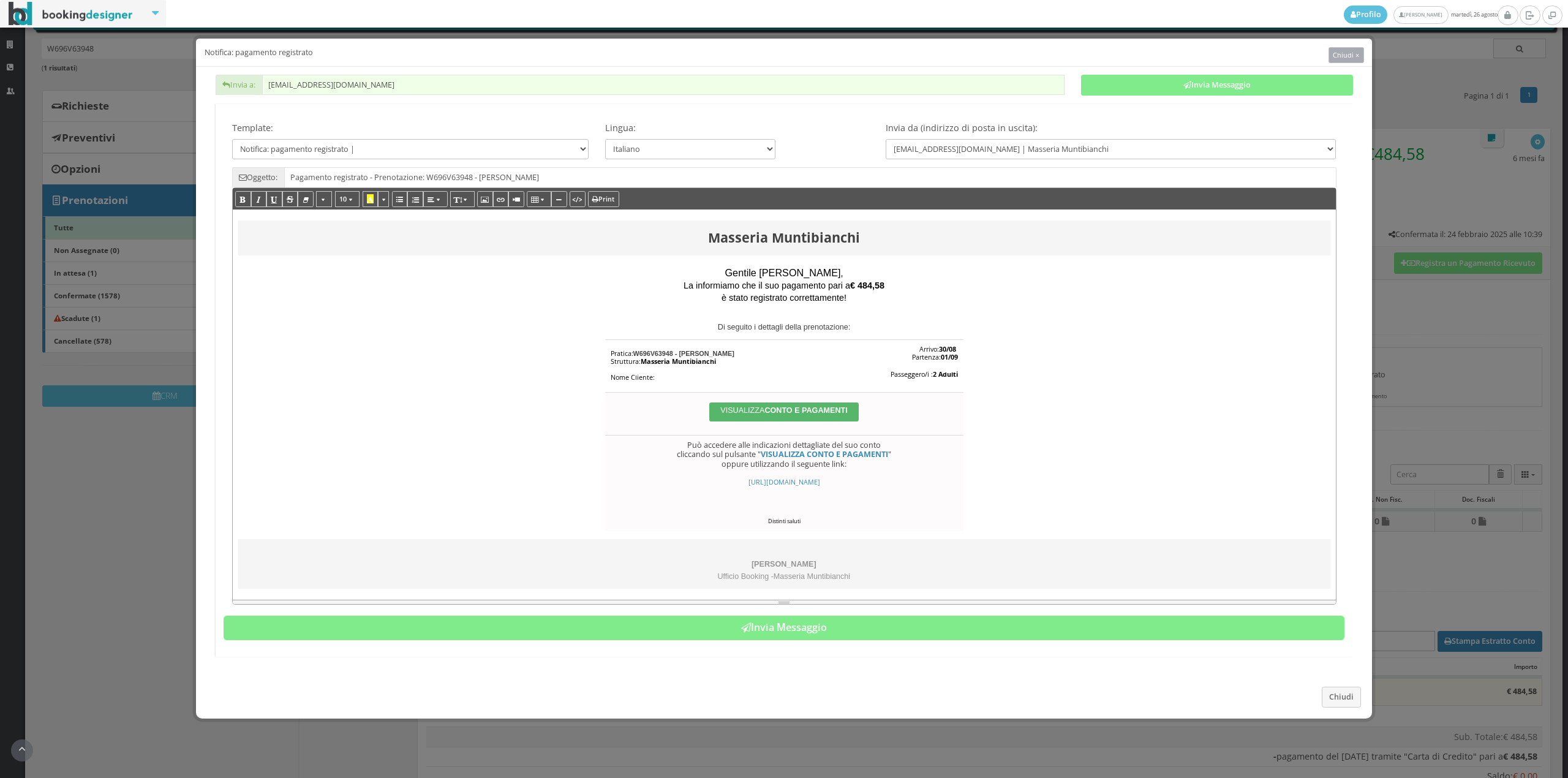
click at [1355, 57] on span "Chiudi ×" at bounding box center [1346, 54] width 26 height 9
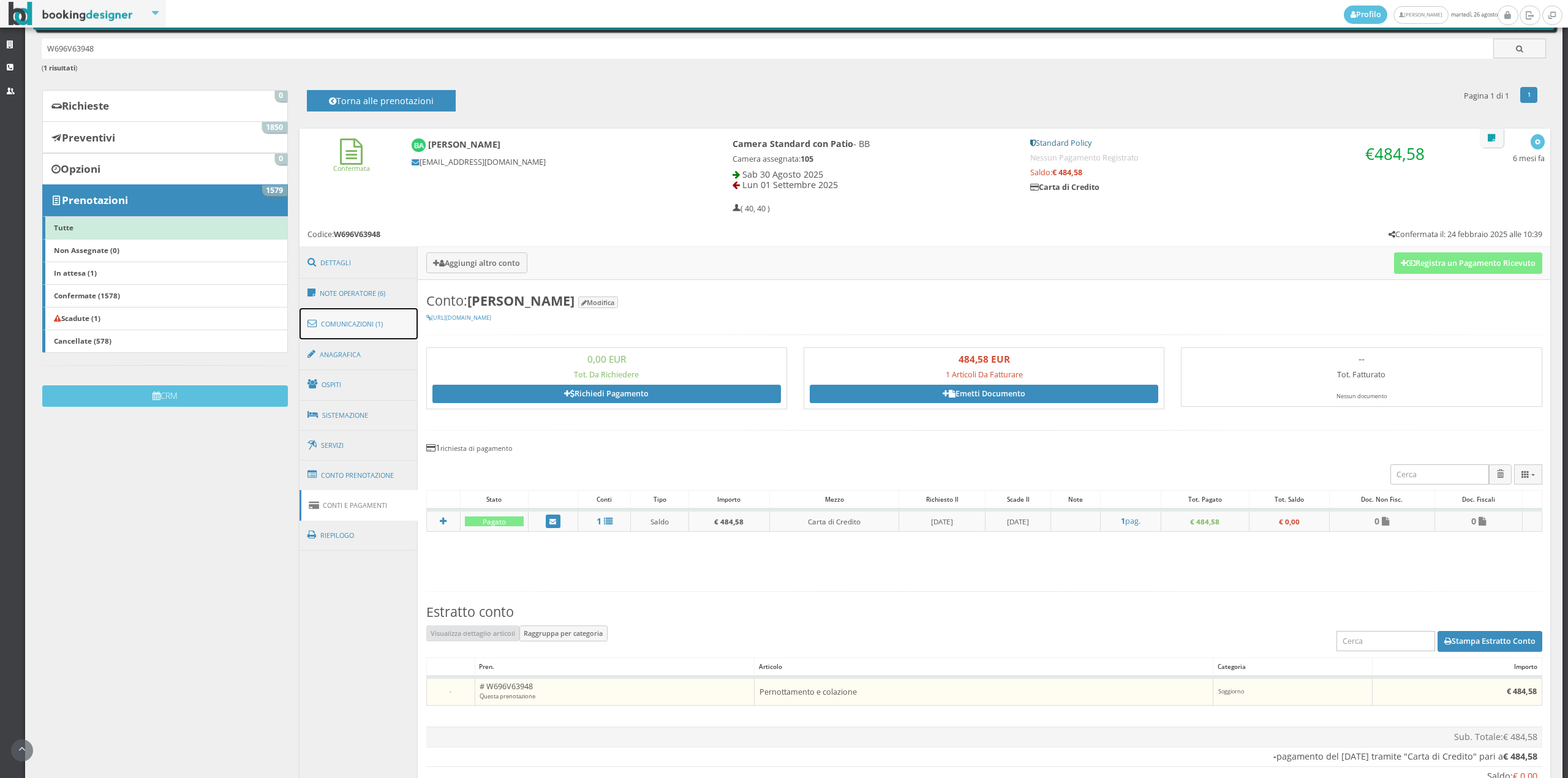
click at [367, 316] on link "Comunicazioni (1)" at bounding box center [359, 324] width 119 height 32
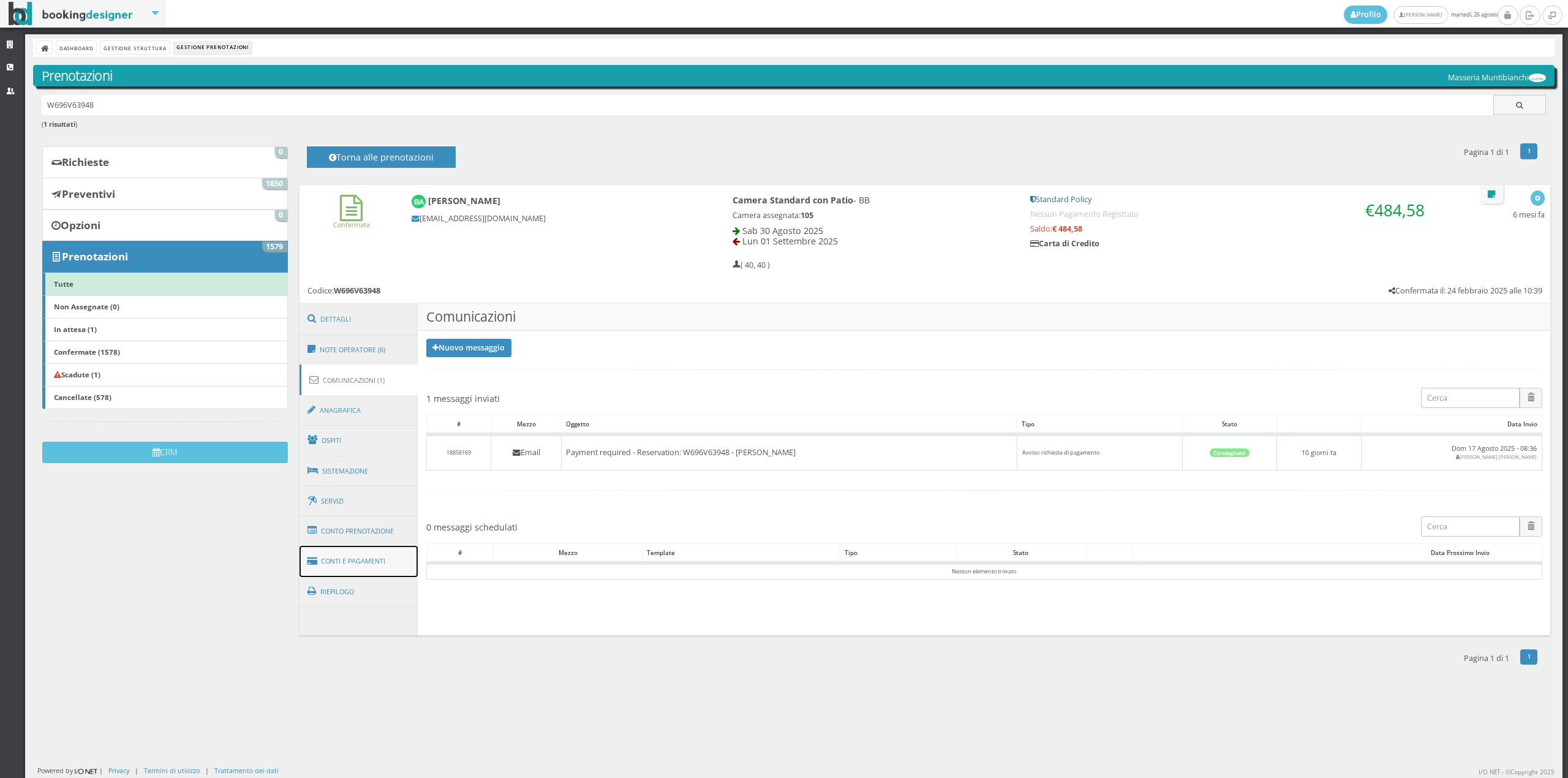
click at [372, 570] on link "Conti e Pagamenti" at bounding box center [359, 561] width 119 height 31
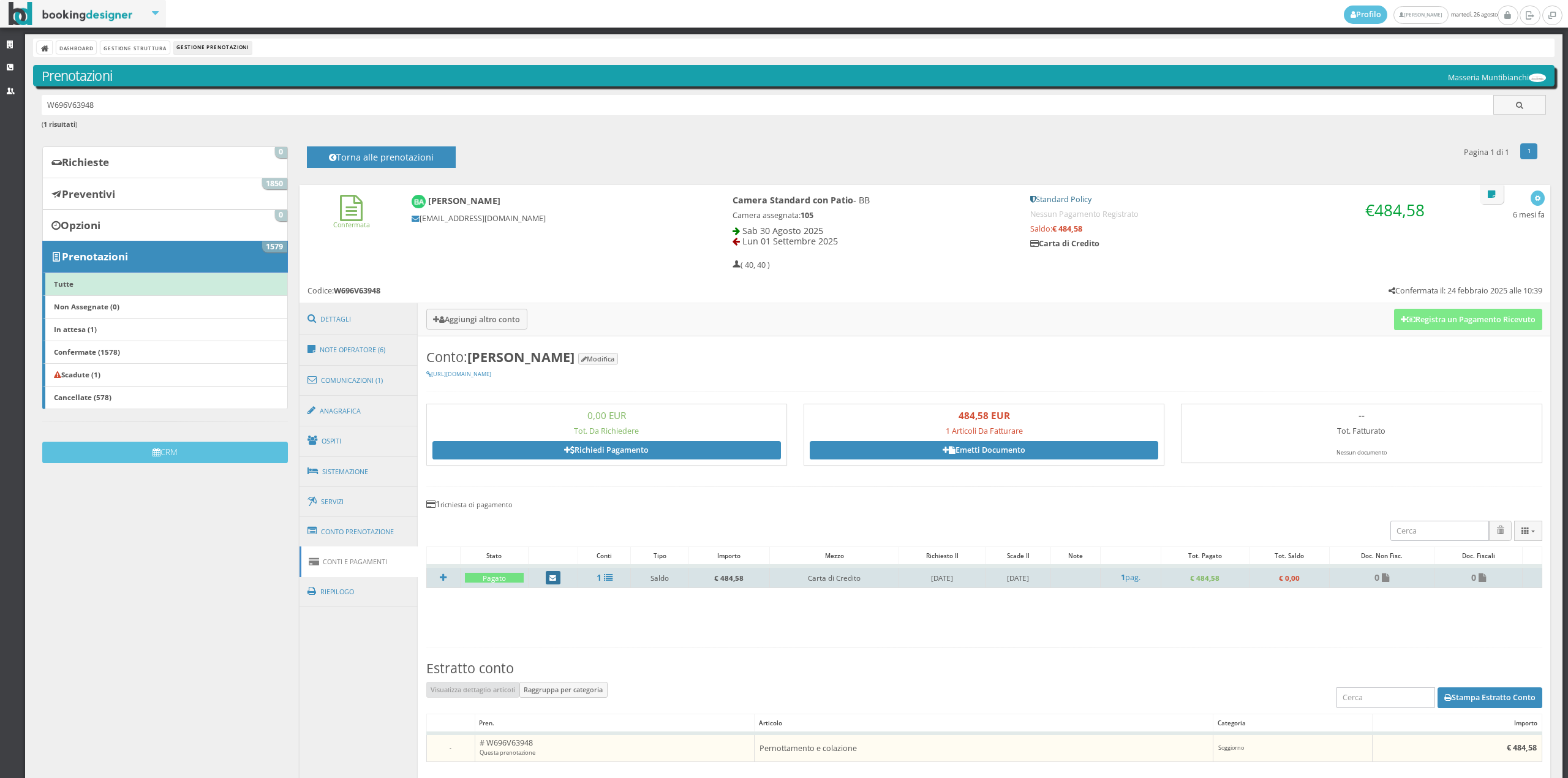
click at [546, 571] on link at bounding box center [553, 578] width 15 height 14
click at [0, 0] on div "Chiudi × Notifica: pagamento registrato Invia a: lexbosetti@gmail.com Invia Mes…" at bounding box center [0, 0] width 0 height 0
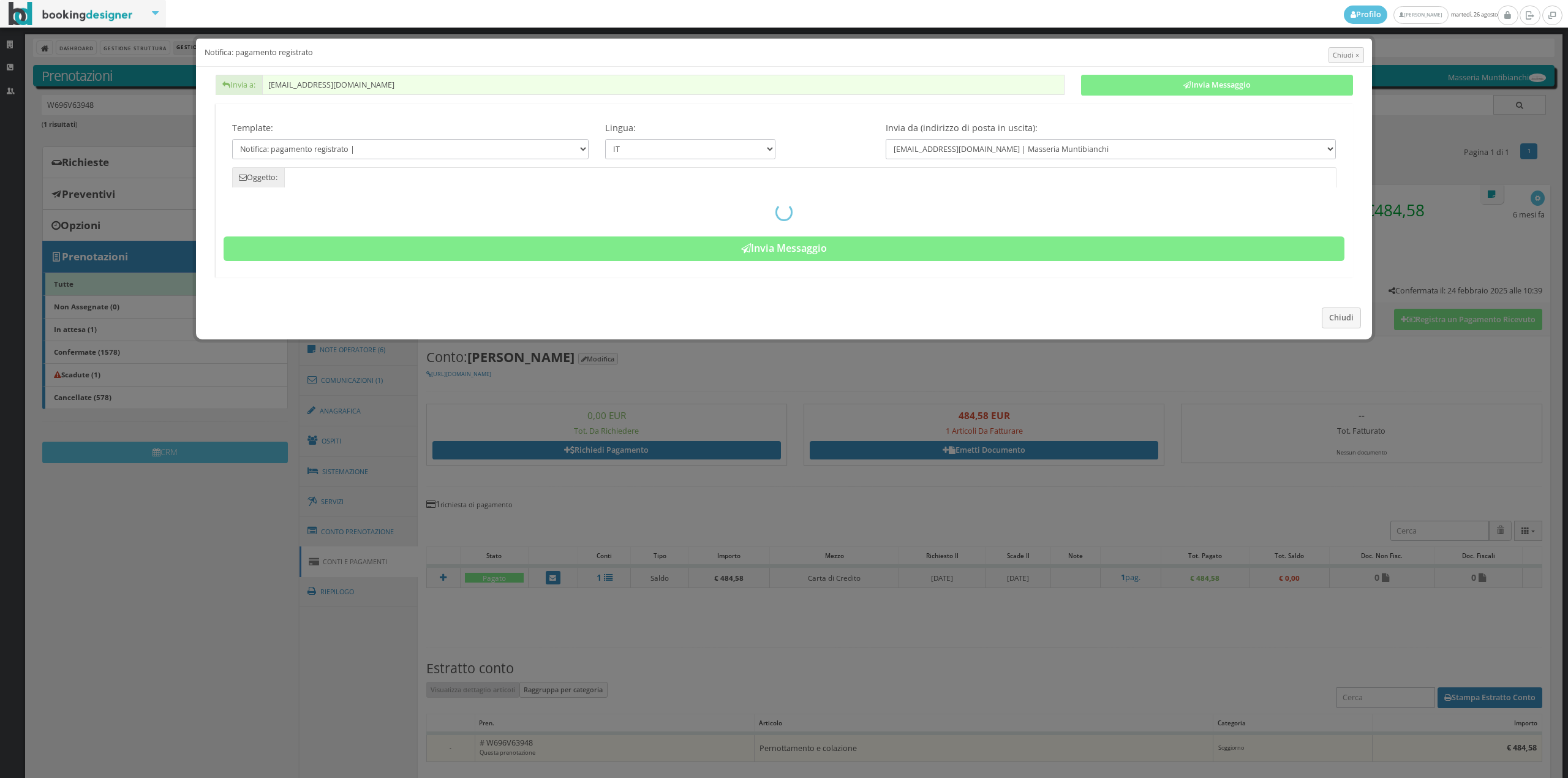
type input "Pagamento registrato - Prenotazione: W696V63948 - Bosetti"
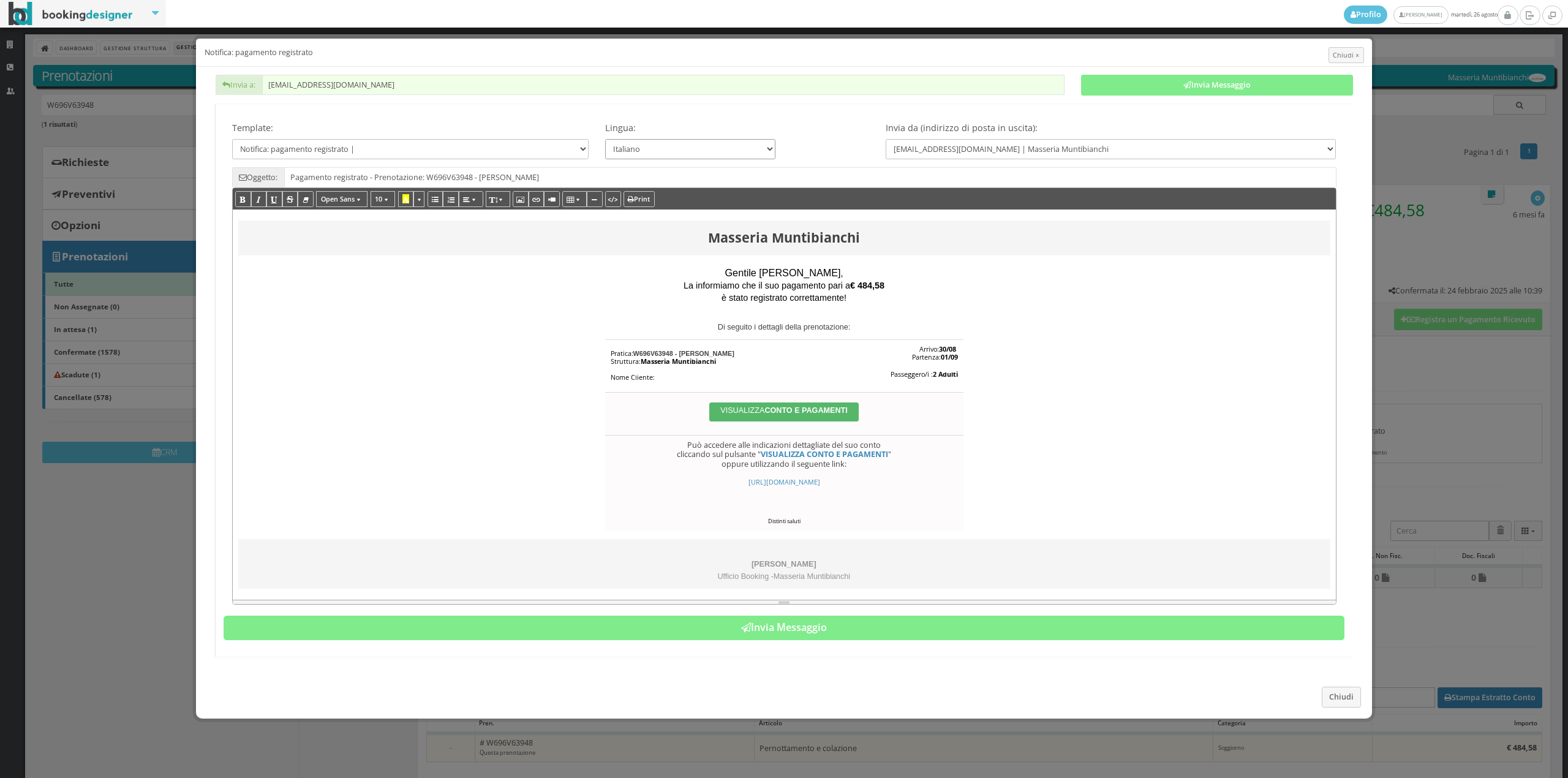
click at [665, 147] on select "Italiano Deutsch English Français" at bounding box center [690, 150] width 171 height 20
select select "en"
click at [605, 139] on select "Italiano Deutsch English Français" at bounding box center [690, 150] width 171 height 20
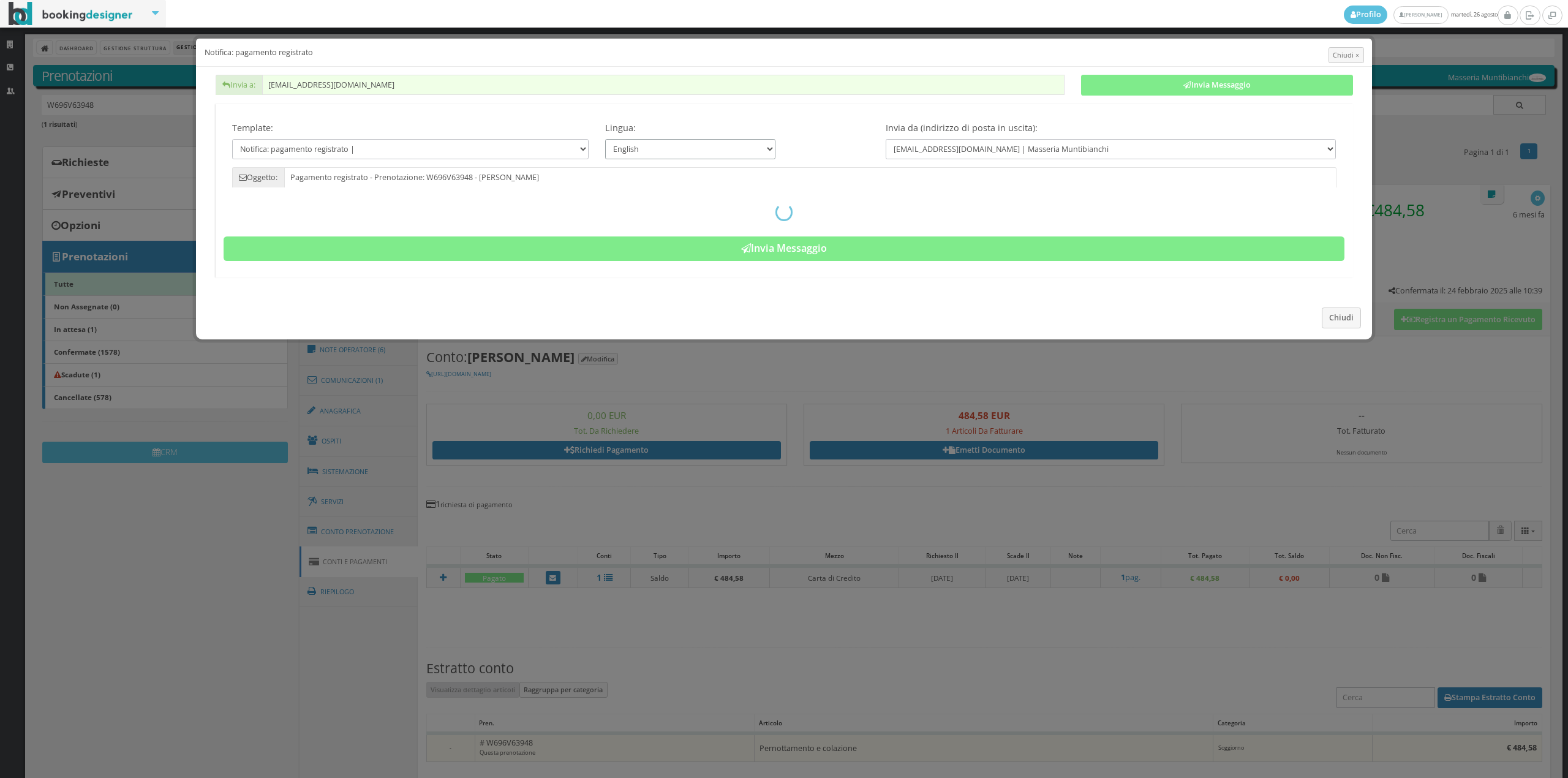
type input "Registered payment - Reservation: W696V63948 - Bosetti"
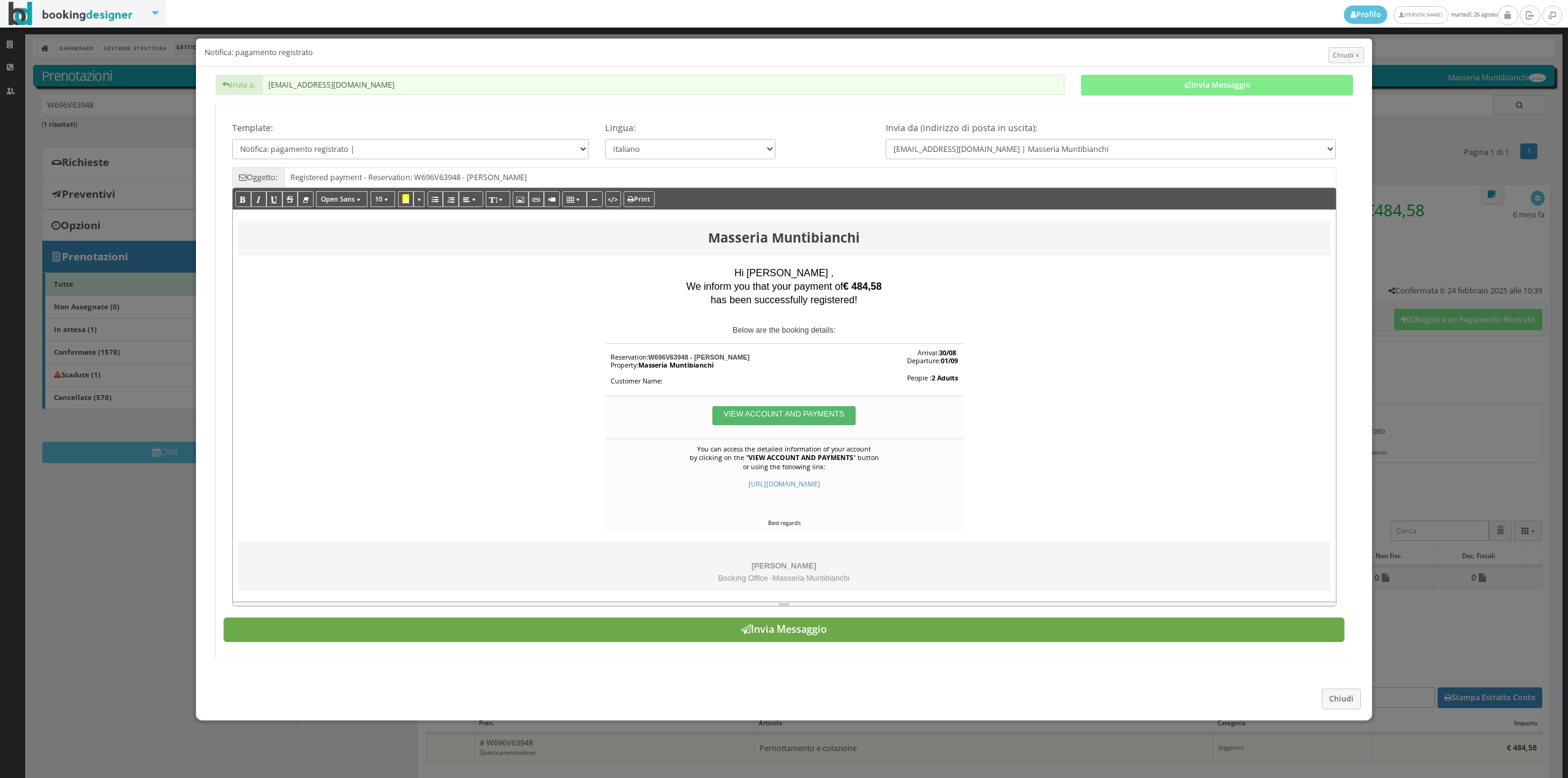
click at [910, 642] on button "Invia Messaggio" at bounding box center [784, 630] width 1121 height 25
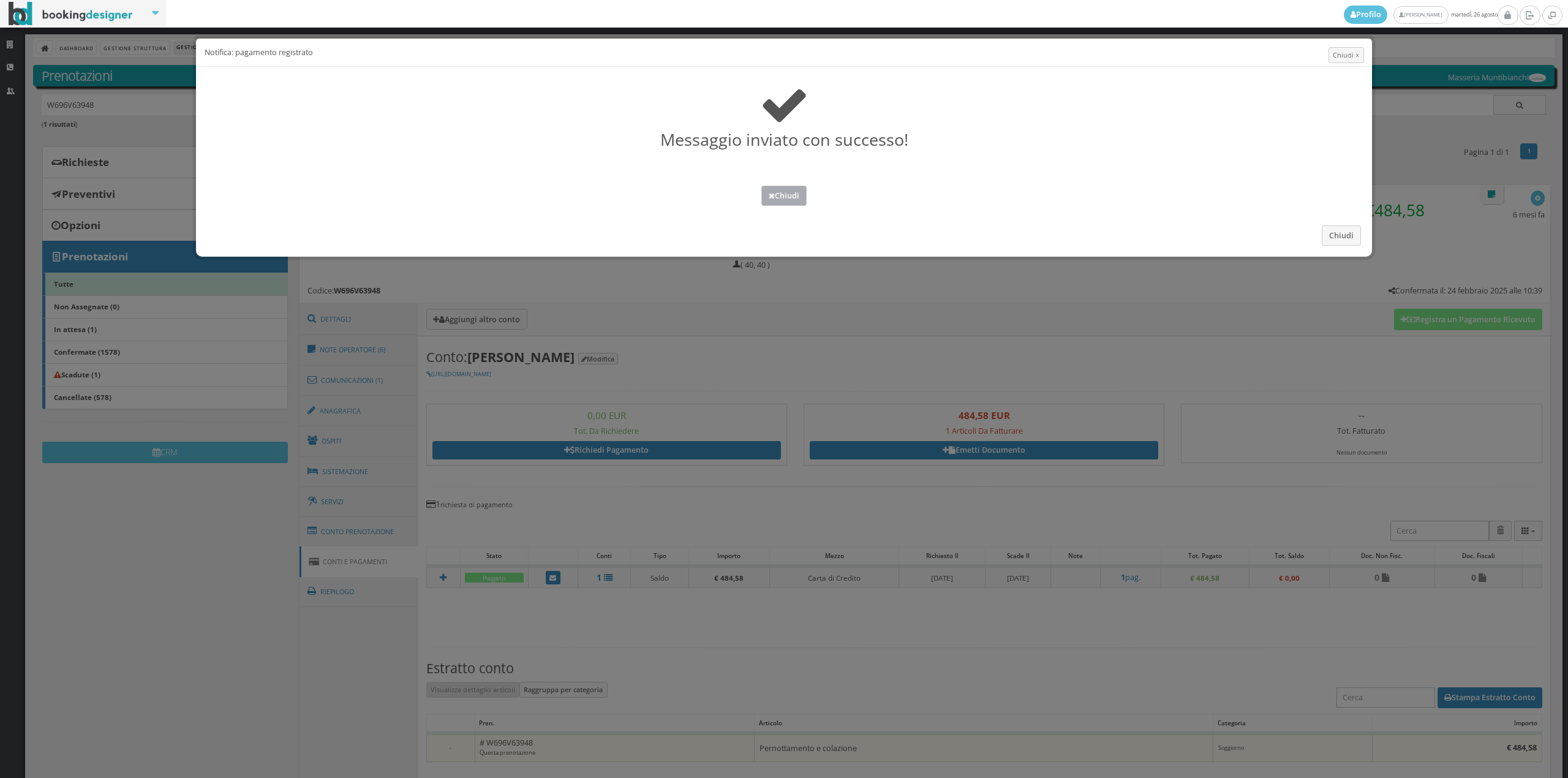
click at [796, 197] on button "Chiudi" at bounding box center [784, 196] width 45 height 20
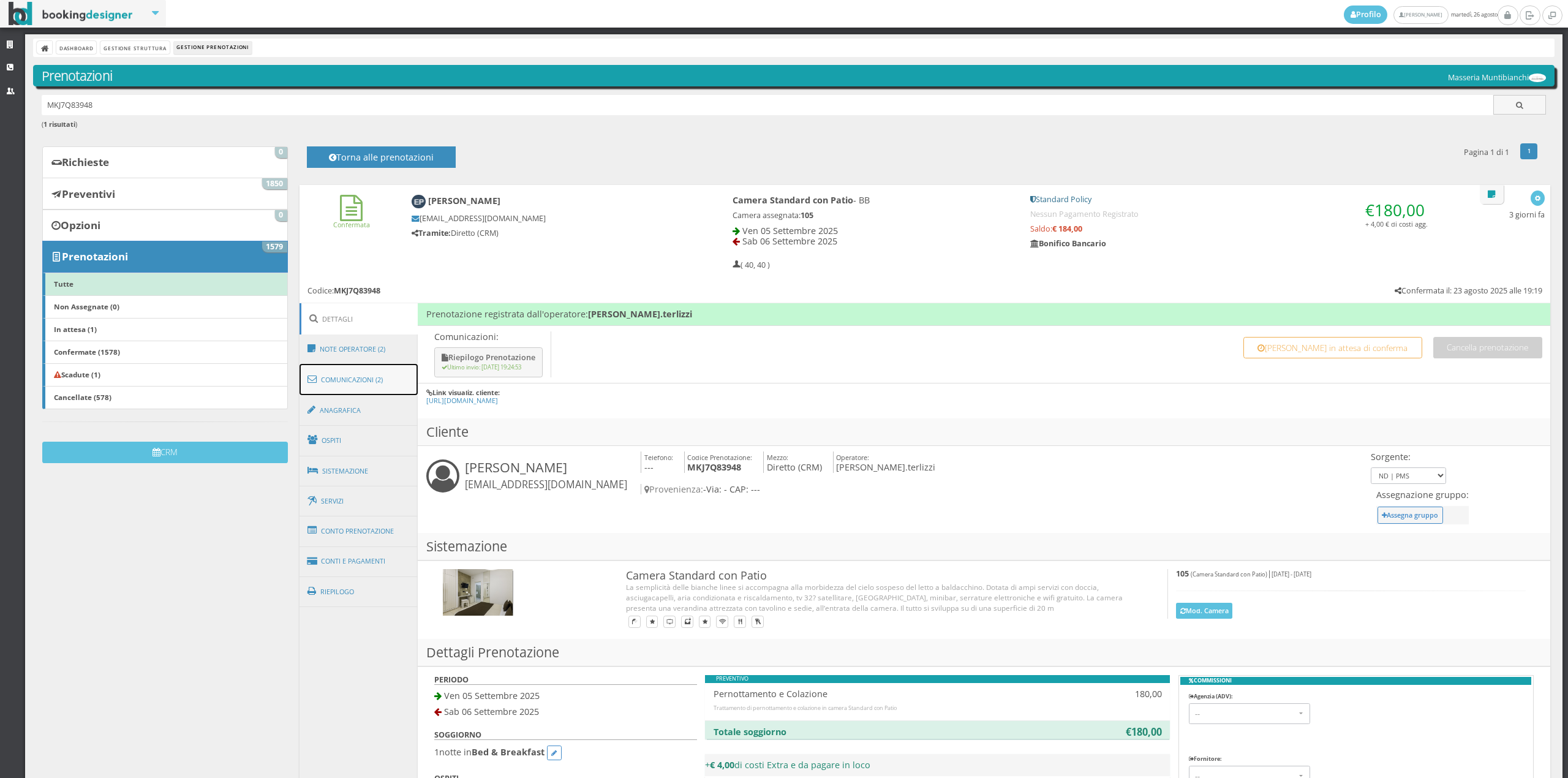
click at [378, 385] on link "Comunicazioni (2)" at bounding box center [359, 380] width 119 height 32
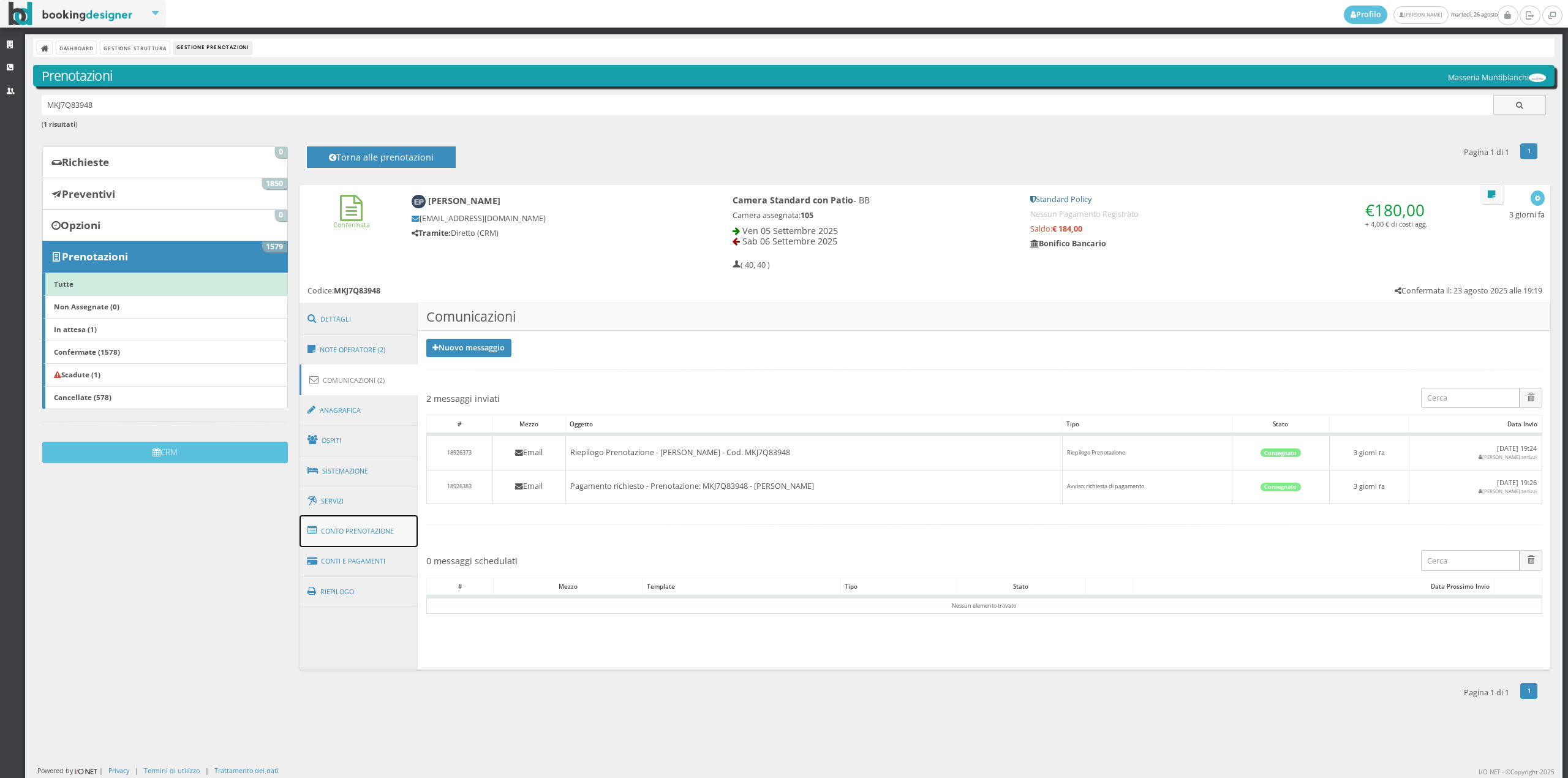
click at [361, 533] on link "Conto Prenotazione" at bounding box center [359, 531] width 119 height 32
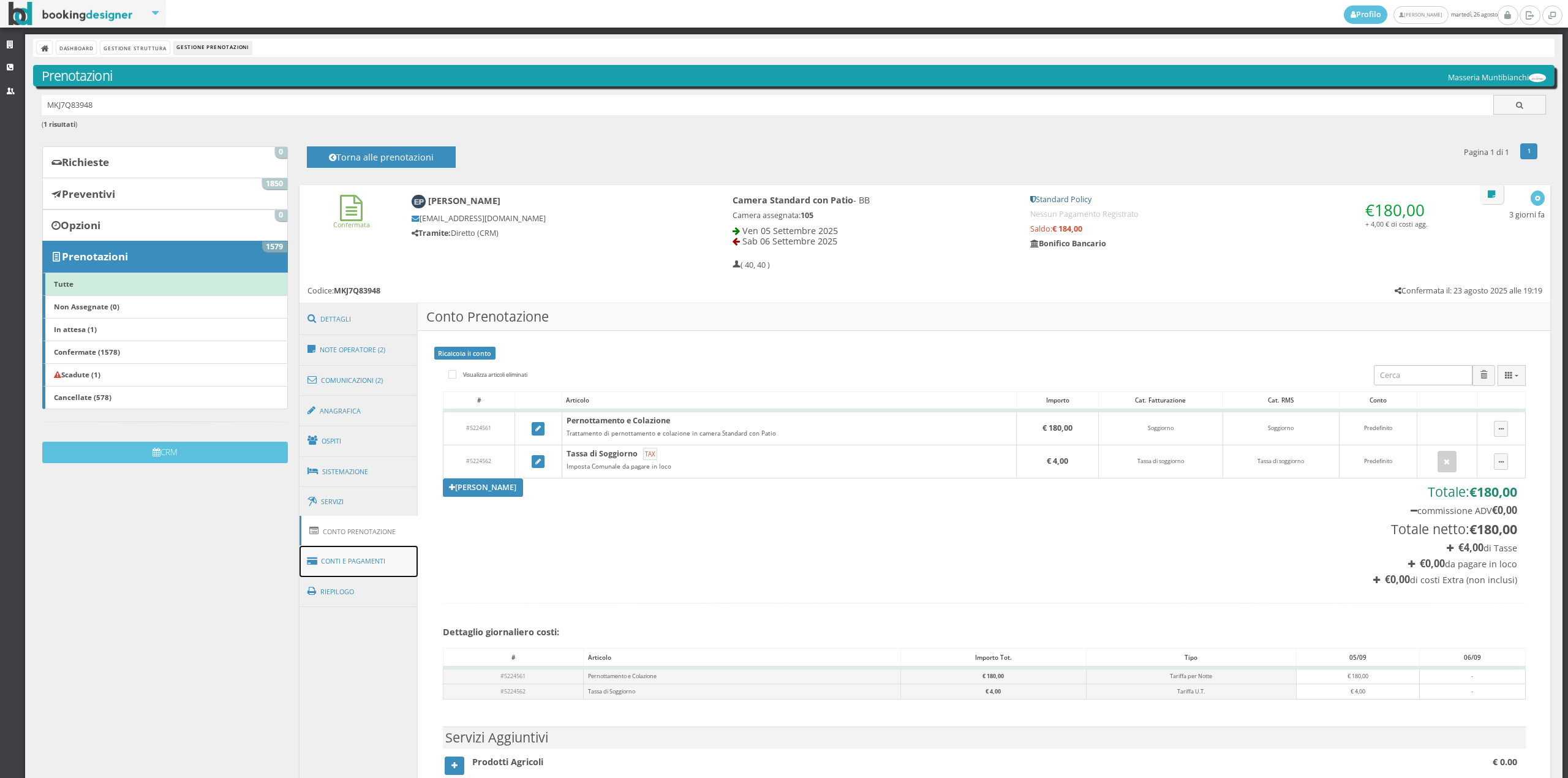
click at [360, 560] on link "Conti e Pagamenti" at bounding box center [359, 561] width 119 height 31
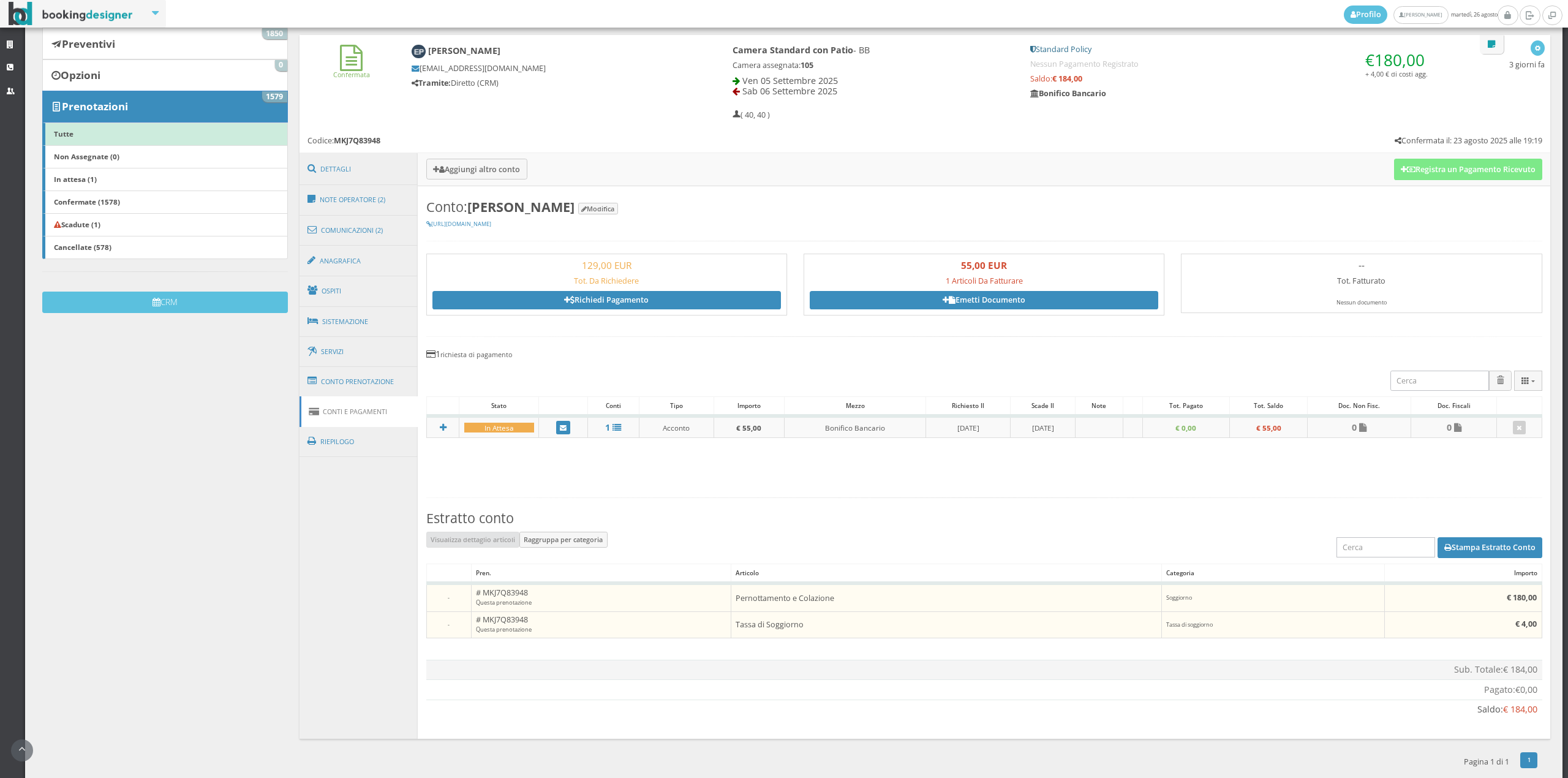
scroll to position [179, 0]
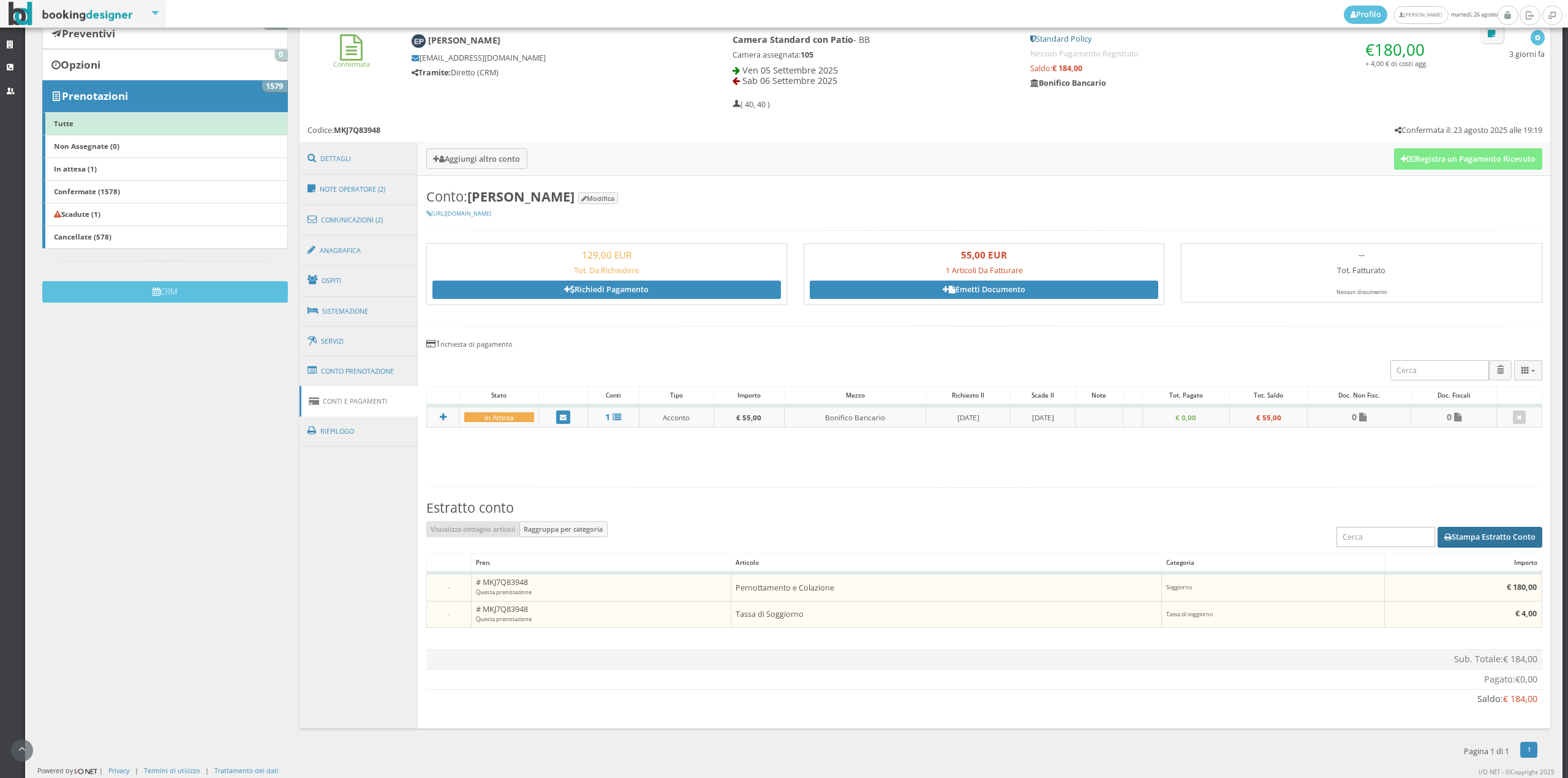
drag, startPoint x: 1554, startPoint y: 528, endPoint x: 1504, endPoint y: 532, distance: 50.2
click at [1547, 530] on div "Strutture CRM Utenti Dashboard Gestione Struttura Gestione Prenotazioni Prenota…" at bounding box center [784, 245] width 1568 height 744
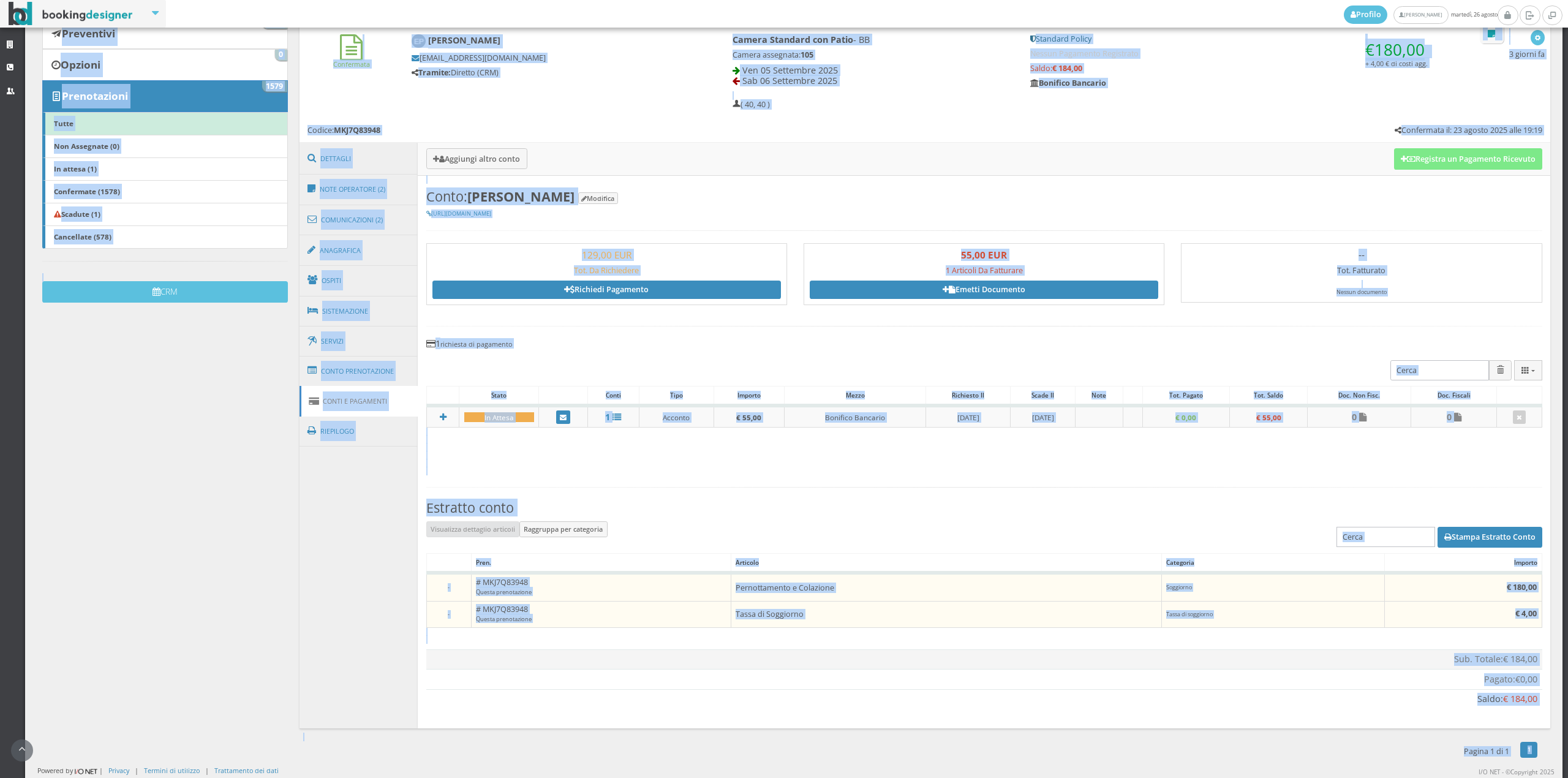
click at [1001, 540] on div "Stampa Estratto Conto" at bounding box center [985, 537] width 1116 height 32
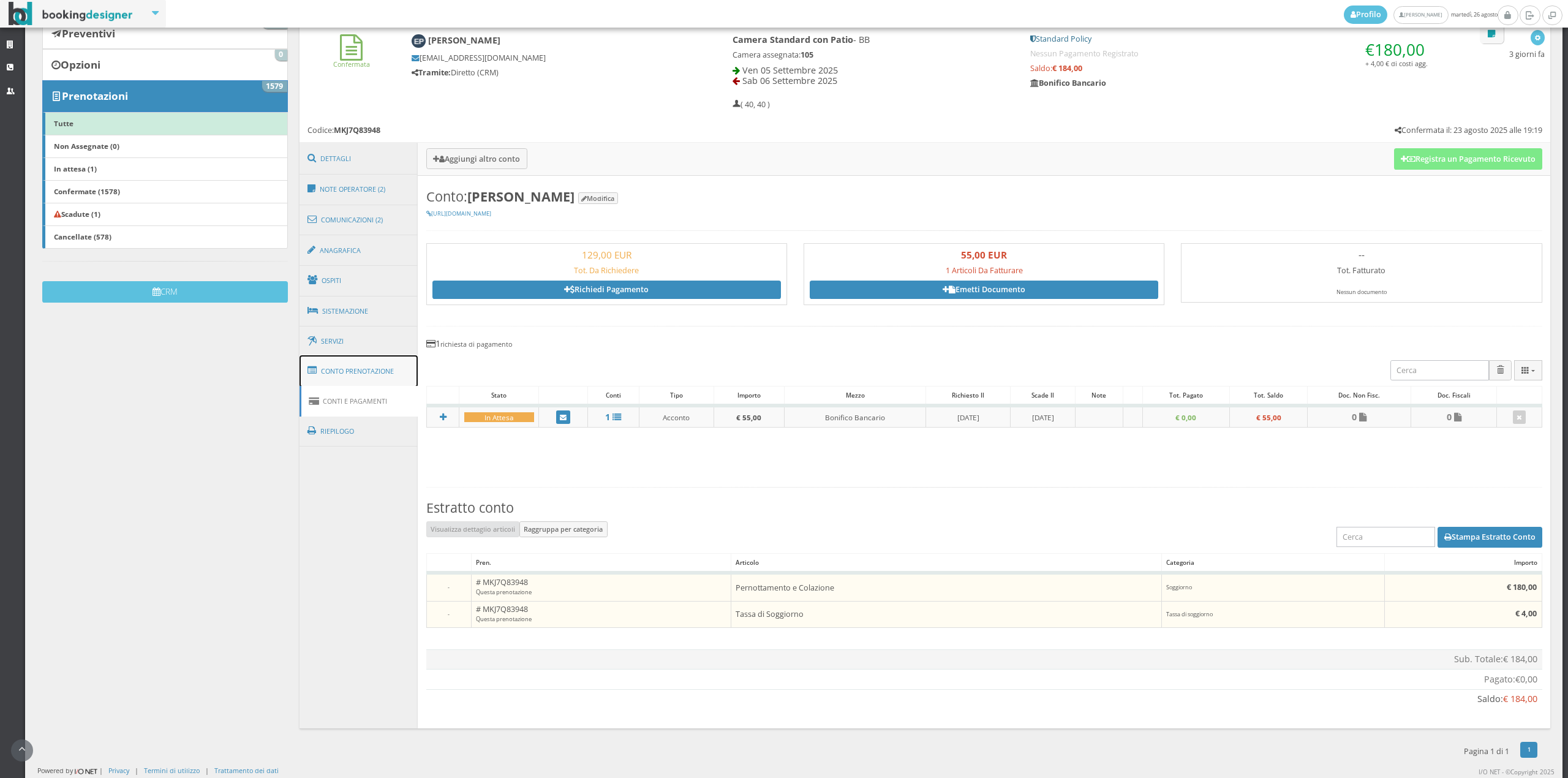
click at [321, 365] on link "Conto Prenotazione" at bounding box center [359, 372] width 119 height 32
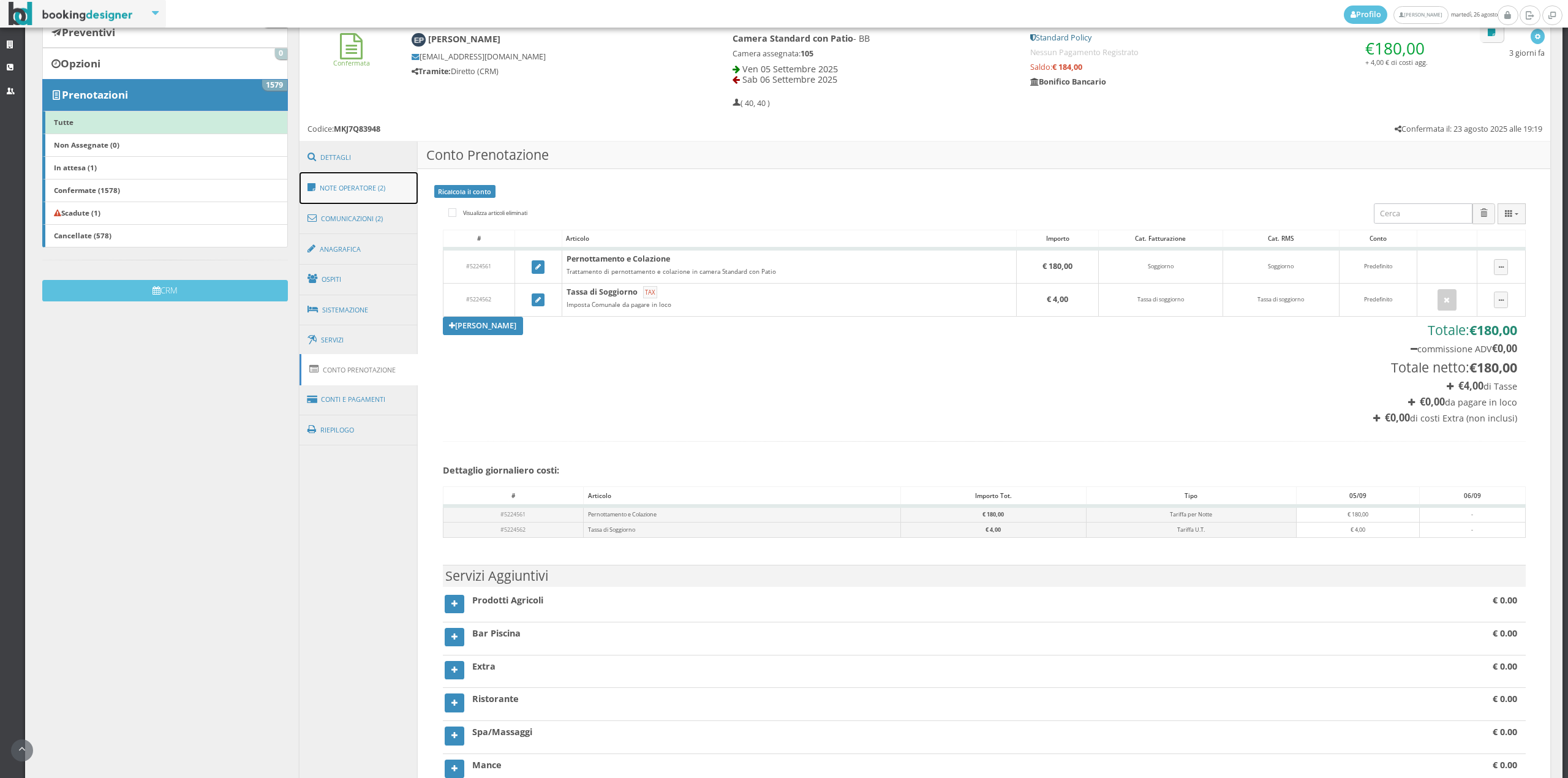
click at [346, 189] on link "Note Operatore (2)" at bounding box center [359, 188] width 119 height 32
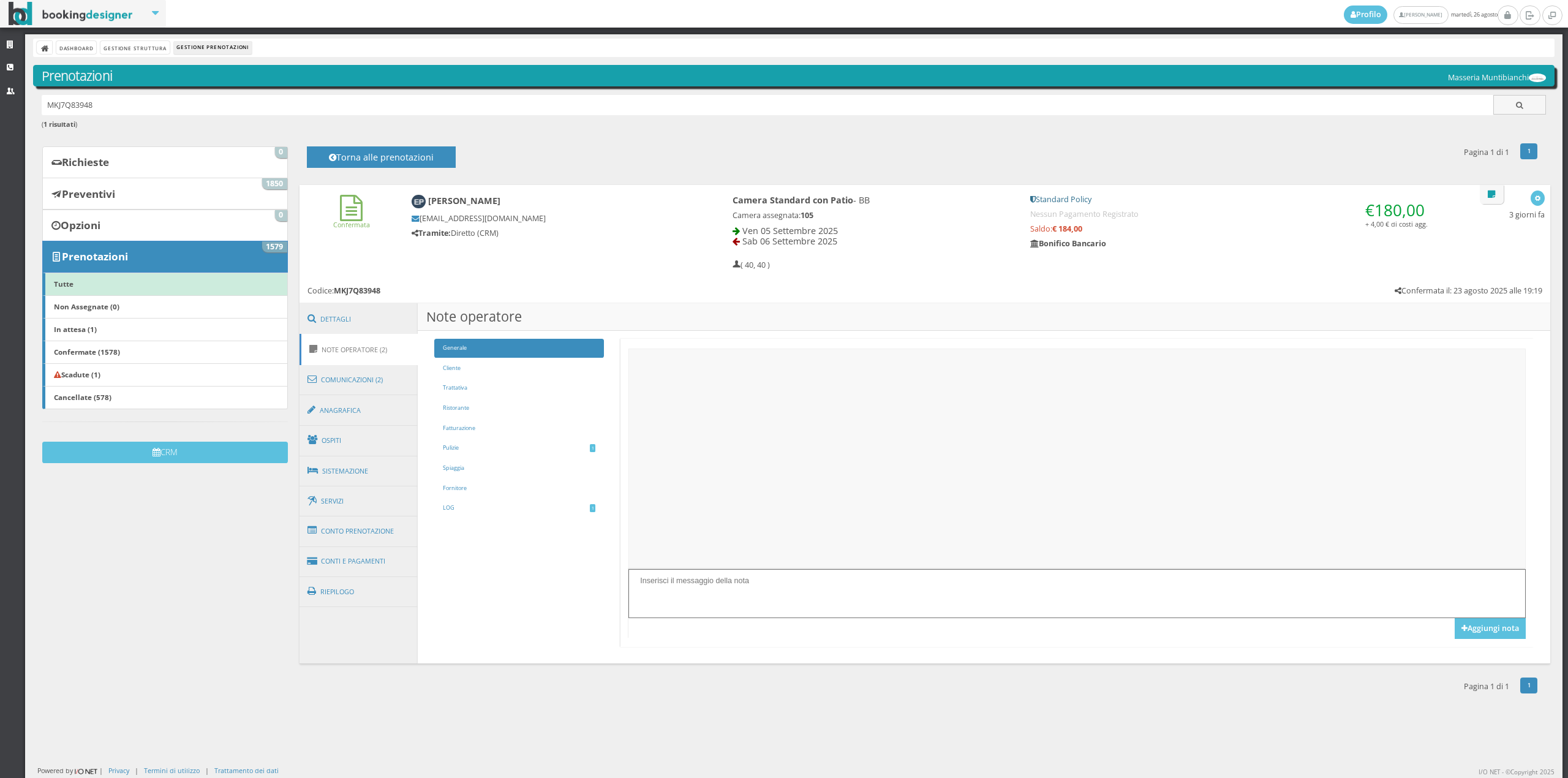
scroll to position [0, 0]
click at [502, 459] on link "Spiaggia" at bounding box center [520, 468] width 170 height 19
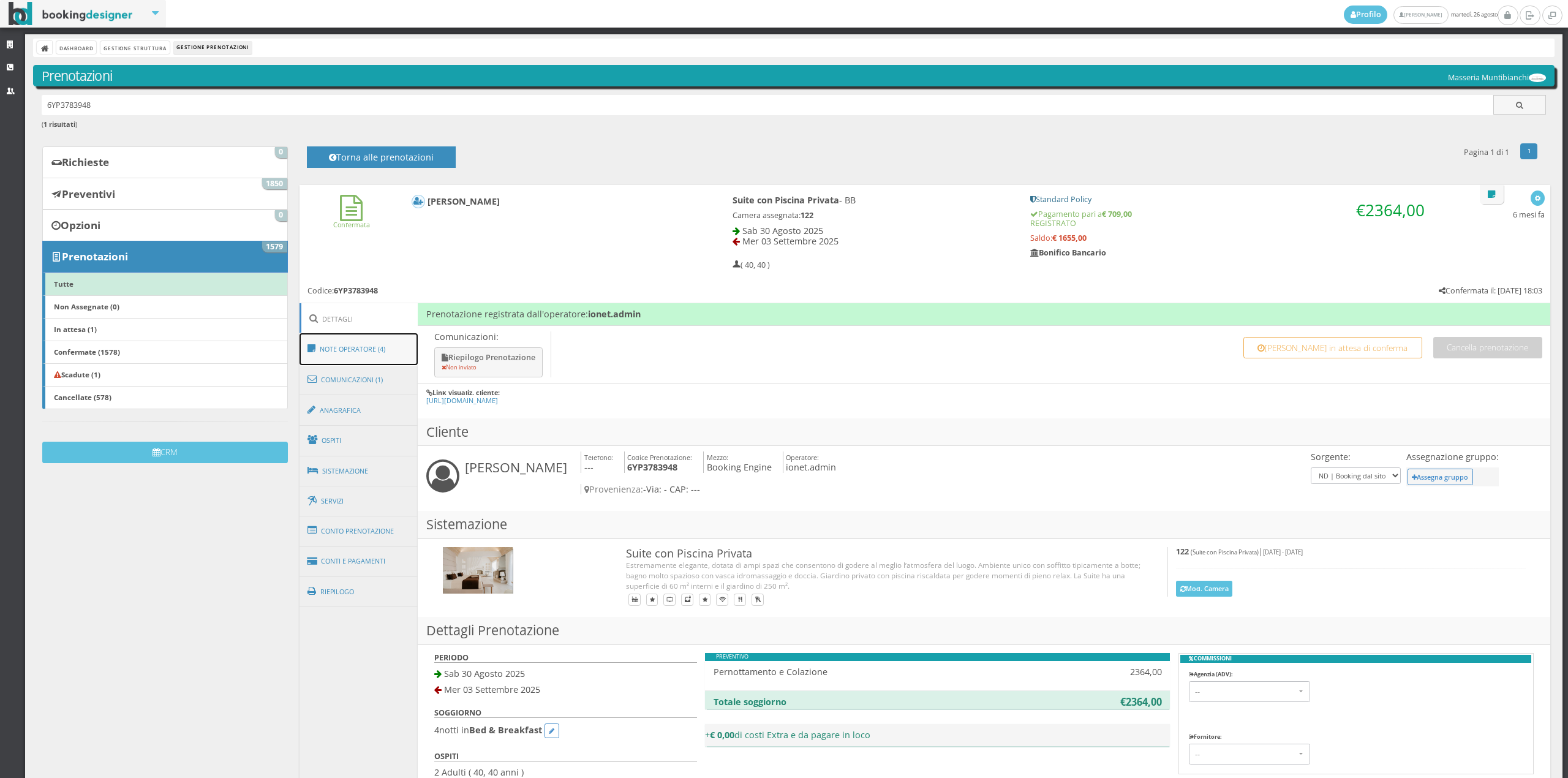
click at [365, 354] on link "Note Operatore (4)" at bounding box center [359, 349] width 119 height 32
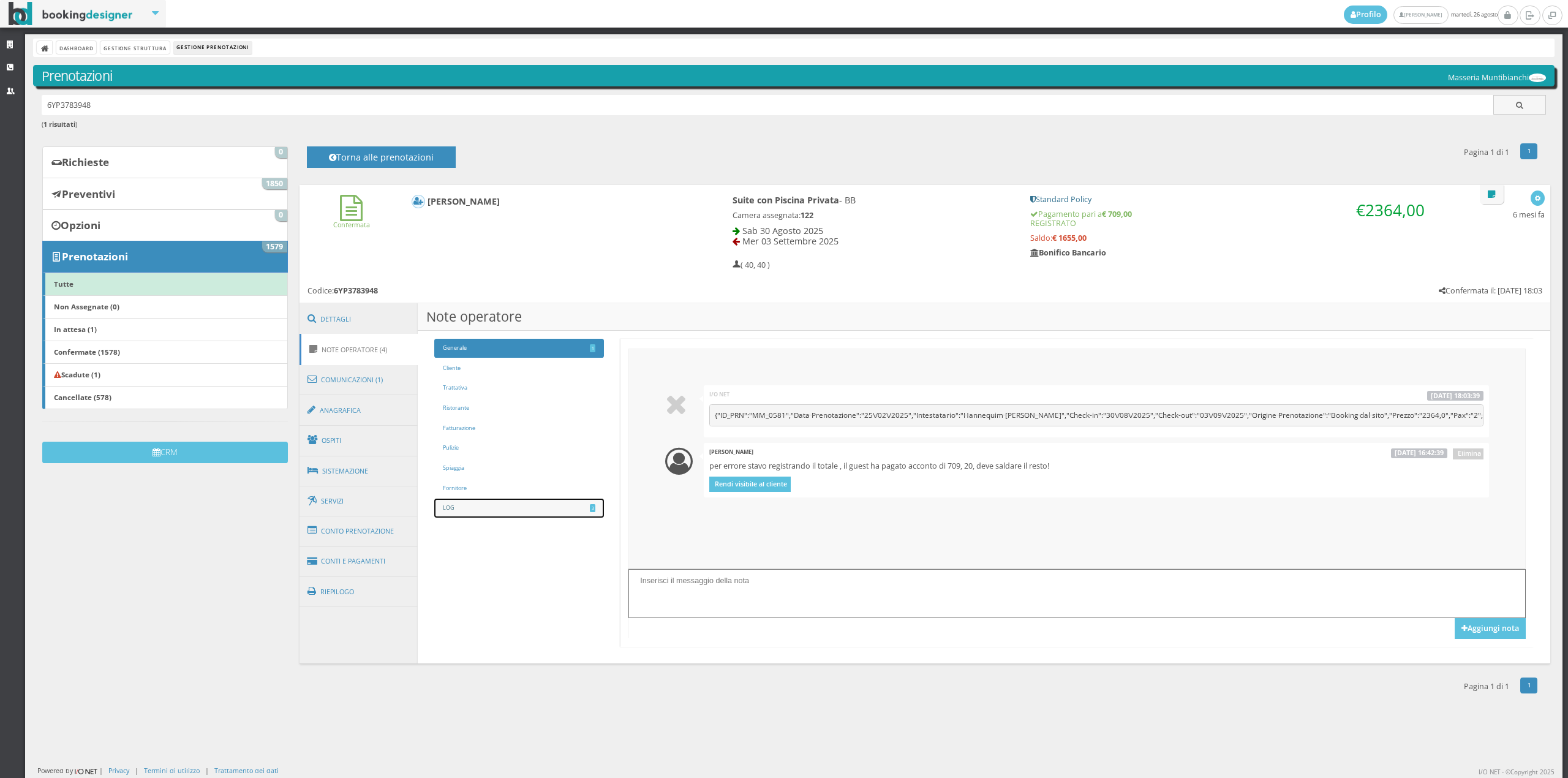
click at [520, 506] on link "LOG 3" at bounding box center [520, 508] width 170 height 19
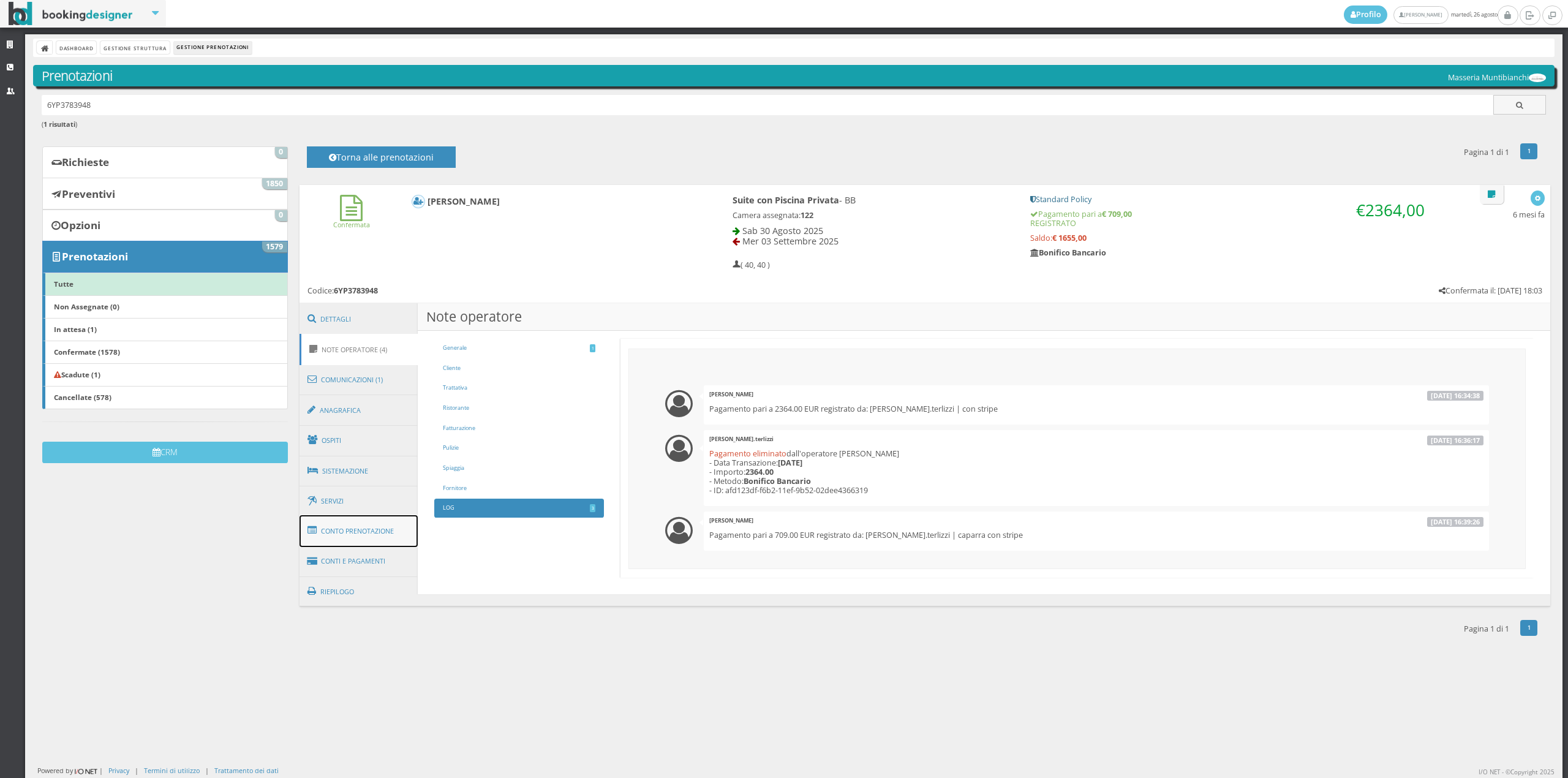
click at [348, 536] on link "Conto Prenotazione" at bounding box center [359, 531] width 119 height 32
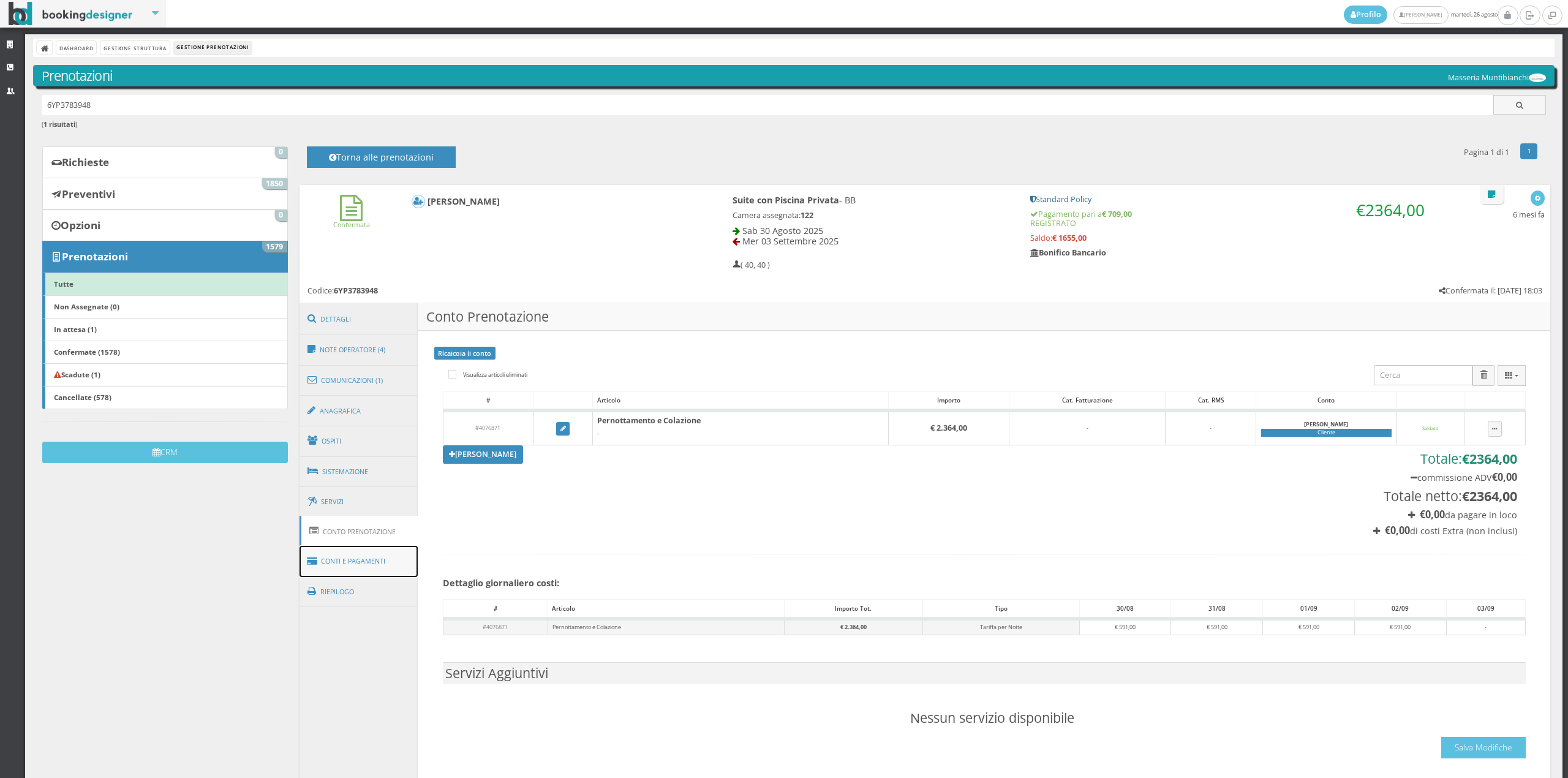
click at [405, 556] on link "Conti e Pagamenti" at bounding box center [359, 561] width 119 height 31
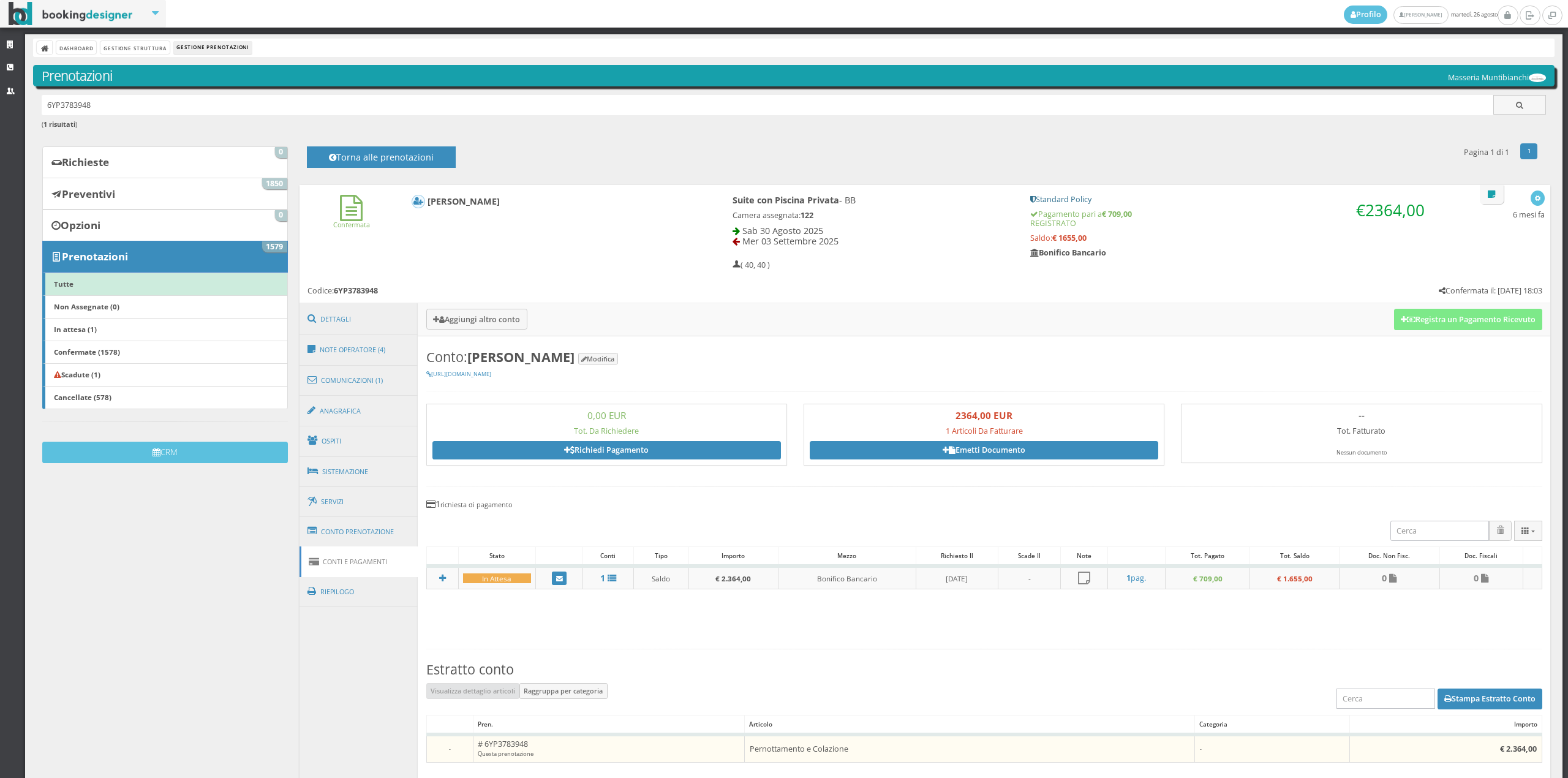
scroll to position [150, 0]
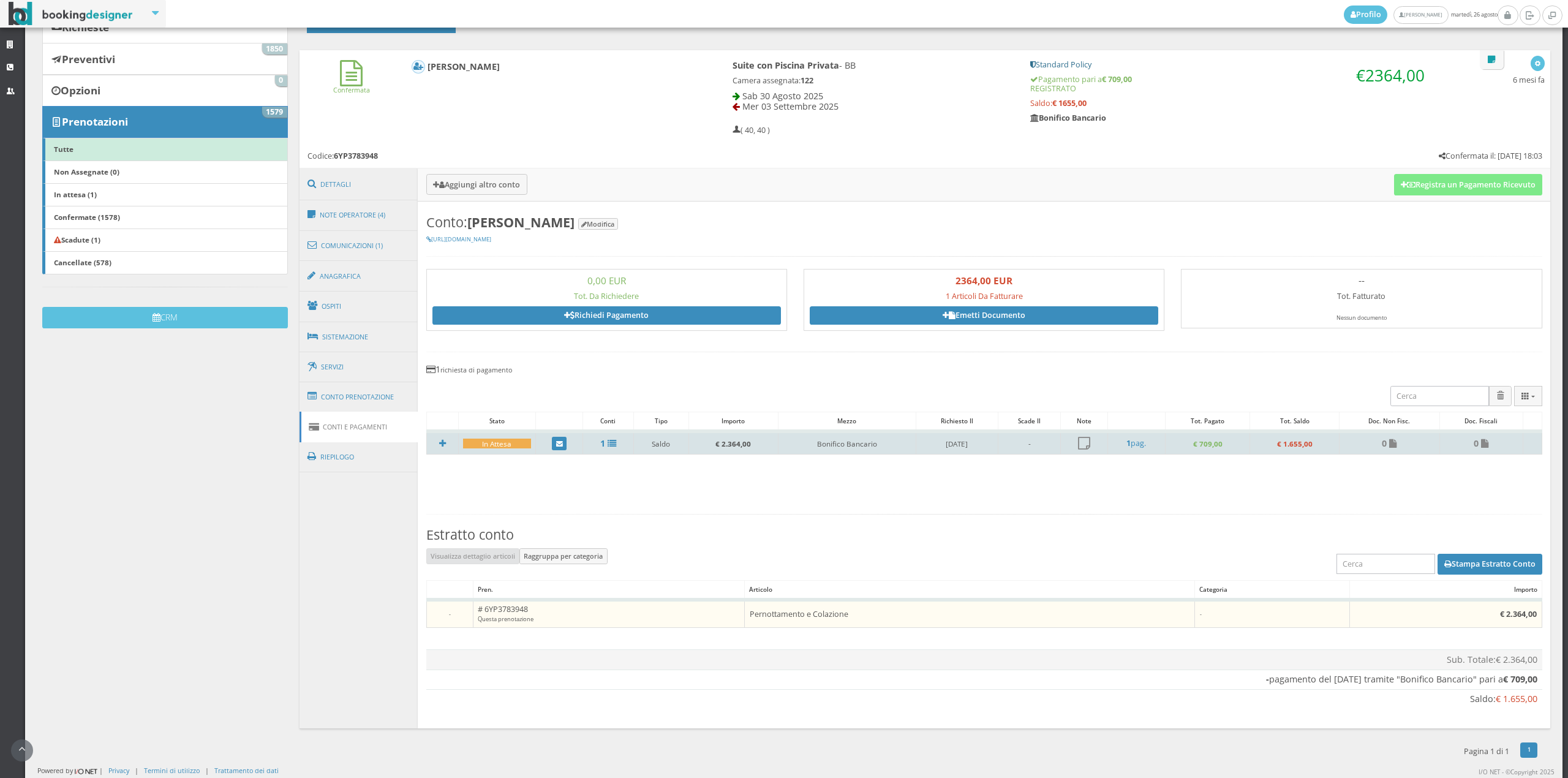
click at [484, 445] on div "In Attesa" at bounding box center [497, 443] width 68 height 10
click at [440, 436] on td at bounding box center [443, 443] width 32 height 23
click at [440, 439] on icon at bounding box center [442, 443] width 7 height 9
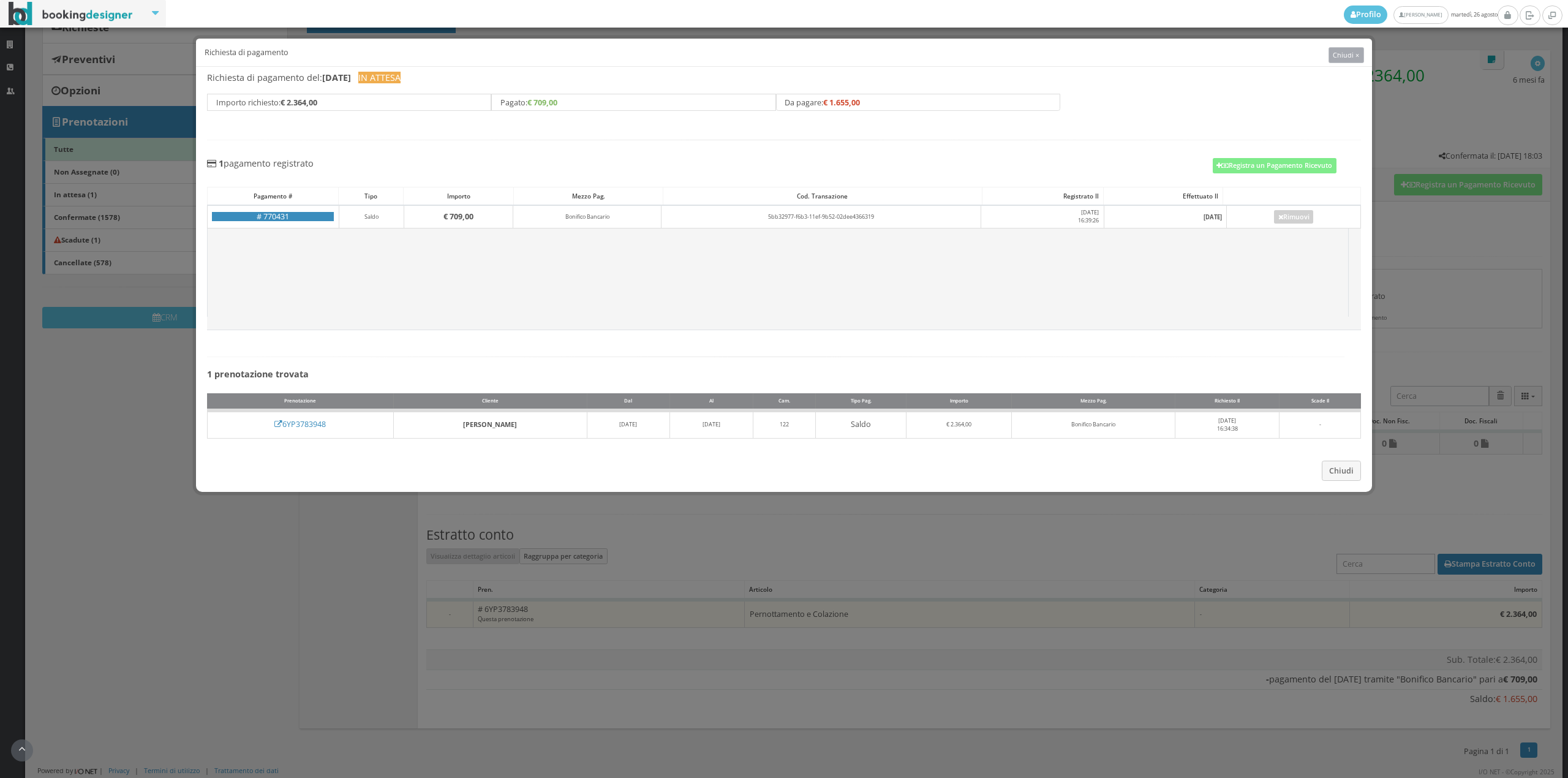
click at [1341, 60] on button "Chiudi ×" at bounding box center [1346, 55] width 36 height 16
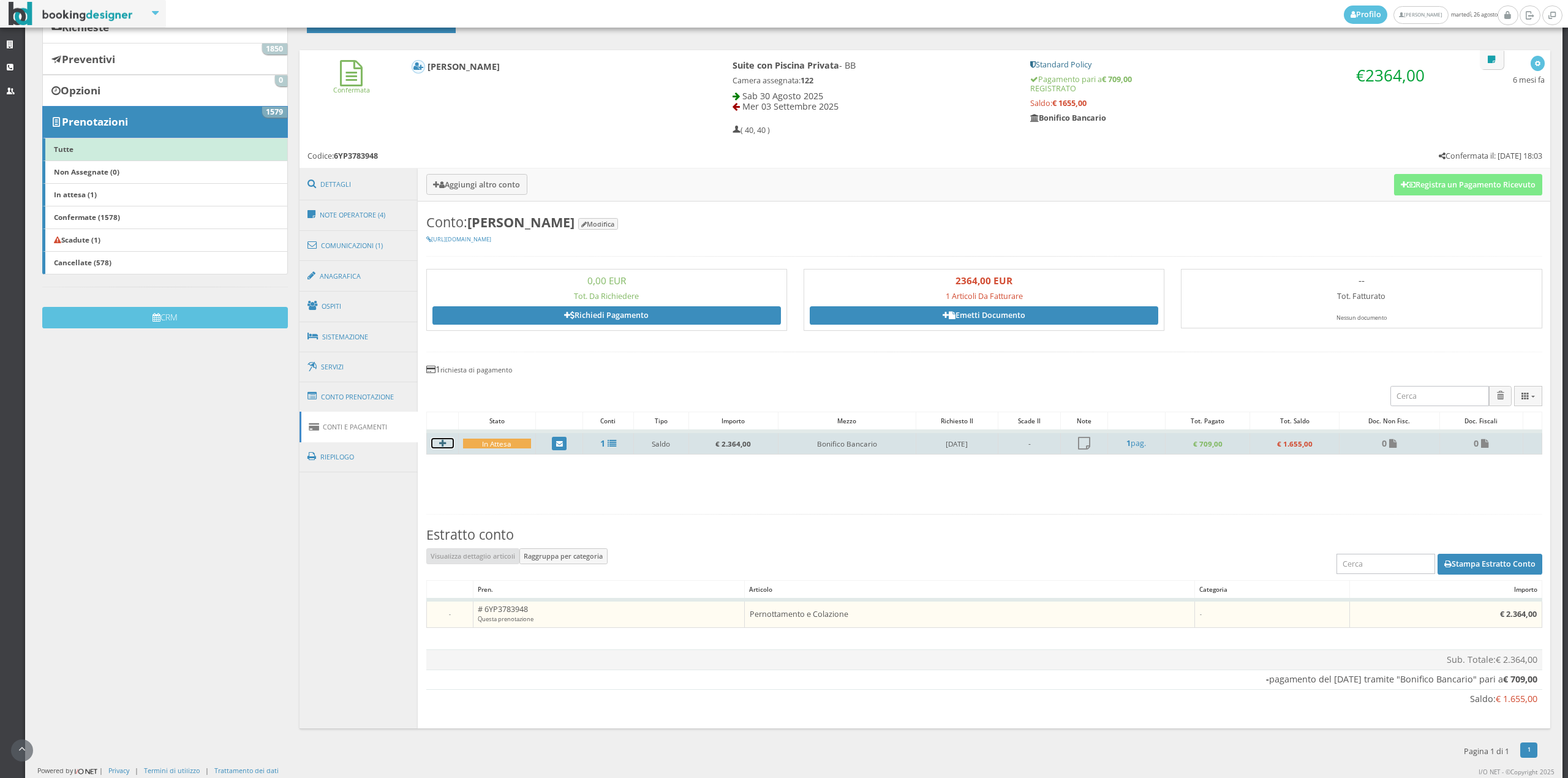
click at [445, 438] on h4 at bounding box center [442, 443] width 22 height 10
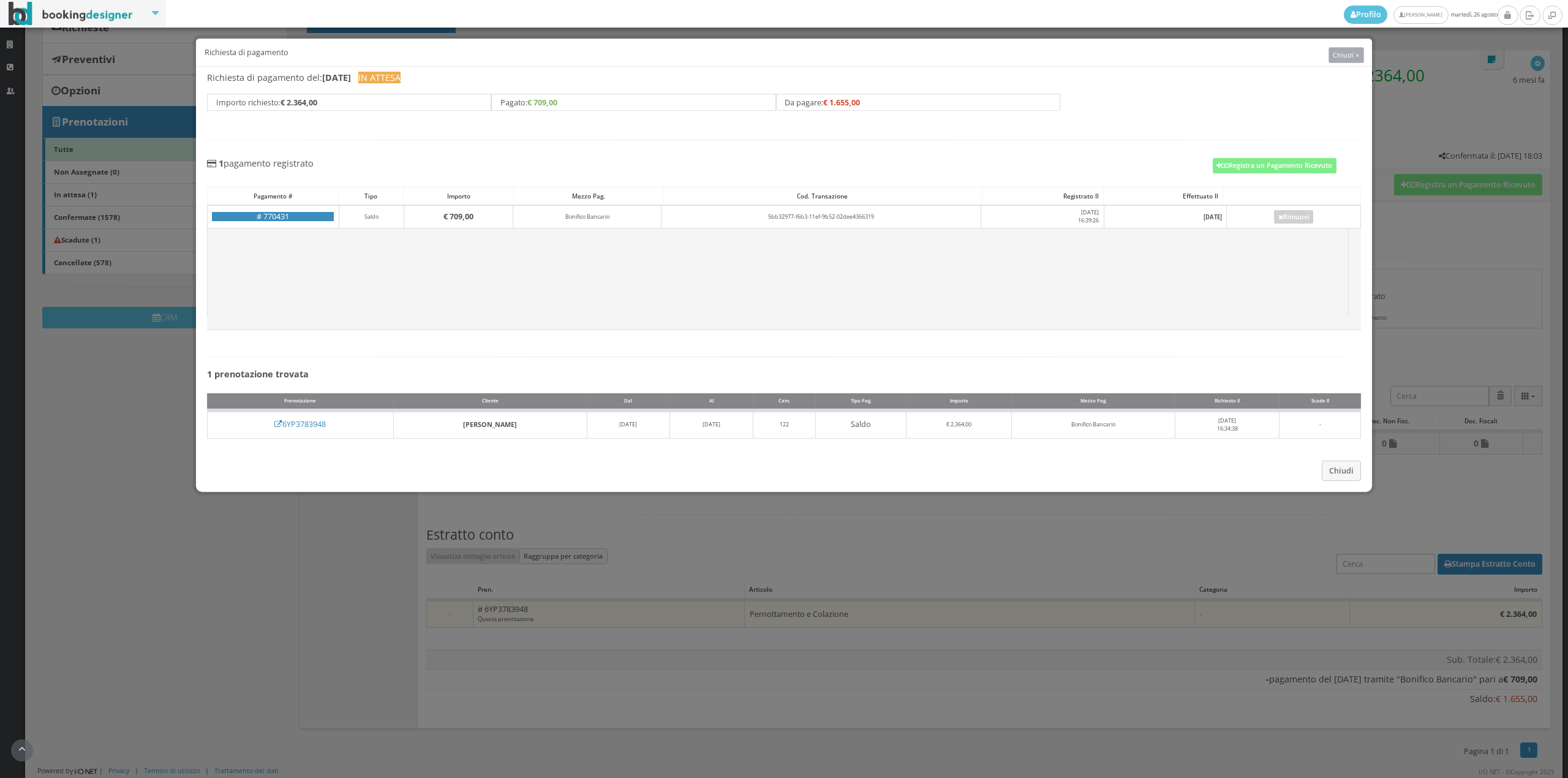
click at [1360, 54] on button "Chiudi ×" at bounding box center [1346, 55] width 36 height 16
